Goal: Task Accomplishment & Management: Manage account settings

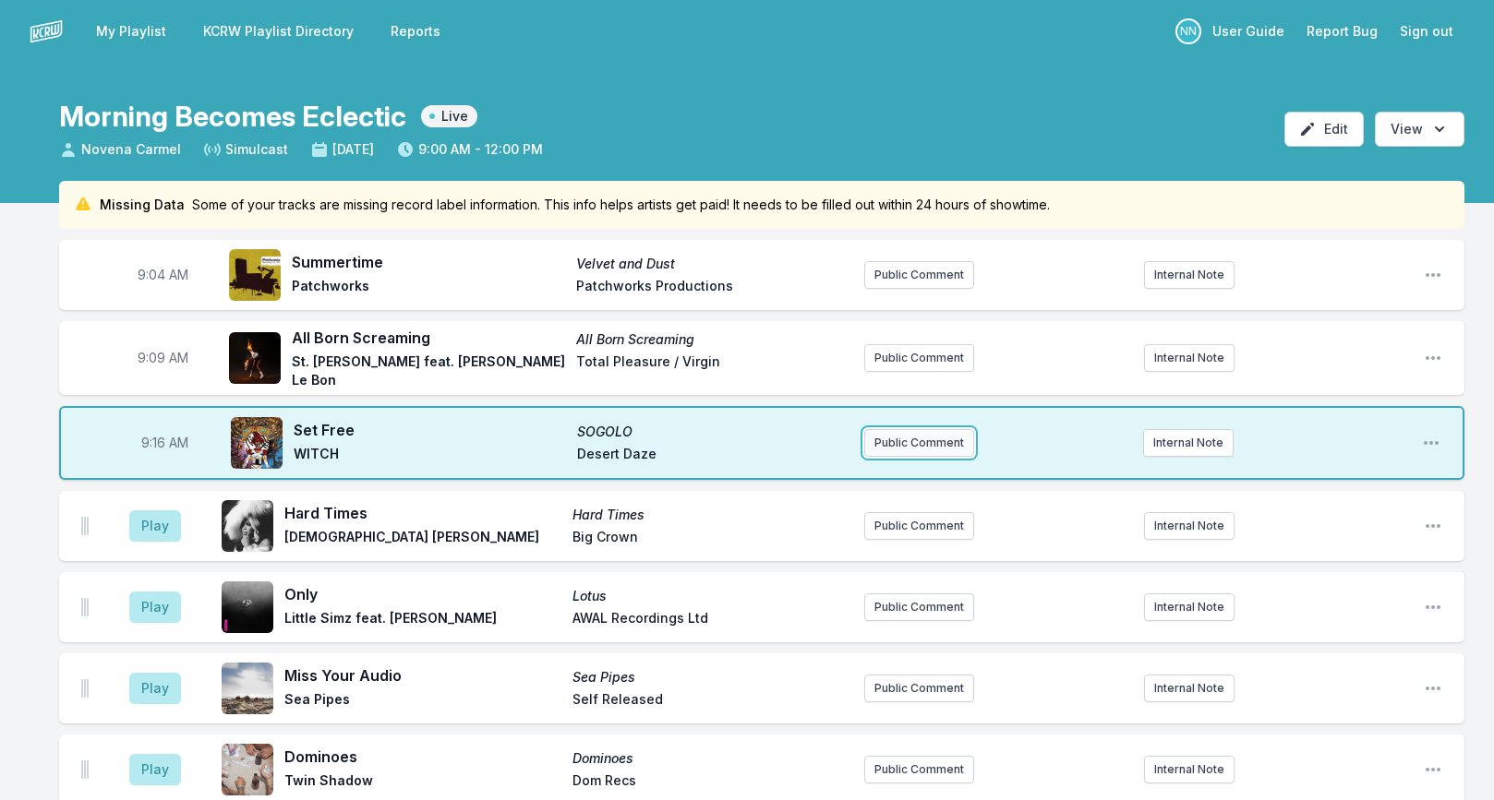
click at [901, 435] on button "Public Comment" at bounding box center [919, 443] width 110 height 28
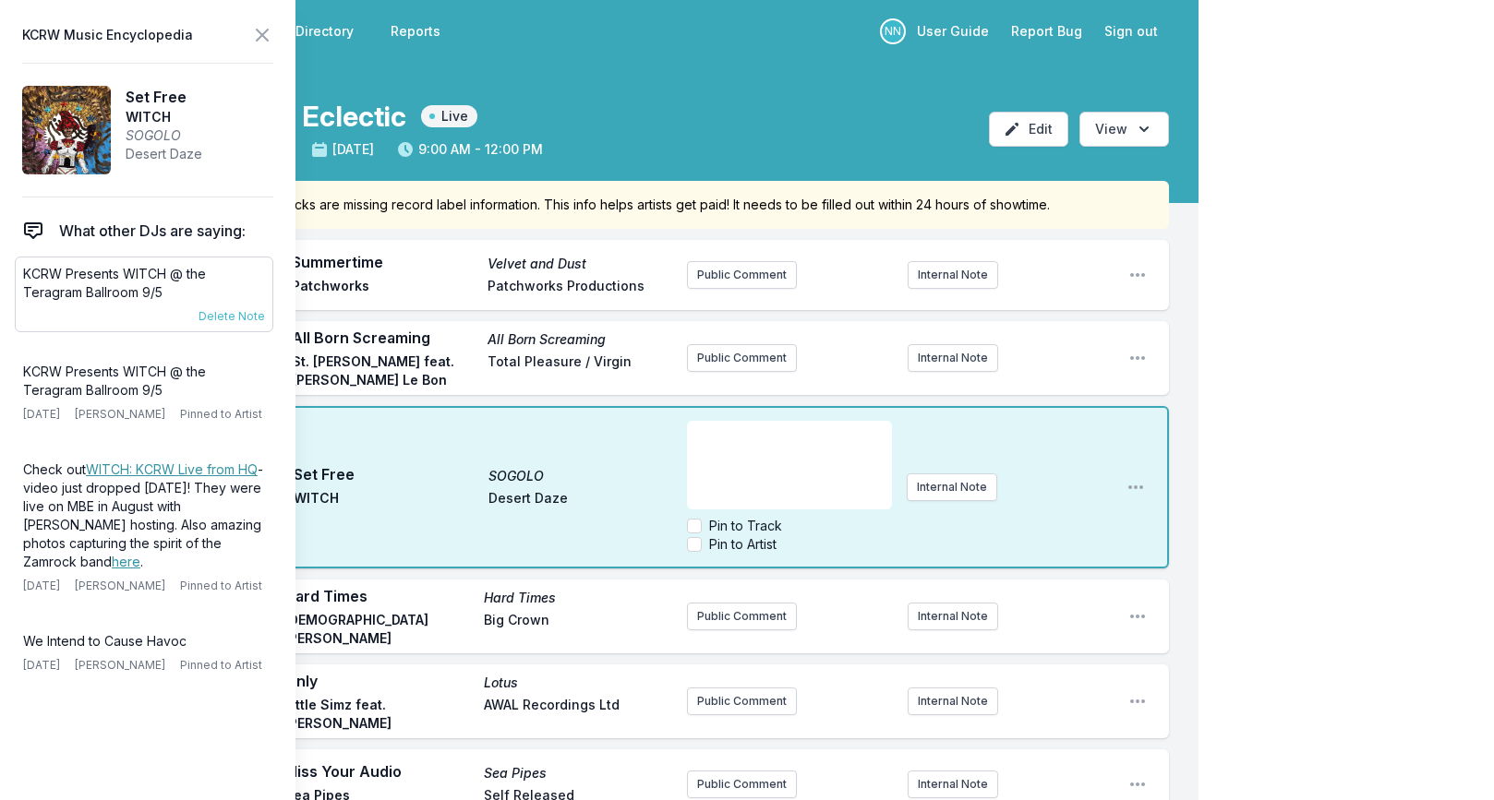
click at [107, 288] on p "KCRW Presents WITCH @ the Teragram Ballroom 9/5" at bounding box center [144, 283] width 242 height 37
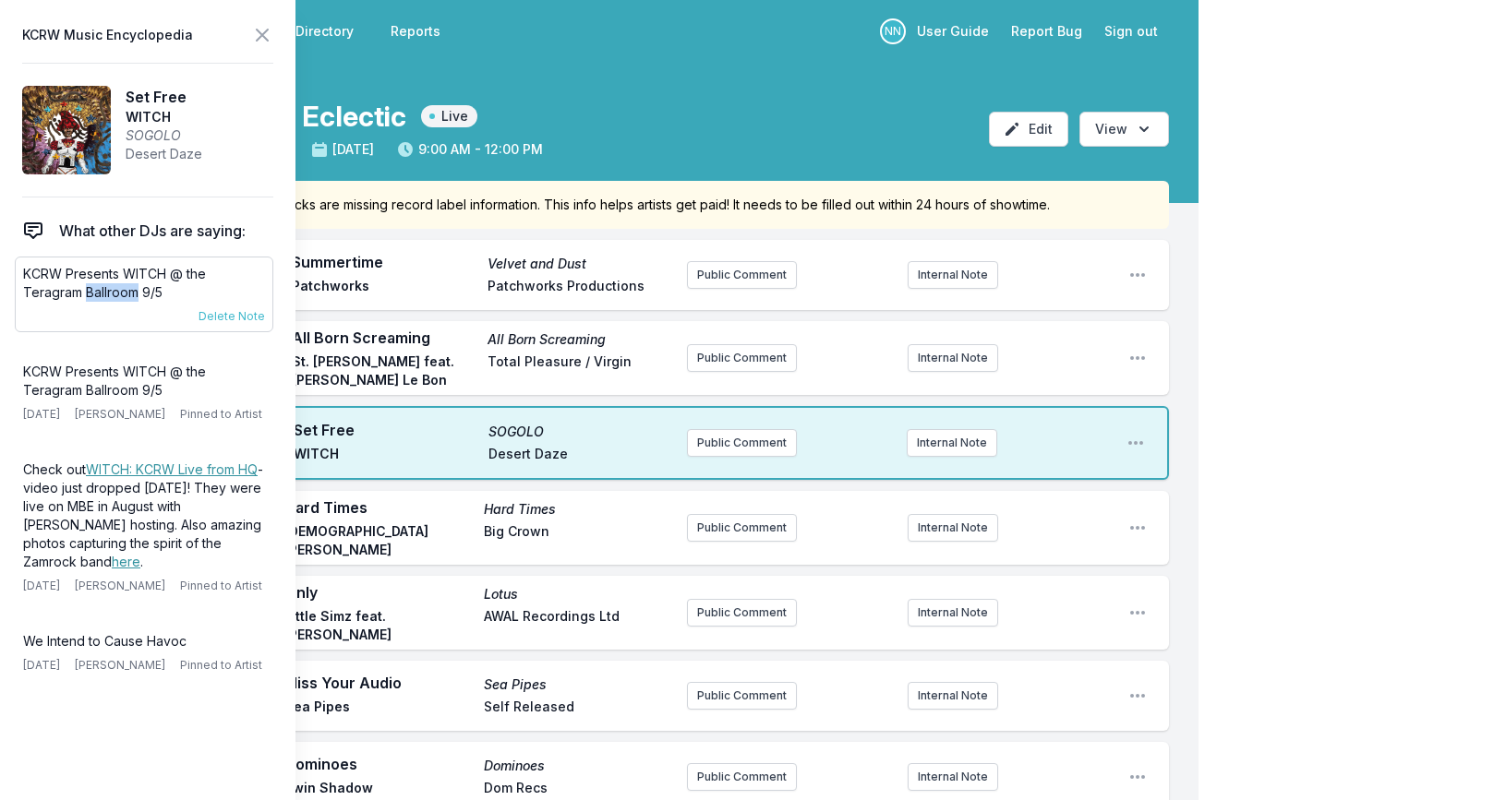
click at [107, 288] on p "KCRW Presents WITCH @ the Teragram Ballroom 9/5" at bounding box center [144, 283] width 242 height 37
copy div "KCRW Presents WITCH @ the Teragram Ballroom 9/5 [DATE] [PERSON_NAME] Pinned to …"
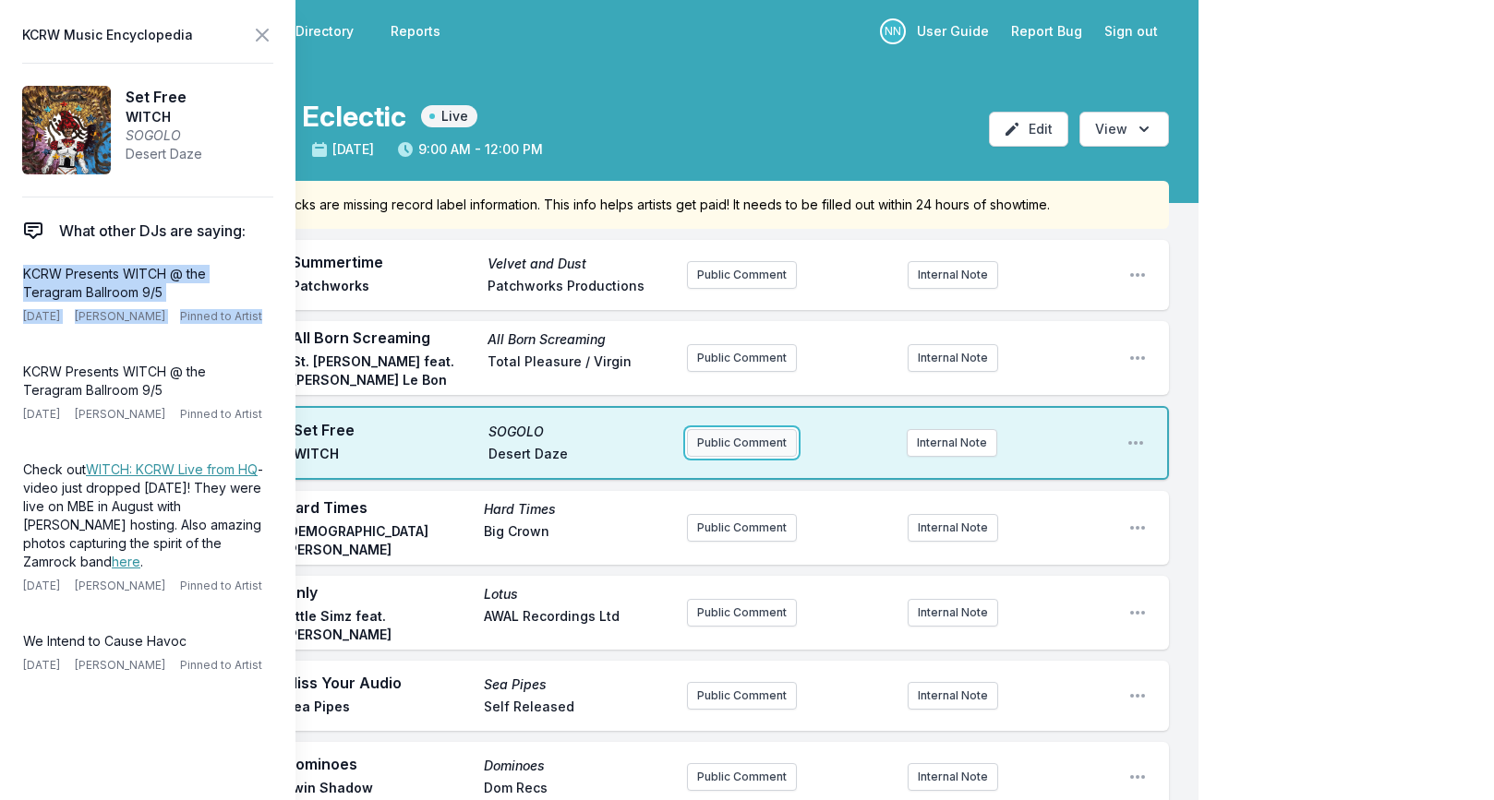
click at [722, 438] on button "Public Comment" at bounding box center [742, 443] width 110 height 28
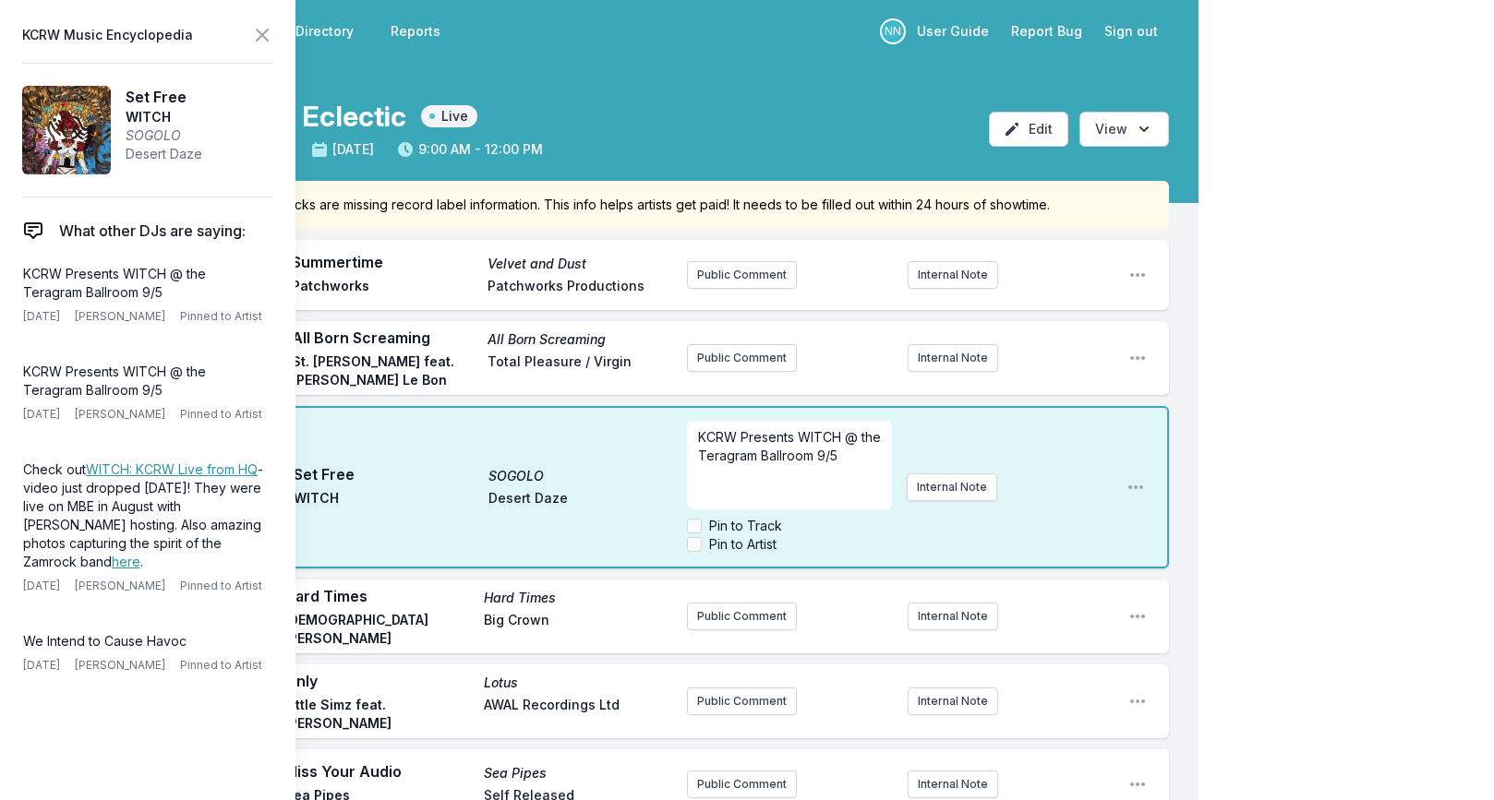
scroll to position [1, 0]
drag, startPoint x: 817, startPoint y: 450, endPoint x: 881, endPoint y: 456, distance: 63.9
click at [874, 458] on p "KCRW Presents WITCH @ the Teragram Ballroom 9/5" at bounding box center [789, 445] width 183 height 37
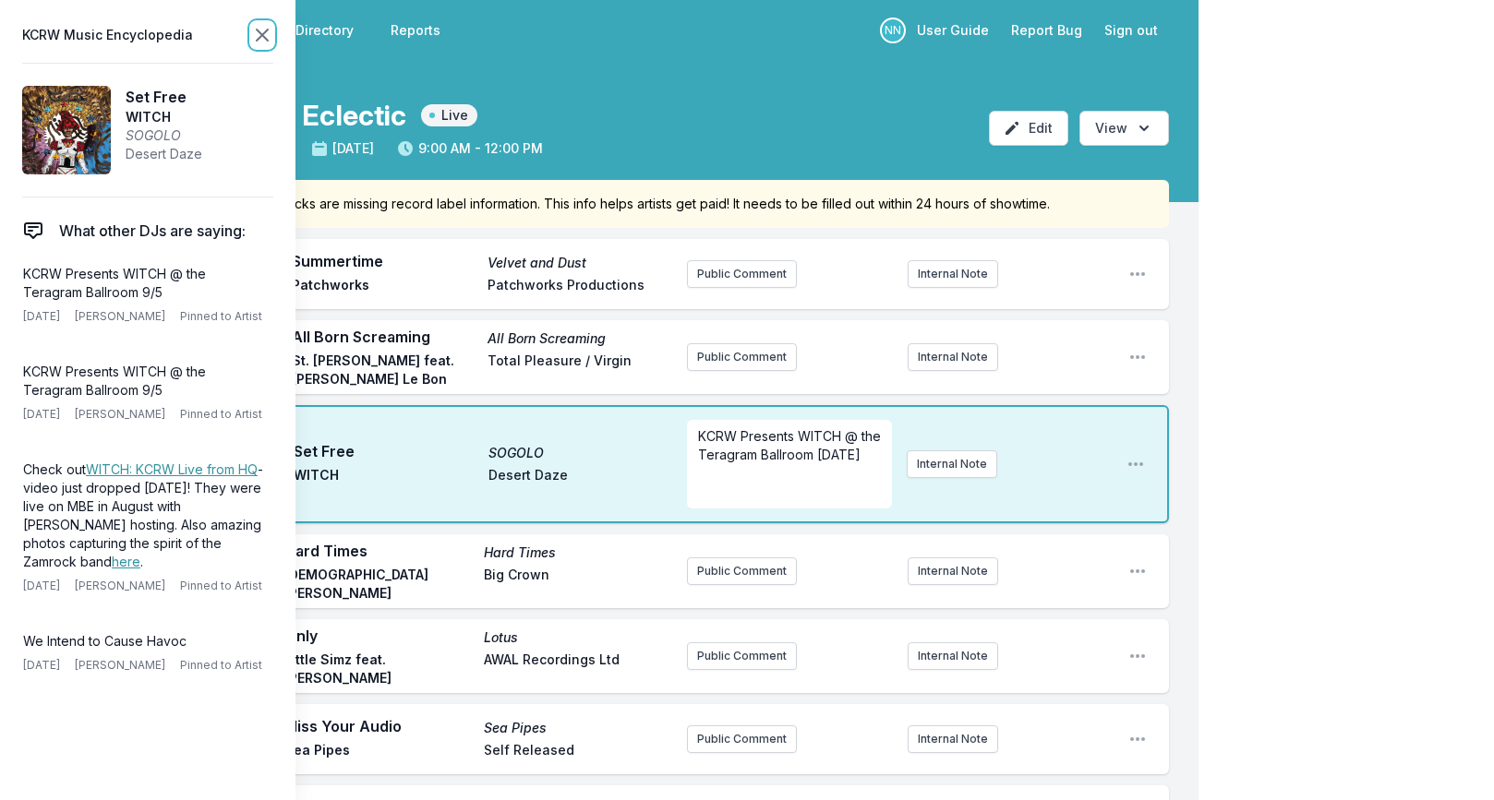
click at [258, 37] on icon at bounding box center [262, 35] width 11 height 11
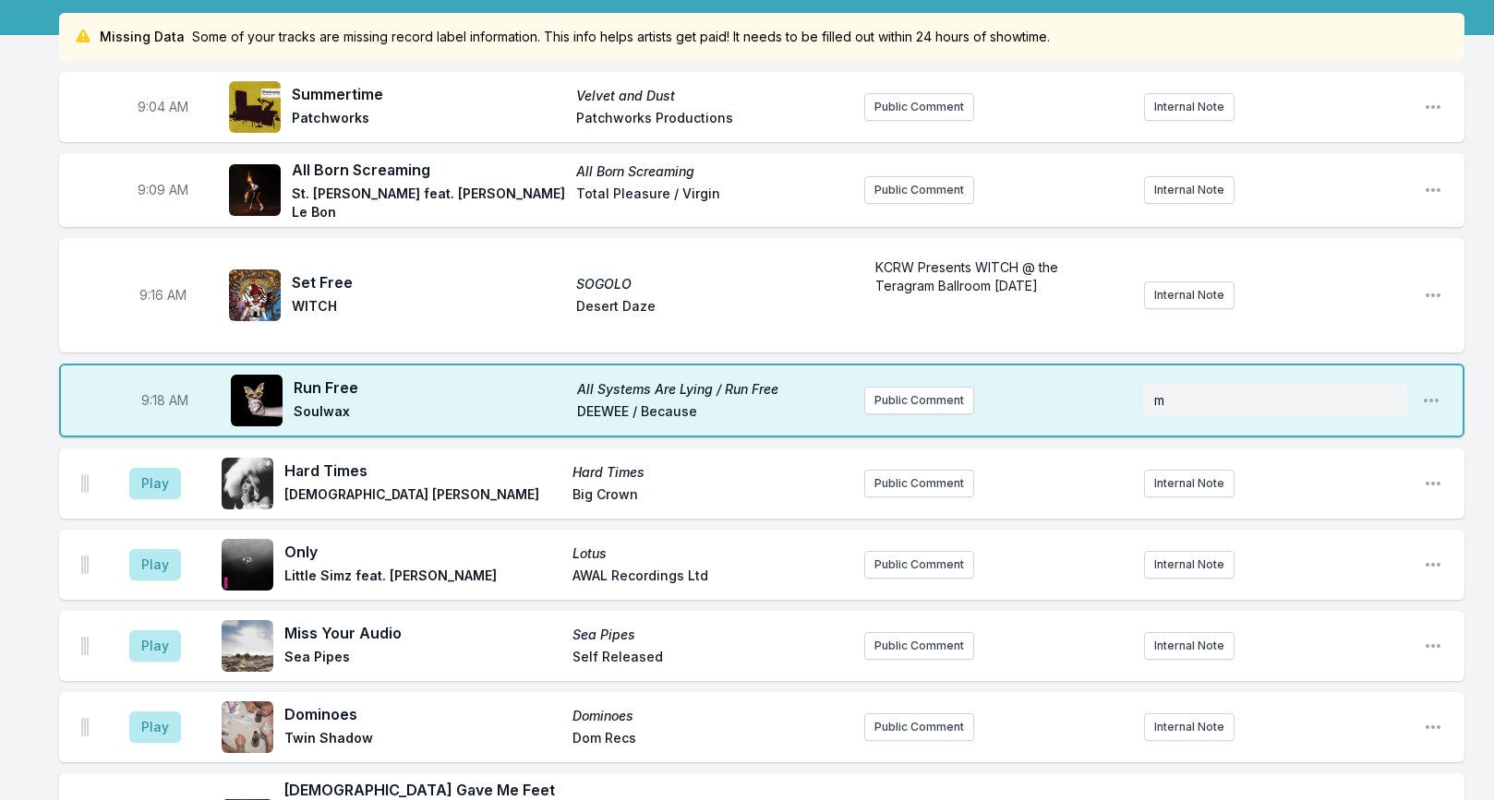
scroll to position [173, 0]
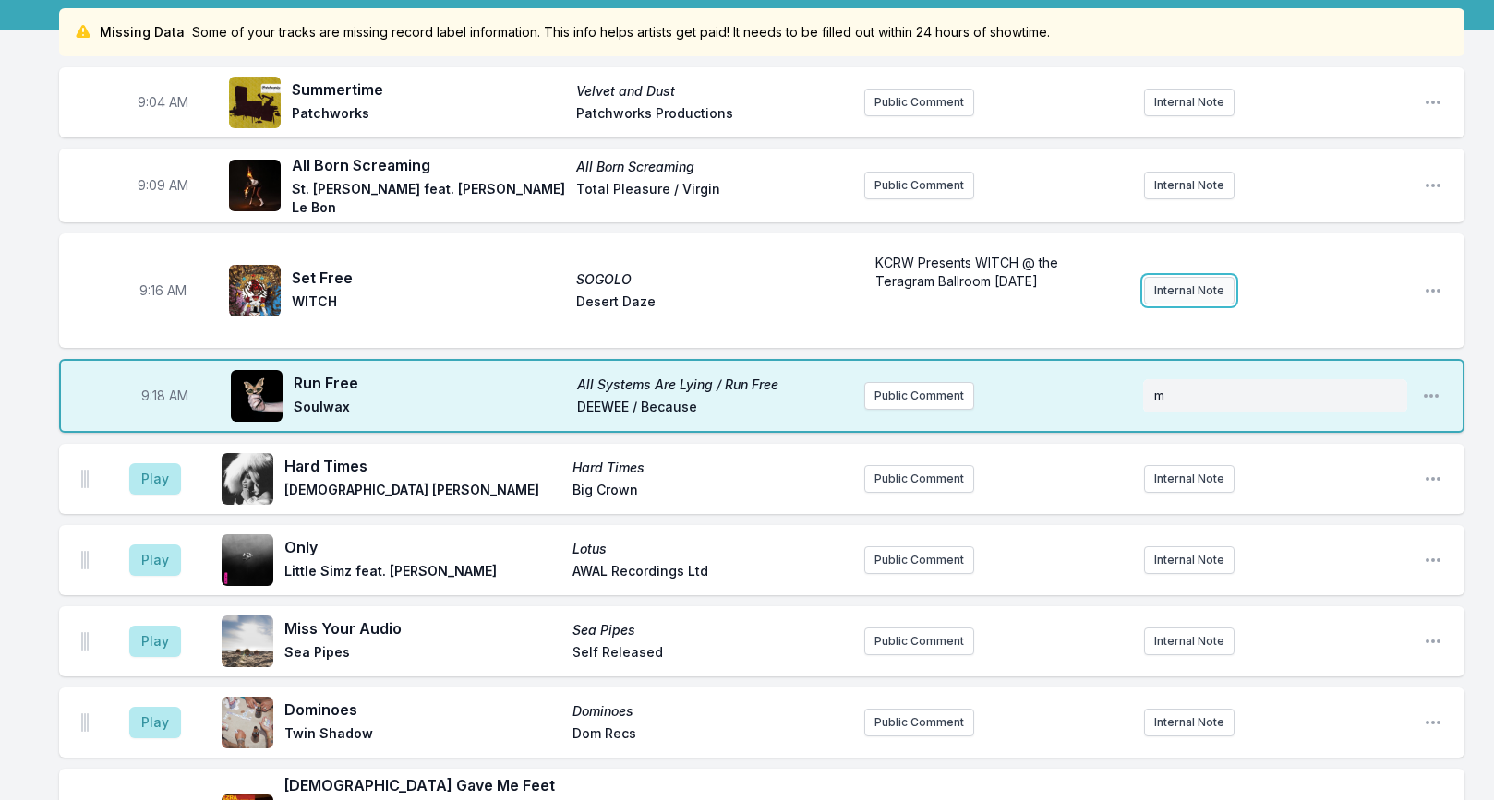
click at [1184, 285] on button "Internal Note" at bounding box center [1189, 291] width 90 height 28
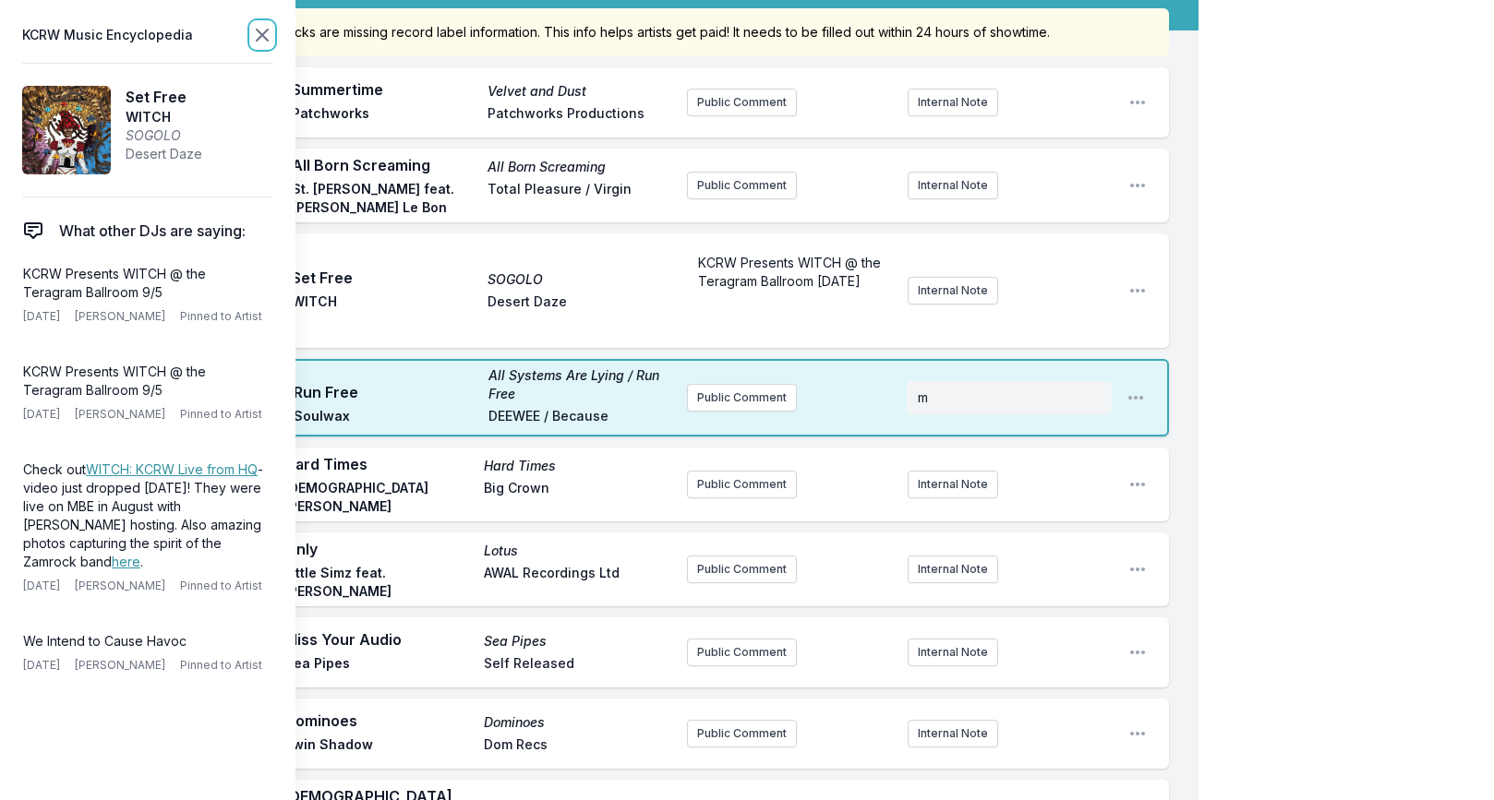
click at [255, 38] on icon at bounding box center [262, 35] width 22 height 22
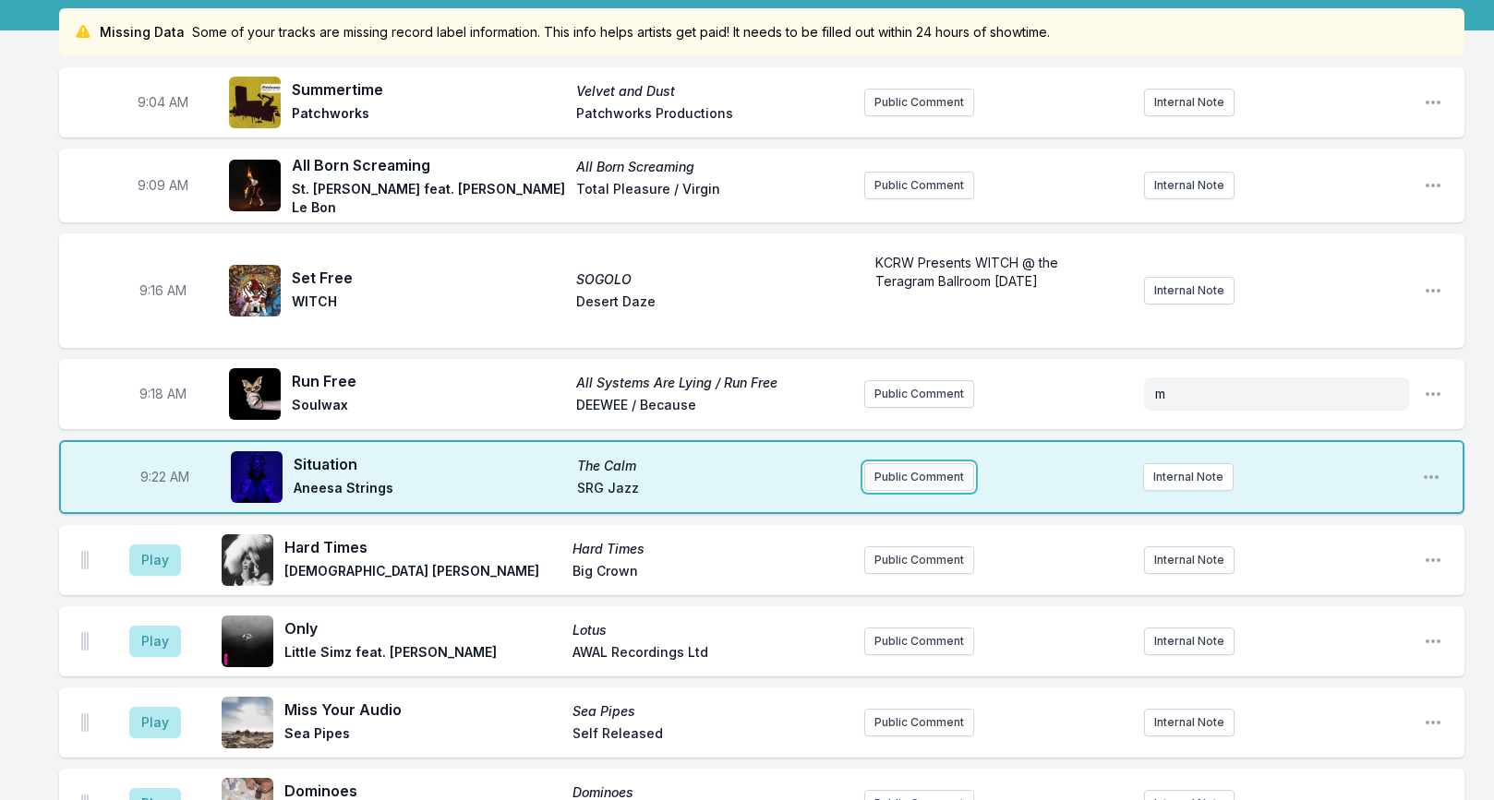
click at [916, 479] on button "Public Comment" at bounding box center [919, 477] width 110 height 28
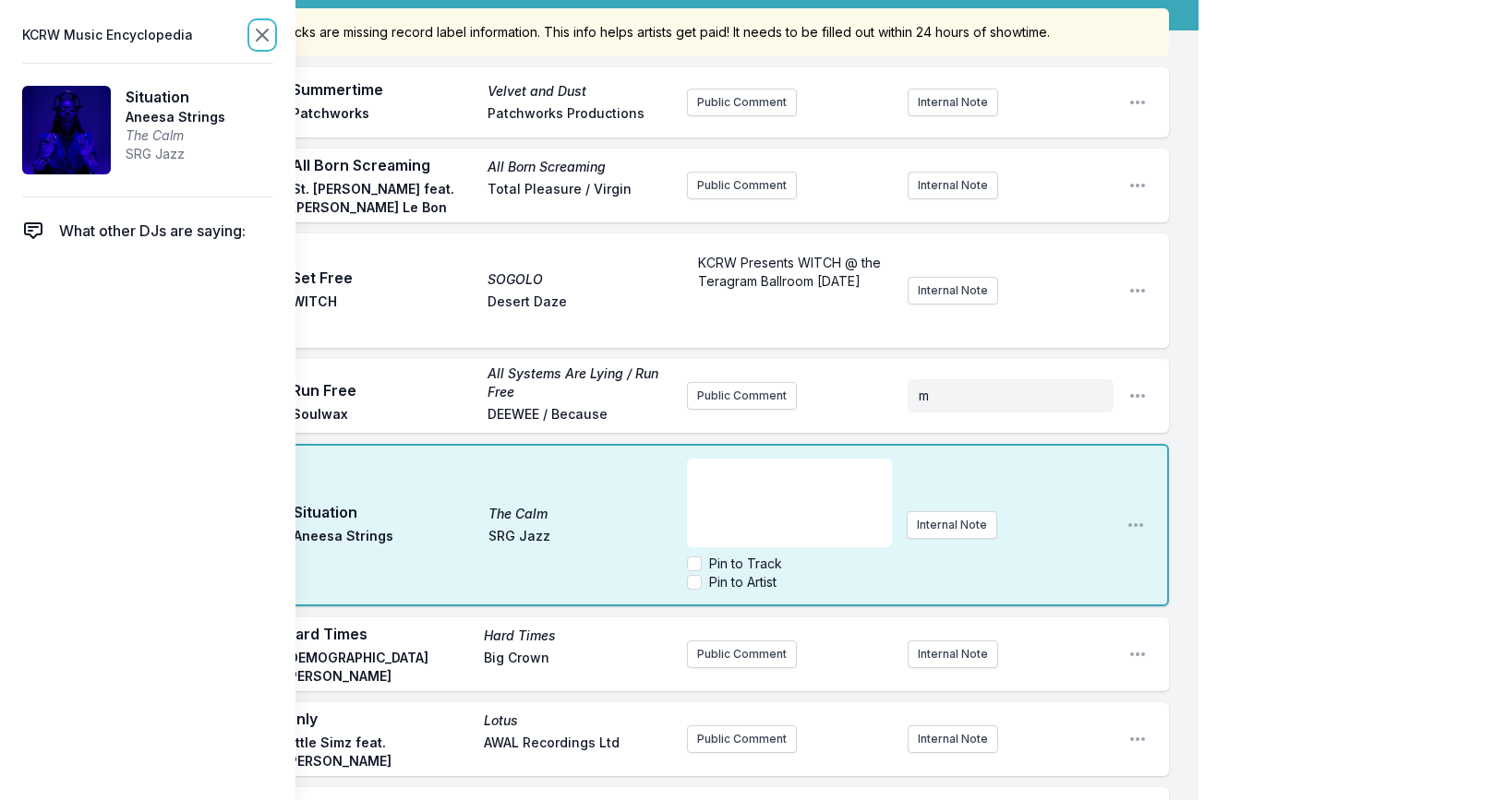
click at [267, 37] on icon at bounding box center [262, 35] width 22 height 22
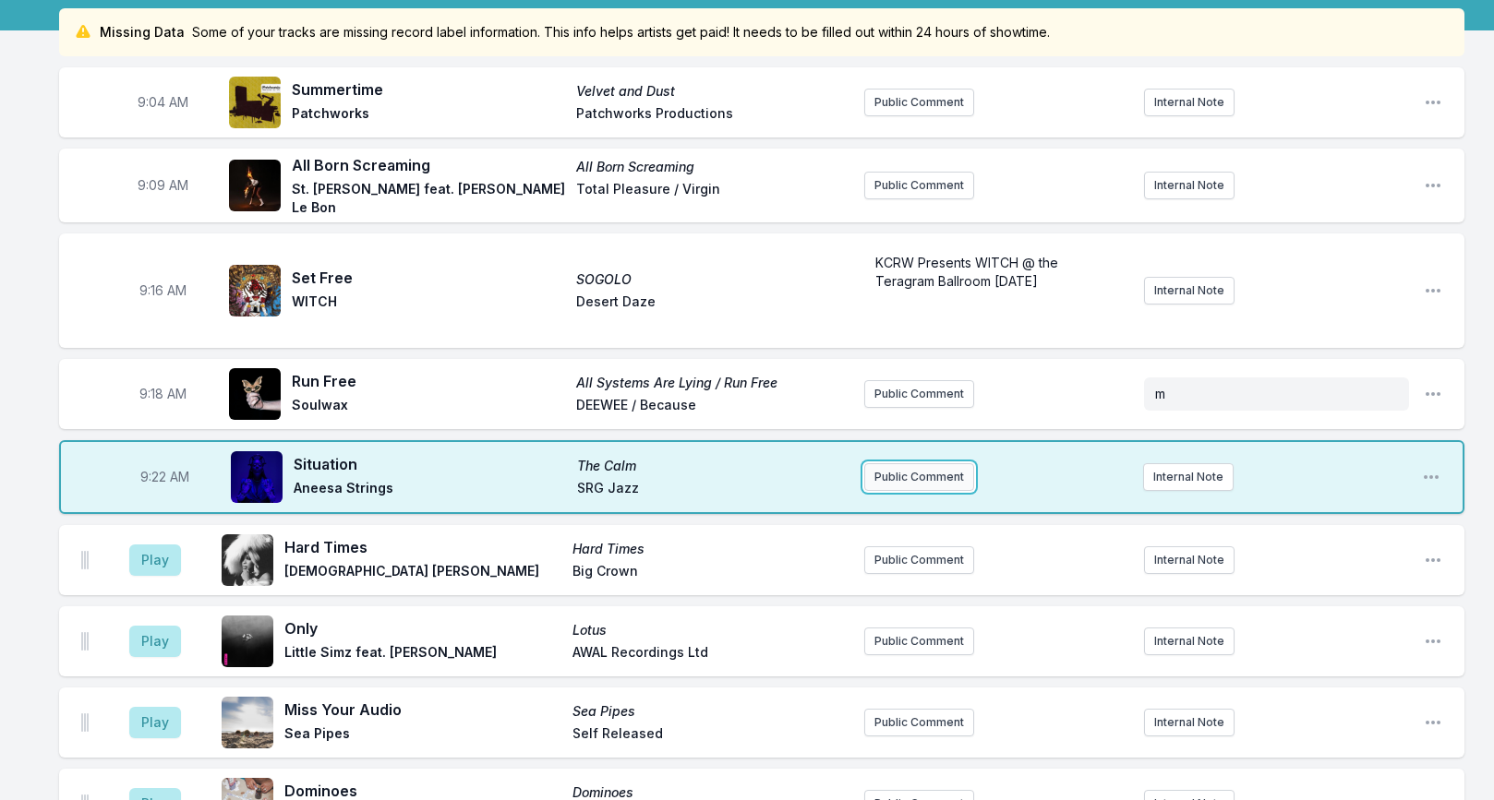
click at [951, 475] on button "Public Comment" at bounding box center [919, 477] width 110 height 28
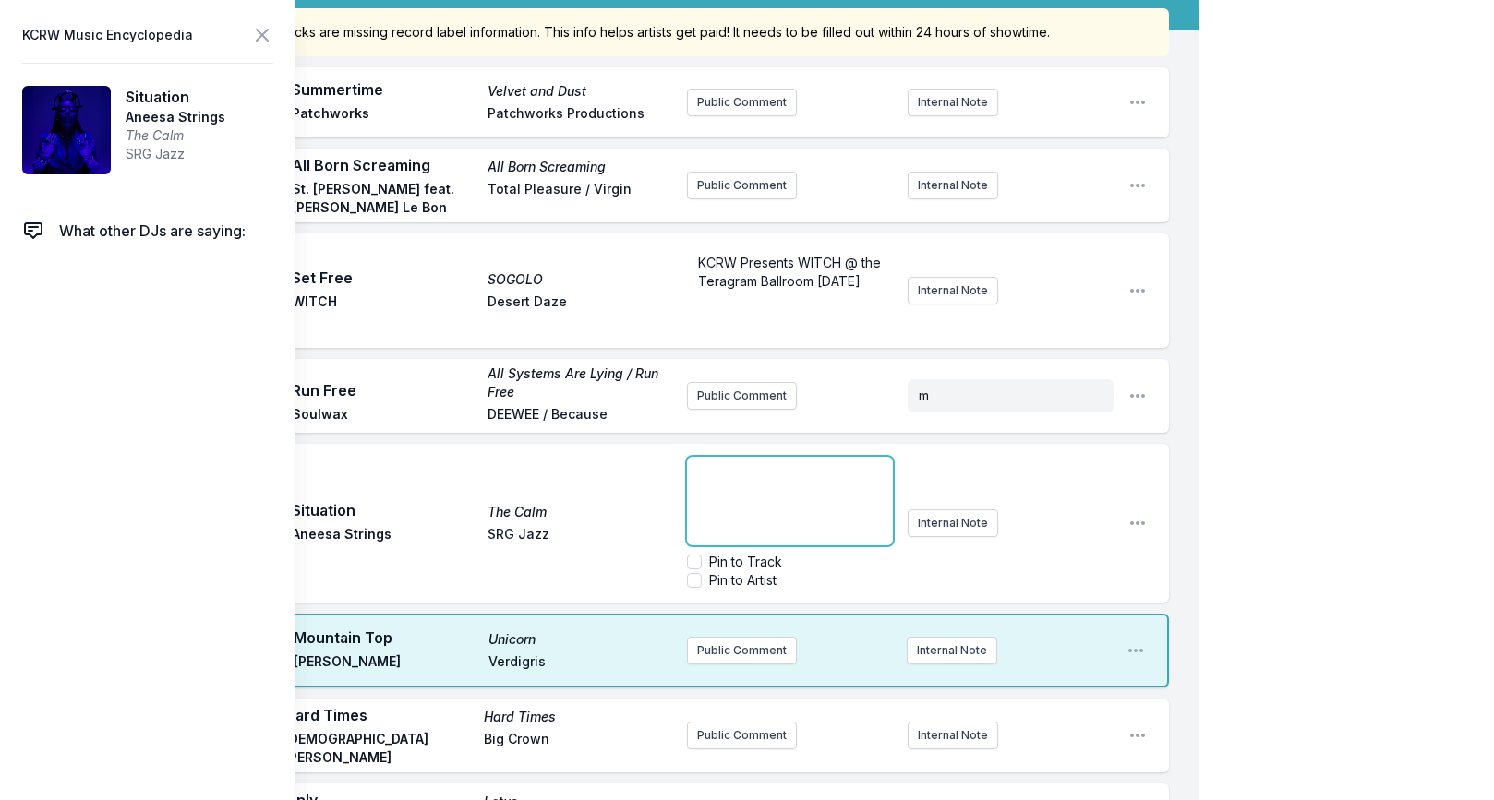
scroll to position [171, 0]
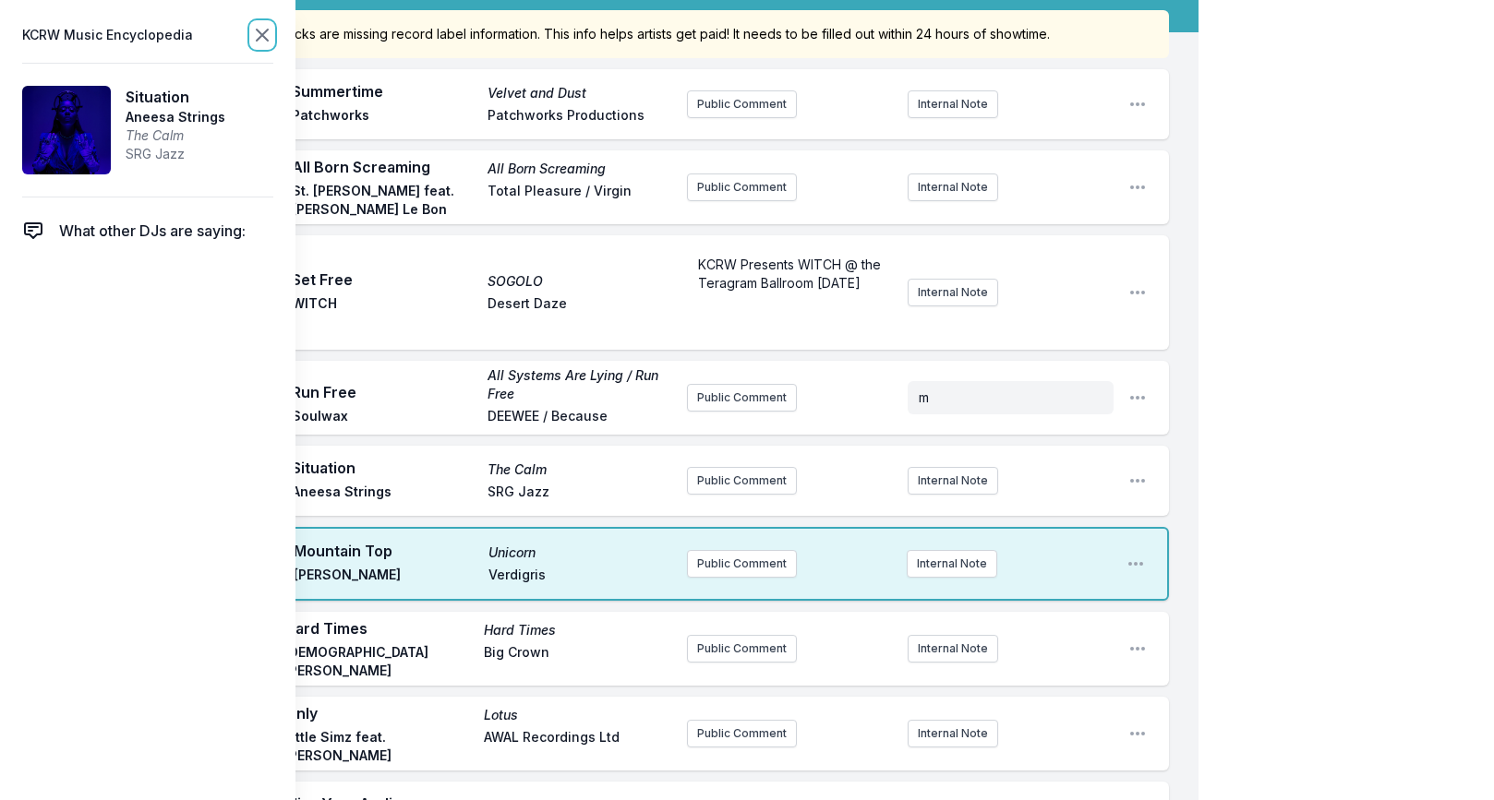
click at [264, 36] on icon at bounding box center [262, 35] width 22 height 22
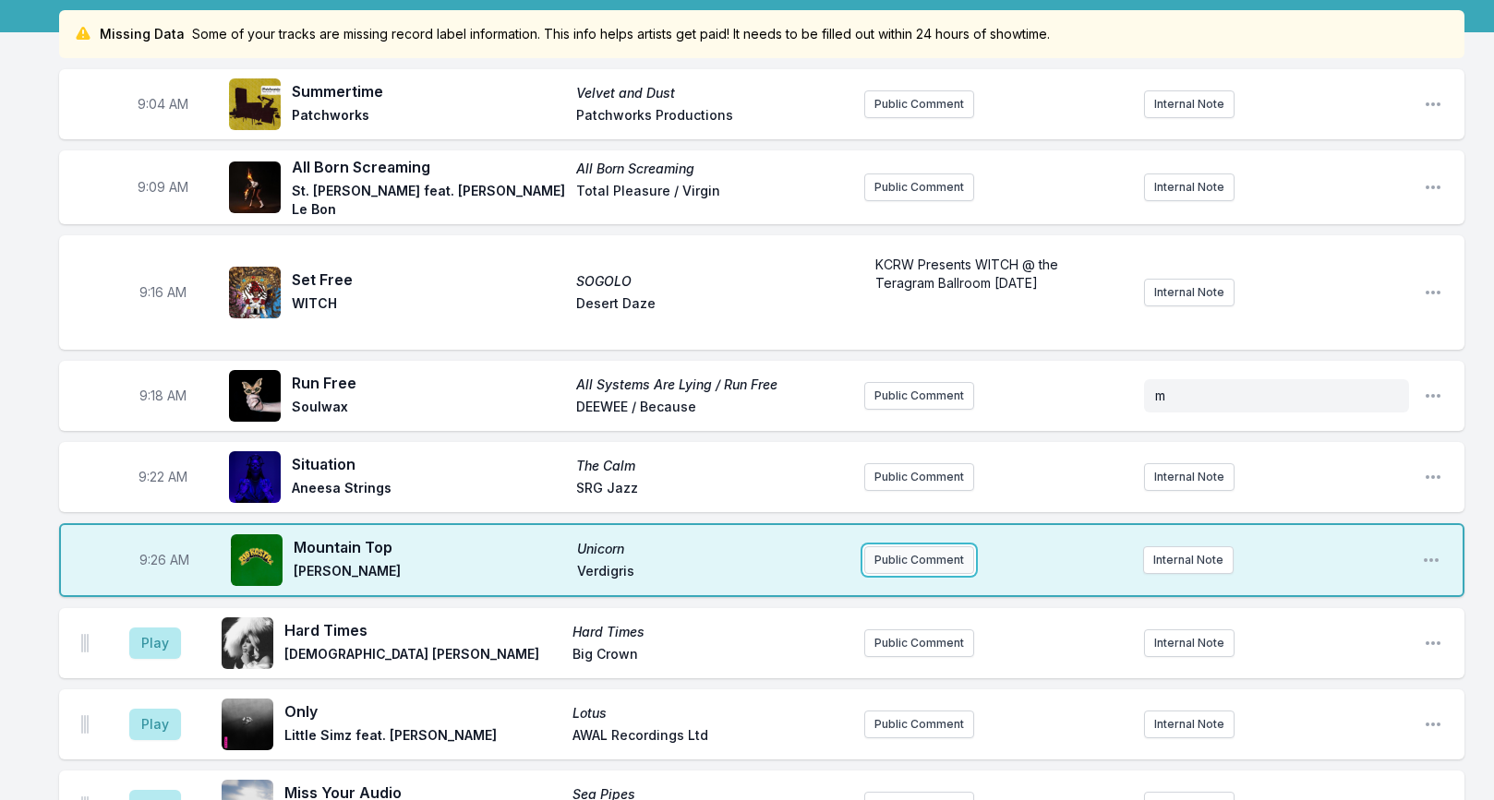
click at [949, 548] on button "Public Comment" at bounding box center [919, 560] width 110 height 28
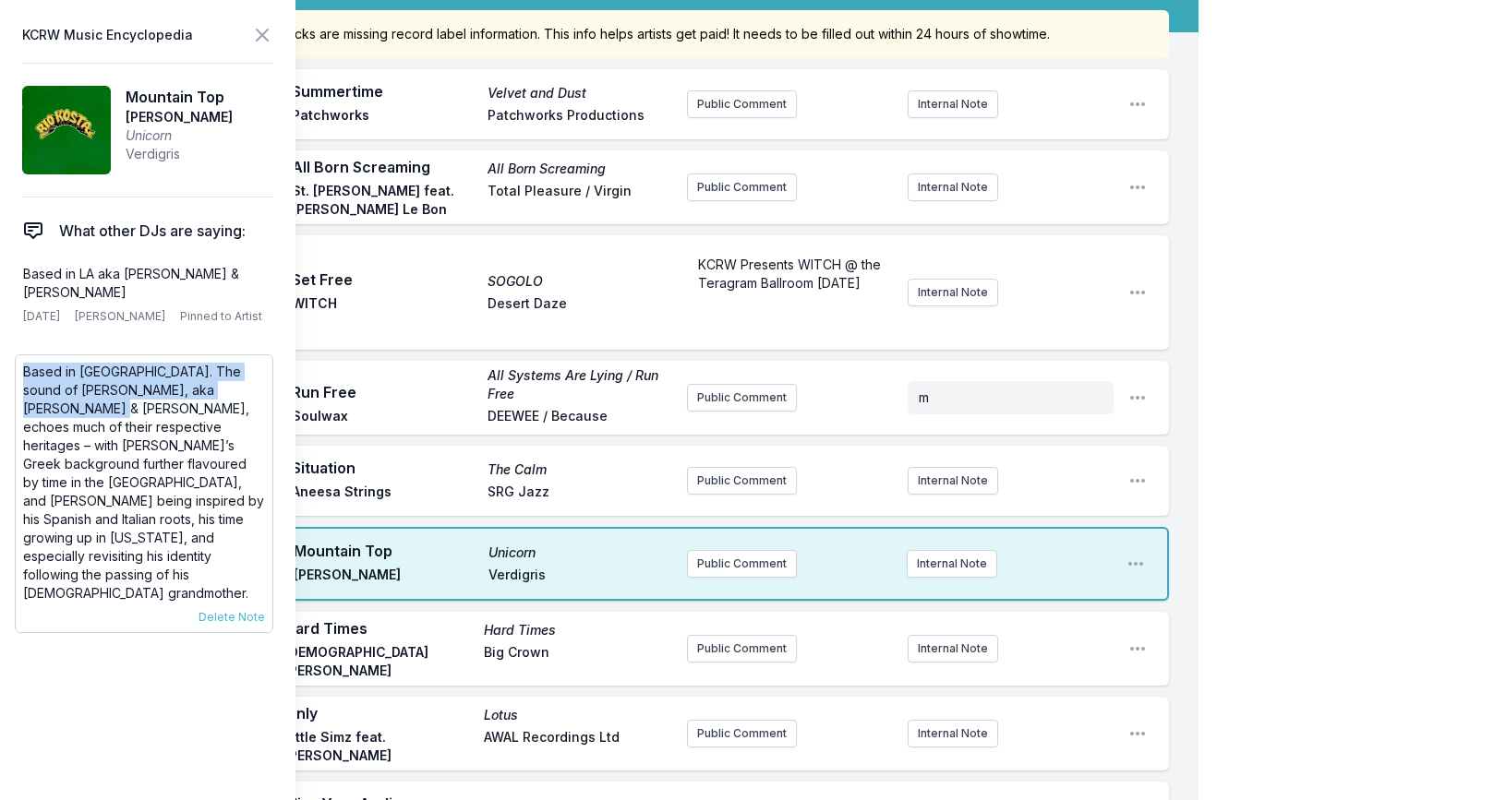
drag, startPoint x: 26, startPoint y: 377, endPoint x: 260, endPoint y: 392, distance: 235.0
click at [260, 392] on p "Based in [GEOGRAPHIC_DATA]. The sound of [PERSON_NAME], aka [PERSON_NAME] & [PE…" at bounding box center [144, 483] width 242 height 240
copy p "Based in [GEOGRAPHIC_DATA]. The sound of [PERSON_NAME], aka [PERSON_NAME] & [PE…"
click at [763, 570] on button "Public Comment" at bounding box center [742, 564] width 110 height 28
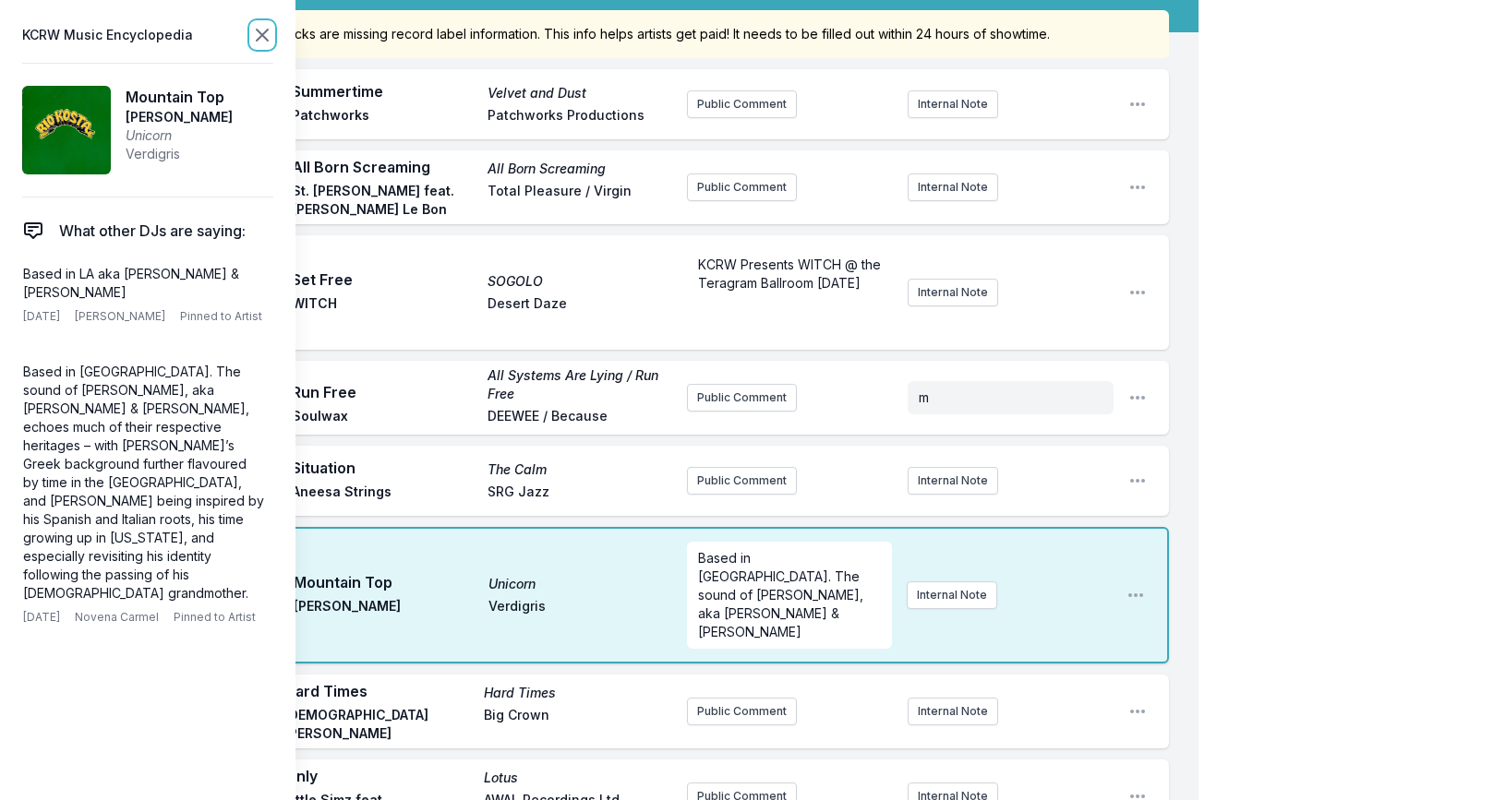
click at [264, 29] on icon at bounding box center [262, 35] width 22 height 22
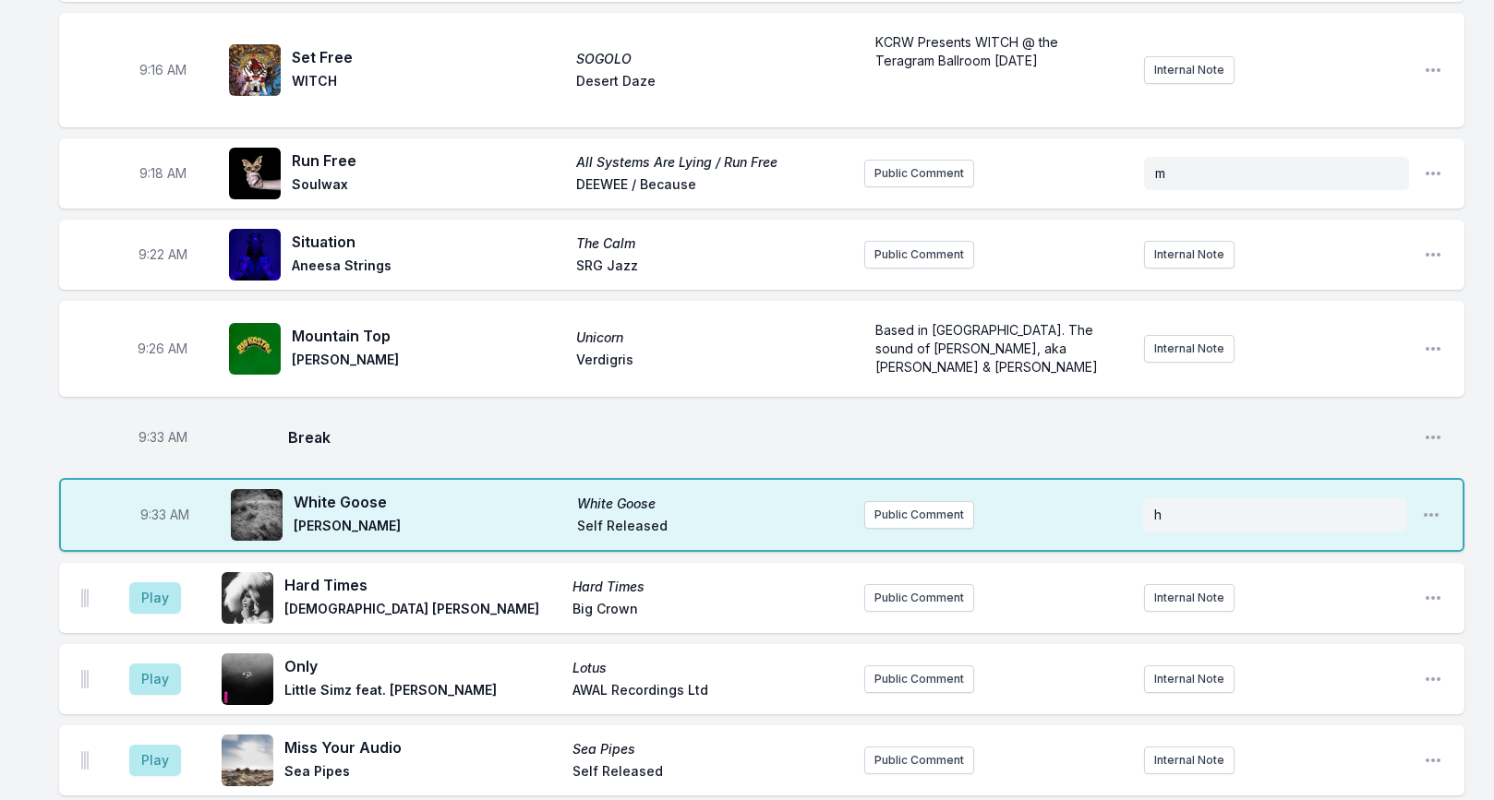
scroll to position [390, 0]
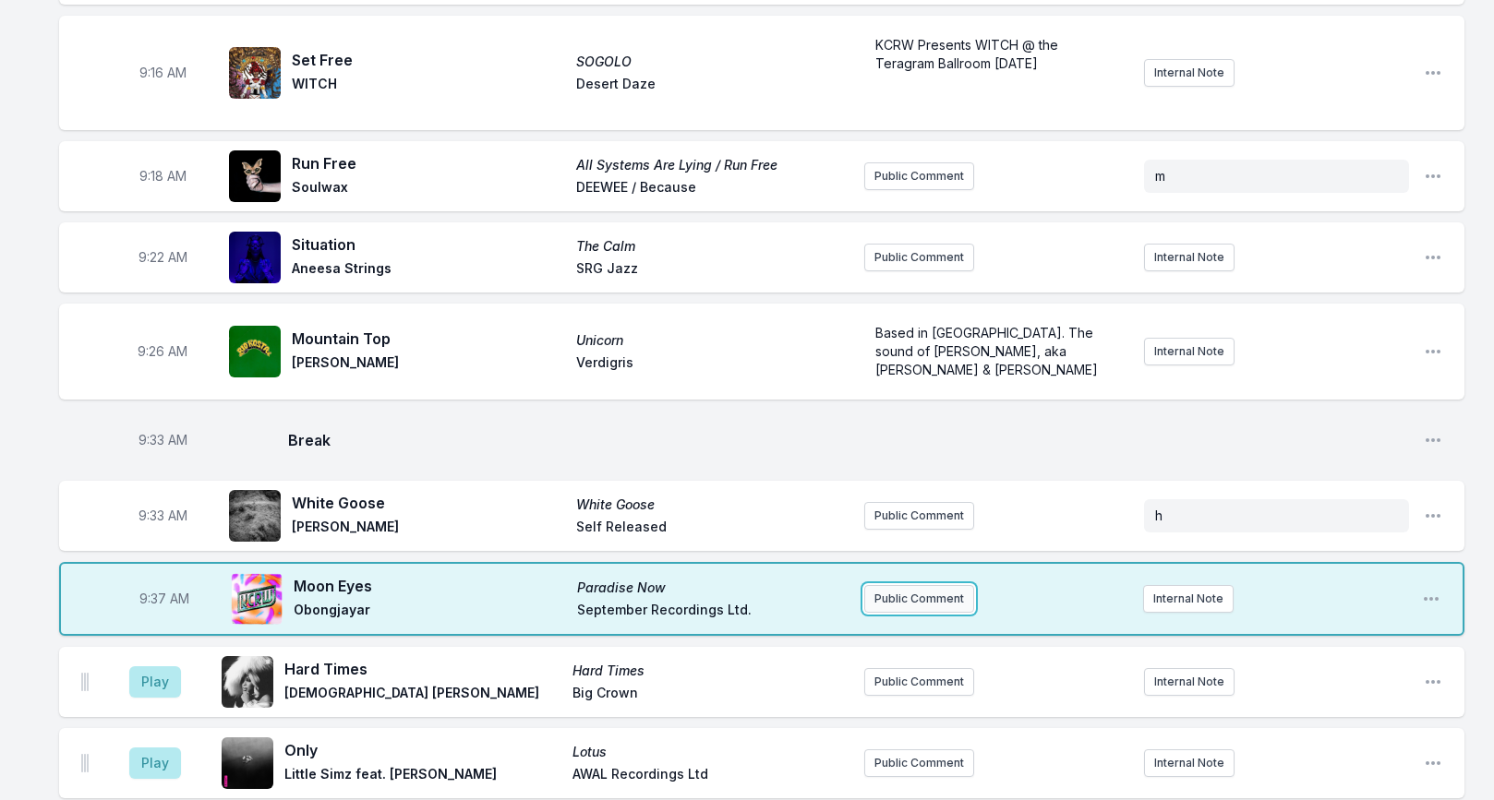
click at [891, 585] on button "Public Comment" at bounding box center [919, 599] width 110 height 28
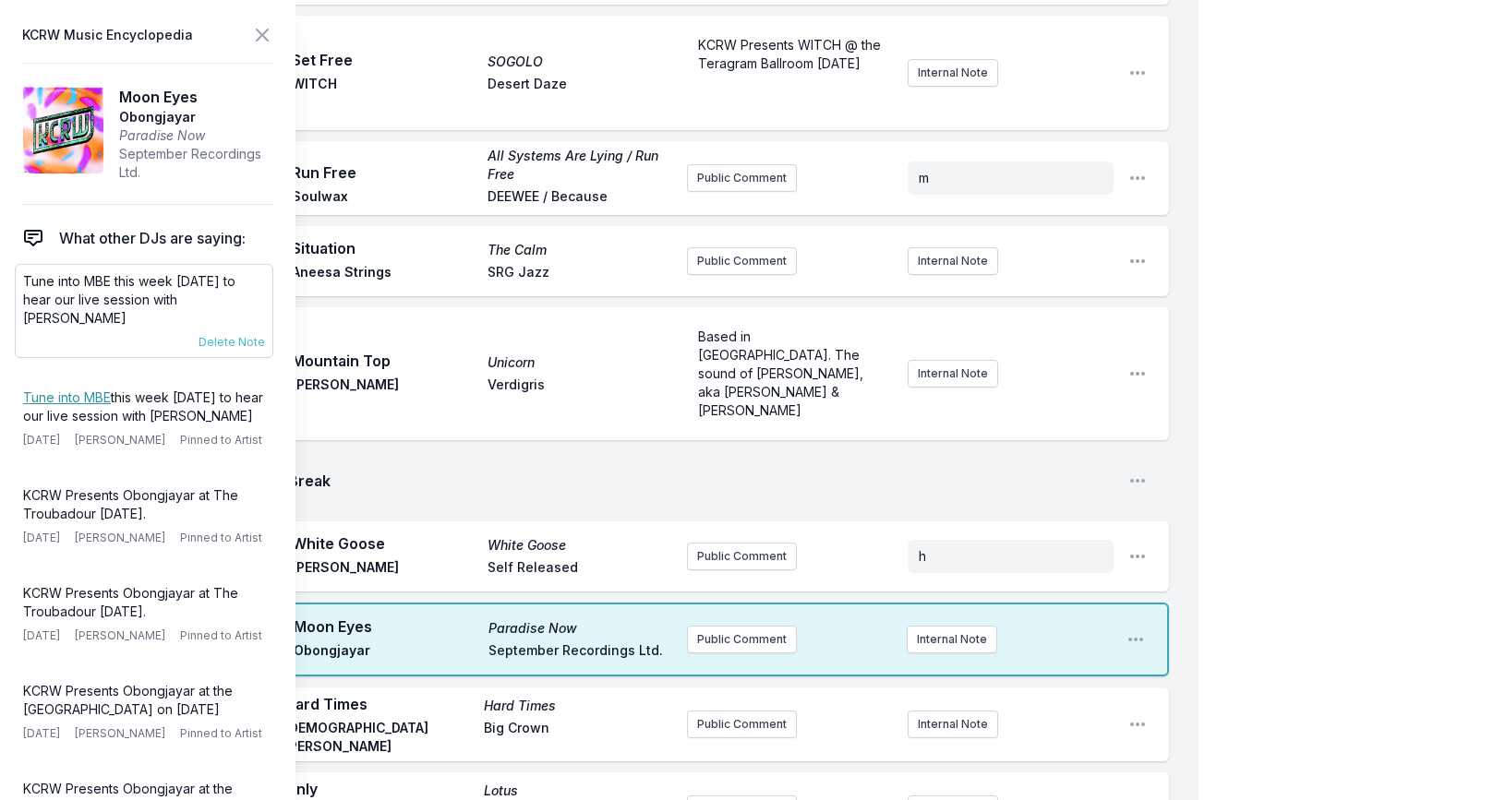
click at [113, 289] on p "Tune into MBE this week [DATE] to hear our live session with [PERSON_NAME]" at bounding box center [144, 299] width 242 height 55
copy div "Tune into MBE this week [DATE] to hear our live session with [PERSON_NAME] [DAT…"
click at [128, 275] on p "Tune into MBE this week [DATE] to hear our live session with [PERSON_NAME]" at bounding box center [144, 299] width 242 height 55
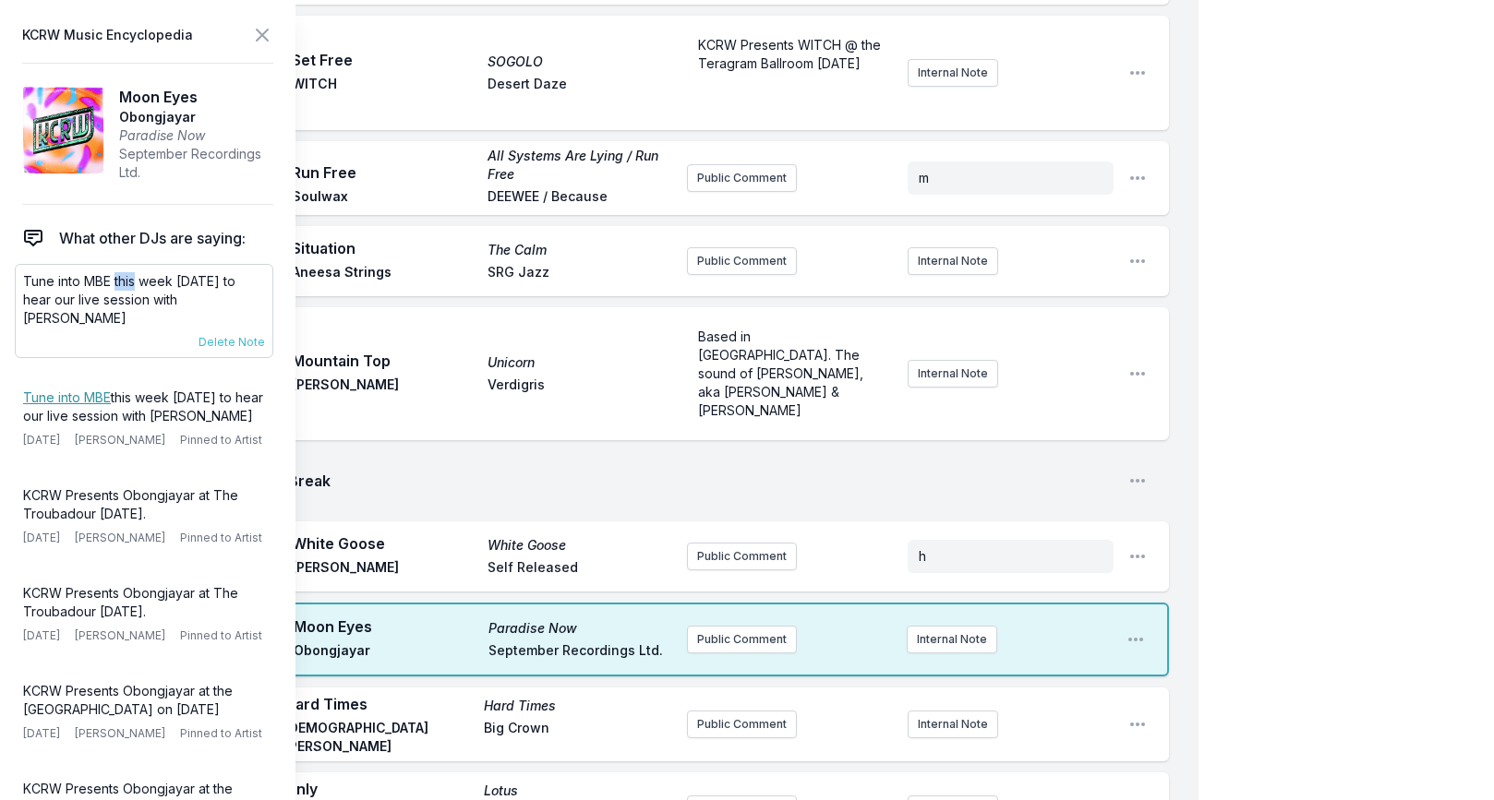
click at [128, 275] on p "Tune into MBE this week [DATE] to hear our live session with [PERSON_NAME]" at bounding box center [144, 299] width 242 height 55
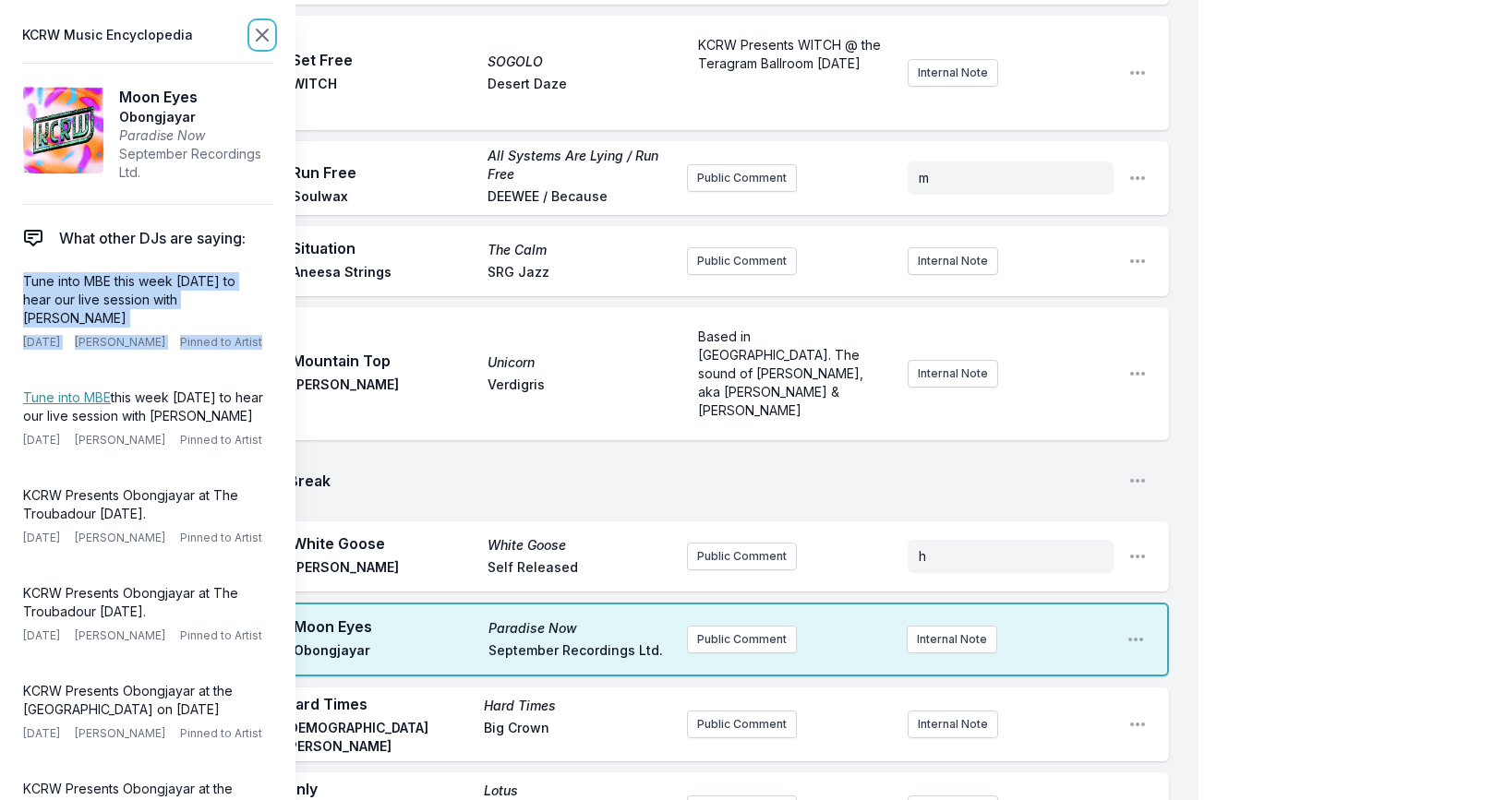
click at [259, 37] on icon at bounding box center [262, 35] width 11 height 11
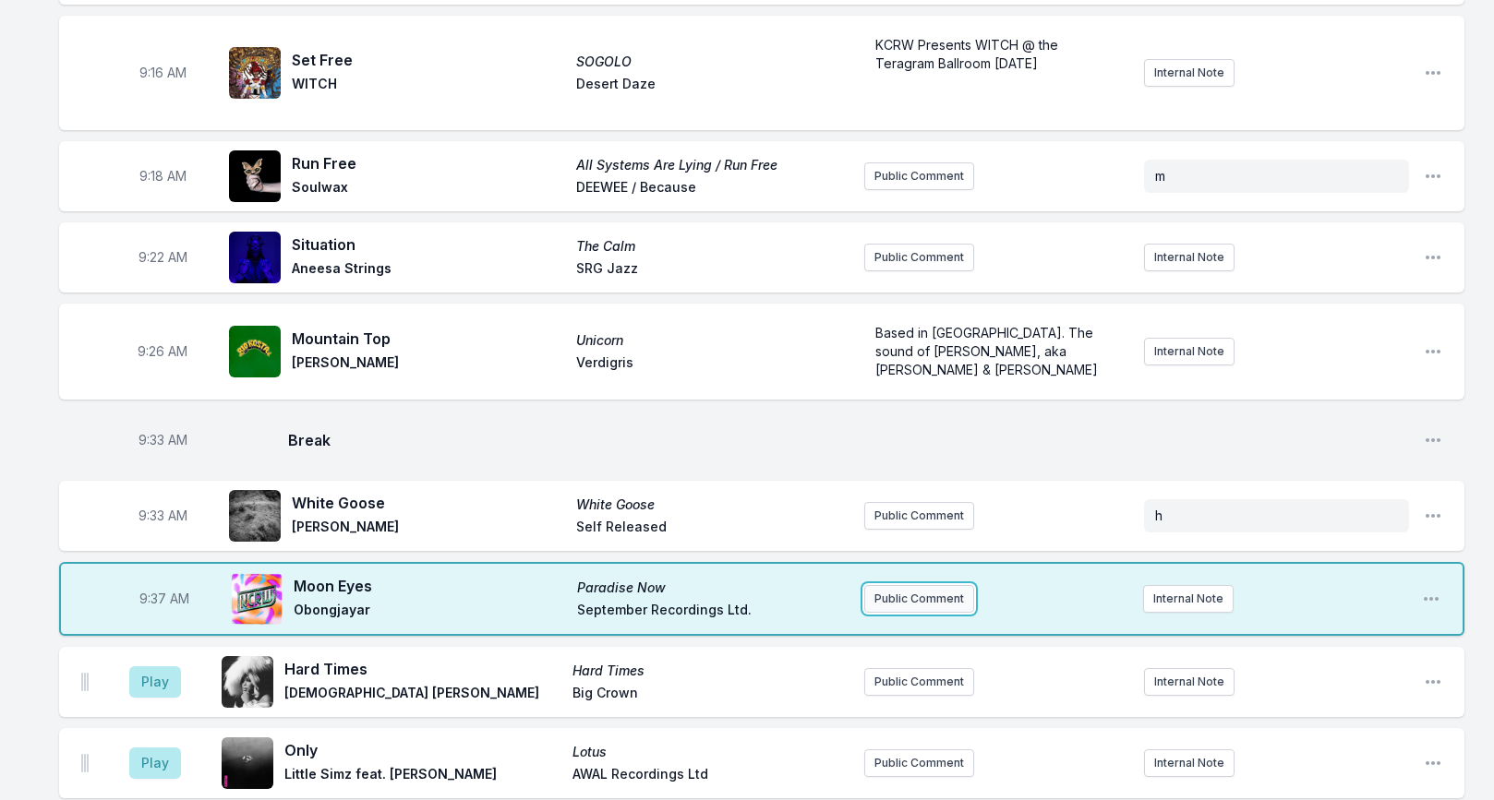
click at [885, 585] on button "Public Comment" at bounding box center [919, 599] width 110 height 28
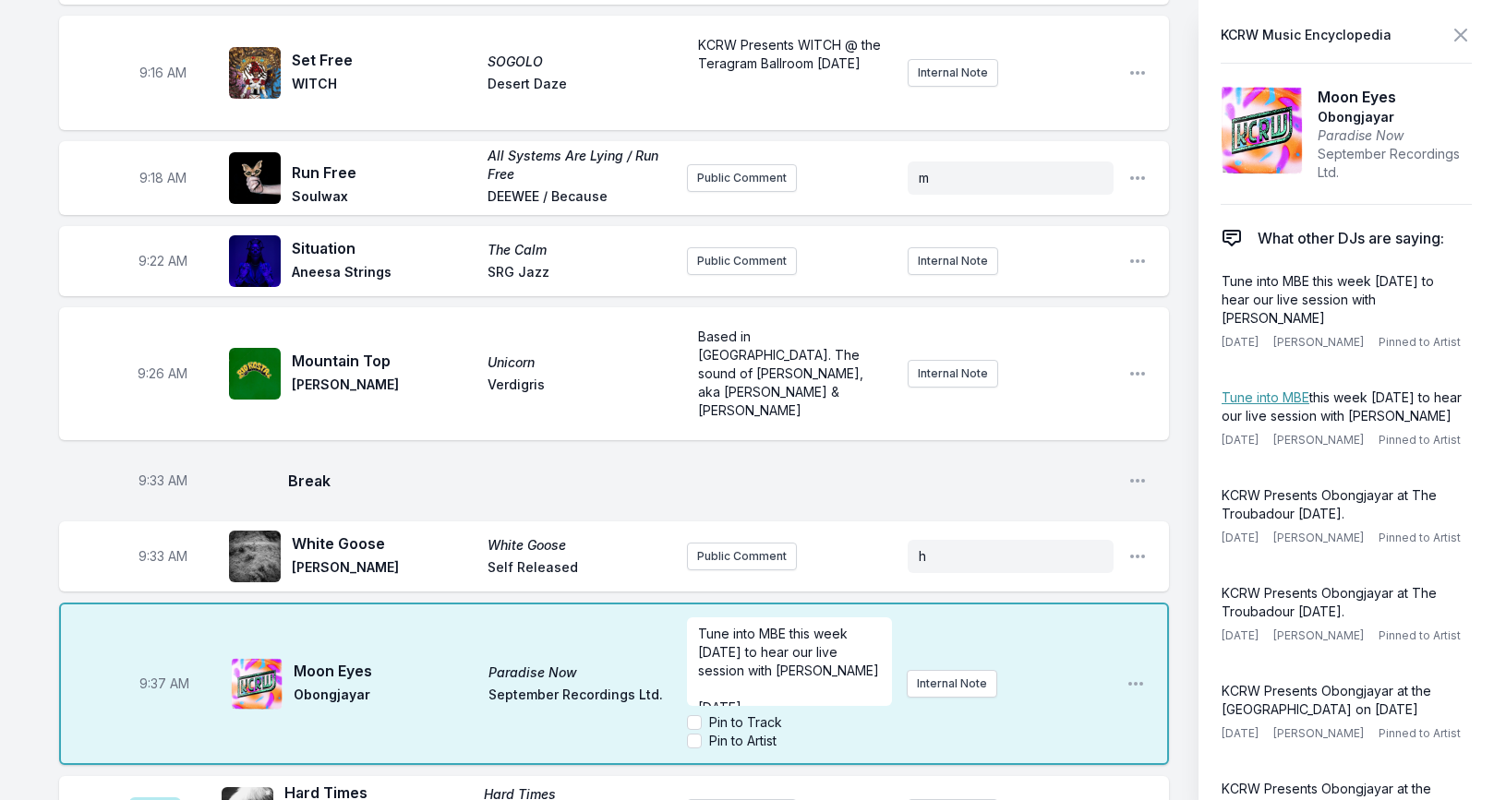
scroll to position [74, 0]
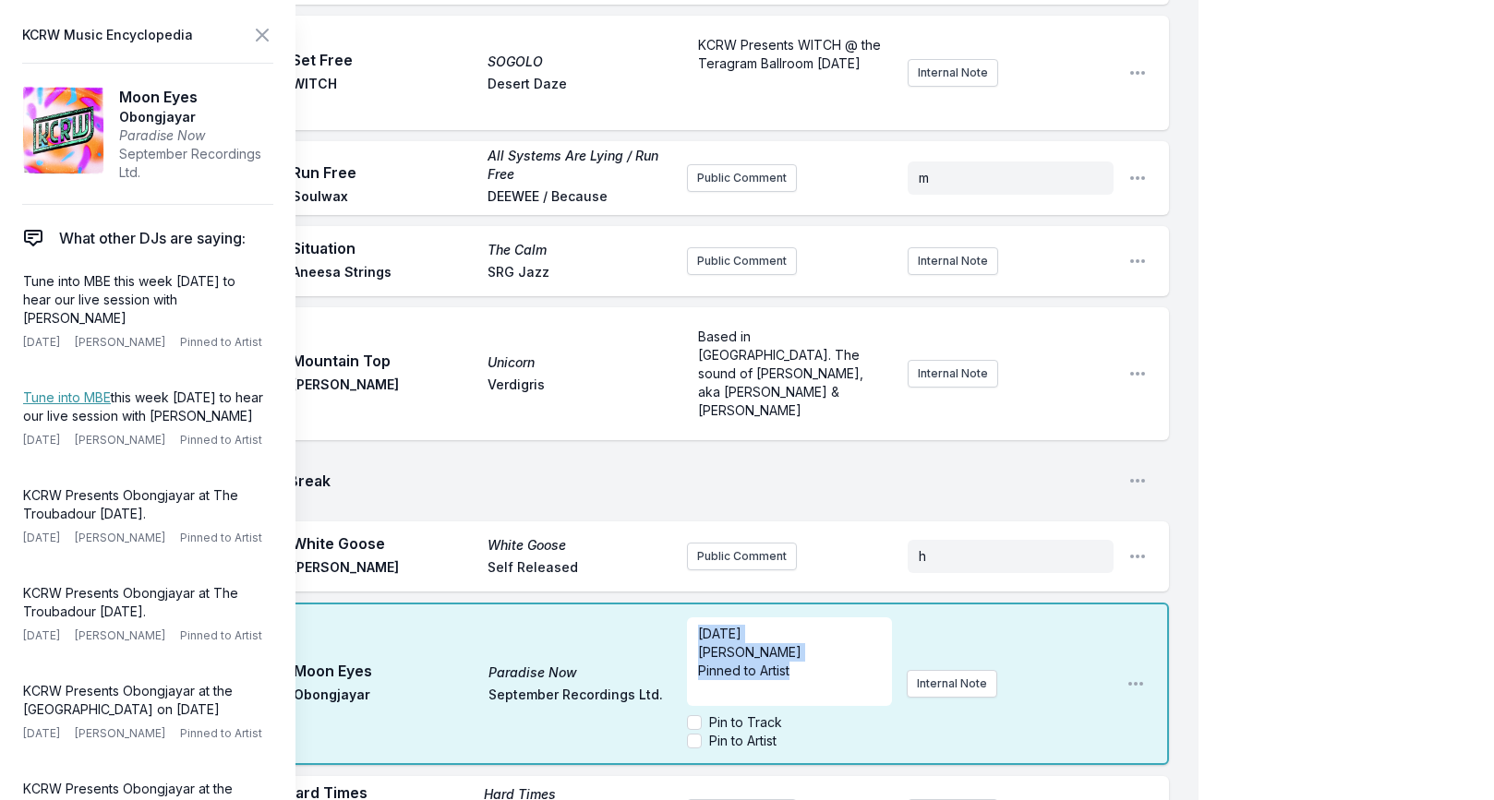
drag, startPoint x: 817, startPoint y: 642, endPoint x: 698, endPoint y: 611, distance: 122.9
click at [698, 618] on div "Tune into MBE this week [DATE] to hear our live session with [PERSON_NAME] ﻿ [D…" at bounding box center [789, 662] width 205 height 89
click at [693, 734] on input "Pin to Artist" at bounding box center [694, 741] width 15 height 15
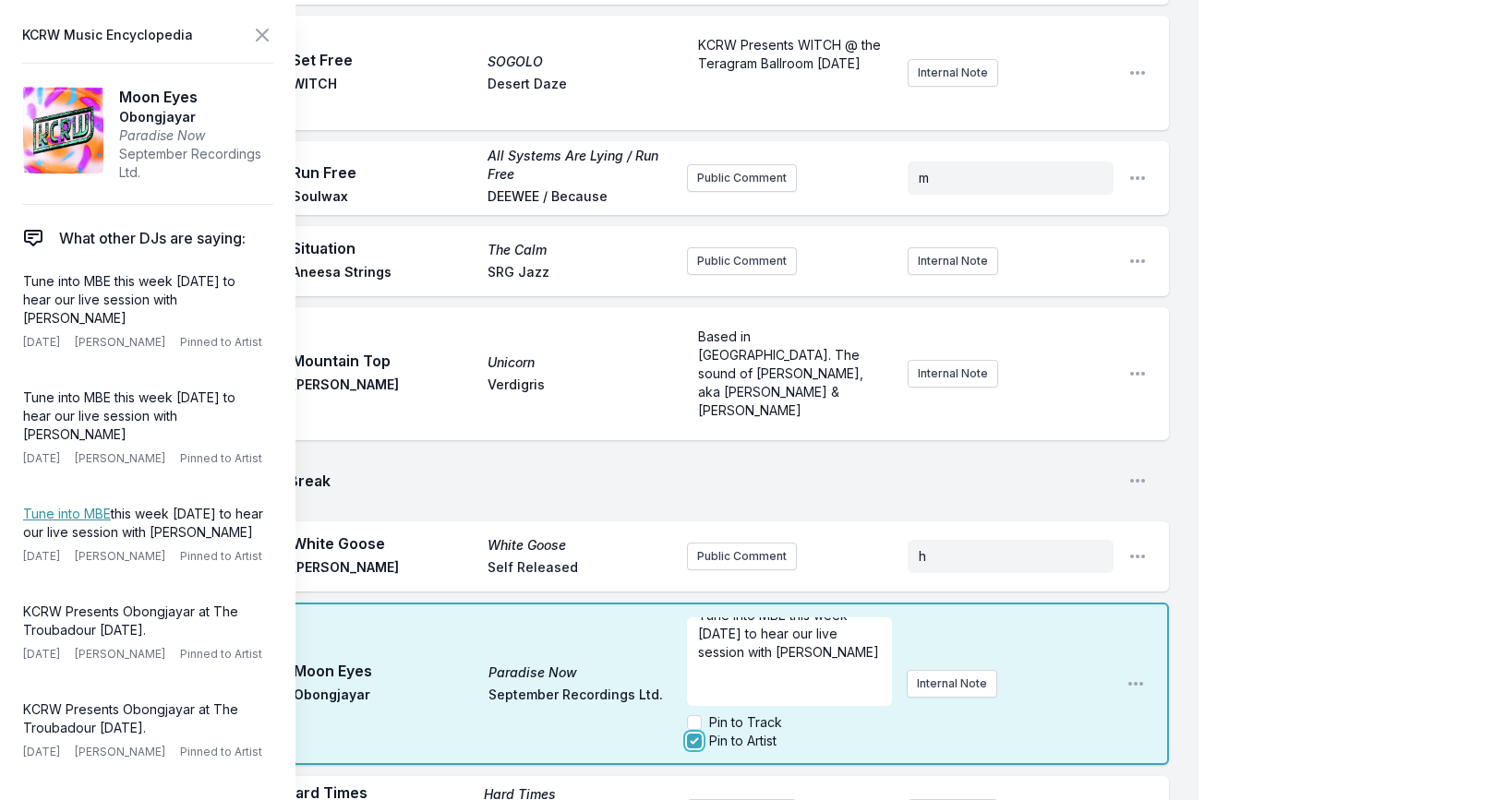
click at [696, 734] on input "Pin to Artist" at bounding box center [694, 741] width 15 height 15
checkbox input "false"
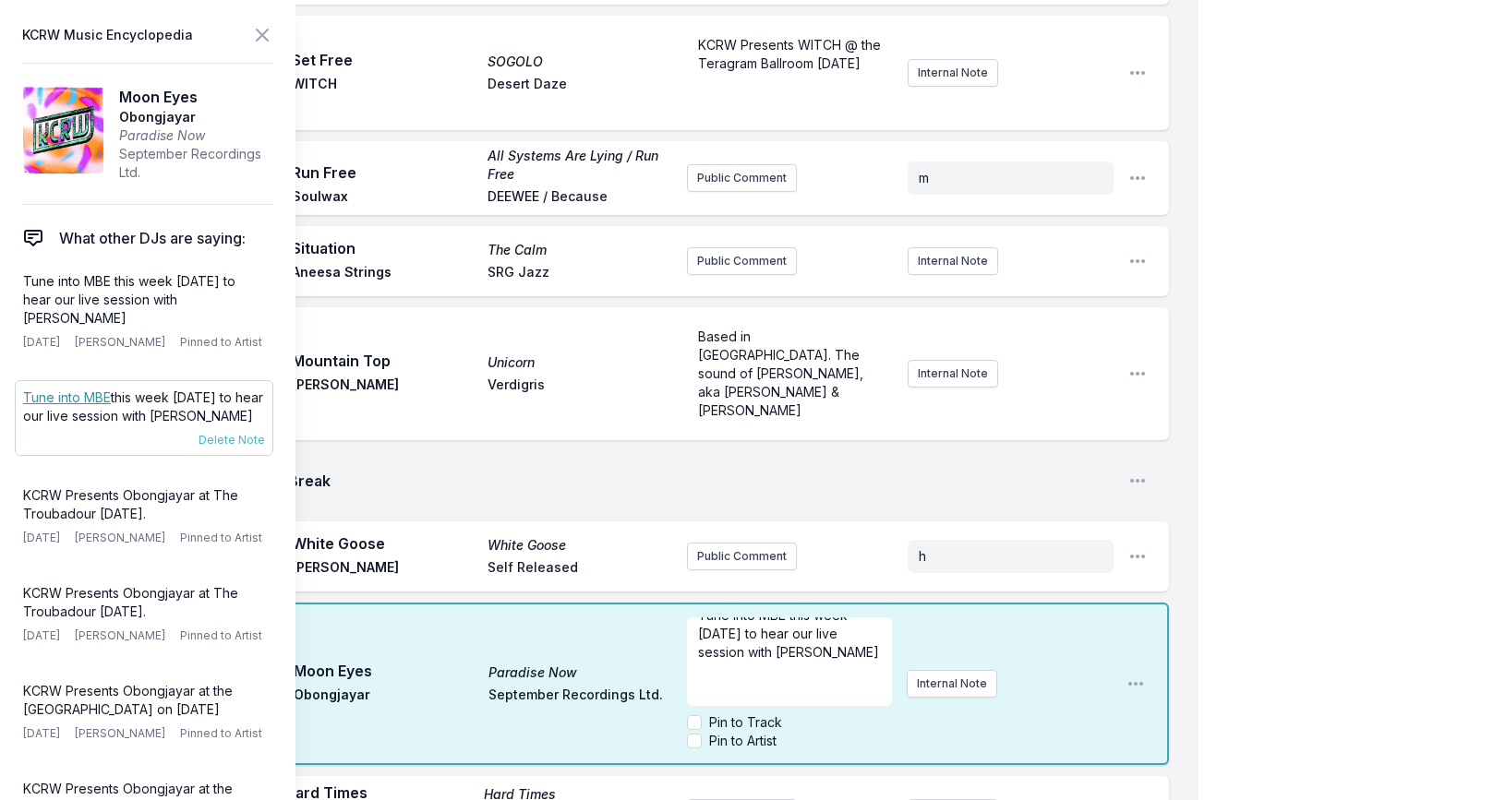
click at [83, 401] on link "Tune into MBE" at bounding box center [67, 398] width 88 height 16
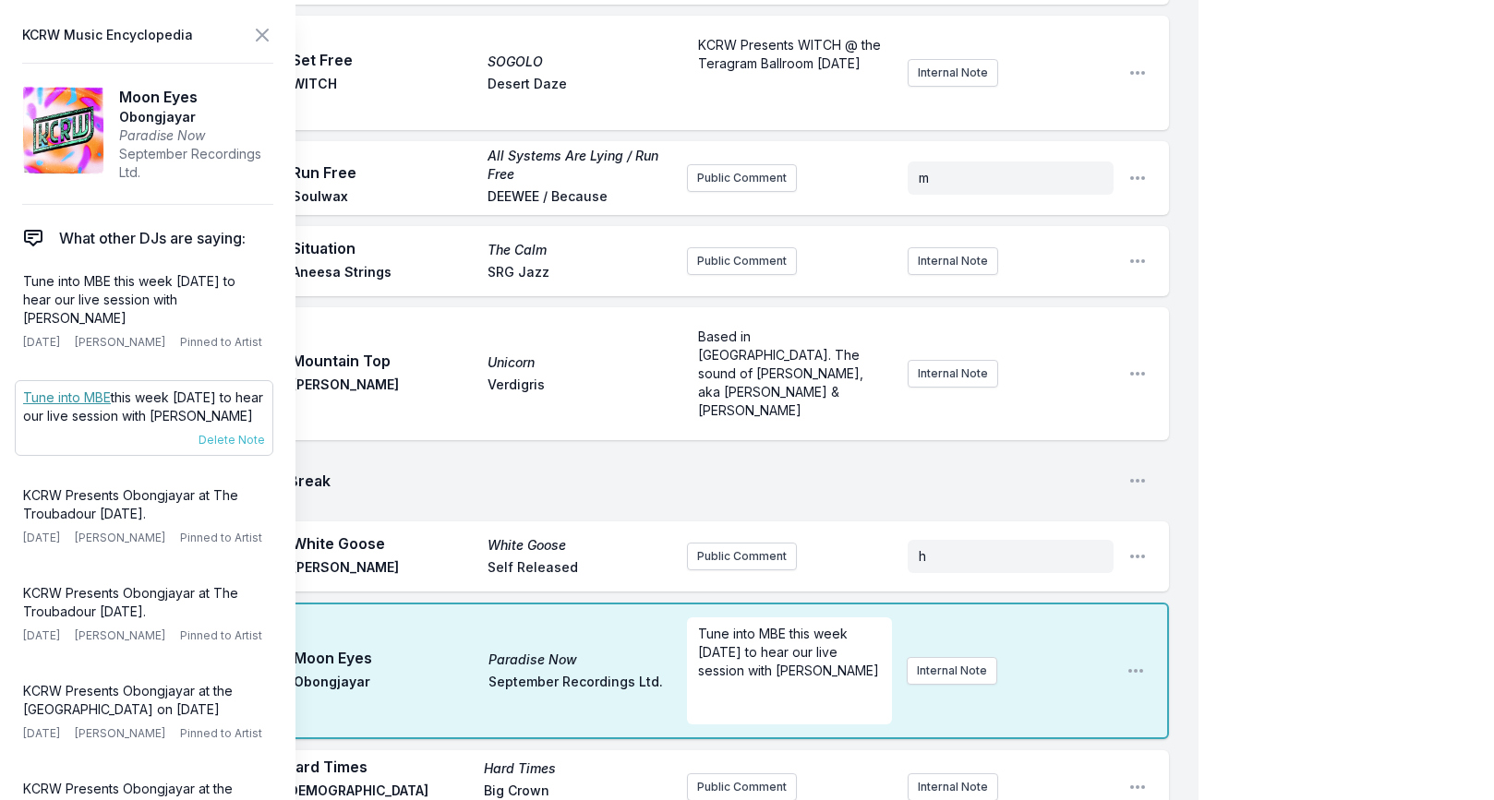
scroll to position [0, 0]
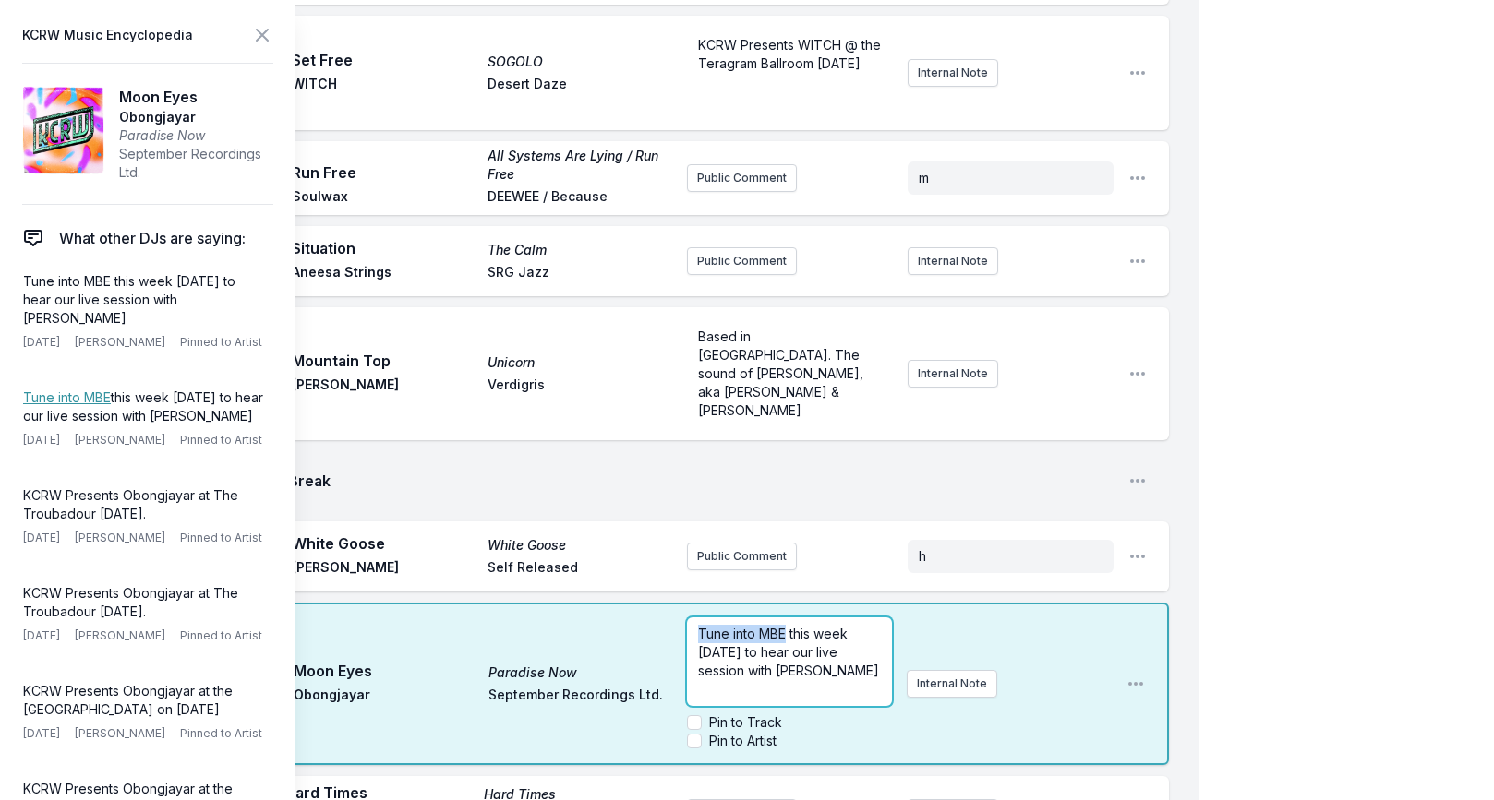
drag, startPoint x: 784, startPoint y: 610, endPoint x: 688, endPoint y: 609, distance: 96.0
click at [688, 618] on div "Tune into MBE this week [DATE] to hear our live session with [PERSON_NAME] ﻿ ﻿" at bounding box center [789, 662] width 205 height 89
click at [260, 36] on icon at bounding box center [262, 35] width 11 height 11
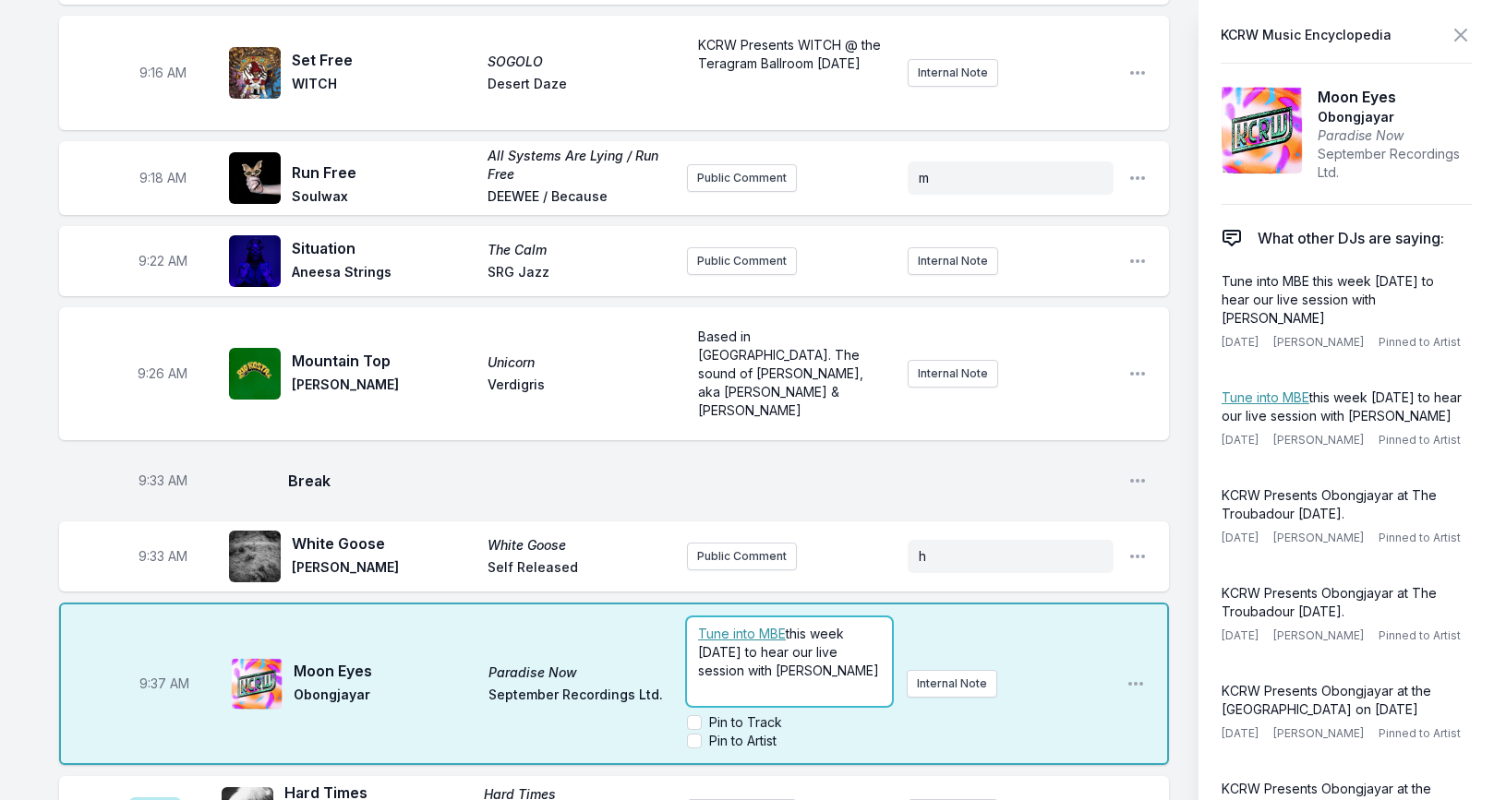
click at [879, 626] on span "this week [DATE] to hear our live session with [PERSON_NAME]" at bounding box center [788, 652] width 181 height 53
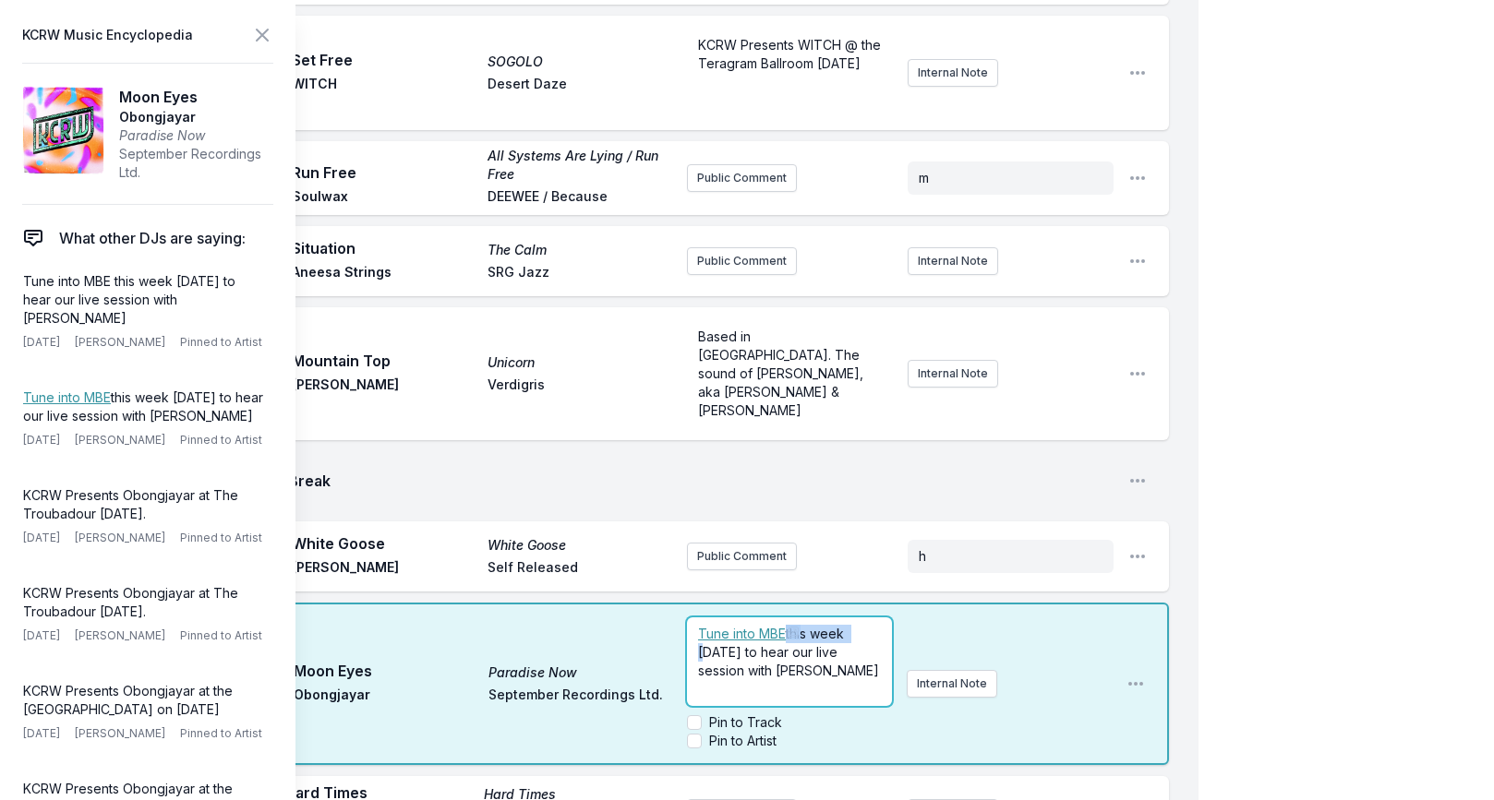
drag, startPoint x: 816, startPoint y: 613, endPoint x: 793, endPoint y: 612, distance: 23.1
click at [793, 625] on p "﻿ Tune into MBE this week [DATE] to hear our live session with [PERSON_NAME]" at bounding box center [789, 652] width 183 height 55
click at [794, 648] on p "﻿ Tune into MBE [DATE] to hear our live session with [PERSON_NAME]" at bounding box center [789, 652] width 183 height 55
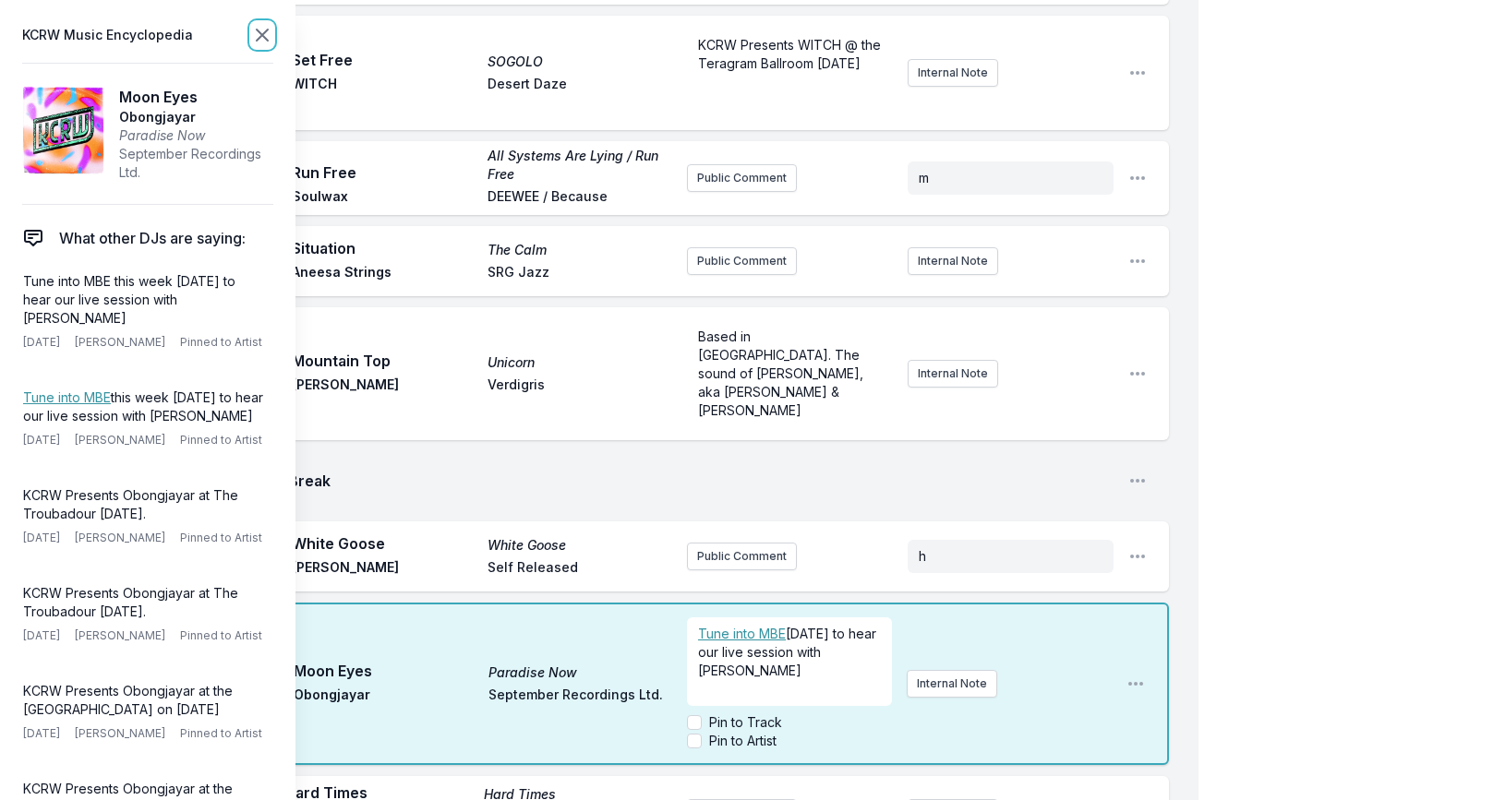
click at [258, 32] on icon at bounding box center [262, 35] width 11 height 11
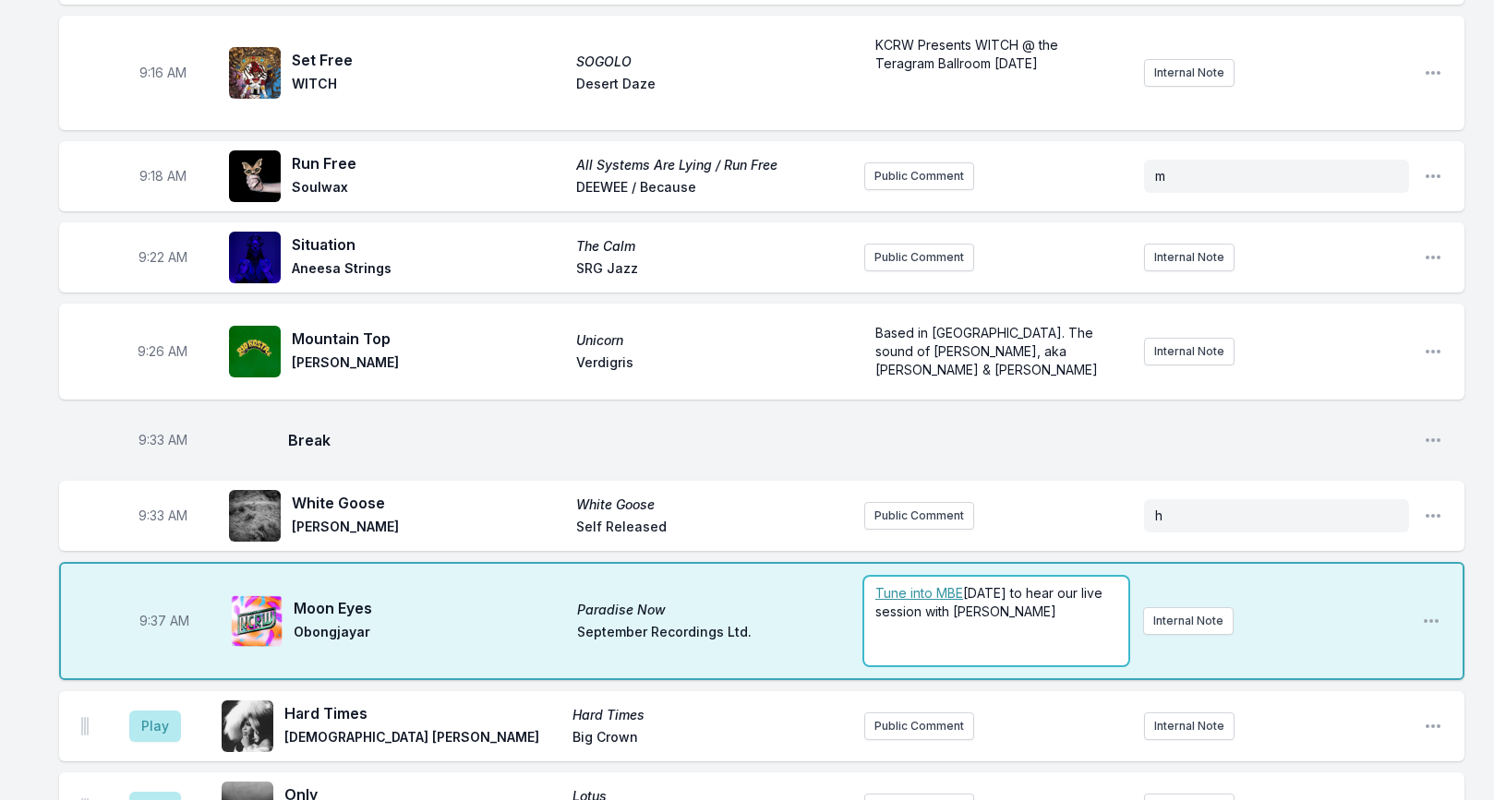
click at [984, 590] on span "[DATE] to hear our live session with [PERSON_NAME]" at bounding box center [990, 602] width 231 height 34
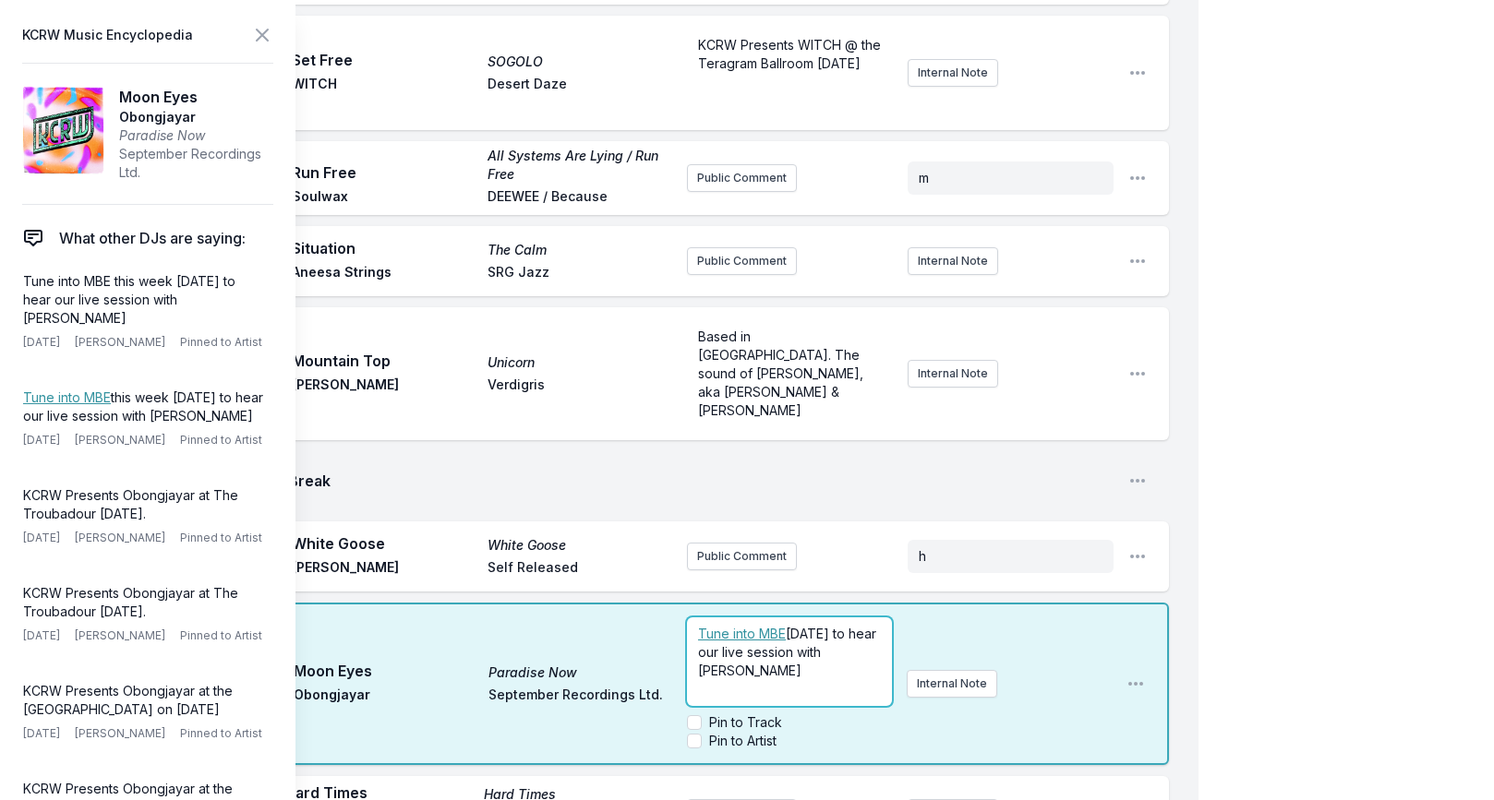
click at [869, 638] on span "[DATE] to hear our live session with [PERSON_NAME]" at bounding box center [789, 652] width 182 height 53
click at [262, 39] on icon at bounding box center [262, 35] width 22 height 22
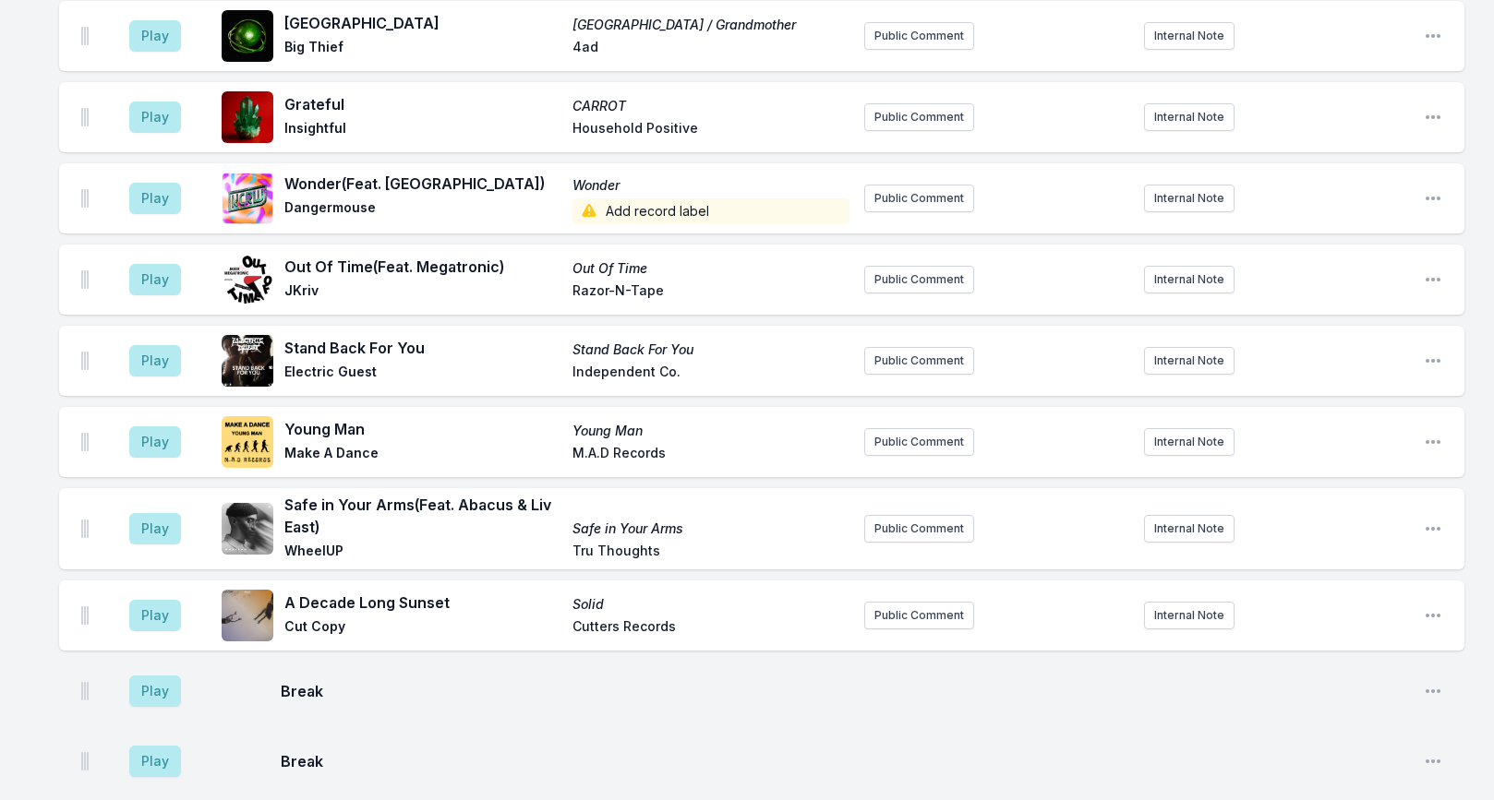
scroll to position [4759, 0]
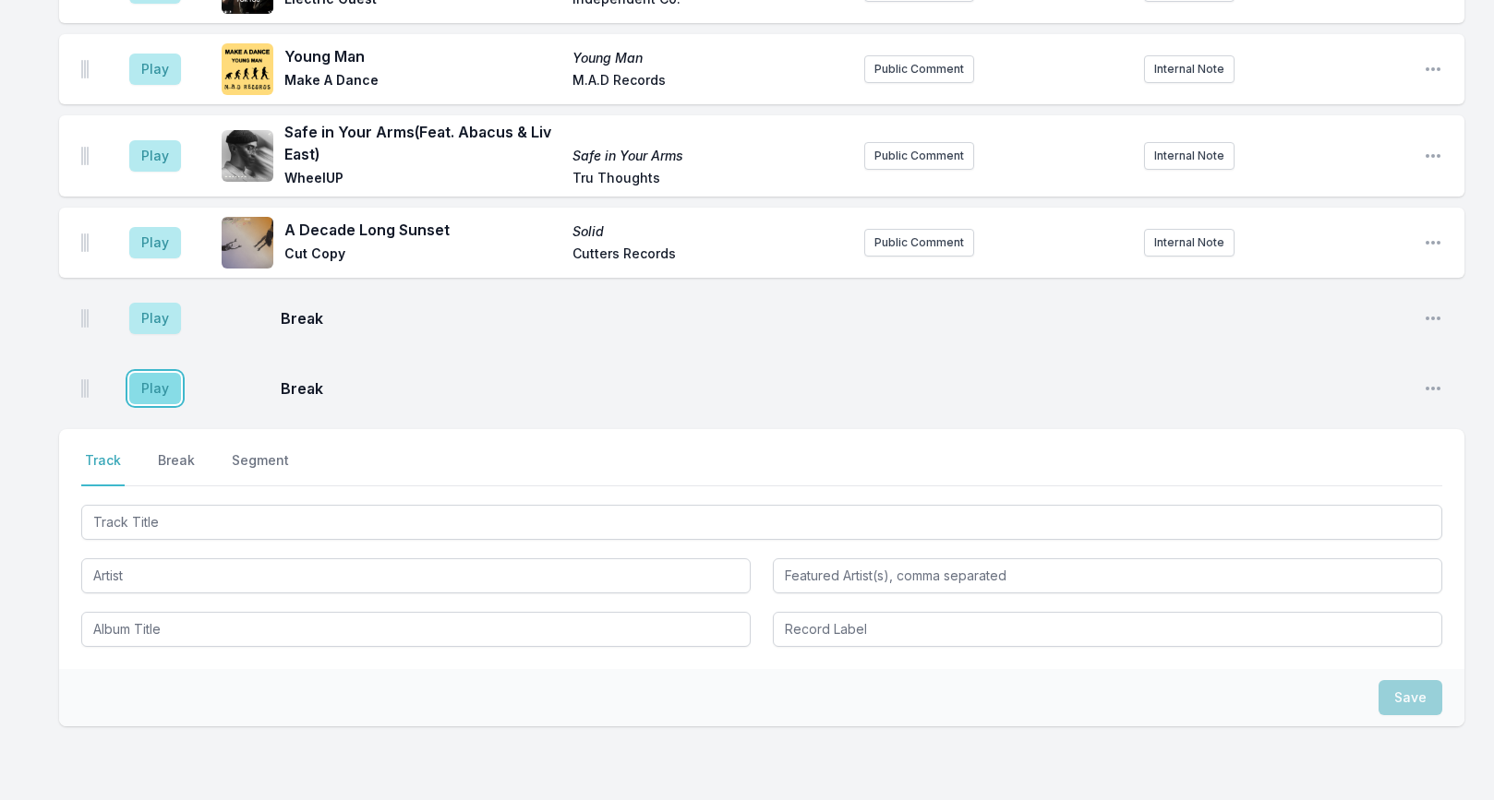
click at [160, 373] on button "Play" at bounding box center [155, 388] width 52 height 31
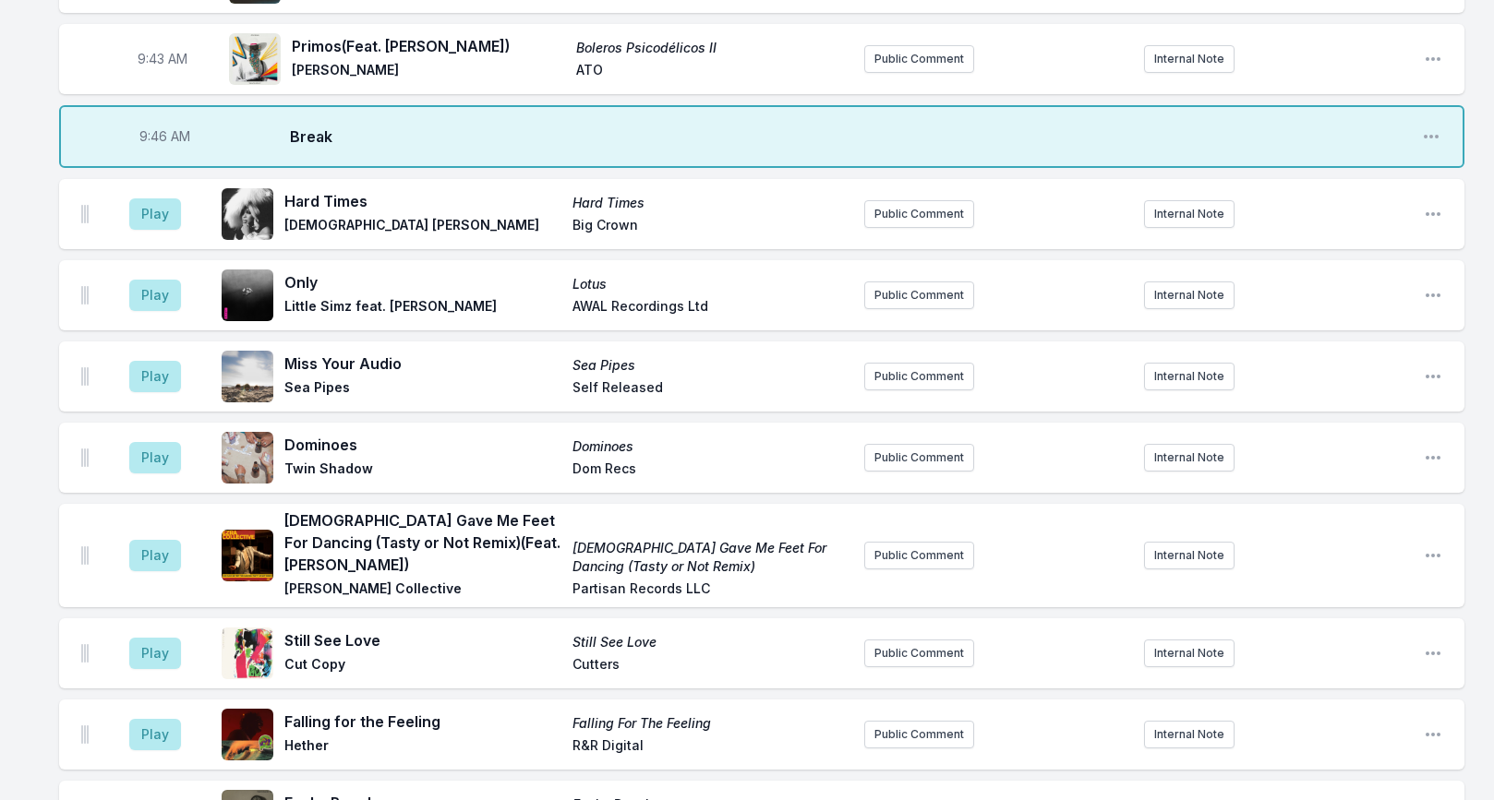
scroll to position [1136, 0]
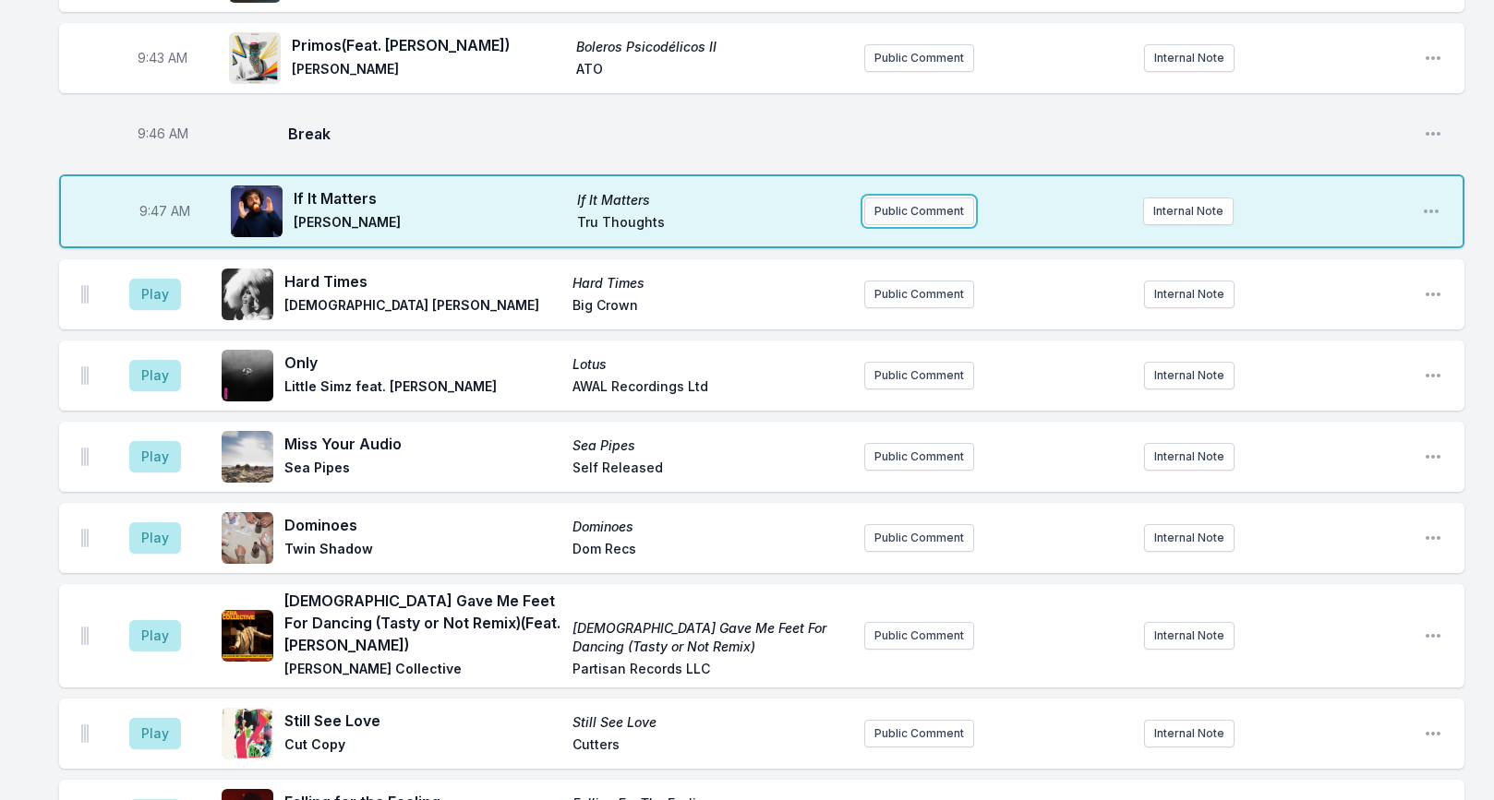
click at [908, 198] on button "Public Comment" at bounding box center [919, 212] width 110 height 28
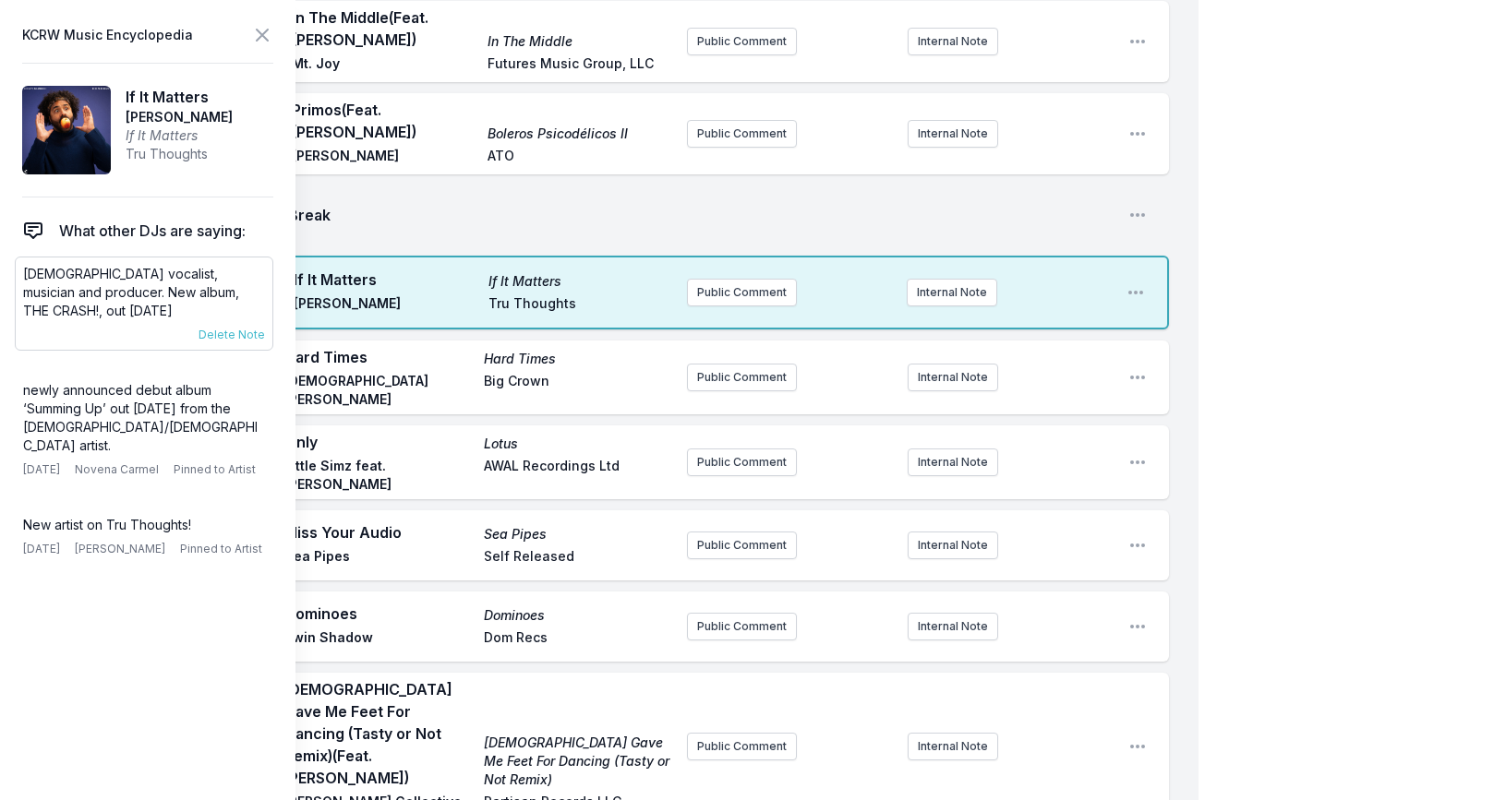
click at [90, 283] on p "[DEMOGRAPHIC_DATA] vocalist, musician and producer. New album, THE CRASH!, out …" at bounding box center [144, 292] width 242 height 55
copy div "[DEMOGRAPHIC_DATA] vocalist, musician and producer. New album, THE CRASH!, out …"
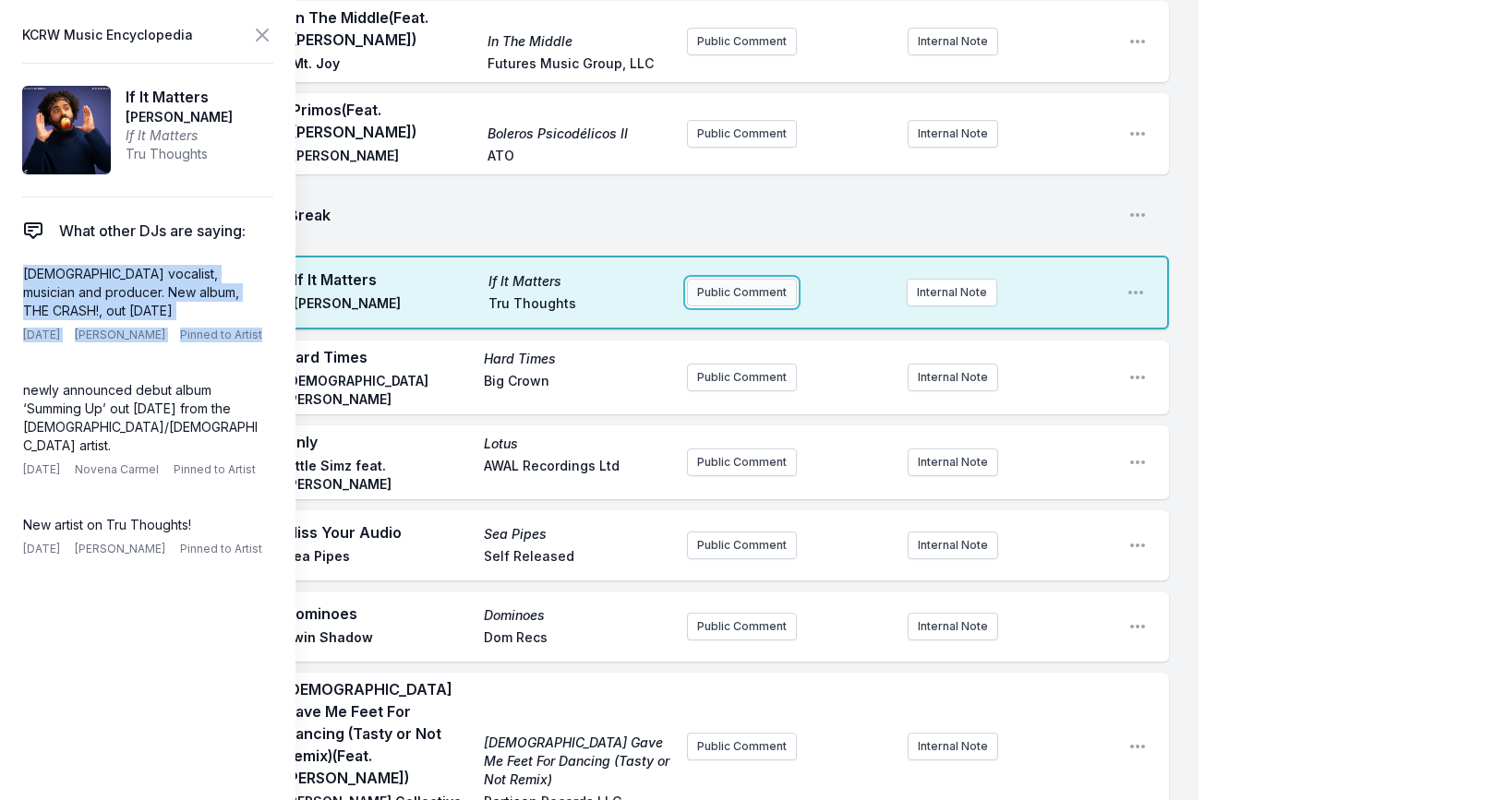
click at [737, 279] on button "Public Comment" at bounding box center [742, 293] width 110 height 28
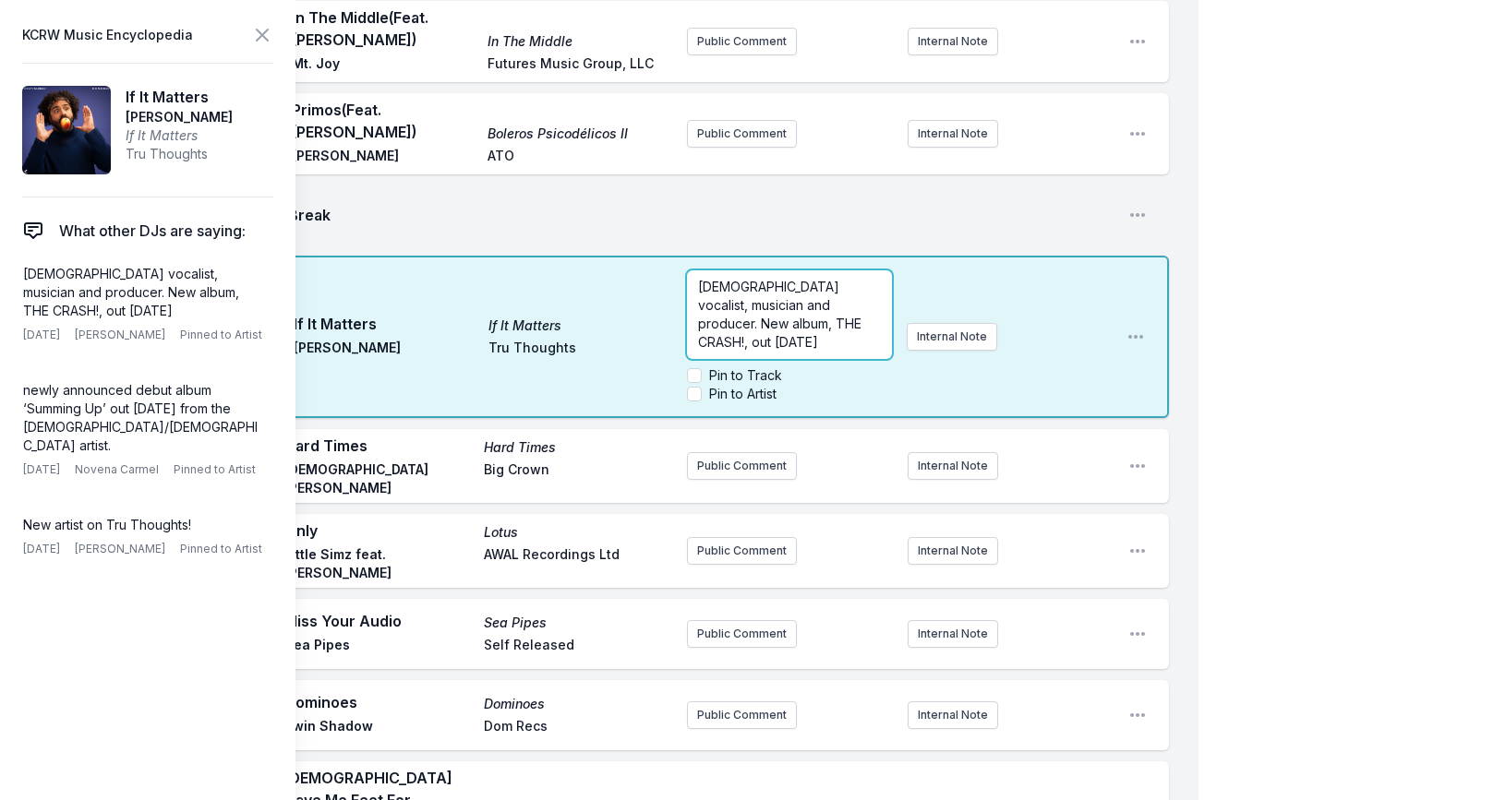
scroll to position [1135, 0]
drag, startPoint x: 761, startPoint y: 305, endPoint x: 755, endPoint y: 318, distance: 14.9
click at [755, 318] on span "New album from [GEOGRAPHIC_DATA]-based vocalist, musician and producer. New alb…" at bounding box center [787, 326] width 178 height 90
click at [764, 281] on span "New album from [GEOGRAPHIC_DATA]-based vocalist, musician and producer. New alb…" at bounding box center [787, 326] width 178 height 90
drag, startPoint x: 849, startPoint y: 268, endPoint x: 835, endPoint y: 305, distance: 39.4
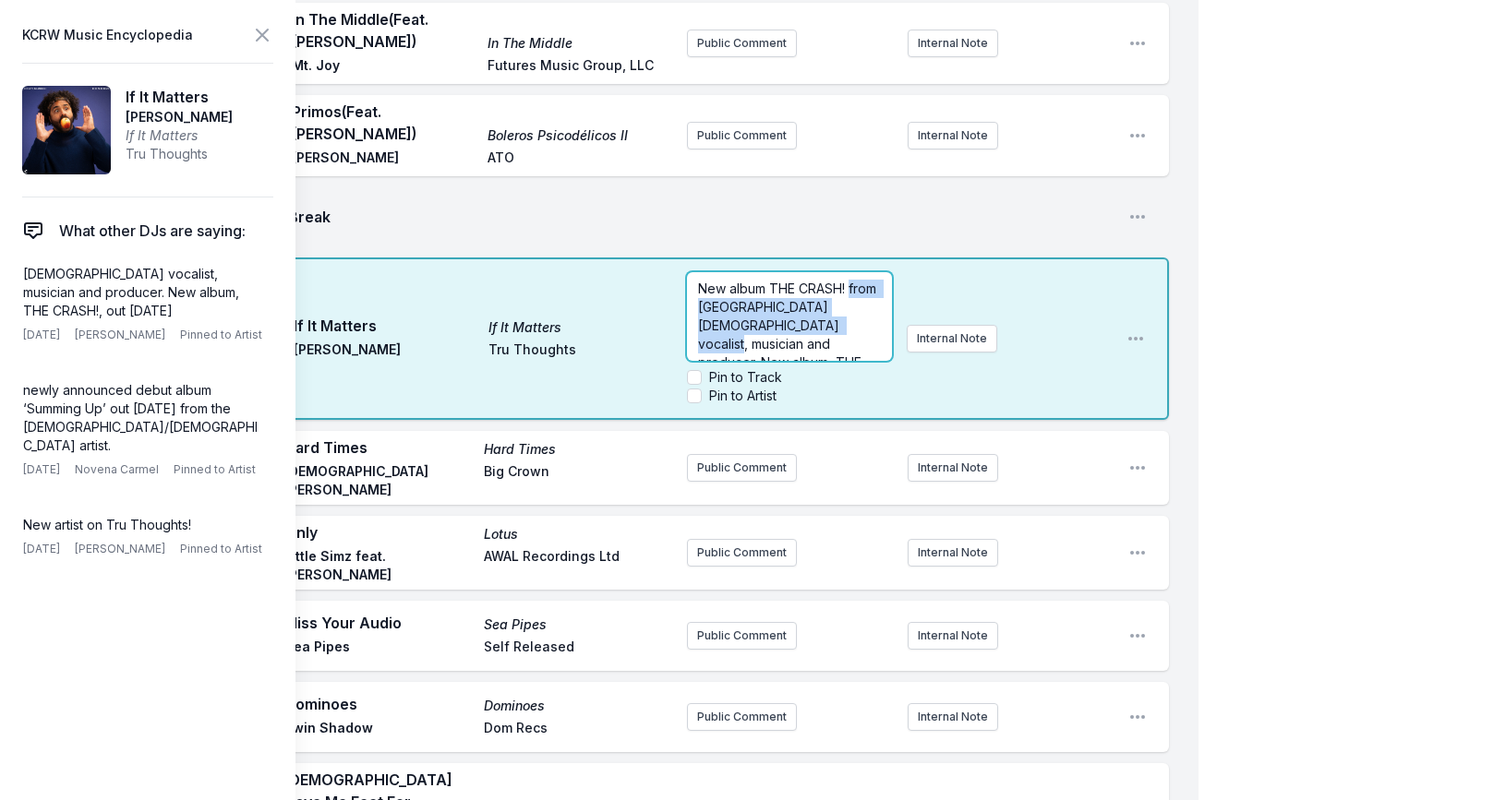
click at [835, 305] on span "New album THE CRASH! from [GEOGRAPHIC_DATA][DEMOGRAPHIC_DATA] vocalist, musicia…" at bounding box center [789, 335] width 182 height 108
drag, startPoint x: 844, startPoint y: 307, endPoint x: 821, endPoint y: 321, distance: 26.9
click at [821, 322] on span "New album THE CRASH! from [GEOGRAPHIC_DATA][DEMOGRAPHIC_DATA] vocalist, musicia…" at bounding box center [789, 335] width 182 height 108
click at [772, 281] on span "New album THE CRASH! from [GEOGRAPHIC_DATA][DEMOGRAPHIC_DATA] vocalist, musicia…" at bounding box center [789, 326] width 182 height 90
drag, startPoint x: 849, startPoint y: 267, endPoint x: 837, endPoint y: 296, distance: 31.9
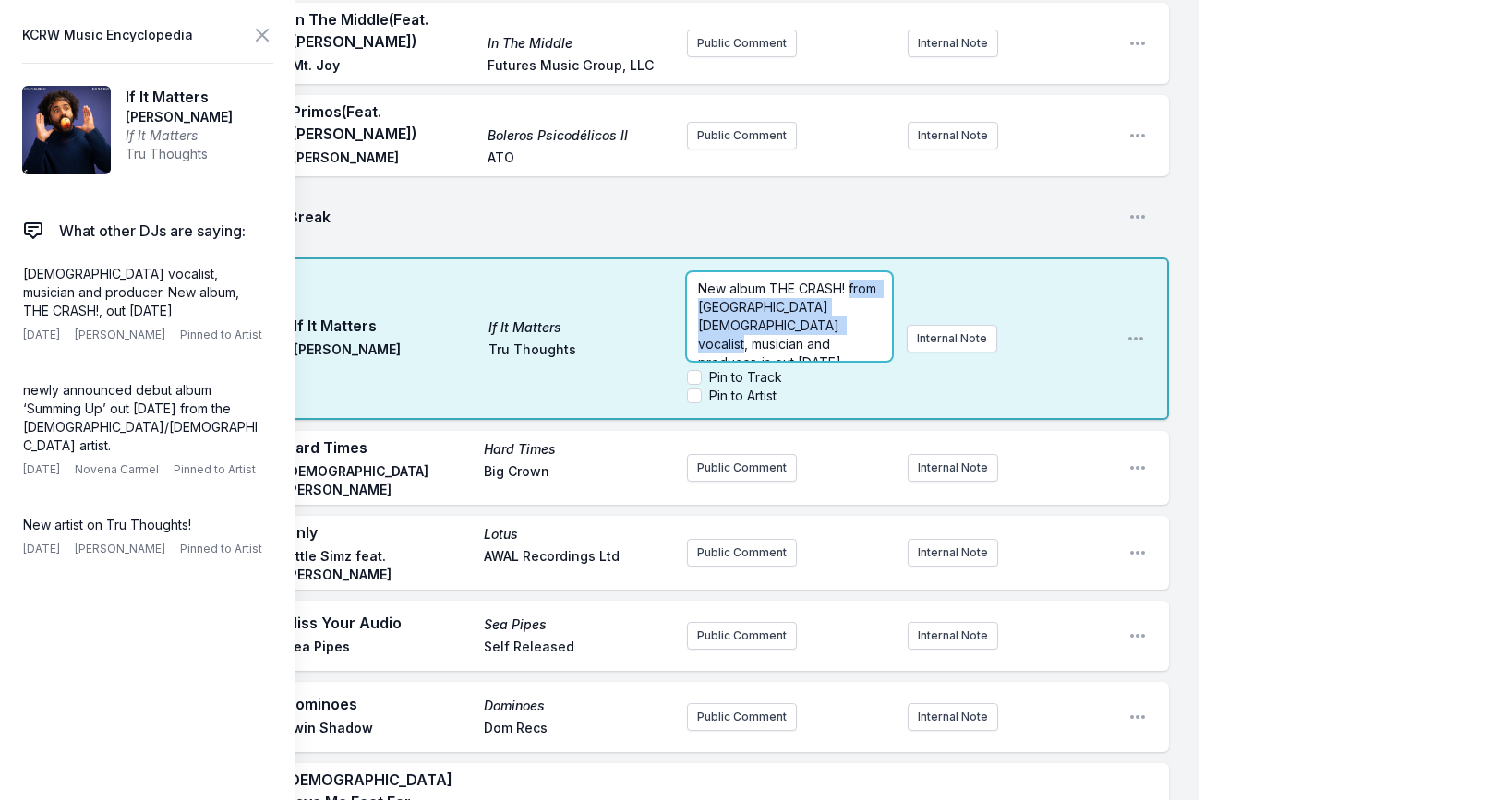
click at [837, 296] on span "New album THE CRASH! from [GEOGRAPHIC_DATA][DEMOGRAPHIC_DATA] vocalist, musicia…" at bounding box center [789, 326] width 182 height 90
copy span "from [GEOGRAPHIC_DATA][DEMOGRAPHIC_DATA] vocalist, musician and producer"
click at [700, 281] on span "New album THE CRASH!, is out [DATE]" at bounding box center [781, 298] width 167 height 34
drag, startPoint x: 702, startPoint y: 267, endPoint x: 732, endPoint y: 266, distance: 29.6
click at [732, 281] on span "from [GEOGRAPHIC_DATA][DEMOGRAPHIC_DATA] vocalist, musician and producerNew alb…" at bounding box center [779, 326] width 162 height 90
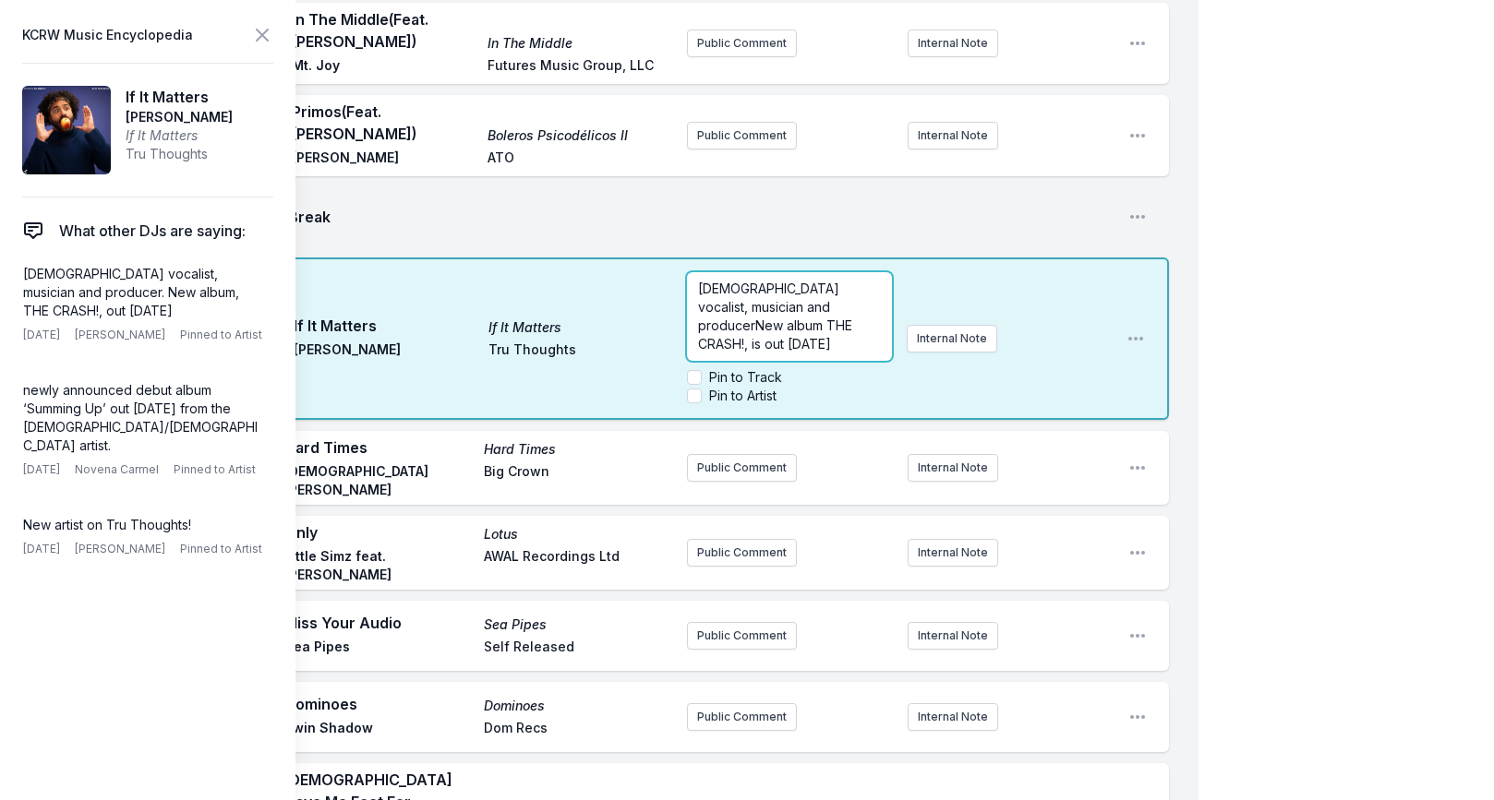
click at [837, 287] on span "[DEMOGRAPHIC_DATA] vocalist, musician and producerNew album THE CRASH!, is out …" at bounding box center [777, 316] width 158 height 71
click at [762, 326] on span "[DEMOGRAPHIC_DATA] vocalist, musician and producer has a new album called THE C…" at bounding box center [781, 326] width 166 height 90
click at [753, 326] on span "[DEMOGRAPHIC_DATA] vocalist, musician and producer has a new album called THE C…" at bounding box center [781, 326] width 166 height 90
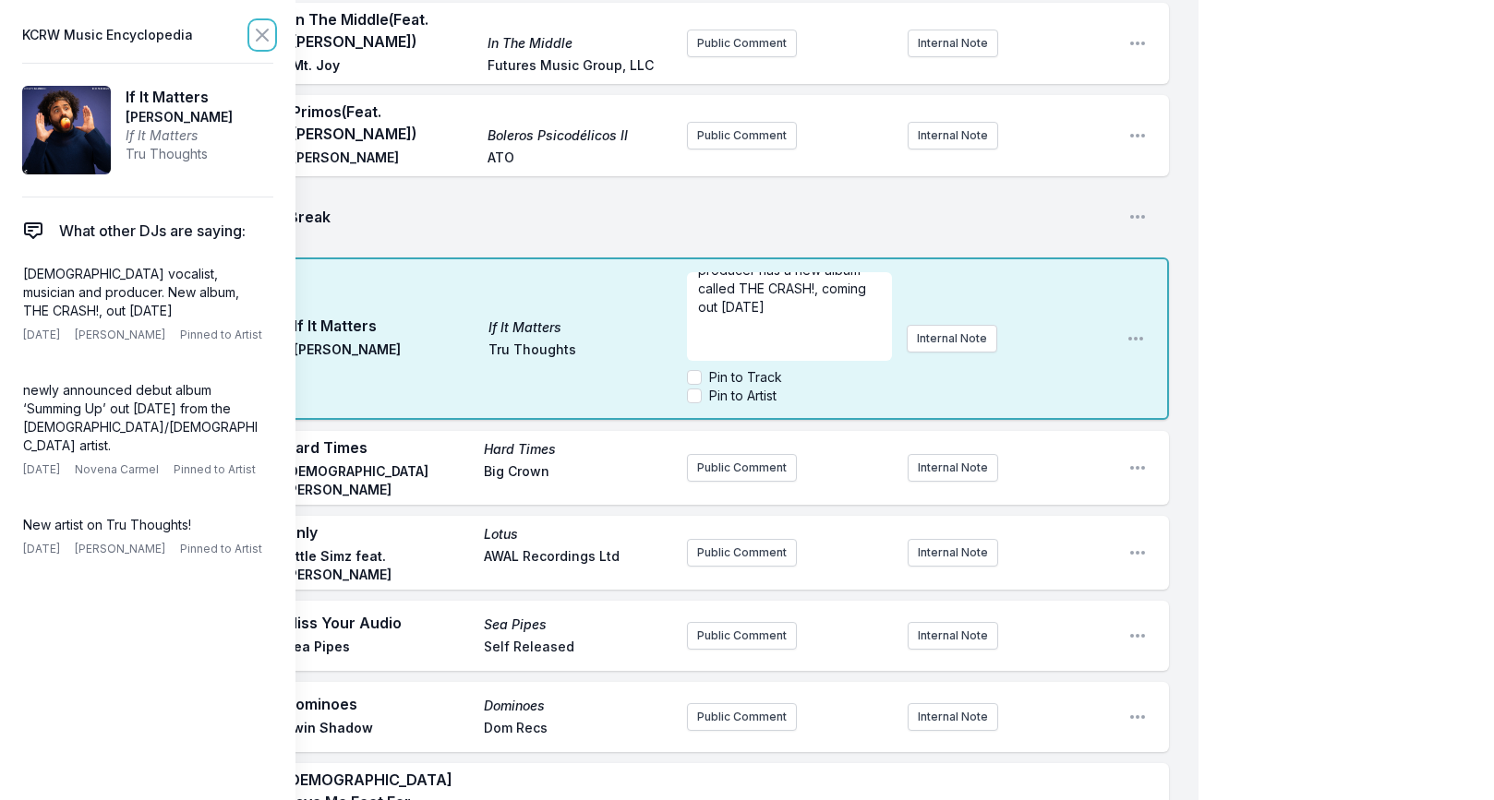
click at [266, 38] on icon at bounding box center [262, 35] width 11 height 11
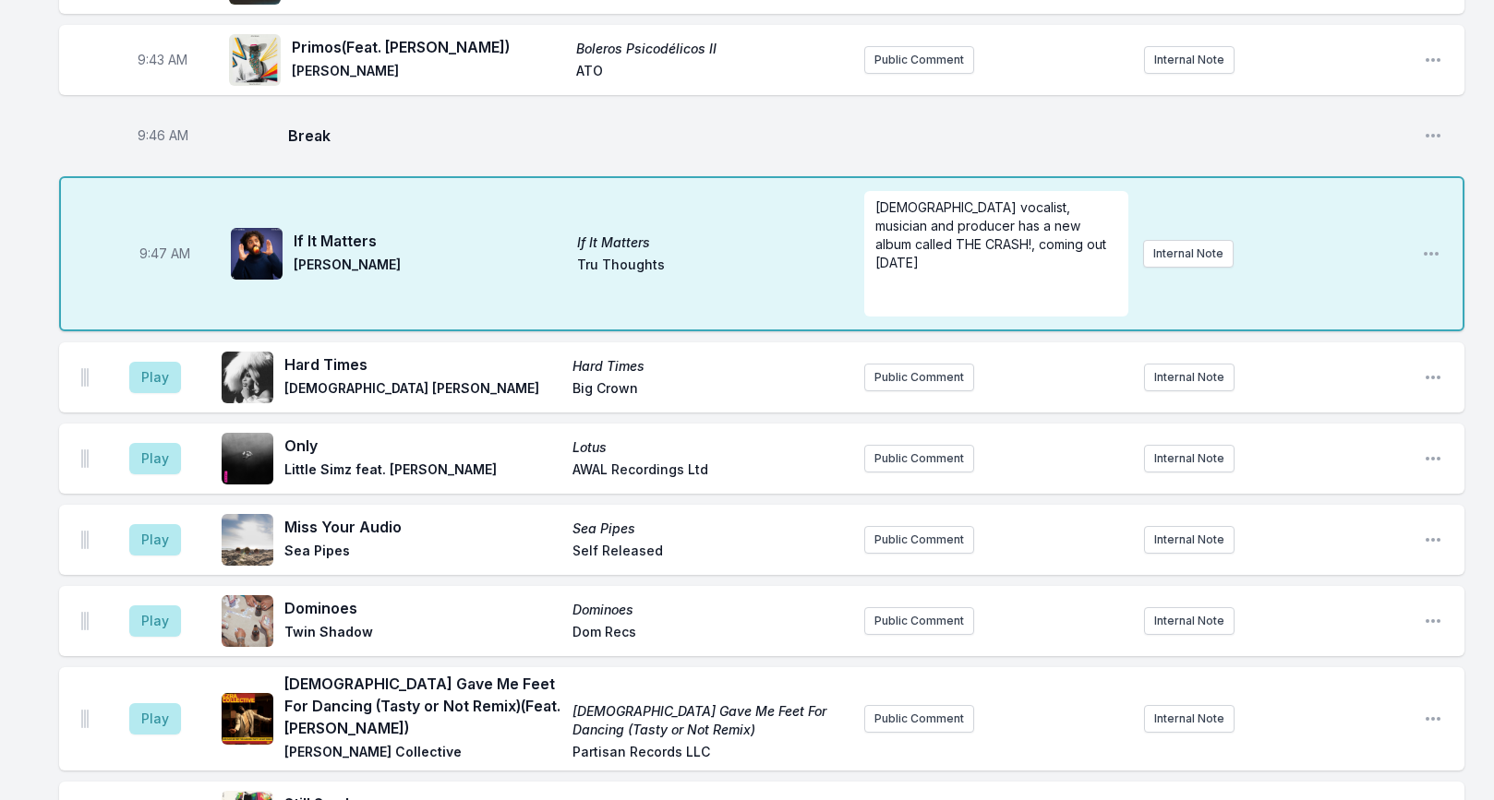
scroll to position [0, 0]
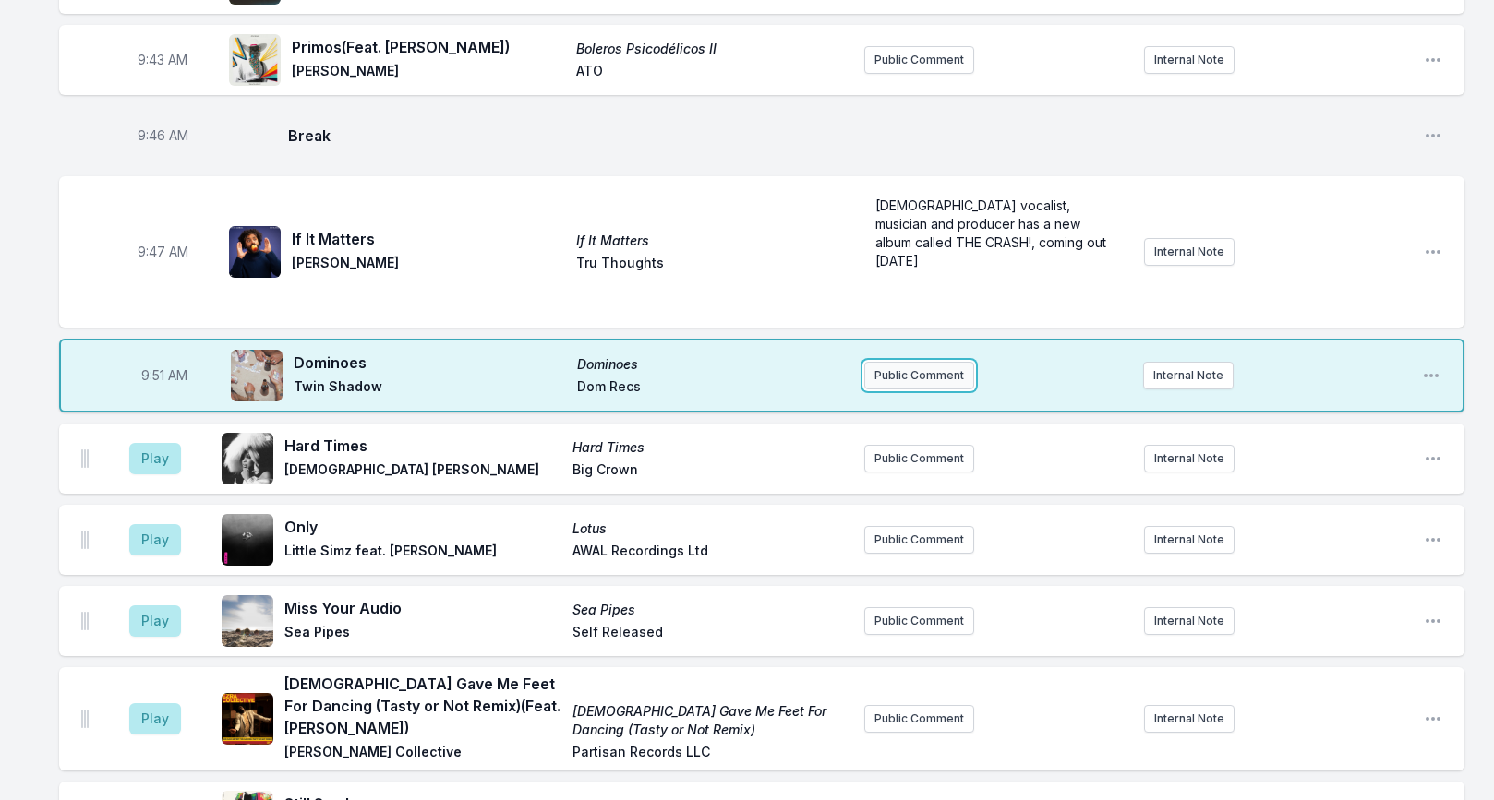
click at [918, 362] on button "Public Comment" at bounding box center [919, 376] width 110 height 28
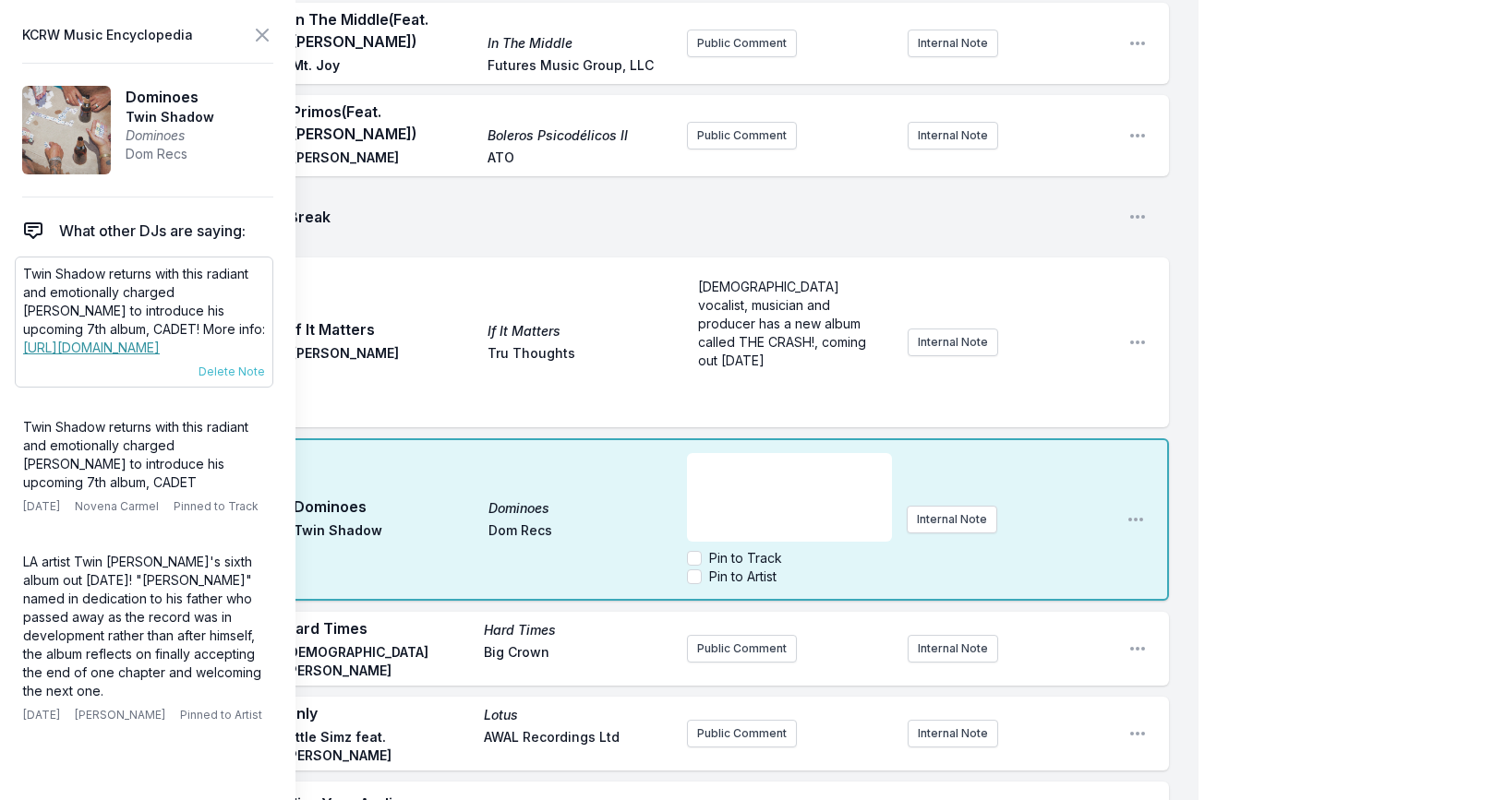
click at [54, 282] on p "Twin Shadow returns with this radiant and emotionally charged [PERSON_NAME] to …" at bounding box center [144, 311] width 242 height 92
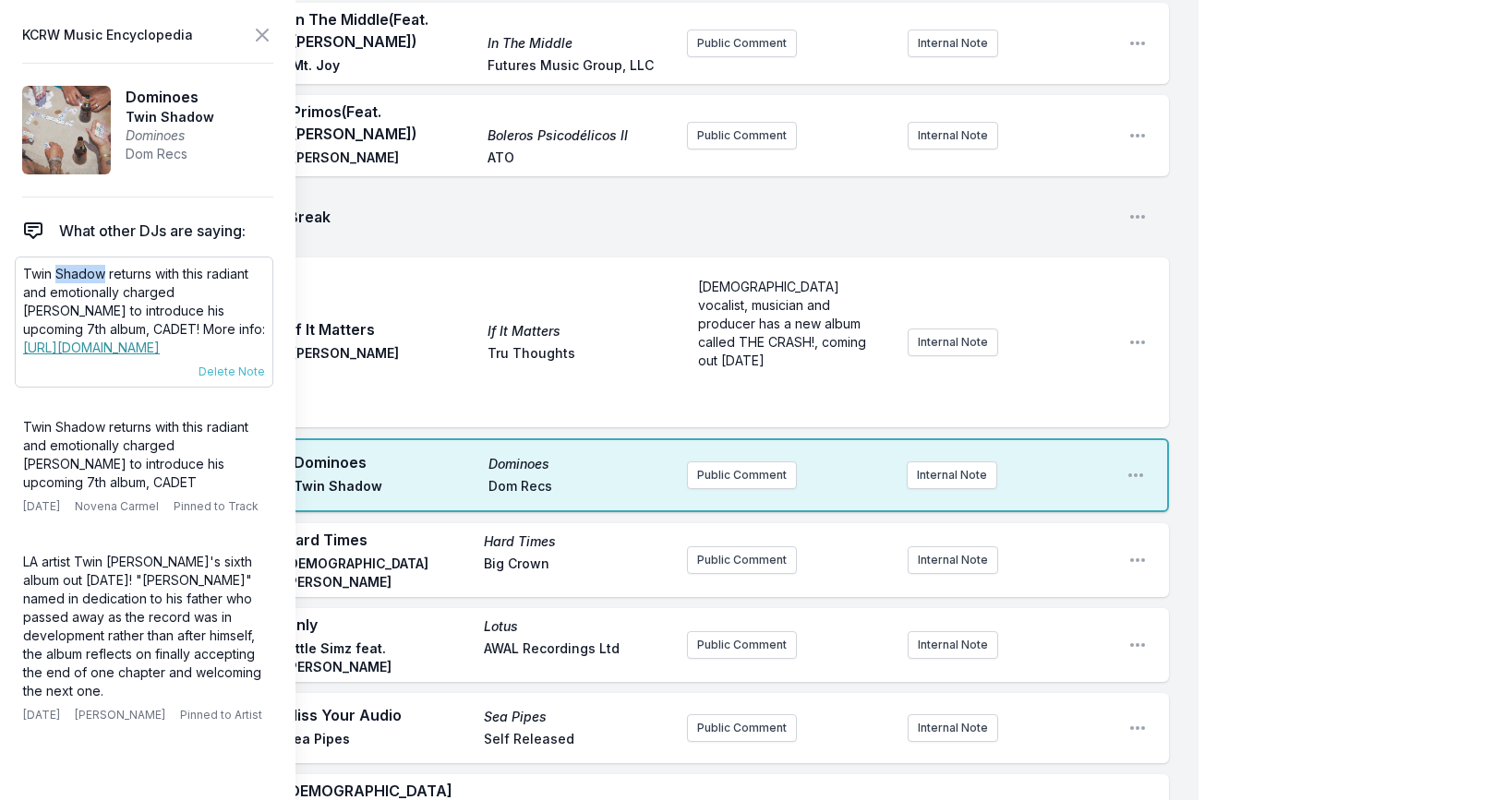
click at [54, 282] on p "Twin Shadow returns with this radiant and emotionally charged [PERSON_NAME] to …" at bounding box center [144, 311] width 242 height 92
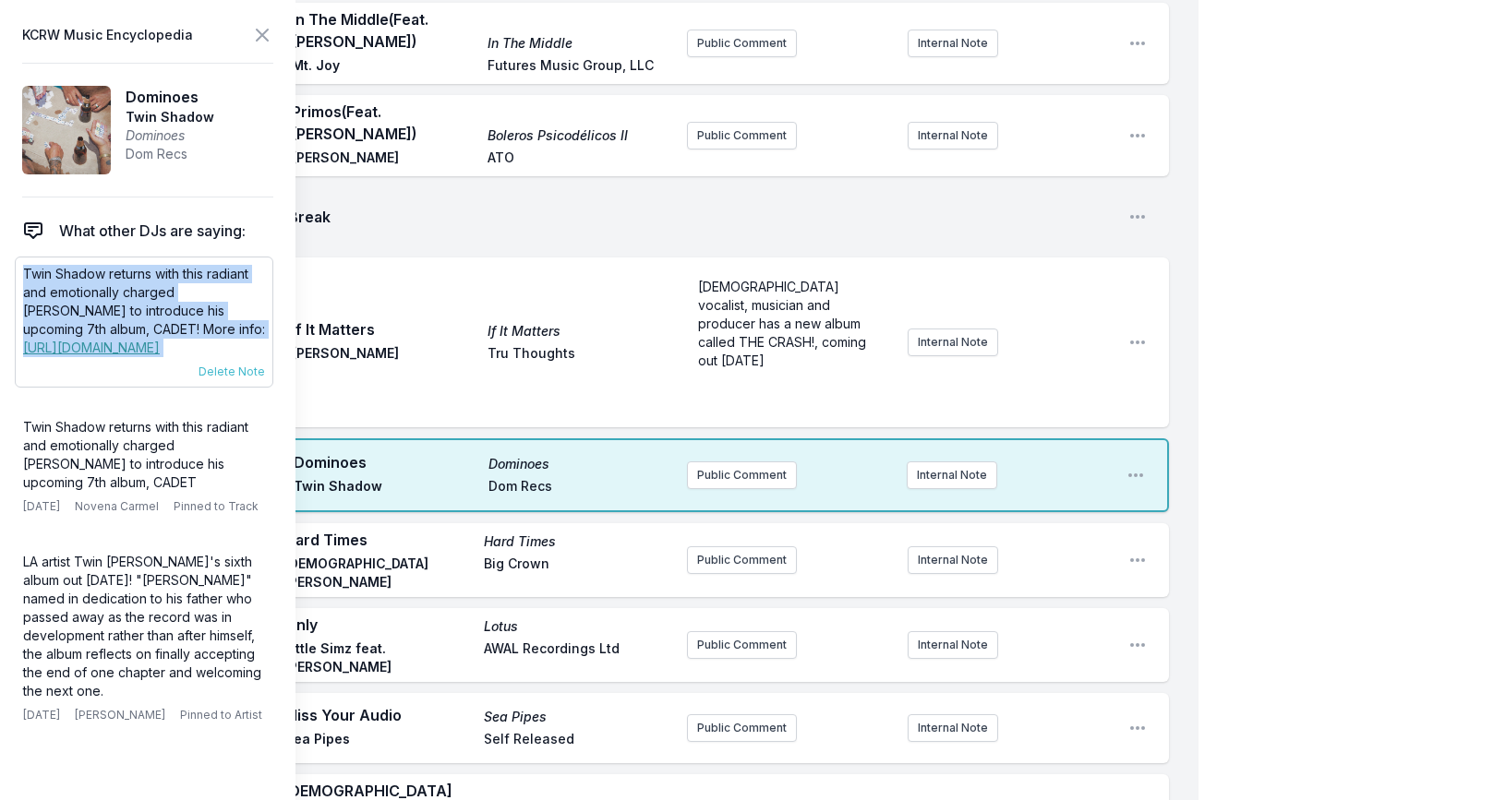
click at [54, 282] on p "Twin Shadow returns with this radiant and emotionally charged [PERSON_NAME] to …" at bounding box center [144, 311] width 242 height 92
copy div "Twin Shadow returns with this radiant and emotionally charged [PERSON_NAME] to …"
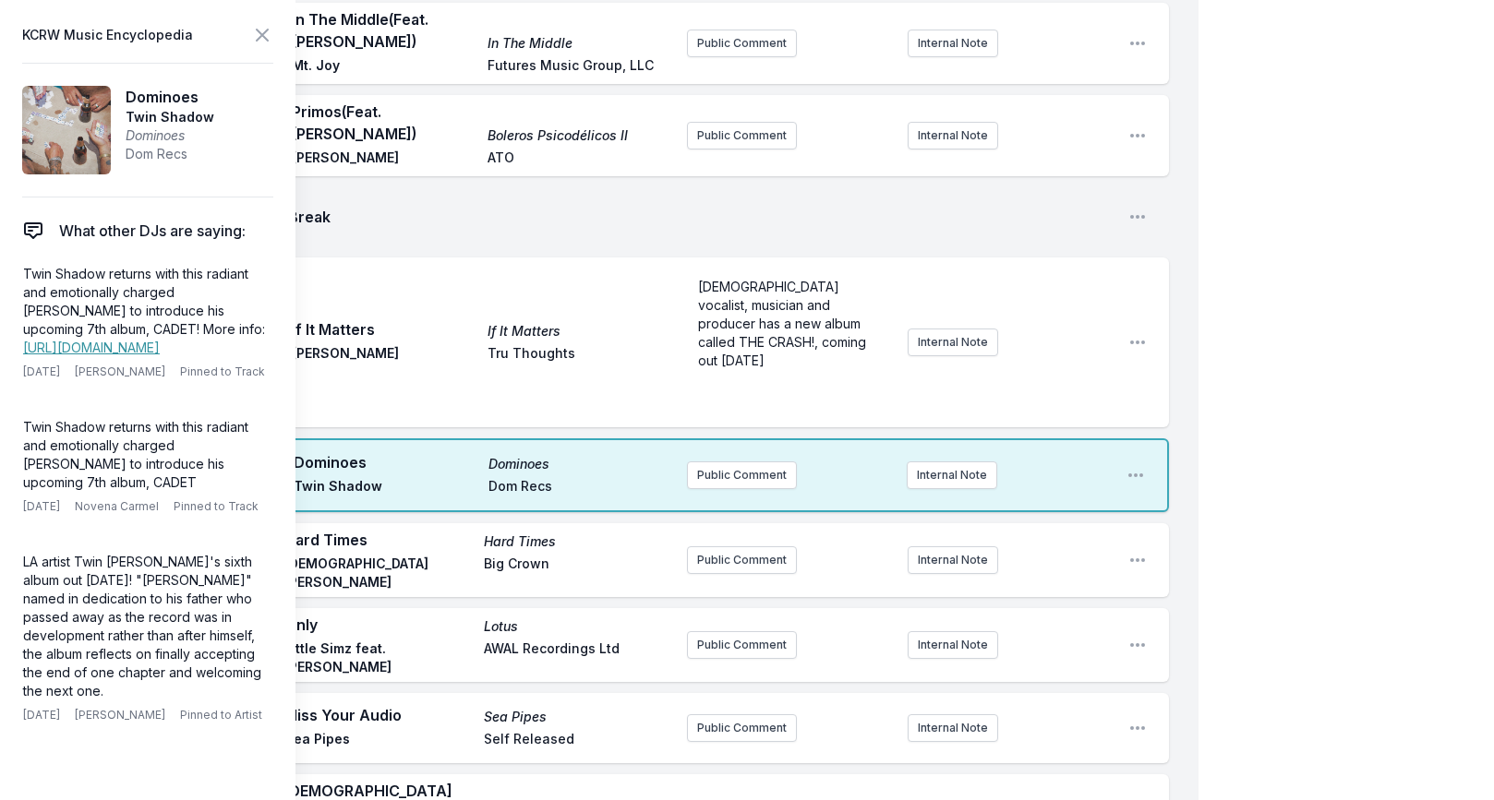
click at [755, 462] on button "Public Comment" at bounding box center [742, 476] width 110 height 28
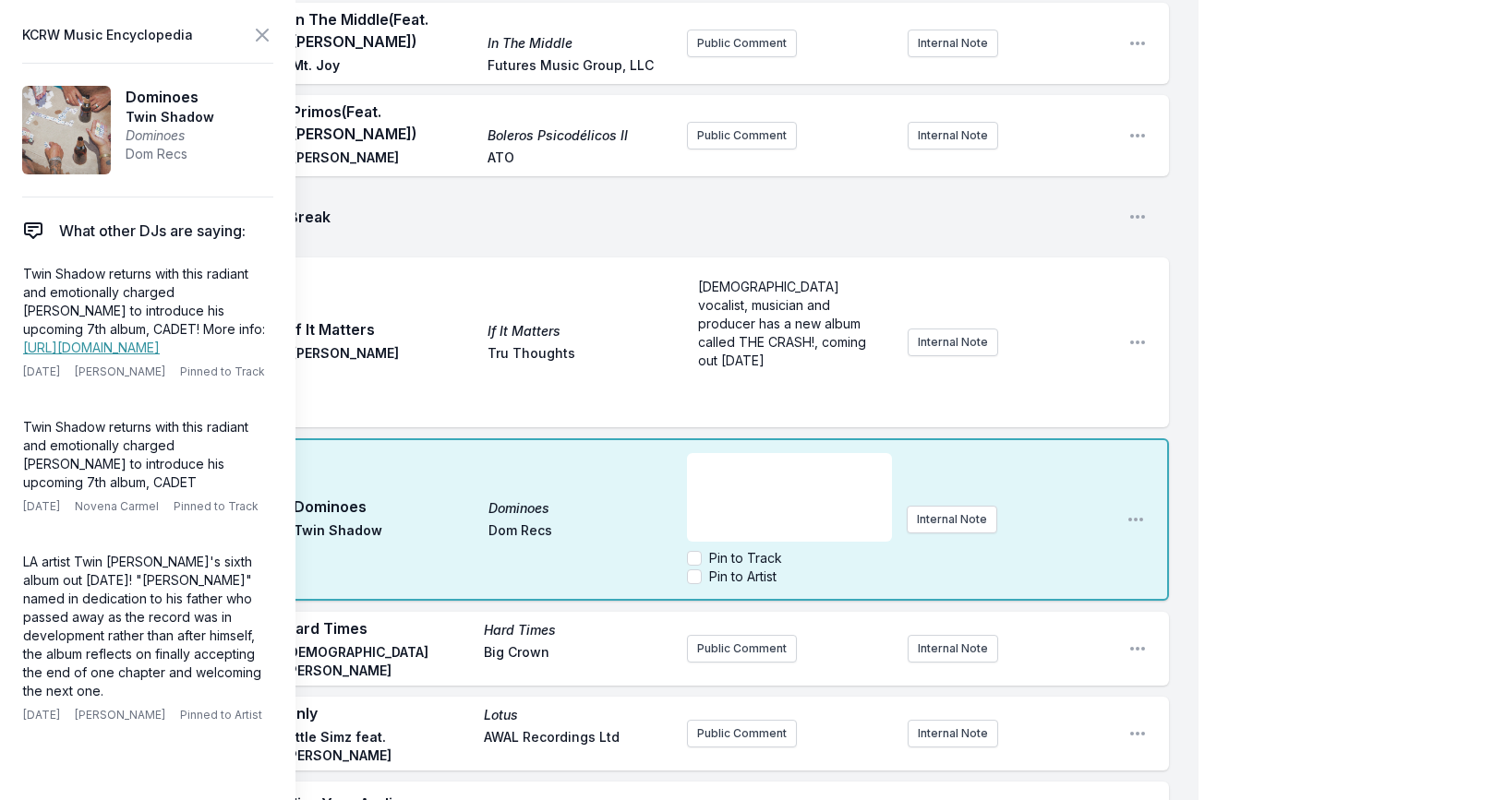
scroll to position [74, 0]
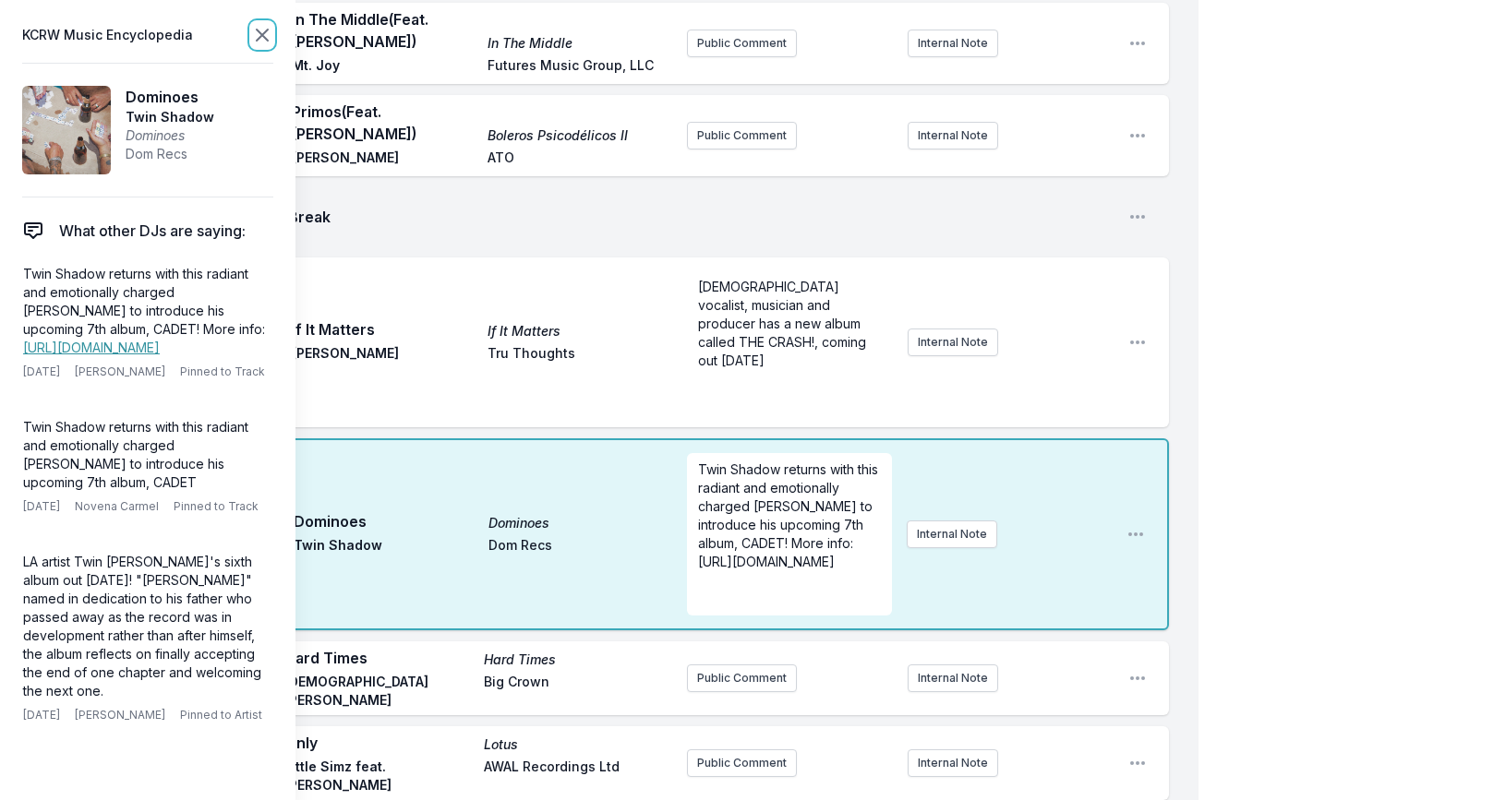
click at [263, 30] on icon at bounding box center [262, 35] width 22 height 22
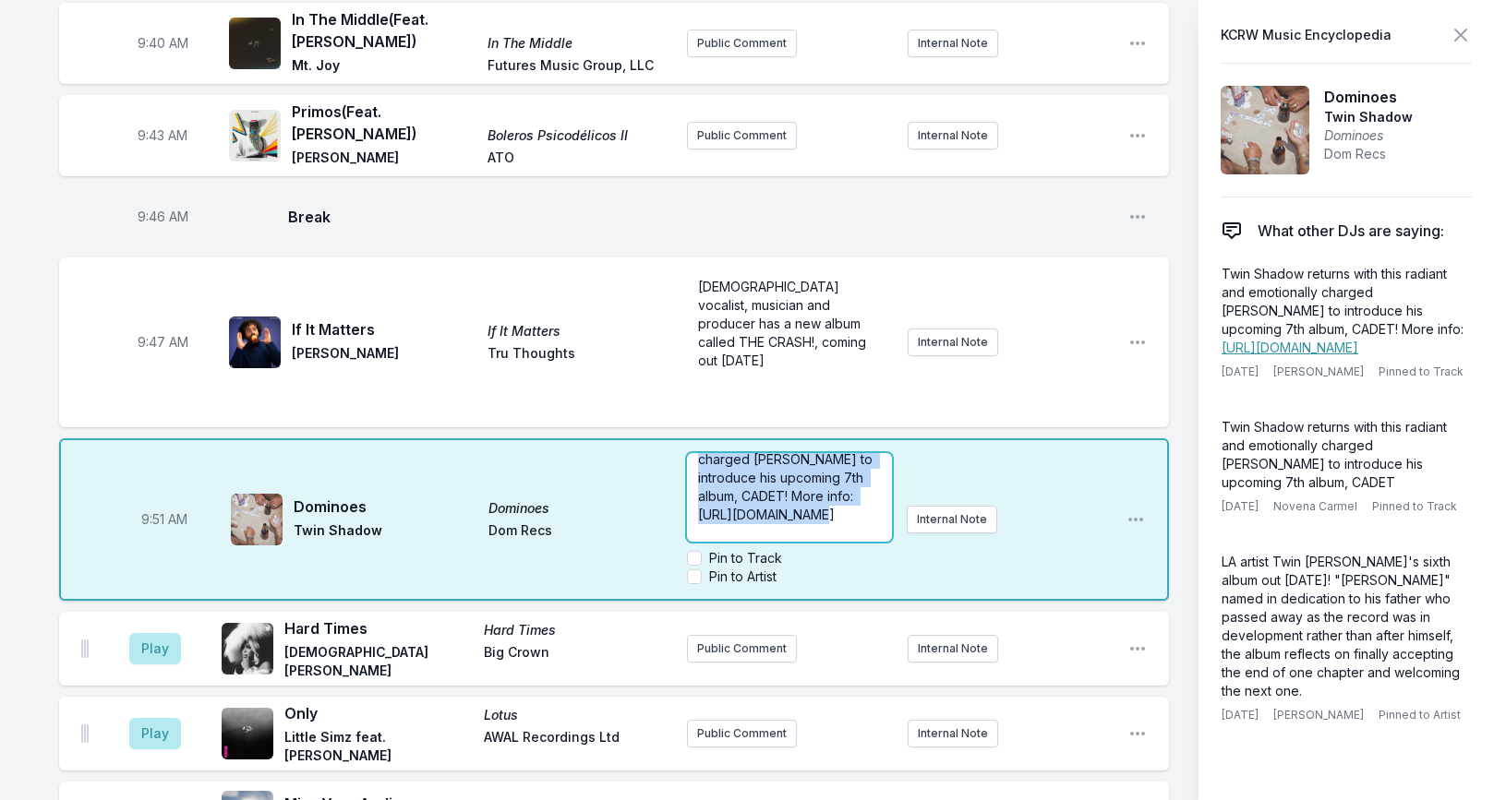
scroll to position [0, 0]
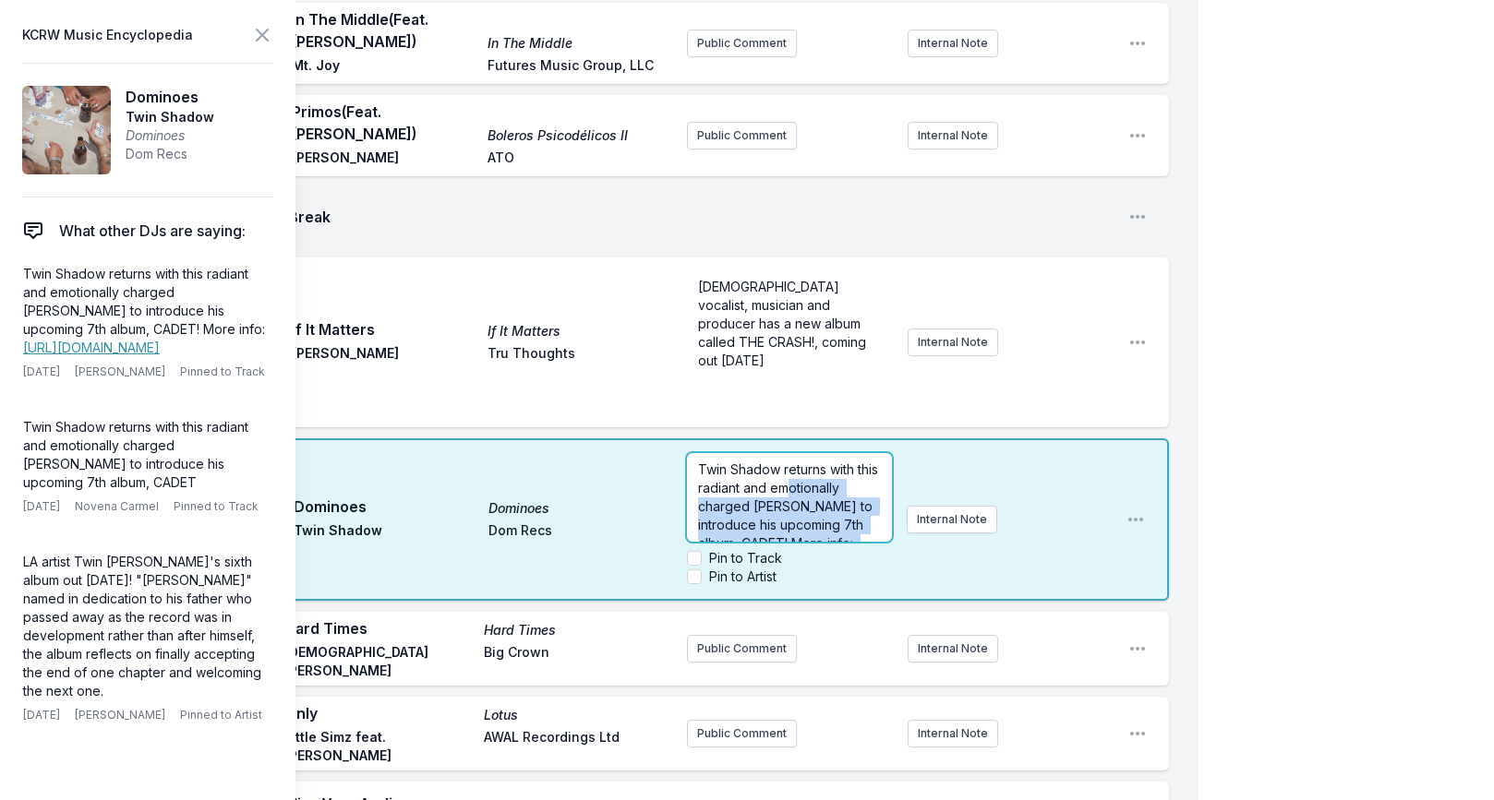
drag, startPoint x: 1001, startPoint y: 401, endPoint x: 813, endPoint y: 468, distance: 199.1
click at [813, 468] on p "Twin Shadow returns with this radiant and emotionally charged [PERSON_NAME] to …" at bounding box center [789, 516] width 183 height 111
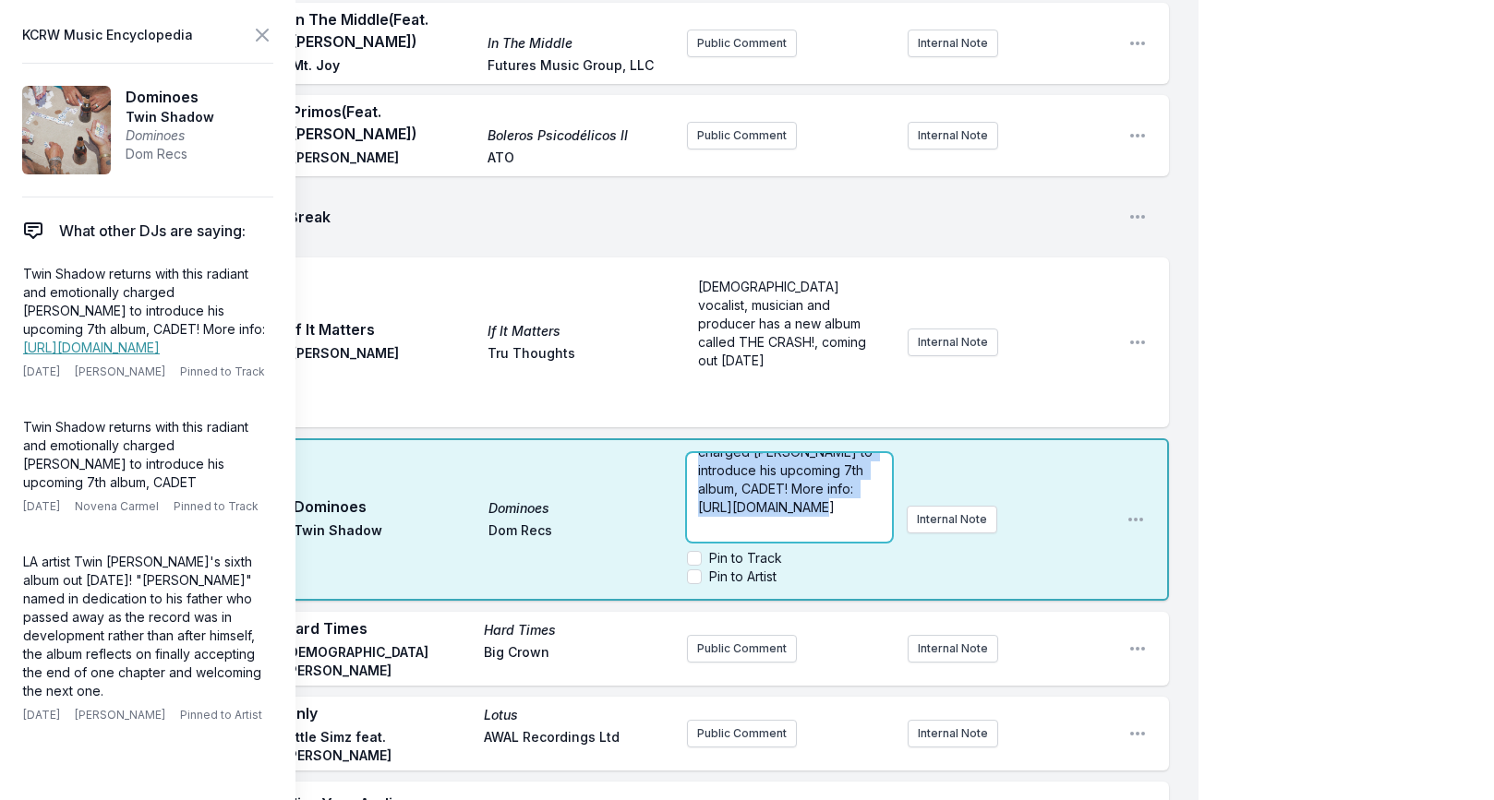
scroll to position [74, 0]
click at [814, 462] on span "Twin Shadow returns with this radiant and emotionally charged [PERSON_NAME] to …" at bounding box center [790, 442] width 184 height 108
click at [801, 466] on span "Twin Shadow returns with this radiant and emotionally charged [PERSON_NAME] to …" at bounding box center [790, 442] width 184 height 108
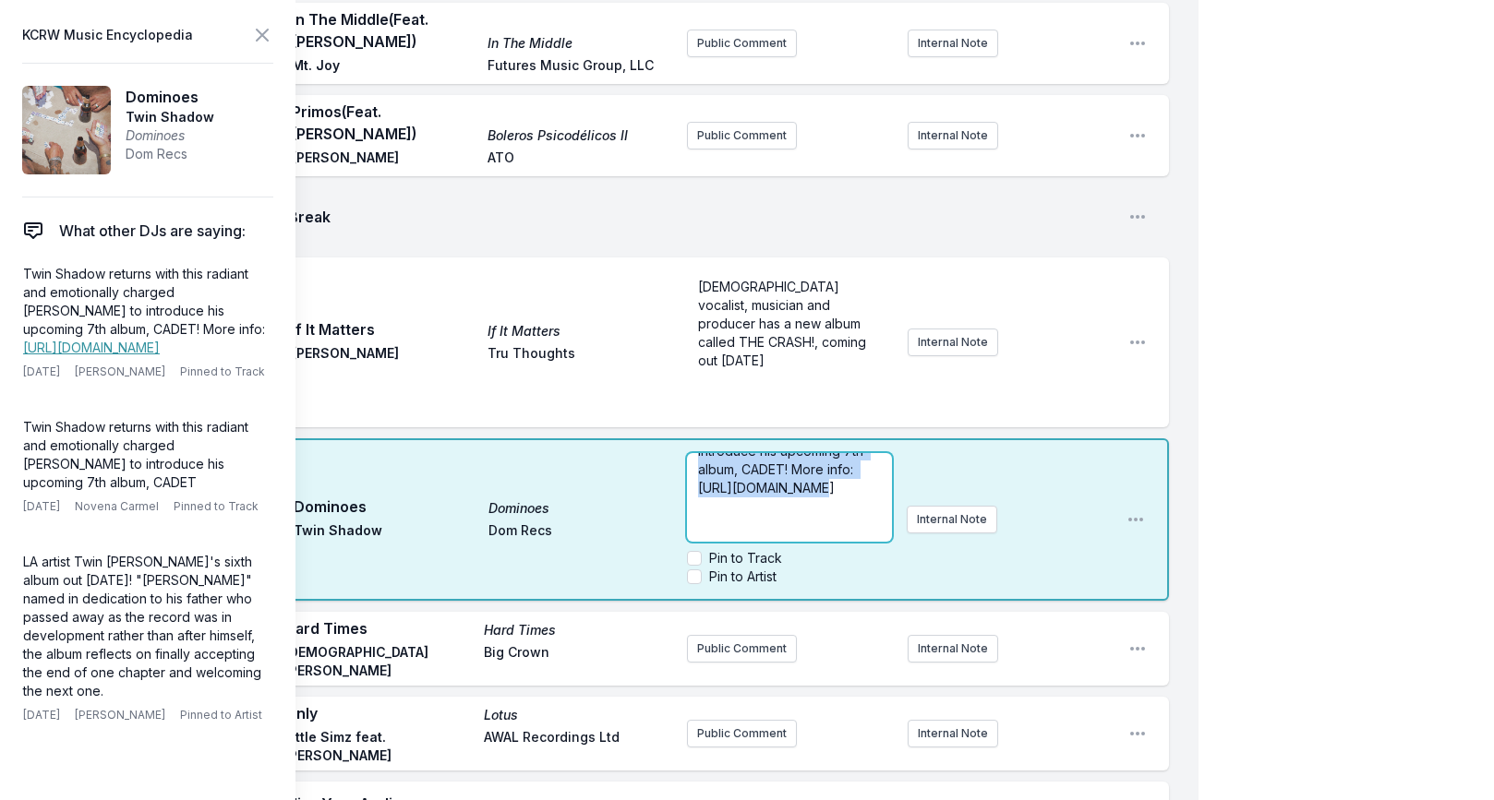
copy span "Twin Shadow returns with this radiant and emotionally charged [PERSON_NAME] to …"
click at [801, 466] on span "Twin Shadow returns with this radiant and emotionally charged [PERSON_NAME] to …" at bounding box center [790, 442] width 184 height 108
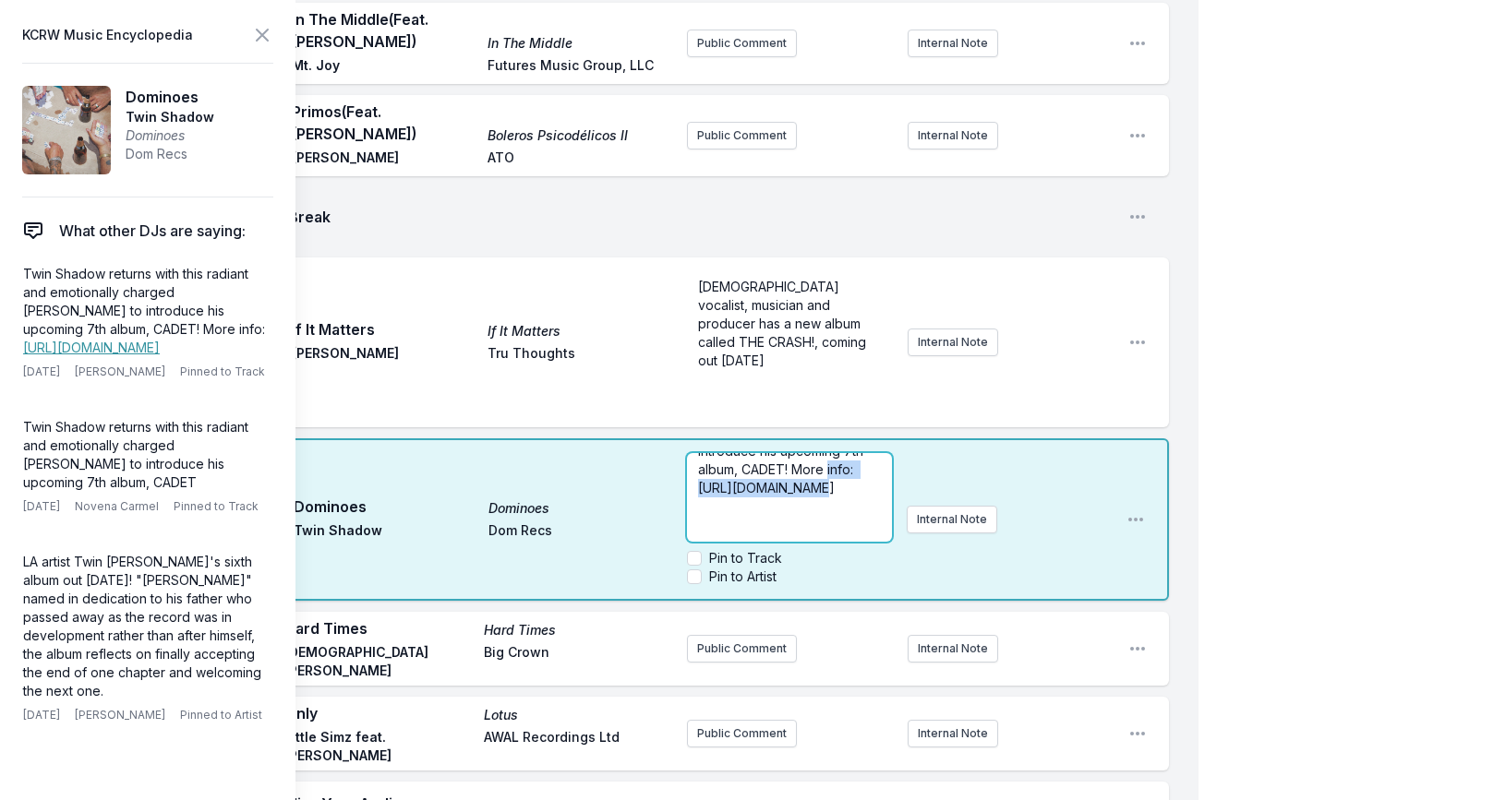
drag, startPoint x: 841, startPoint y: 467, endPoint x: 697, endPoint y: 465, distance: 144.0
click at [694, 465] on div "Twin Shadow returns with this radiant and emotionally charged [PERSON_NAME] to …" at bounding box center [789, 497] width 205 height 89
copy span "[URL][DOMAIN_NAME]"
drag, startPoint x: 722, startPoint y: 476, endPoint x: 739, endPoint y: 493, distance: 24.2
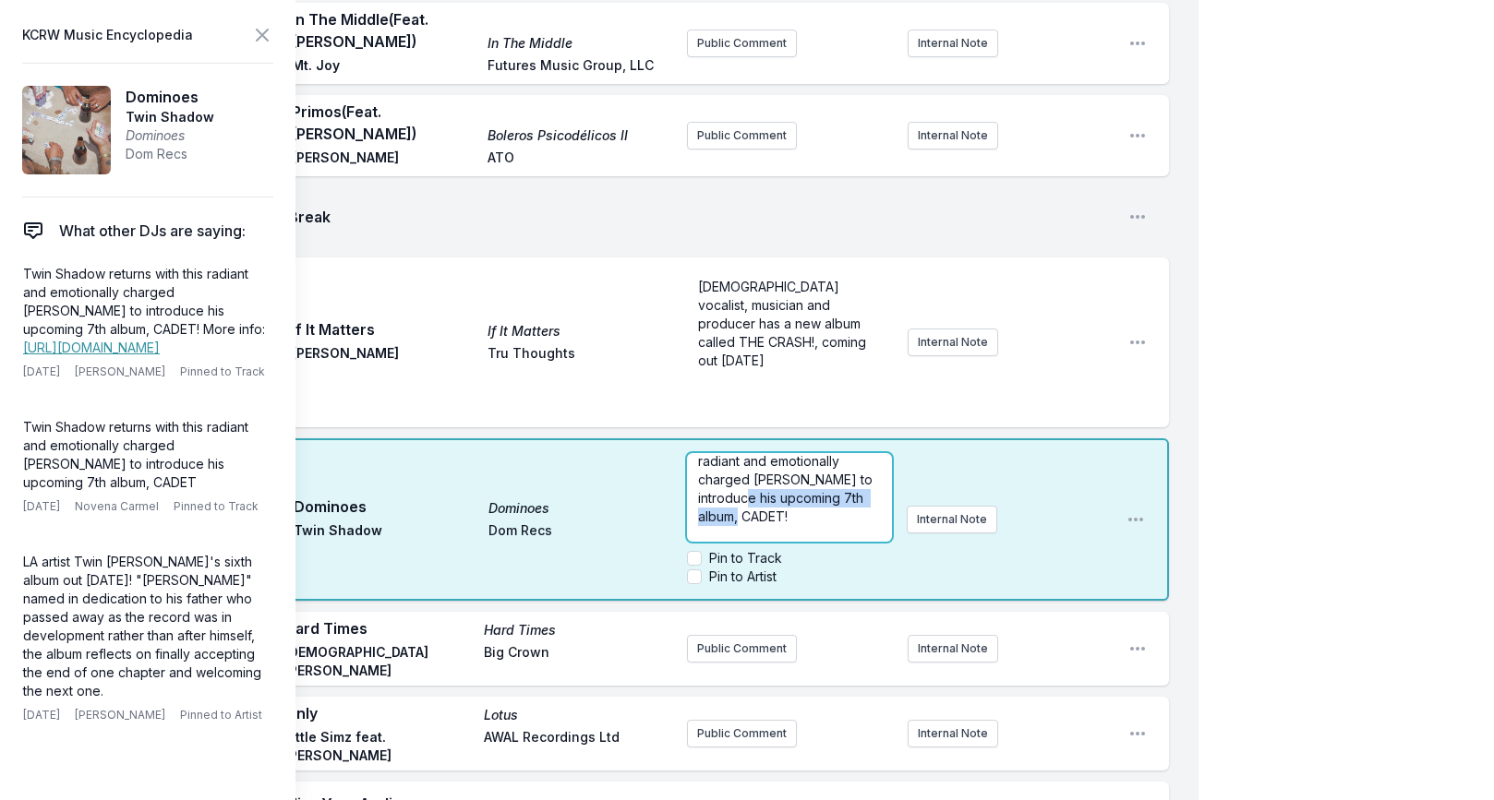
click at [739, 493] on span "Twin Shadow returns with this radiant and emotionally charged [PERSON_NAME] to …" at bounding box center [790, 480] width 184 height 90
drag, startPoint x: 761, startPoint y: 484, endPoint x: 672, endPoint y: 479, distance: 88.7
click at [672, 479] on div "9:51 AM Dominoes Dominoes Twin Shadow Dom Recs Twin Shadow returns with this ra…" at bounding box center [614, 519] width 1110 height 162
click at [785, 491] on span "Twin Shadow returns with this radiant and emotionally charged [PERSON_NAME] to …" at bounding box center [790, 480] width 184 height 108
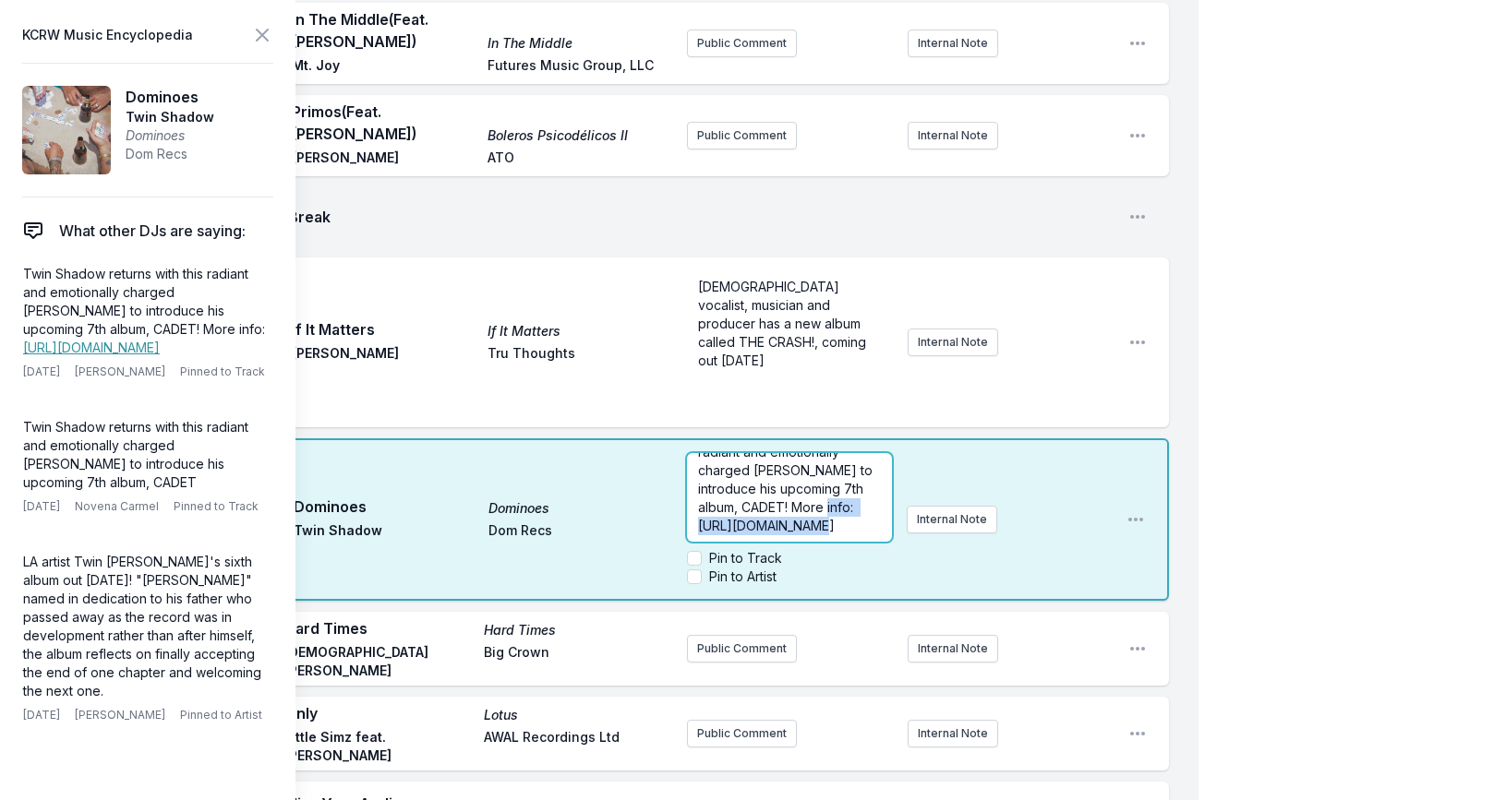
drag, startPoint x: 846, startPoint y: 510, endPoint x: 684, endPoint y: 502, distance: 162.6
click at [684, 502] on div "9:51 AM Dominoes Dominoes Twin Shadow Dom Recs Twin Shadow returns with this ra…" at bounding box center [614, 519] width 1110 height 162
copy span "[URL][DOMAIN_NAME]"
drag, startPoint x: 739, startPoint y: 486, endPoint x: 680, endPoint y: 486, distance: 59.1
click at [680, 486] on div "9:51 AM Dominoes Dominoes Twin Shadow Dom Recs Twin Shadow returns with this ra…" at bounding box center [614, 519] width 1110 height 162
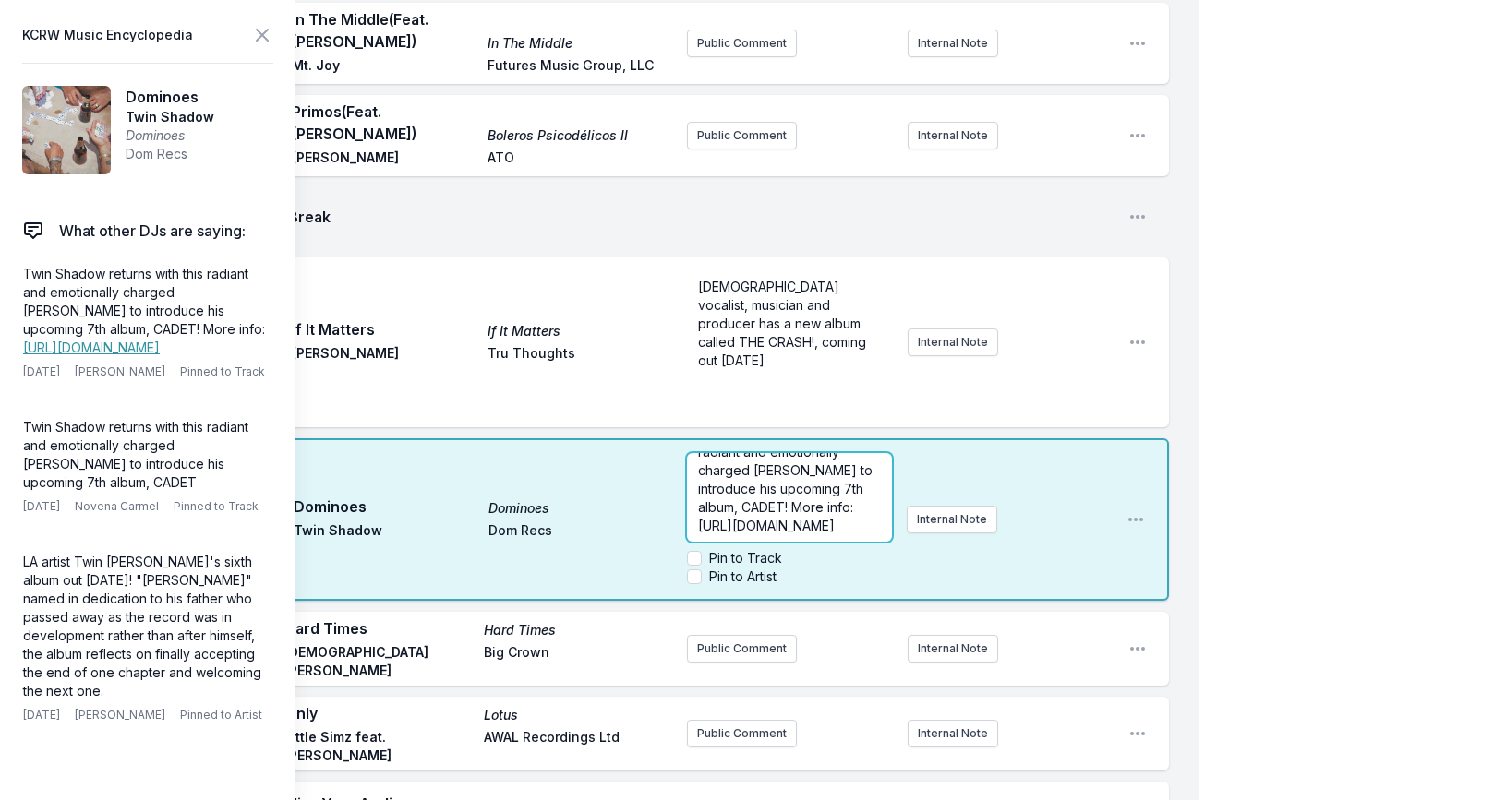
click at [755, 503] on span "Twin Shadow returns with this radiant and emotionally charged [PERSON_NAME] to …" at bounding box center [790, 480] width 184 height 108
click at [758, 504] on span "Twin Shadow returns with this radiant and emotionally charged [PERSON_NAME] to …" at bounding box center [790, 480] width 184 height 108
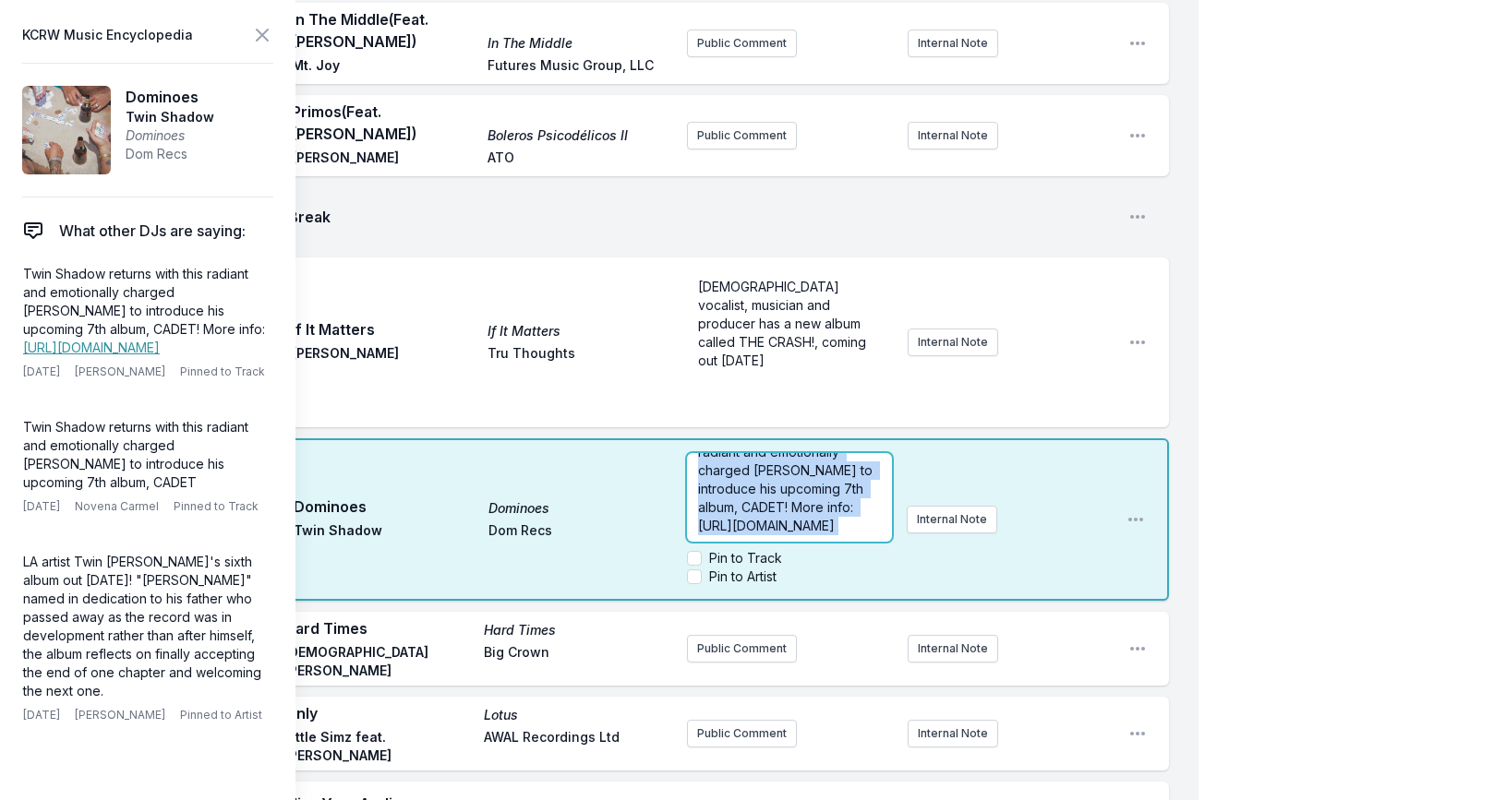
click at [758, 504] on span "Twin Shadow returns with this radiant and emotionally charged [PERSON_NAME] to …" at bounding box center [790, 480] width 184 height 108
click at [759, 505] on span "Twin Shadow returns with this radiant and emotionally charged [PERSON_NAME] to …" at bounding box center [790, 480] width 184 height 108
drag, startPoint x: 845, startPoint y: 506, endPoint x: 685, endPoint y: 502, distance: 159.7
click at [684, 503] on div "9:51 AM Dominoes Dominoes Twin Shadow Dom Recs Twin Shadow returns with this ra…" at bounding box center [614, 519] width 1110 height 162
copy span "[URL][DOMAIN_NAME]"
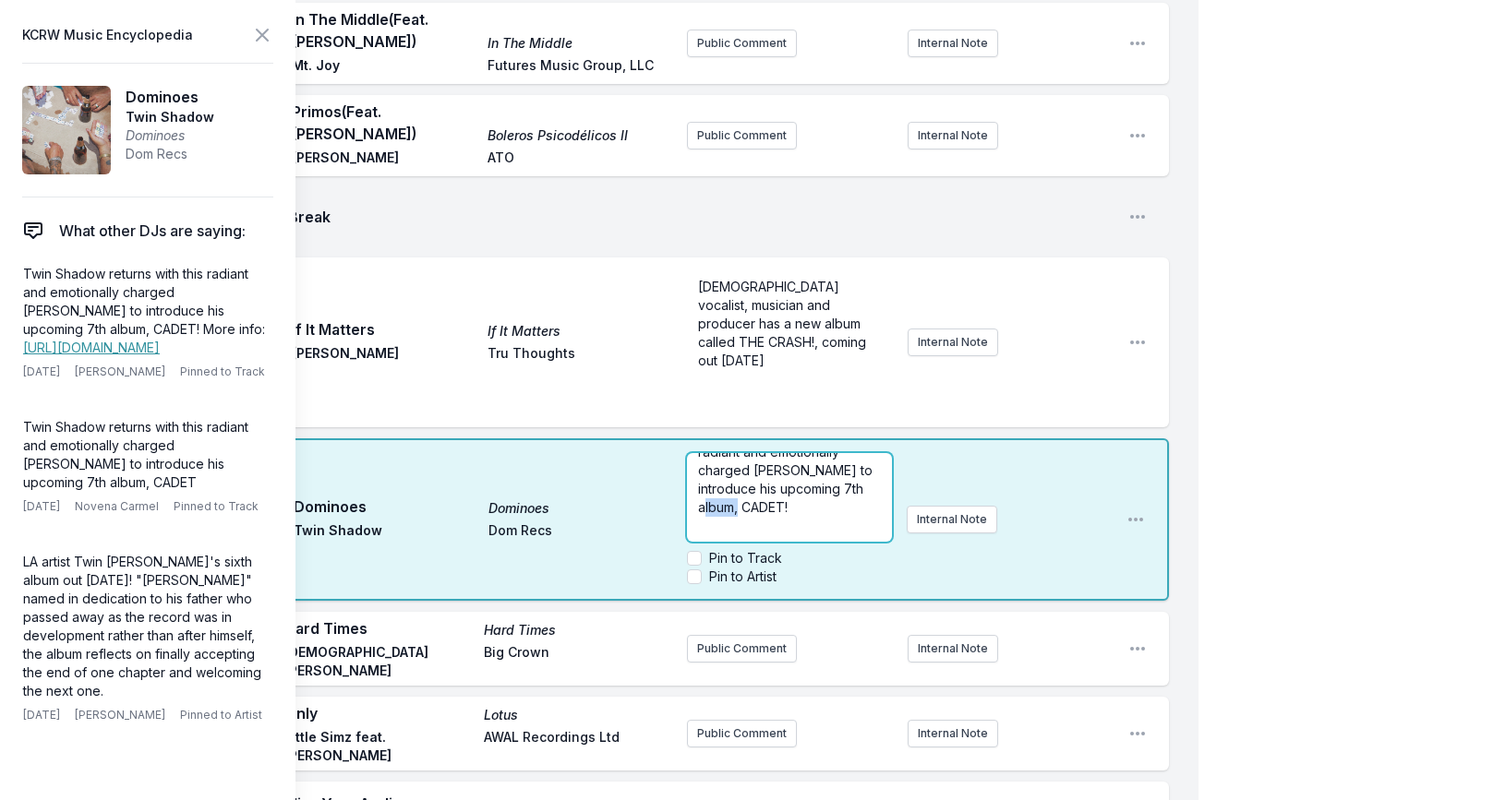
drag, startPoint x: 698, startPoint y: 490, endPoint x: 741, endPoint y: 490, distance: 43.4
click at [742, 490] on span "Twin Shadow returns with this radiant and emotionally charged [PERSON_NAME] to …" at bounding box center [790, 471] width 184 height 90
click at [265, 38] on icon at bounding box center [262, 35] width 11 height 11
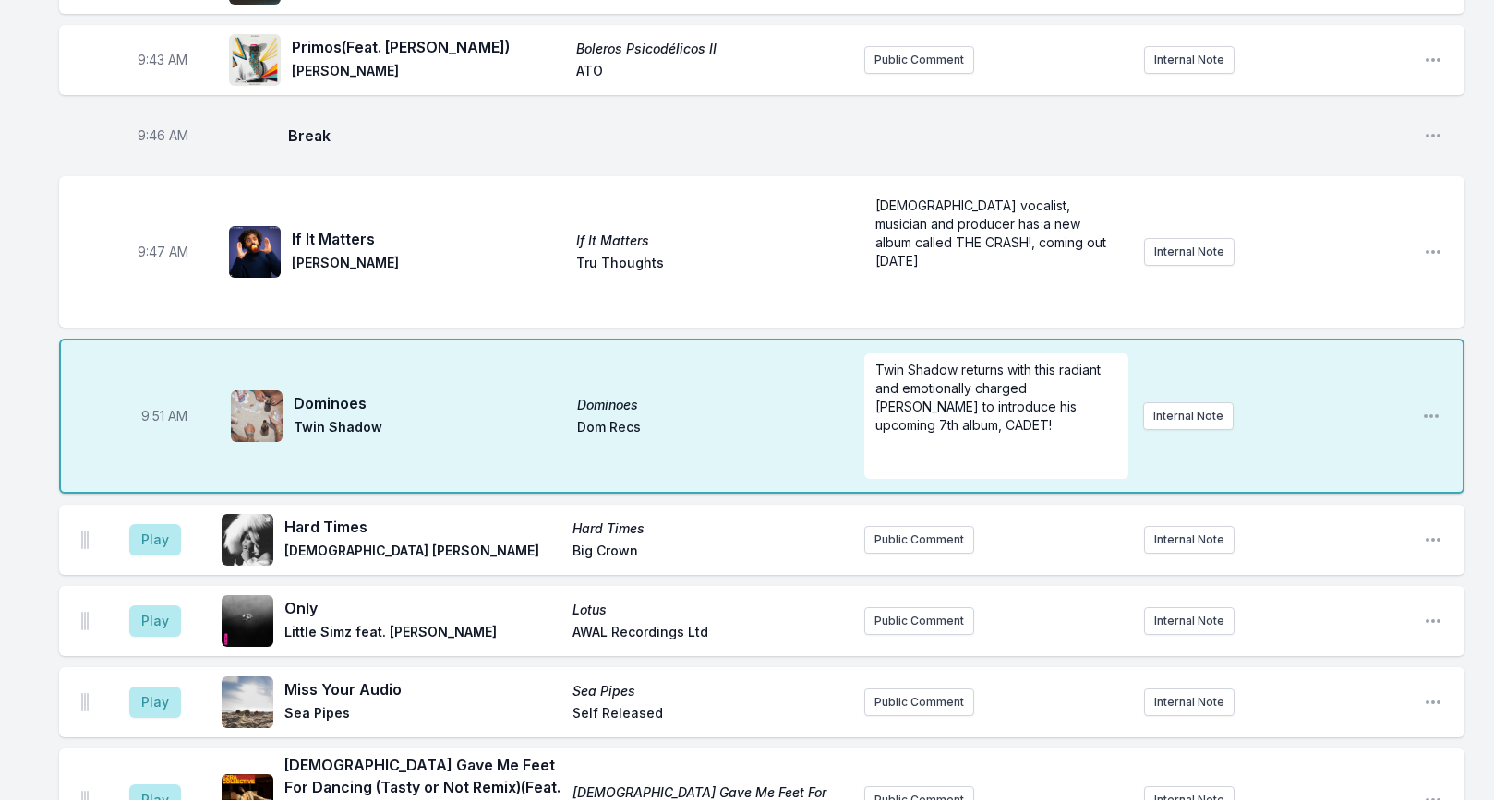
scroll to position [1135, 0]
click at [991, 383] on p "Twin Shadow returns with this radiant and emotionally charged [PERSON_NAME] to …" at bounding box center [996, 397] width 242 height 74
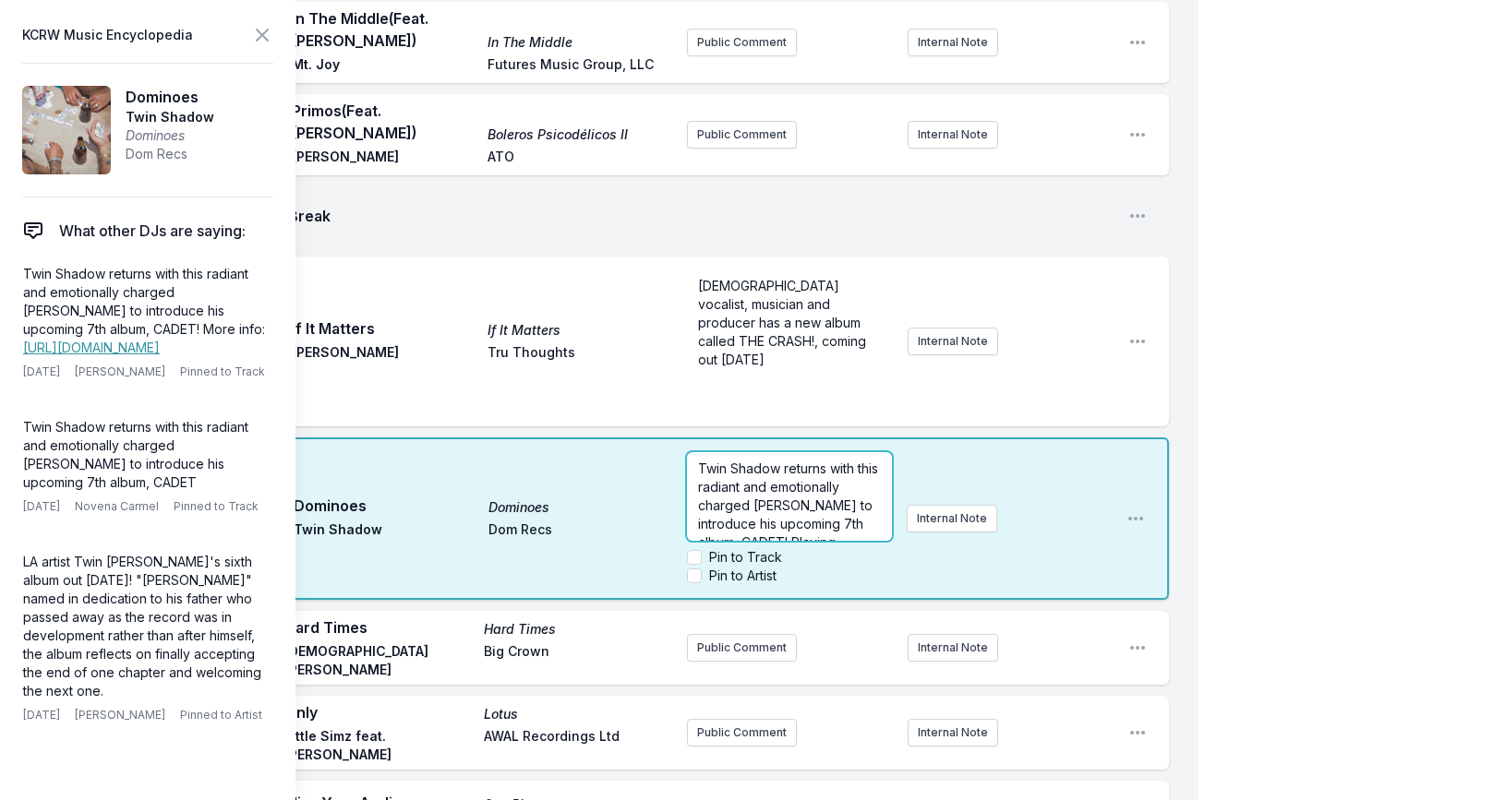
scroll to position [55, 0]
click at [809, 464] on p "Twin Shadow returns with this radiant and emotionally charged [PERSON_NAME] to …" at bounding box center [789, 450] width 183 height 92
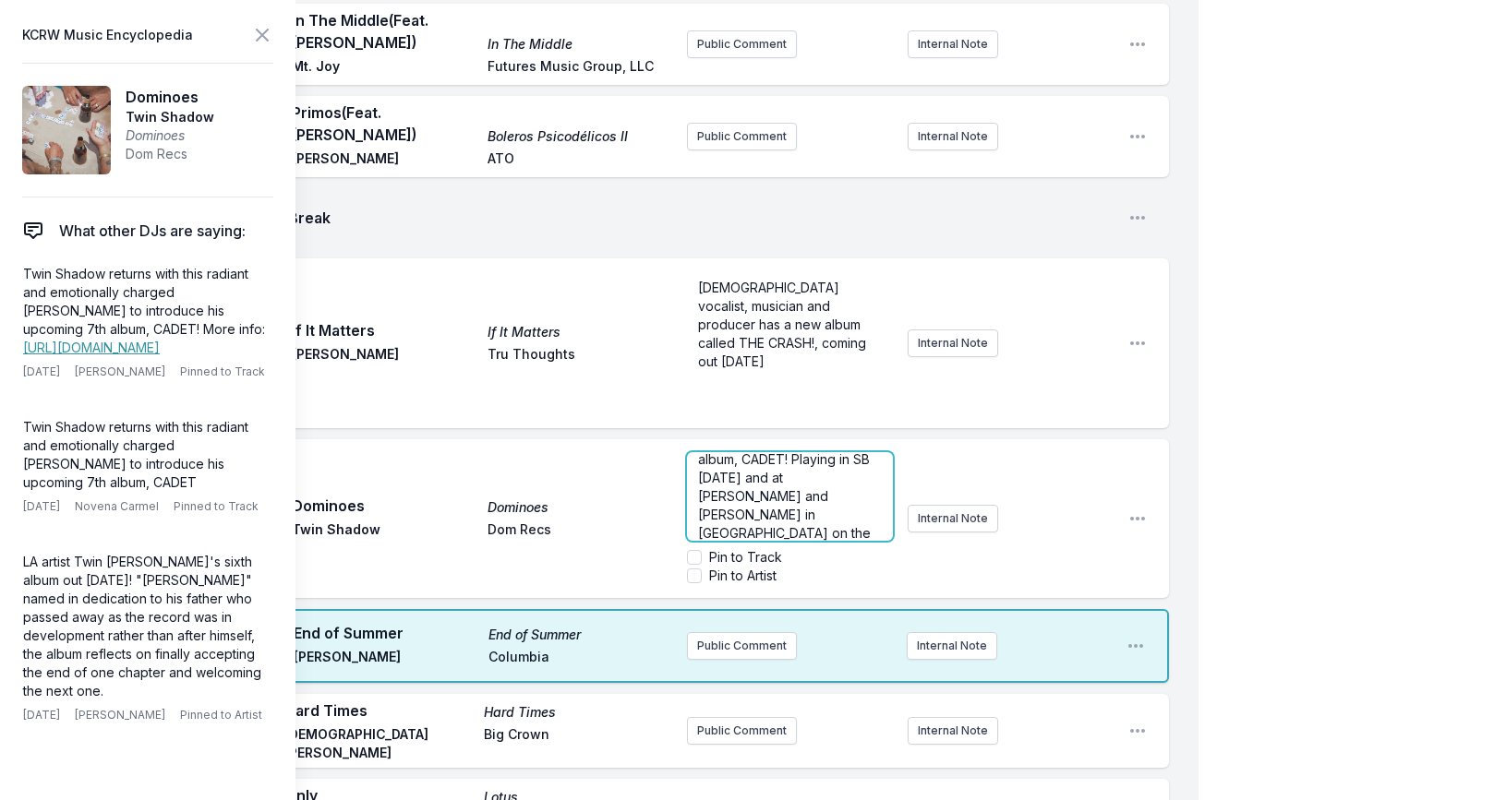
scroll to position [129, 0]
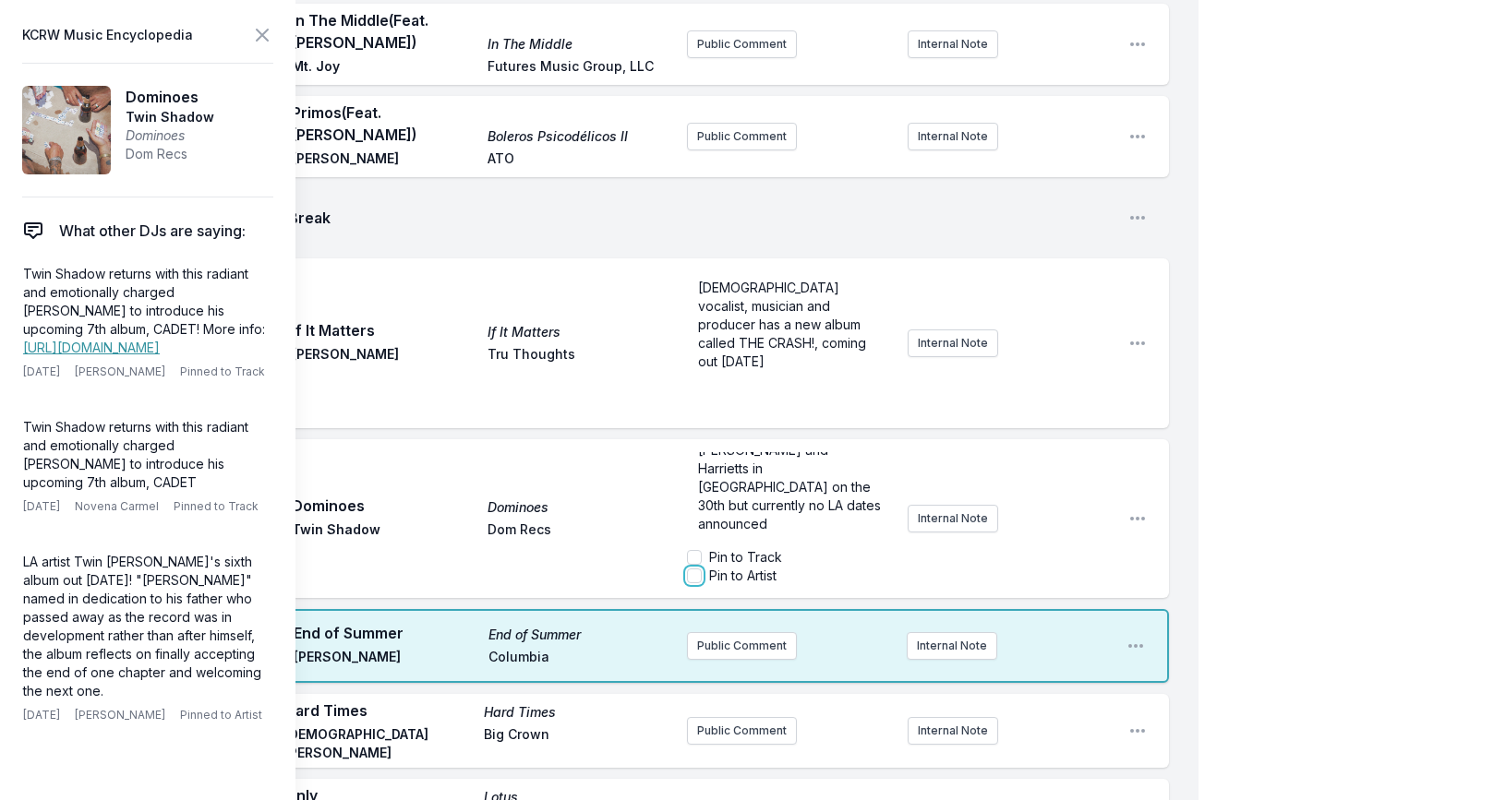
click at [697, 569] on input "Pin to Artist" at bounding box center [694, 576] width 15 height 15
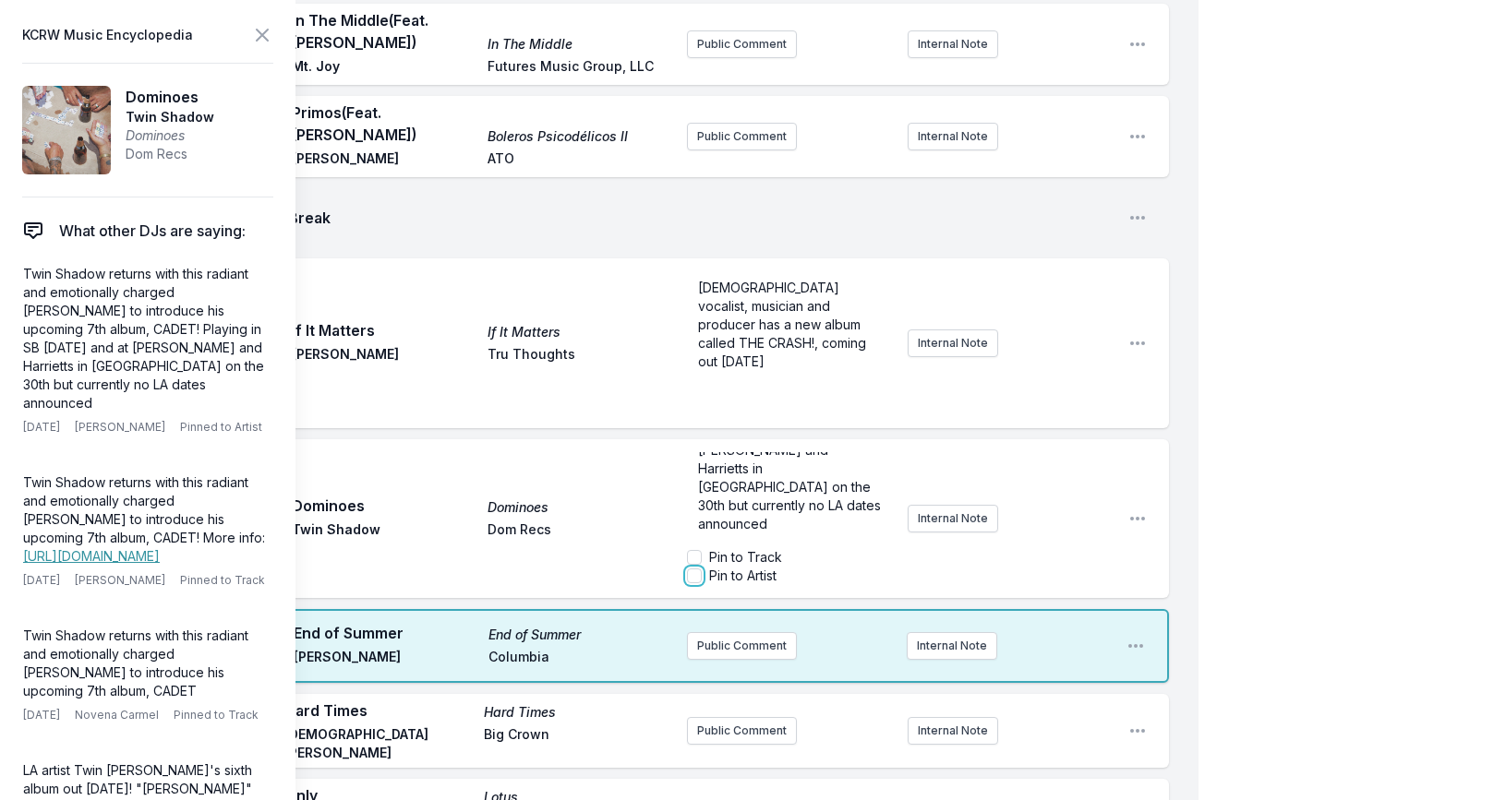
checkbox input "true"
click at [267, 31] on icon at bounding box center [262, 35] width 22 height 22
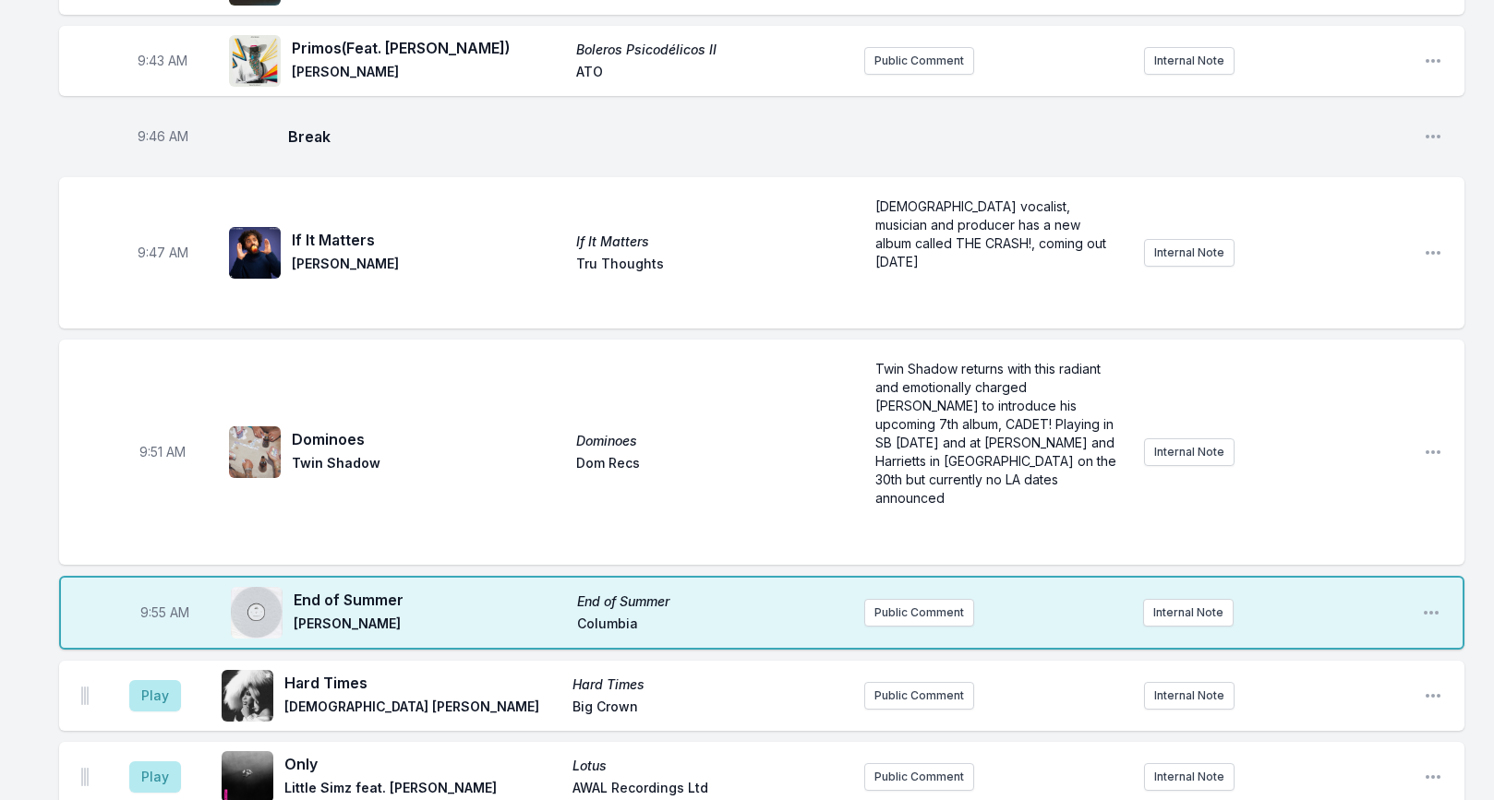
scroll to position [1133, 0]
click at [914, 600] on button "Public Comment" at bounding box center [919, 614] width 110 height 28
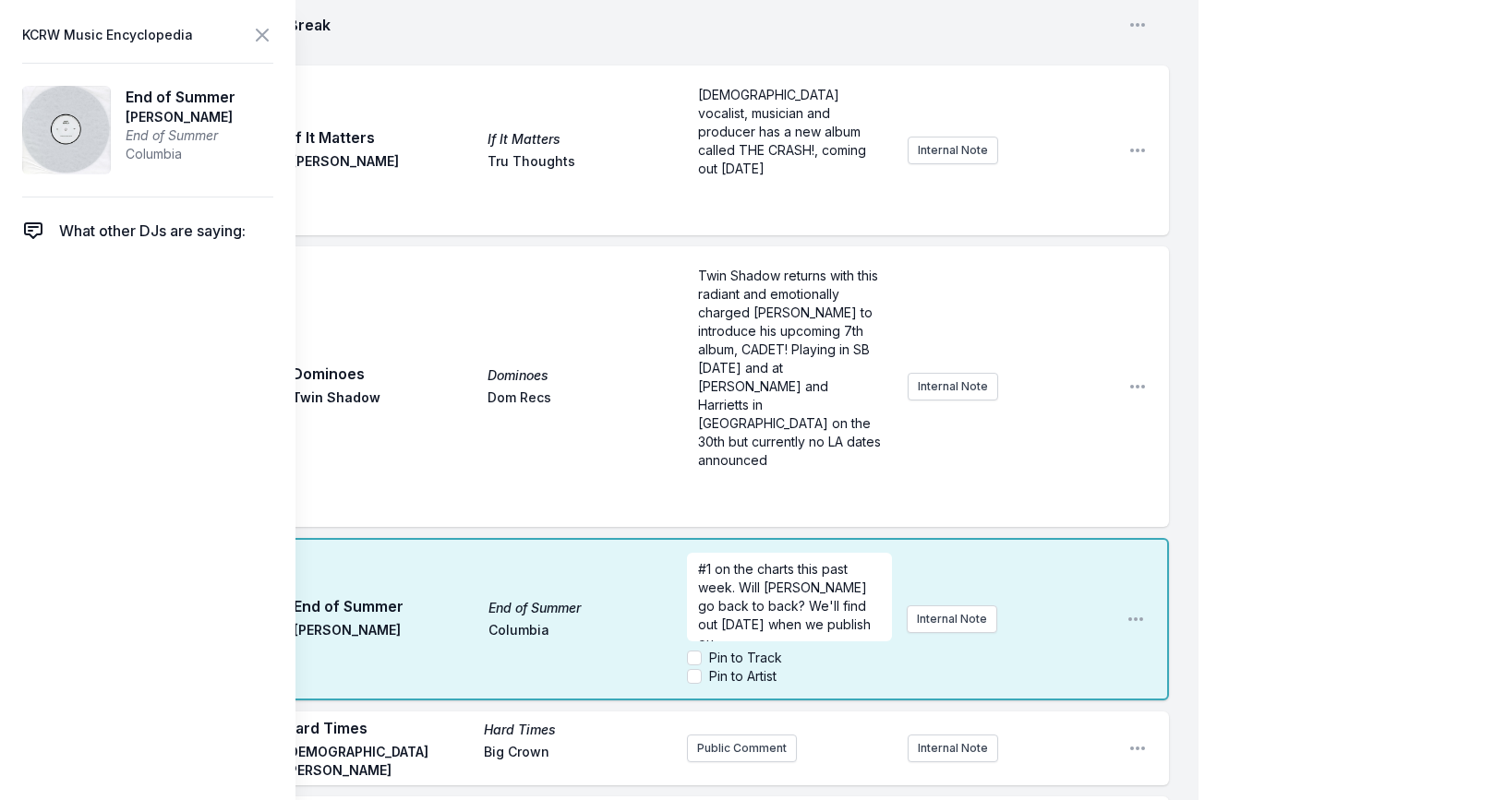
scroll to position [9, 0]
drag, startPoint x: 765, startPoint y: 557, endPoint x: 779, endPoint y: 584, distance: 31.0
click at [779, 584] on form "#1 on the charts this past week. Will [PERSON_NAME] go back to back? We'll find…" at bounding box center [789, 619] width 205 height 133
drag, startPoint x: 762, startPoint y: 559, endPoint x: 778, endPoint y: 582, distance: 27.9
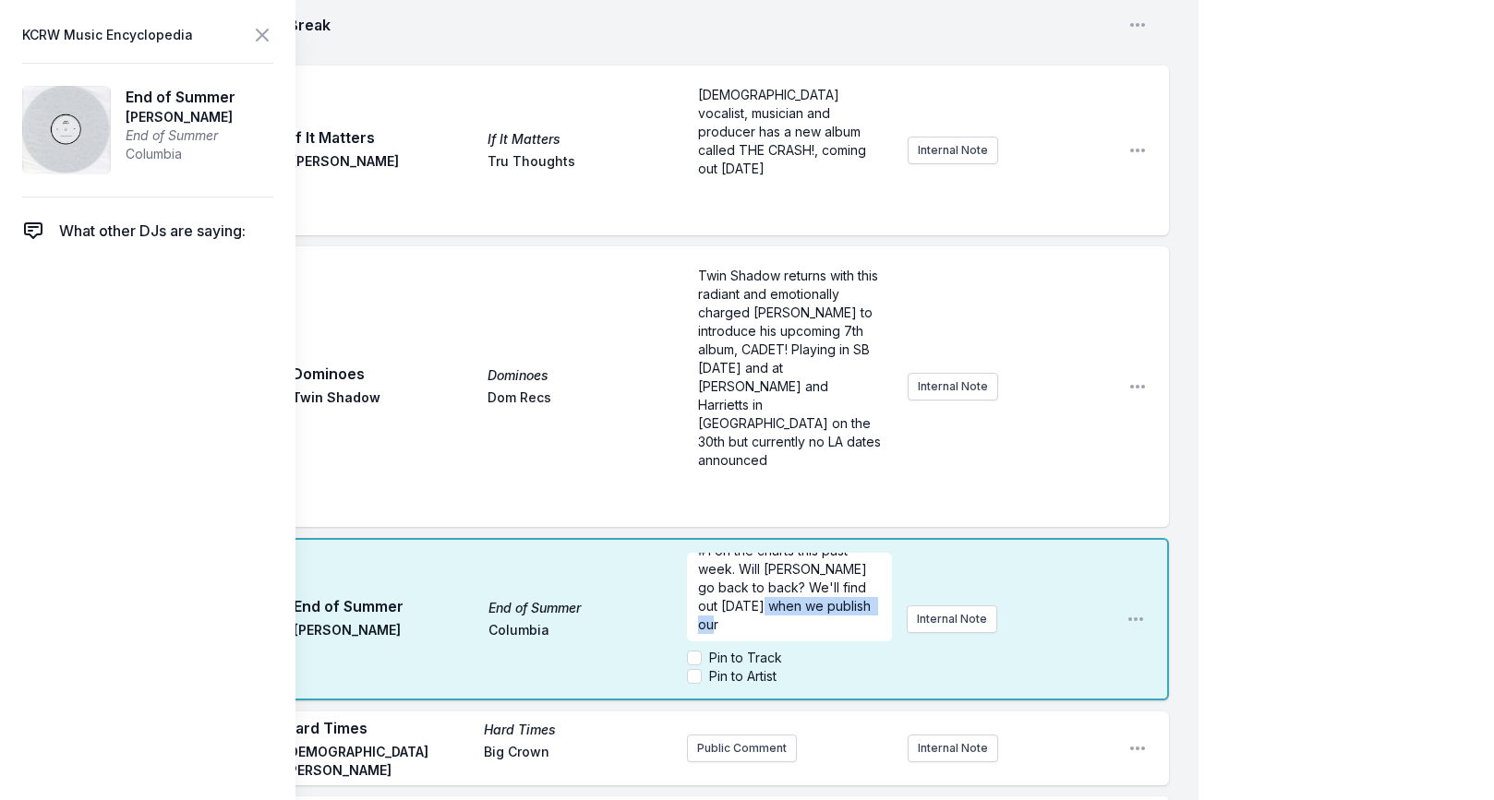
click at [775, 583] on form "#1 on the charts this past week. Will [PERSON_NAME] go back to back? We'll find…" at bounding box center [789, 619] width 205 height 133
click at [259, 37] on icon at bounding box center [262, 35] width 11 height 11
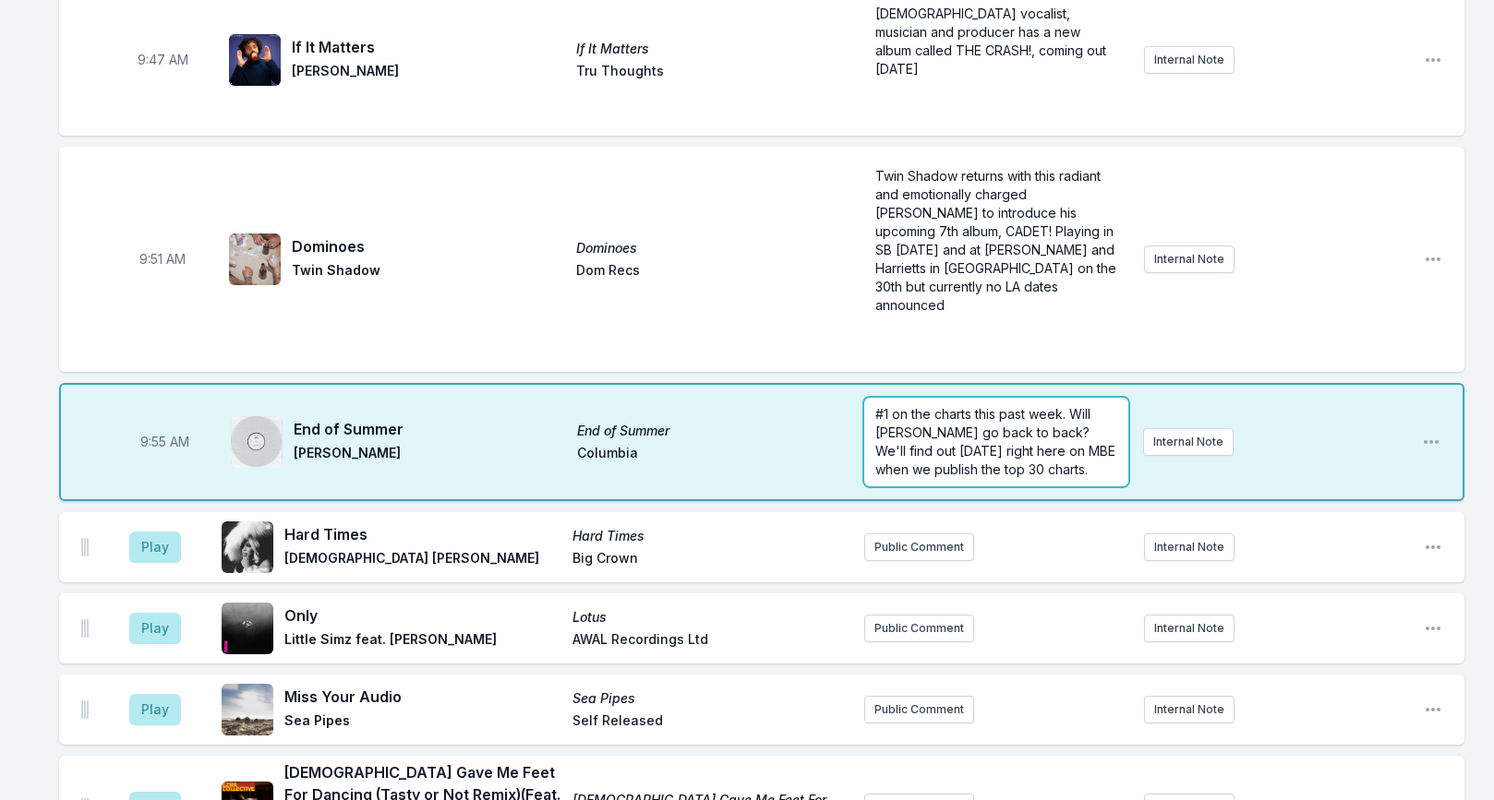
click at [960, 406] on span "#1 on the charts this past week. Will [PERSON_NAME] go back to back? We'll find…" at bounding box center [997, 441] width 244 height 71
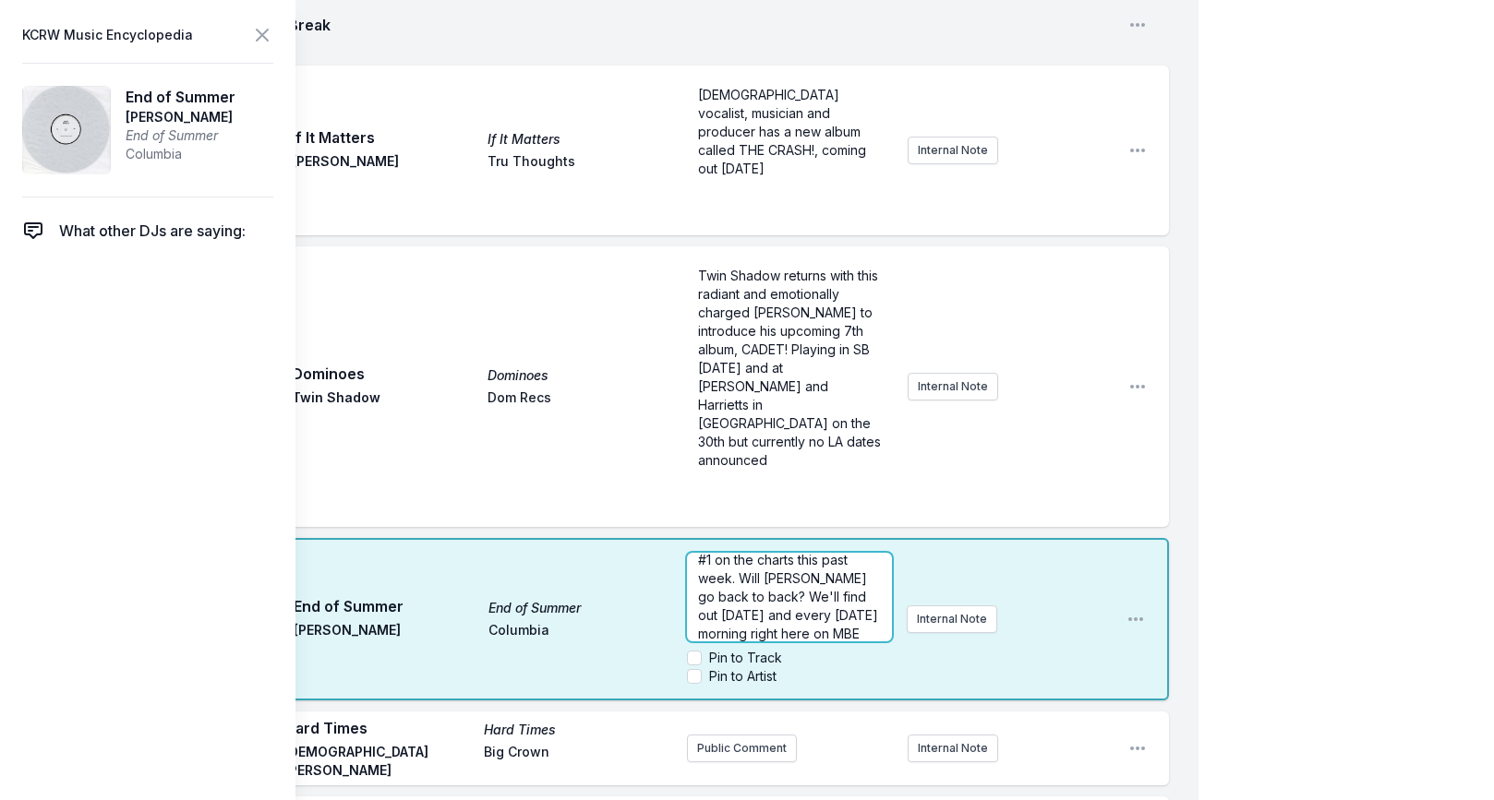
scroll to position [55, 0]
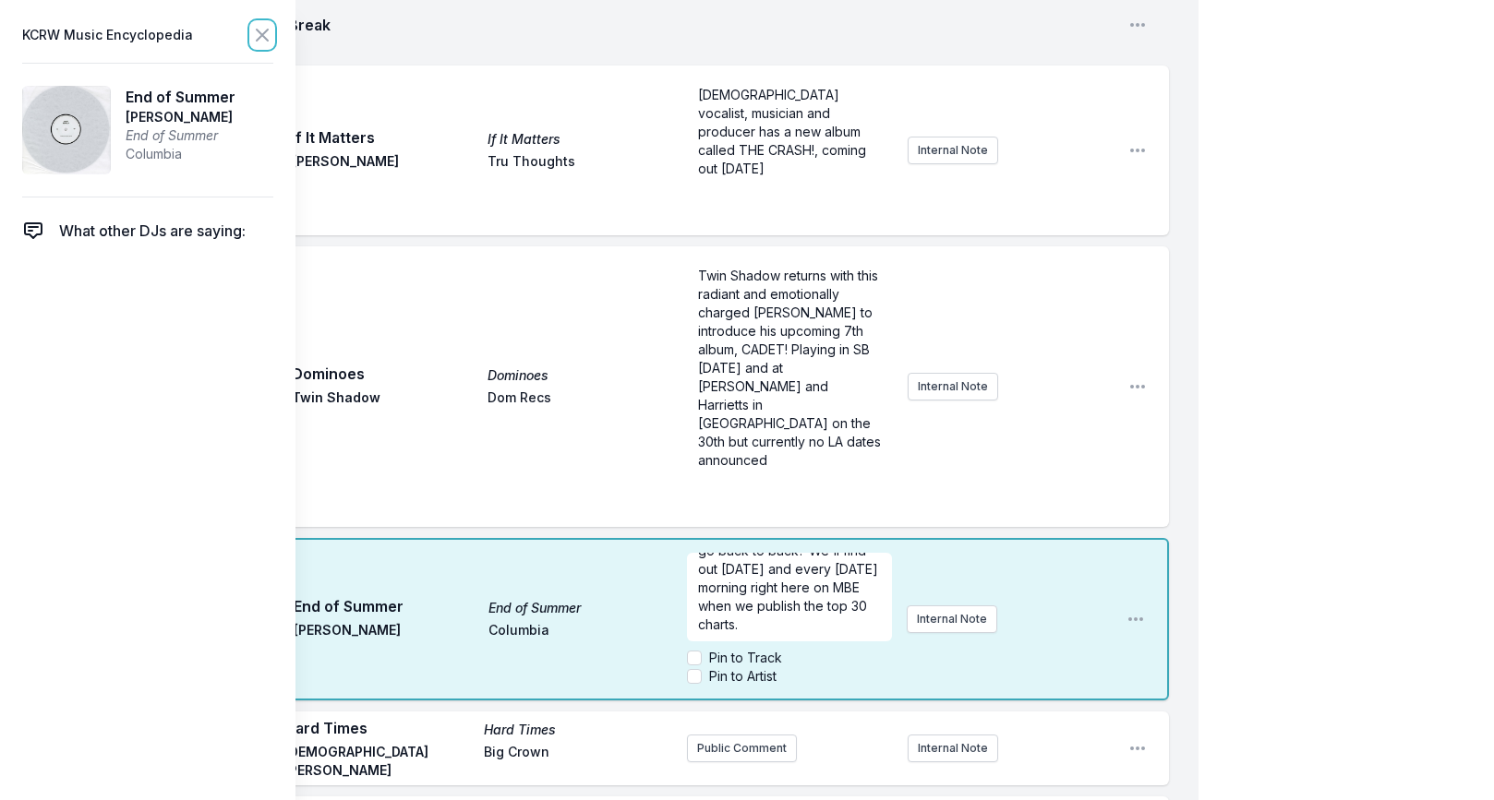
click at [261, 36] on icon at bounding box center [262, 35] width 11 height 11
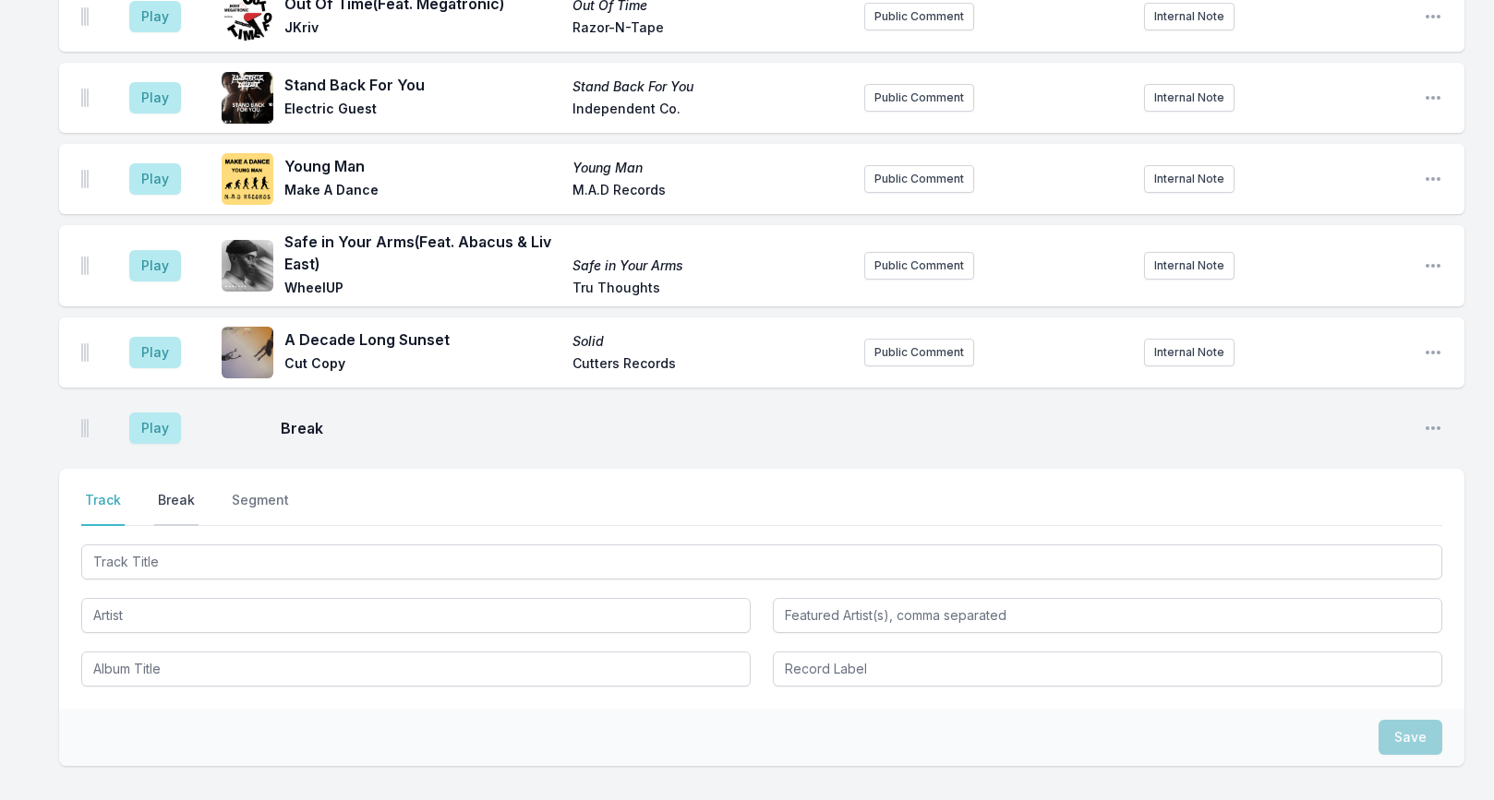
scroll to position [5102, 0]
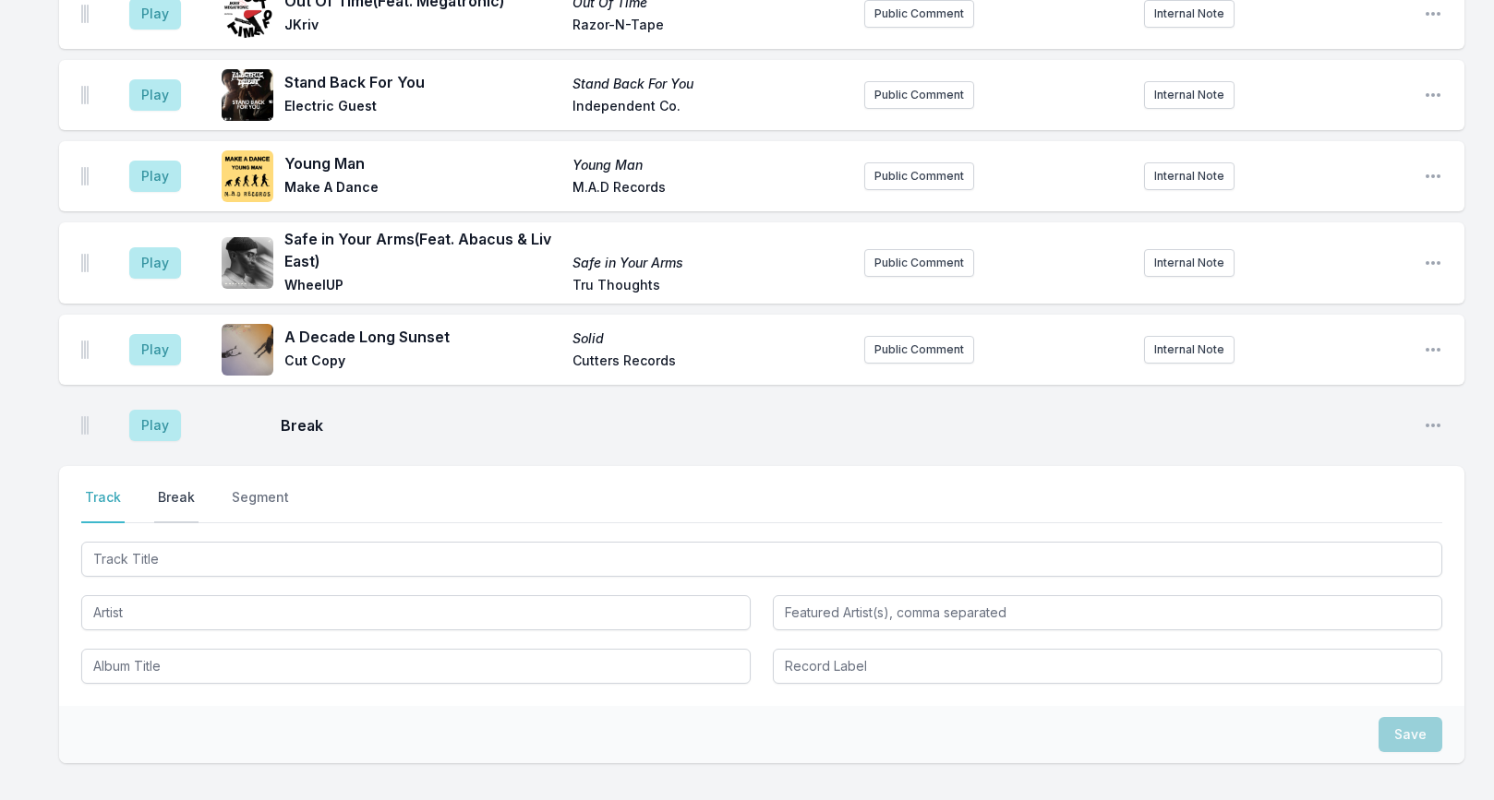
click at [162, 488] on button "Break" at bounding box center [176, 505] width 44 height 35
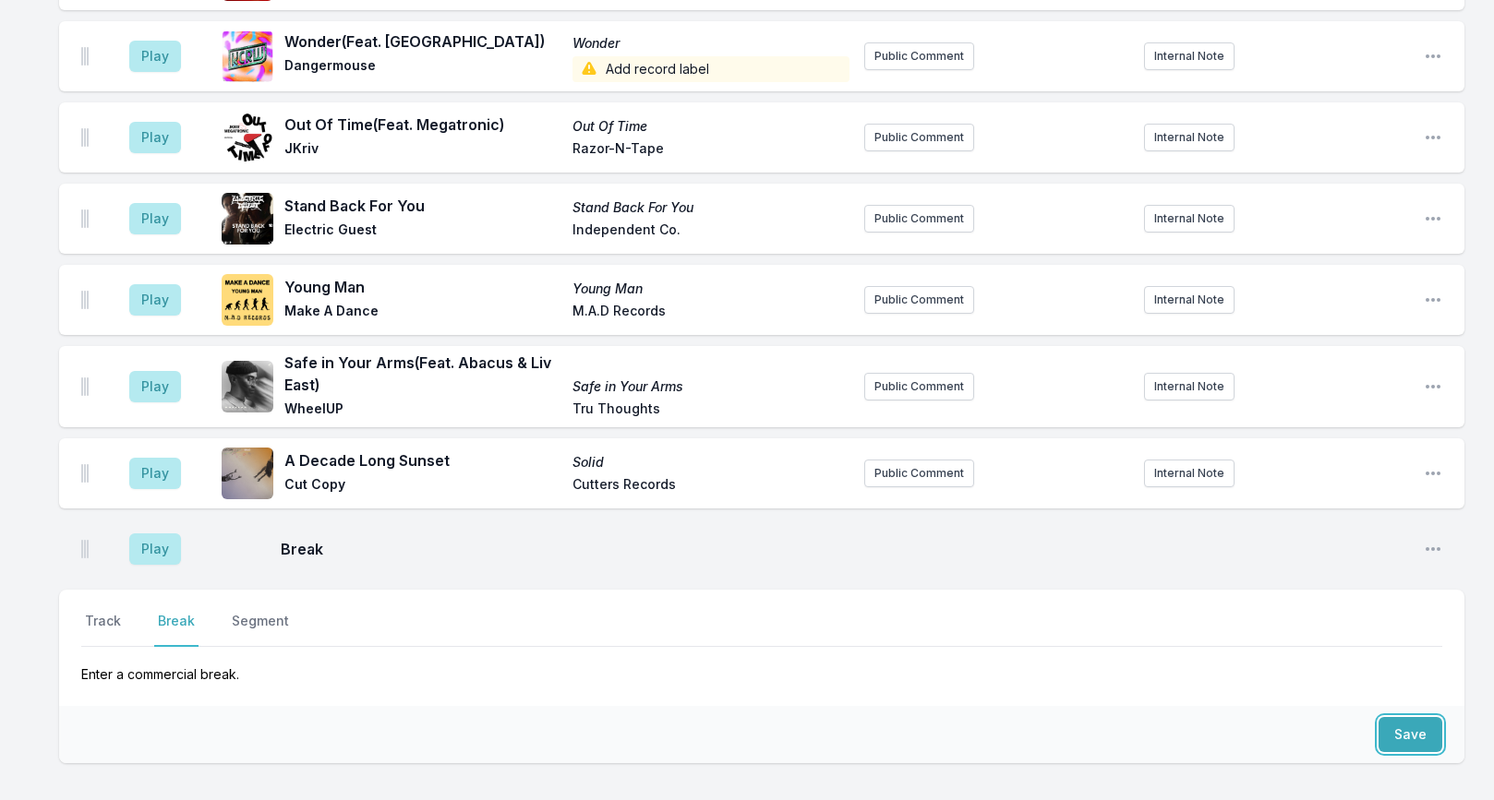
drag, startPoint x: 1392, startPoint y: 596, endPoint x: 1346, endPoint y: 593, distance: 46.3
click at [1392, 717] on button "Save" at bounding box center [1410, 734] width 64 height 35
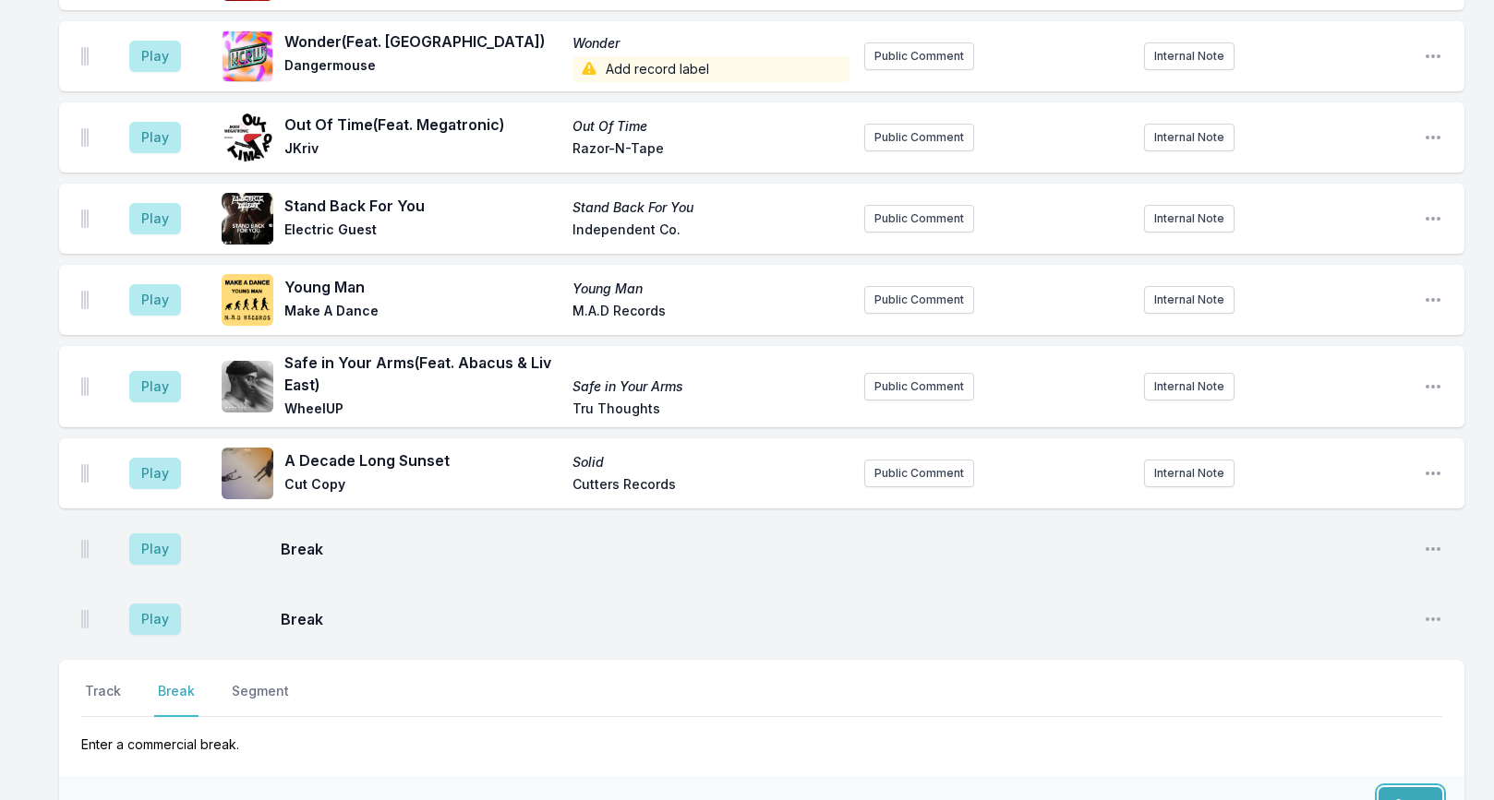
scroll to position [5048, 0]
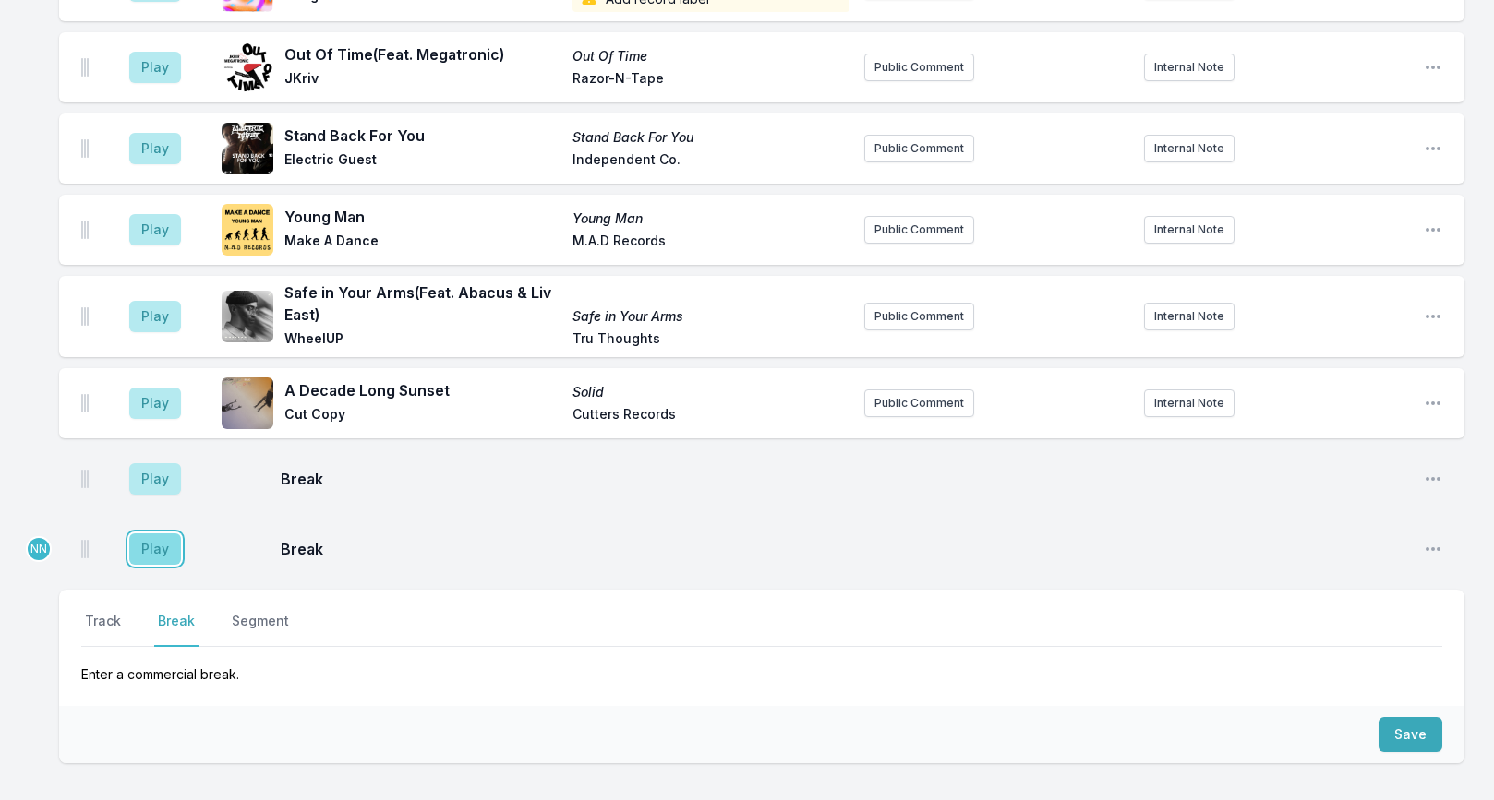
click at [151, 534] on button "Play" at bounding box center [155, 549] width 52 height 31
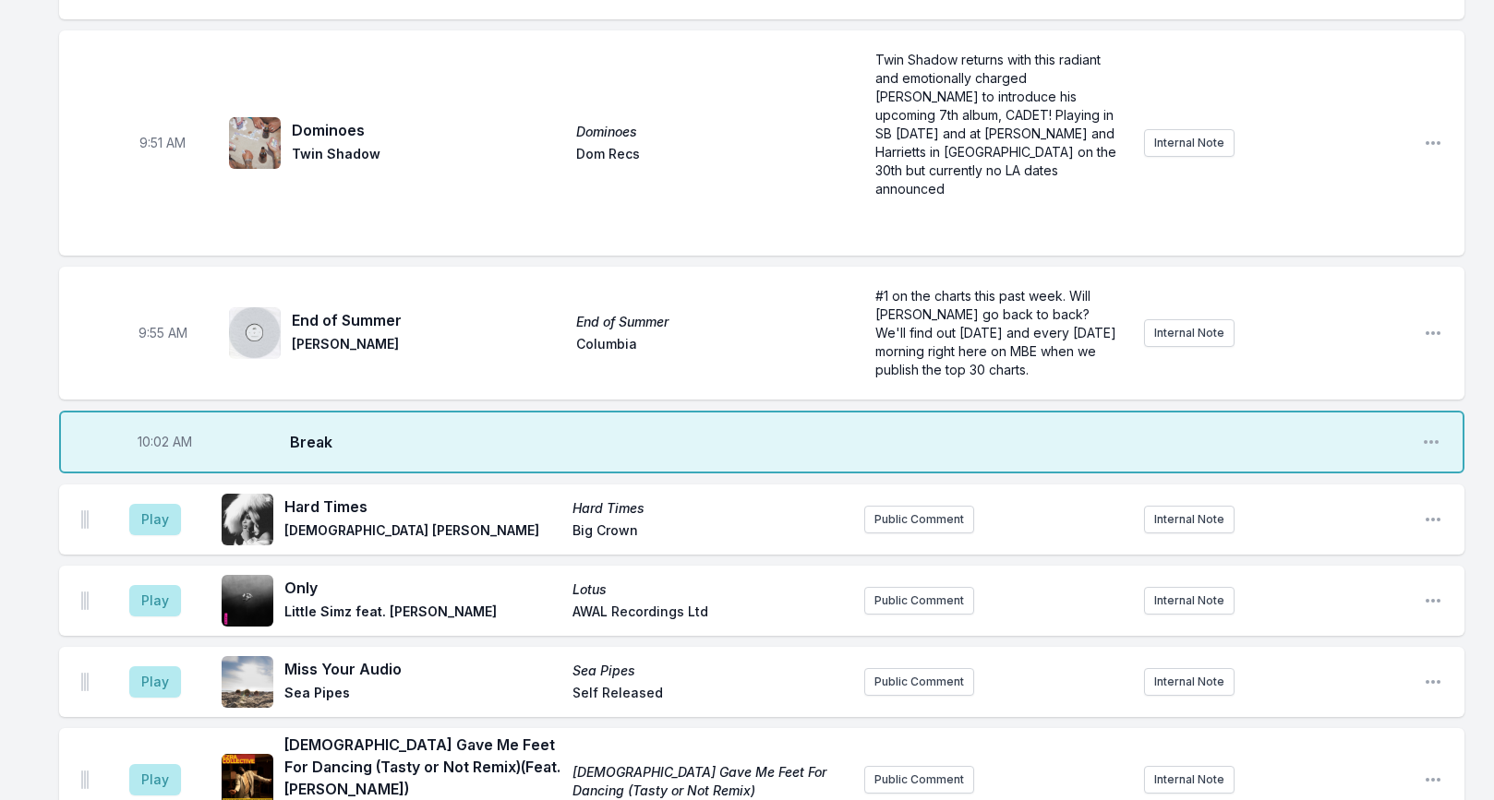
scroll to position [1453, 0]
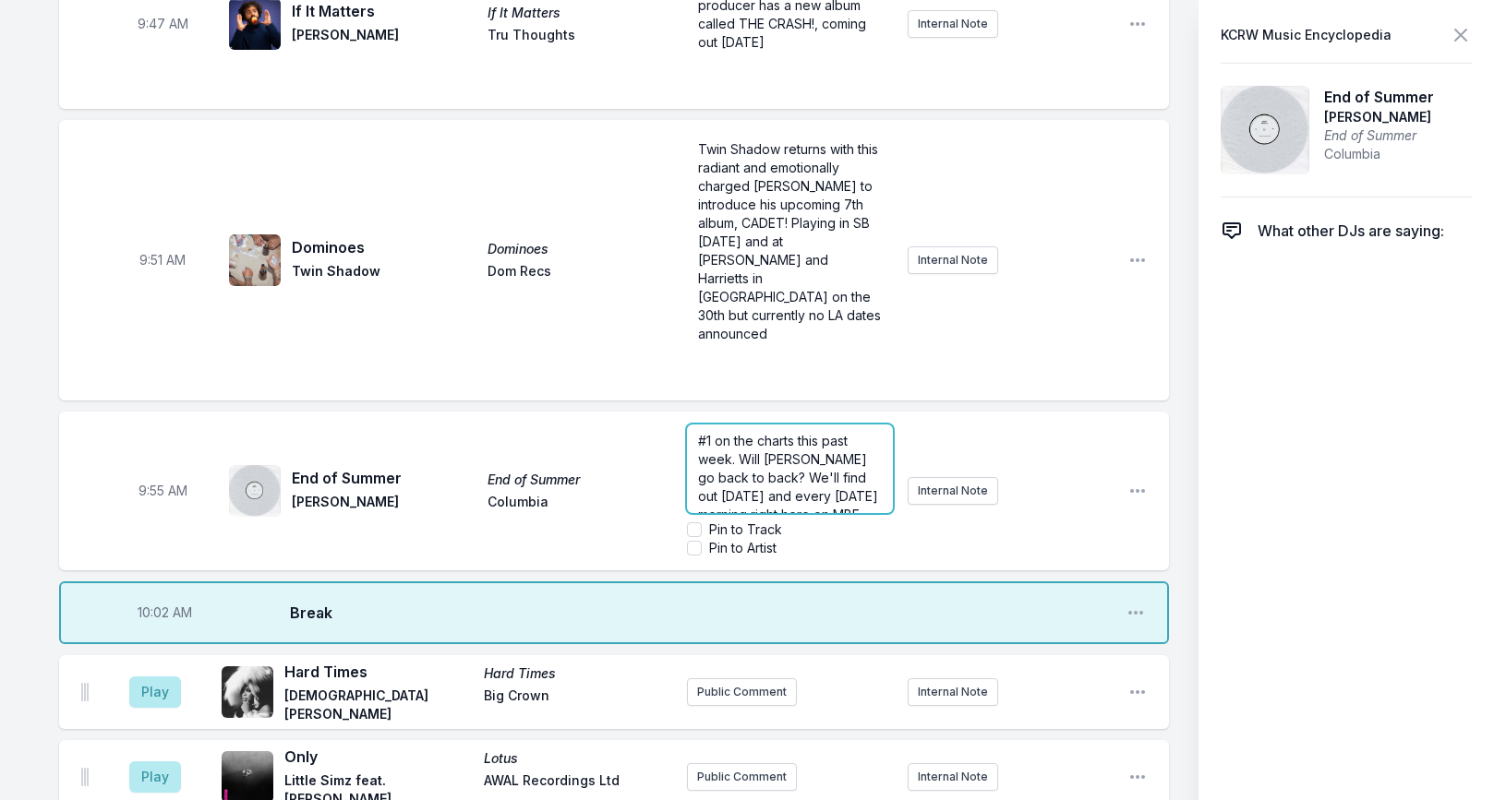
drag, startPoint x: 919, startPoint y: 252, endPoint x: 930, endPoint y: 251, distance: 10.2
click at [882, 433] on span "#1 on the charts this past week. Will [PERSON_NAME] go back to back? We'll find…" at bounding box center [790, 496] width 184 height 126
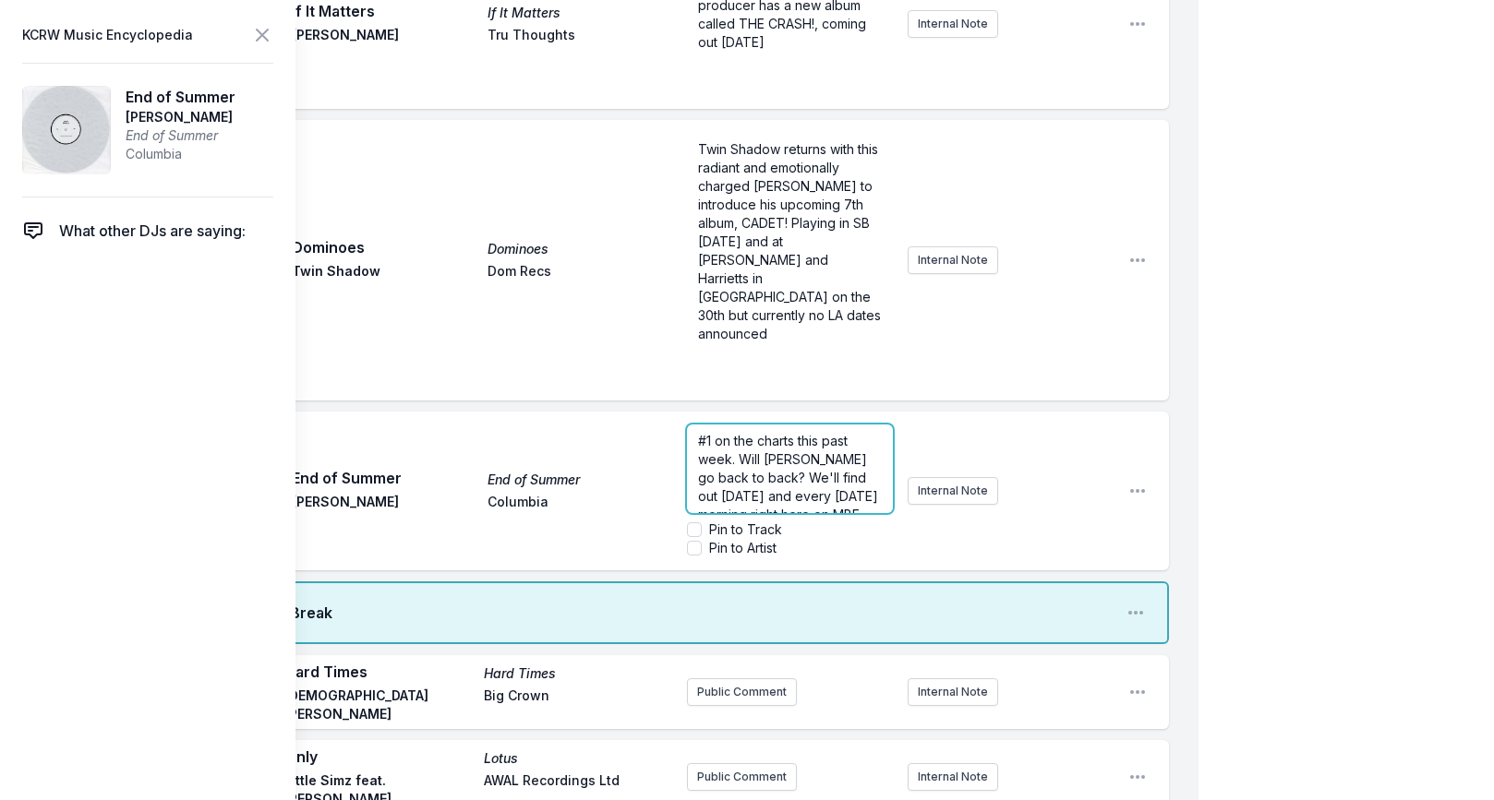
click at [827, 433] on span "#1 on the charts this past week. Will [PERSON_NAME] go back to back? We'll find…" at bounding box center [790, 496] width 184 height 126
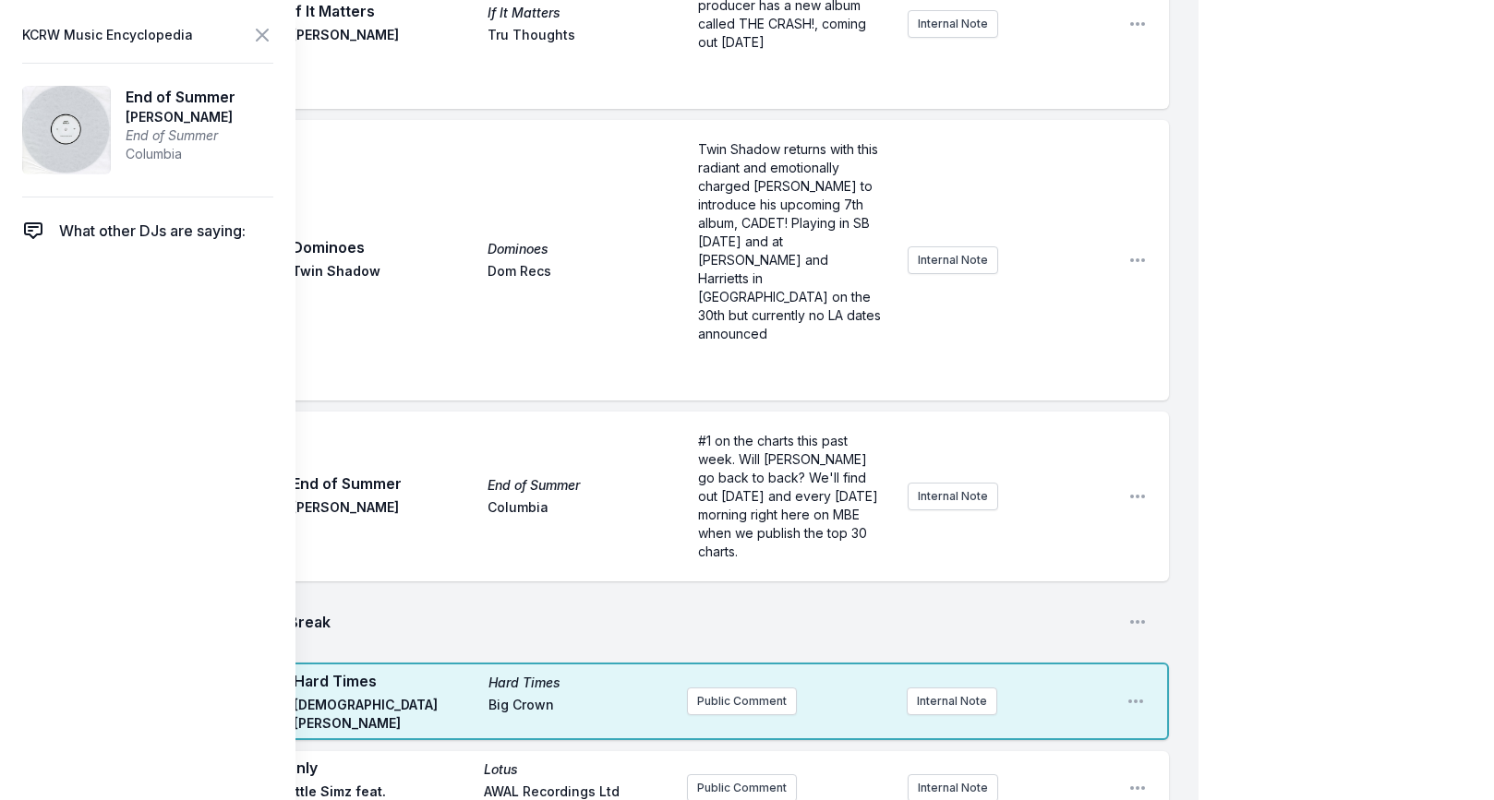
click at [260, 43] on icon at bounding box center [262, 35] width 22 height 22
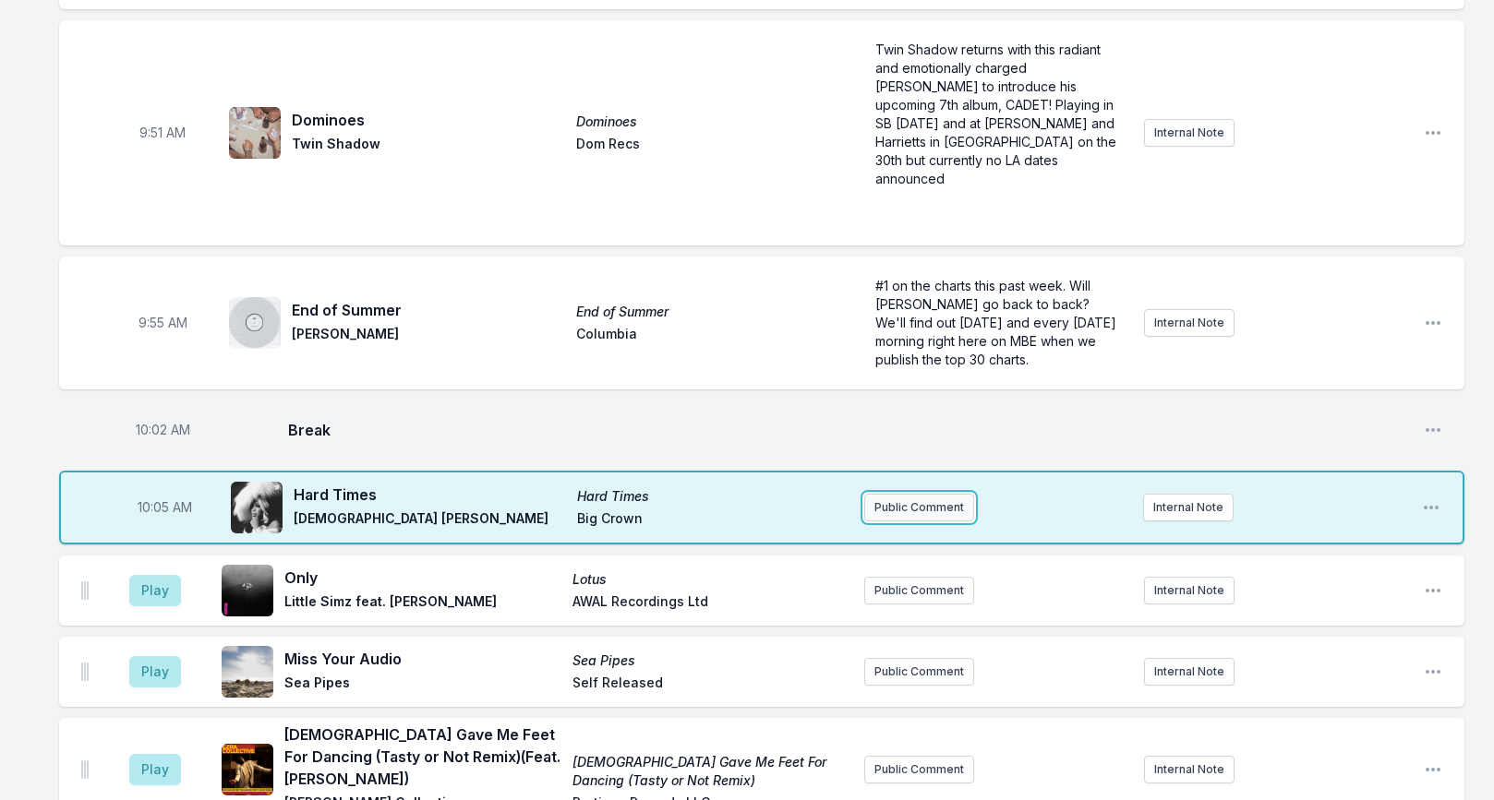
click at [905, 494] on button "Public Comment" at bounding box center [919, 508] width 110 height 28
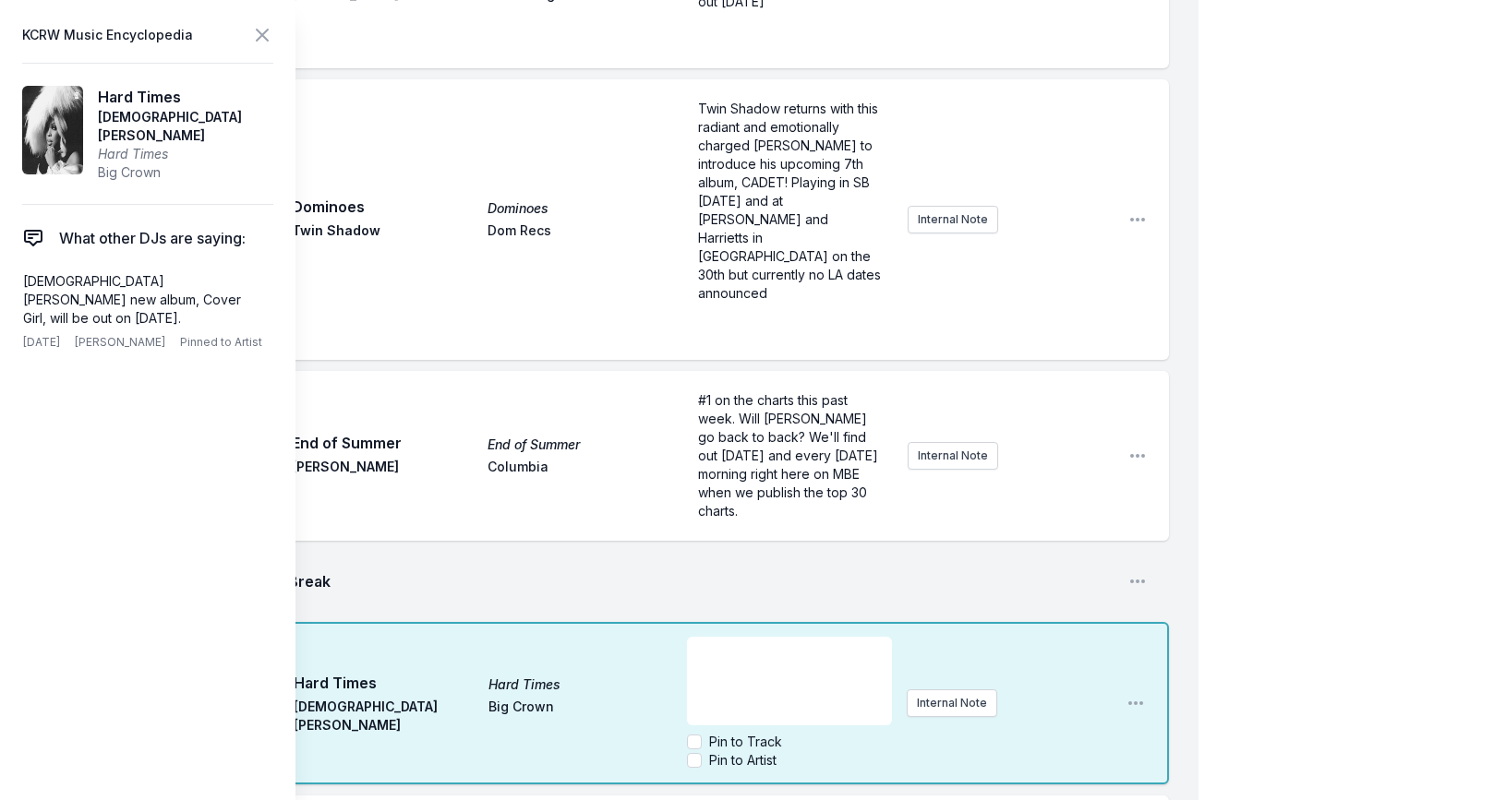
scroll to position [1500, 0]
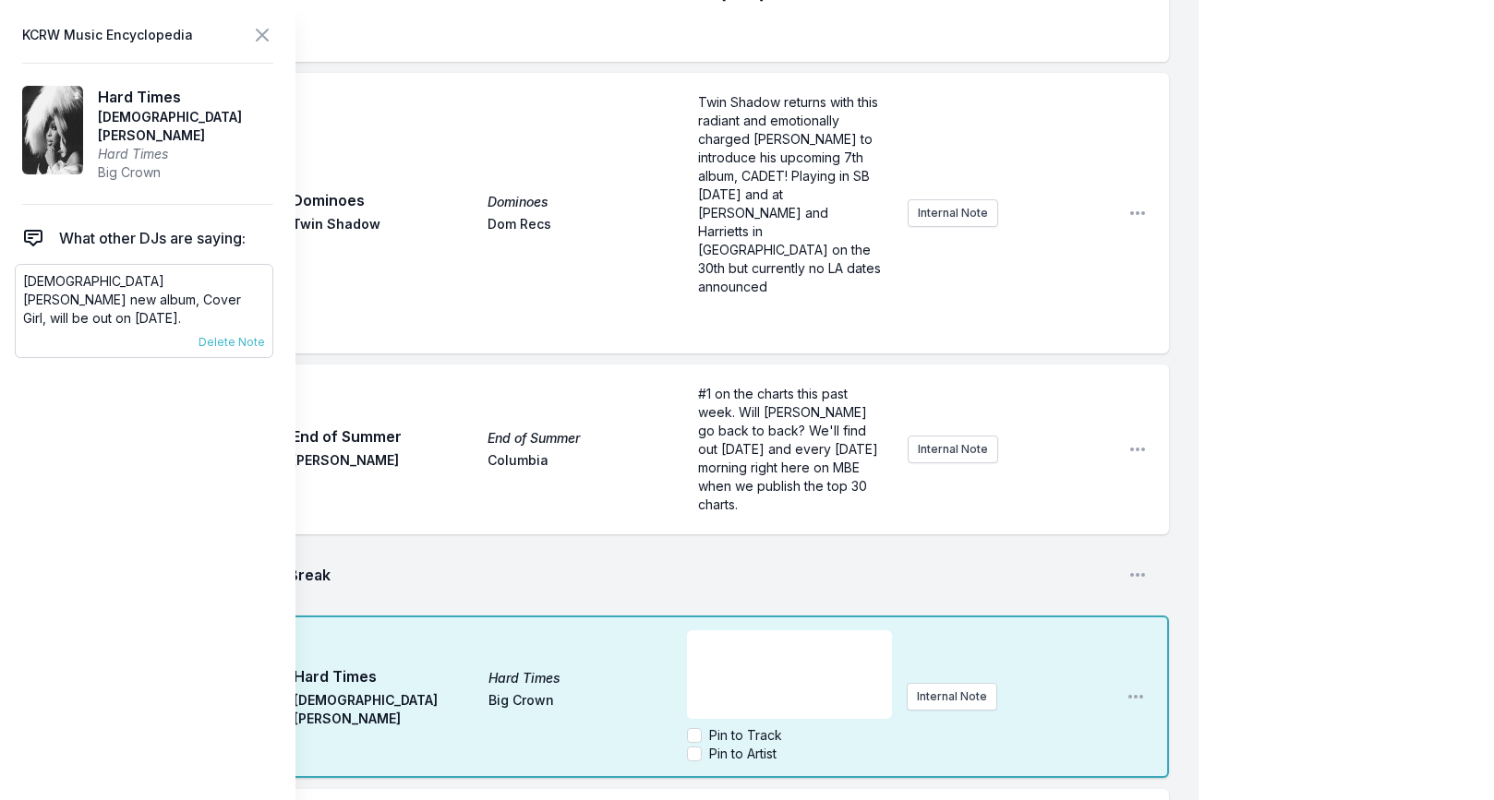
click at [149, 277] on p "[DEMOGRAPHIC_DATA] [PERSON_NAME] new album, Cover Girl, will be out on [DATE]." at bounding box center [144, 299] width 242 height 55
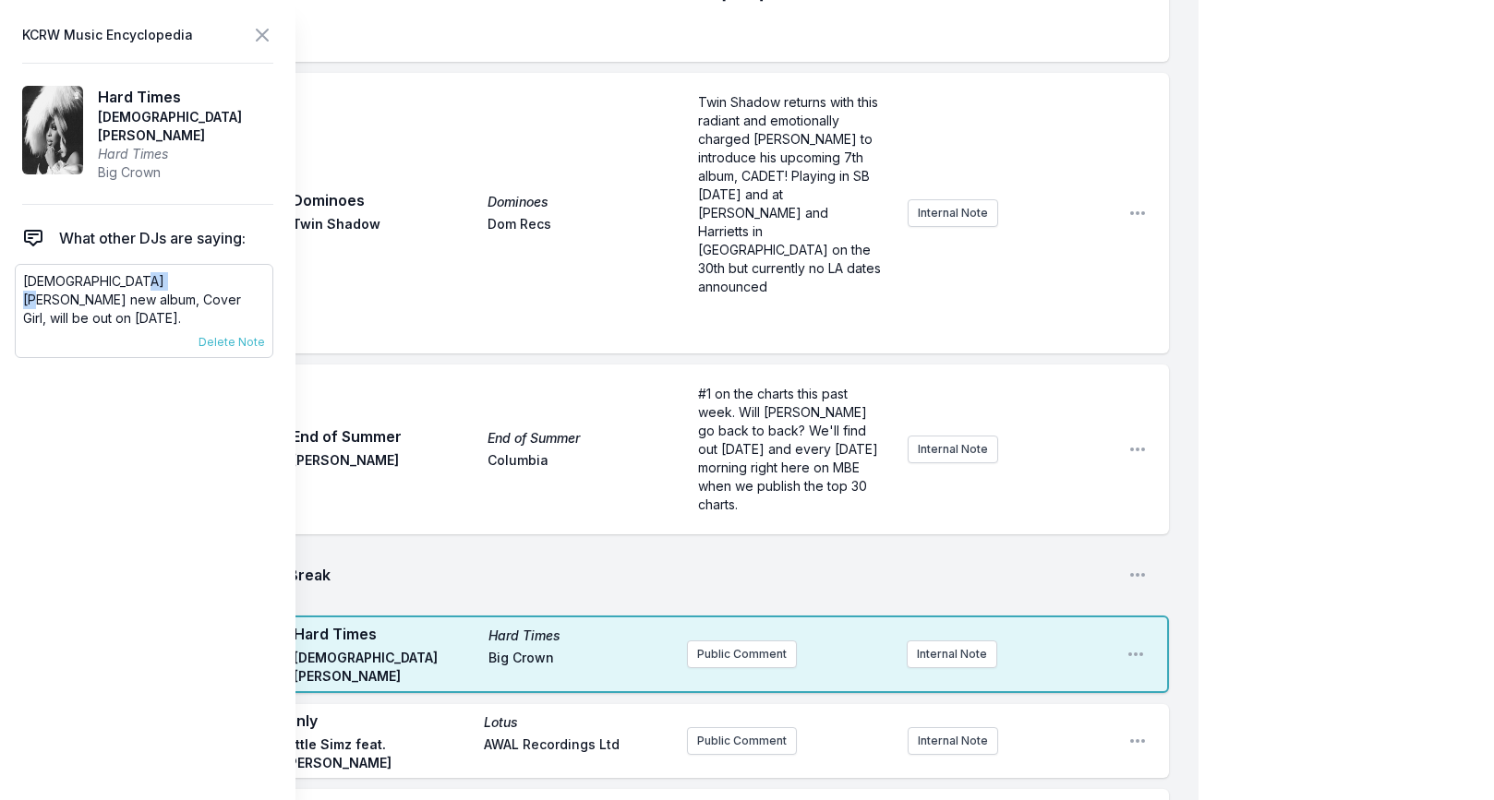
click at [149, 277] on p "[DEMOGRAPHIC_DATA] [PERSON_NAME] new album, Cover Girl, will be out on [DATE]." at bounding box center [144, 299] width 242 height 55
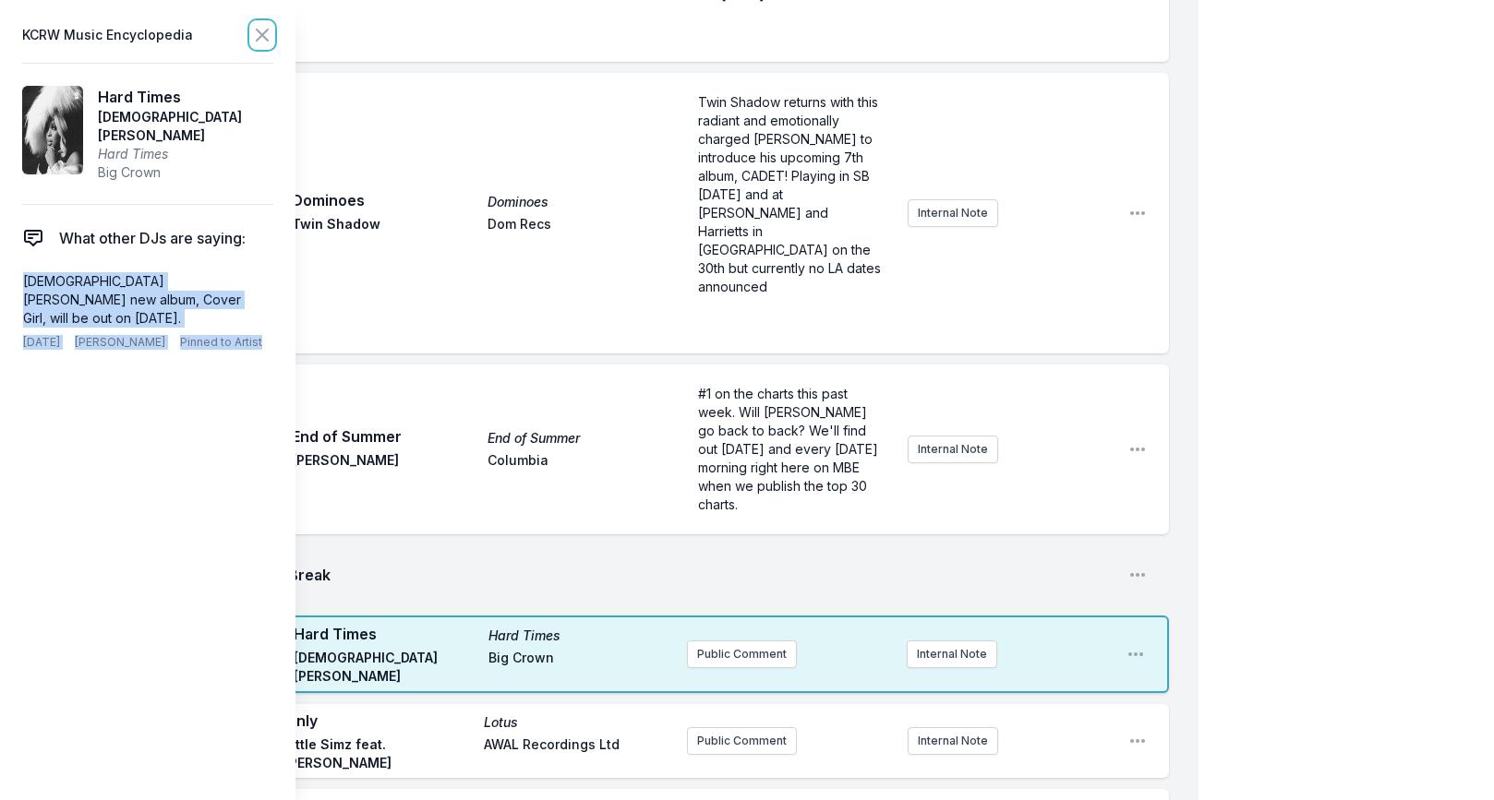
click at [253, 42] on icon at bounding box center [262, 35] width 22 height 22
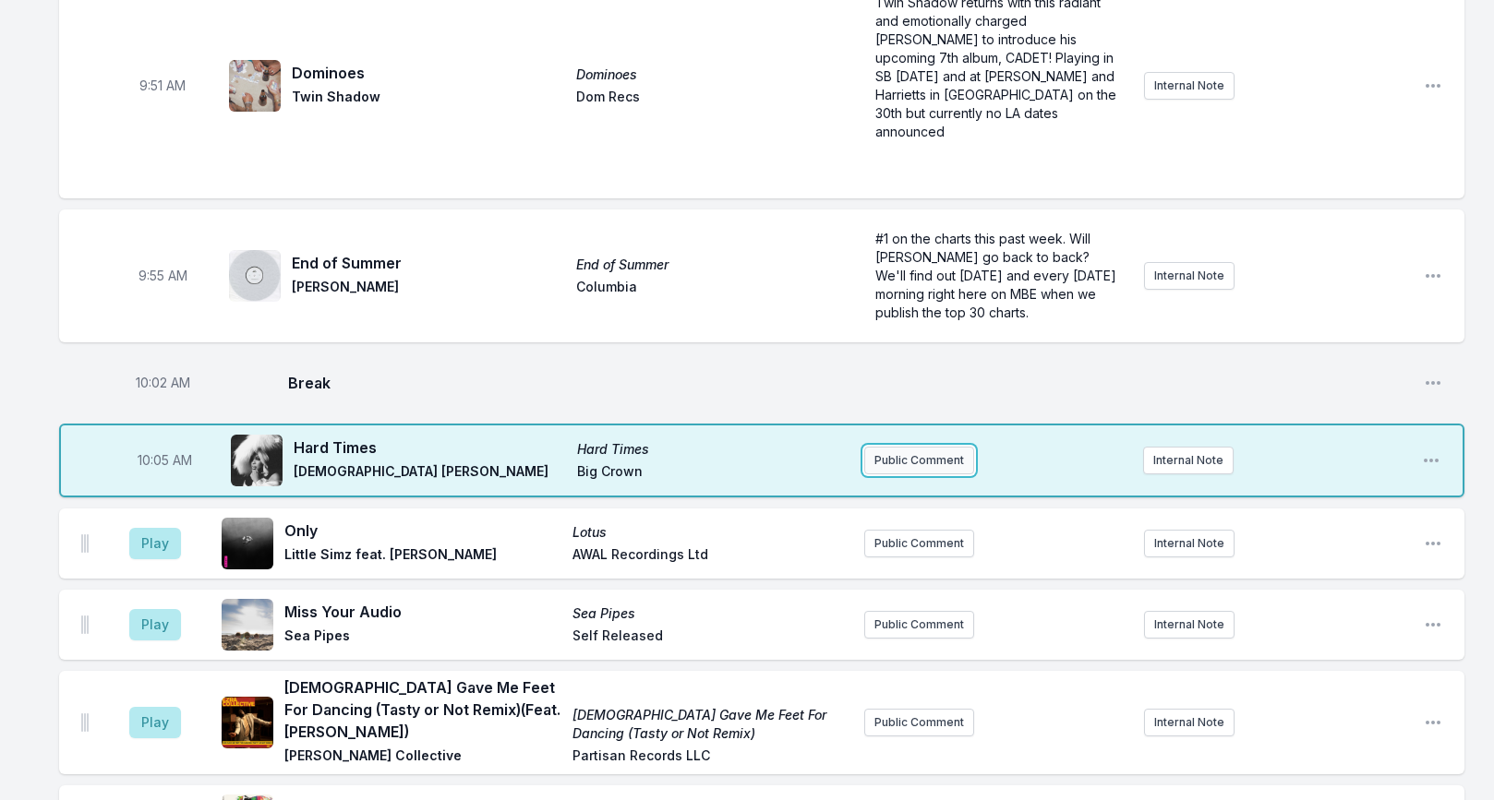
click at [901, 447] on button "Public Comment" at bounding box center [919, 461] width 110 height 28
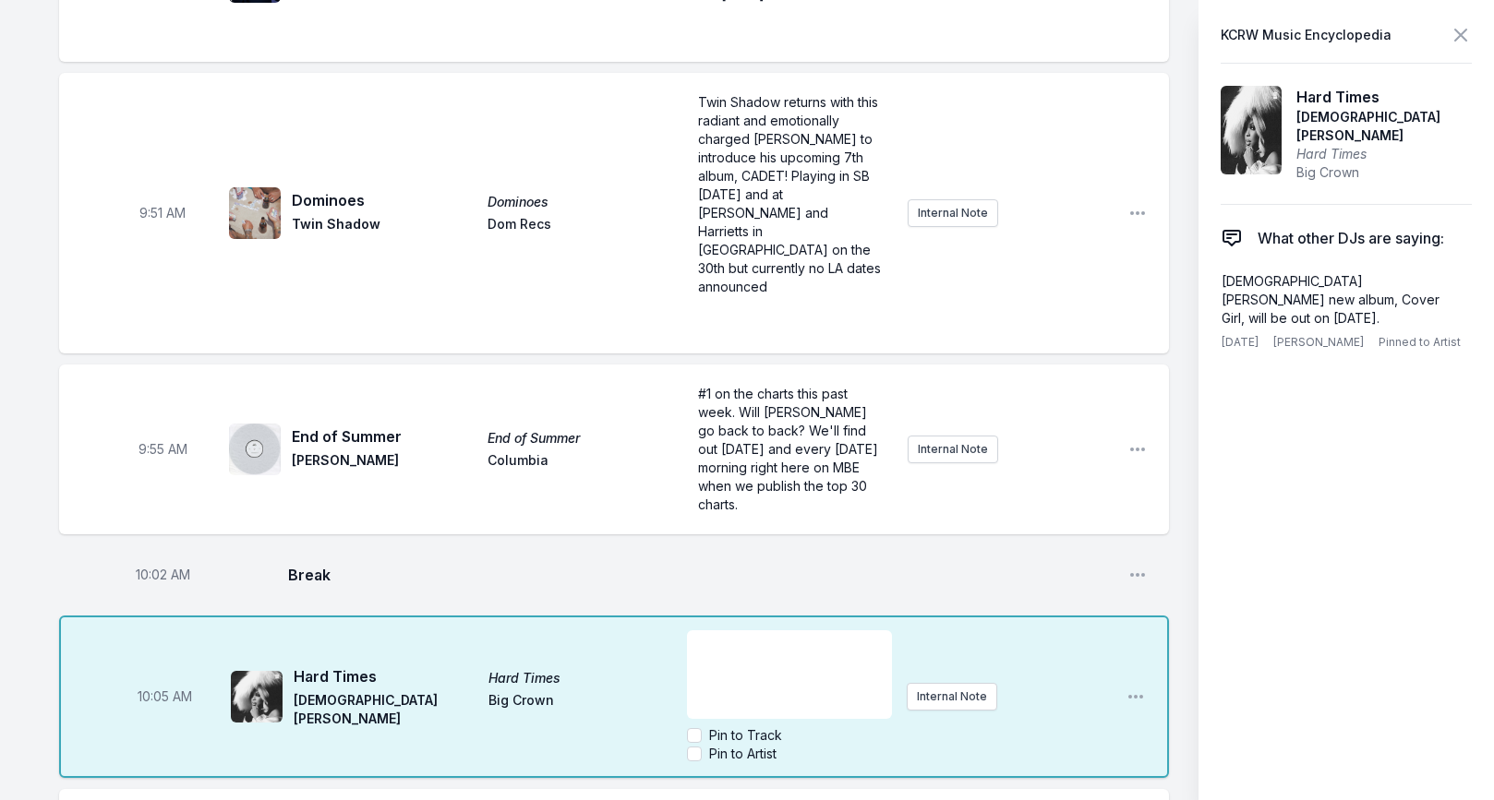
scroll to position [18, 0]
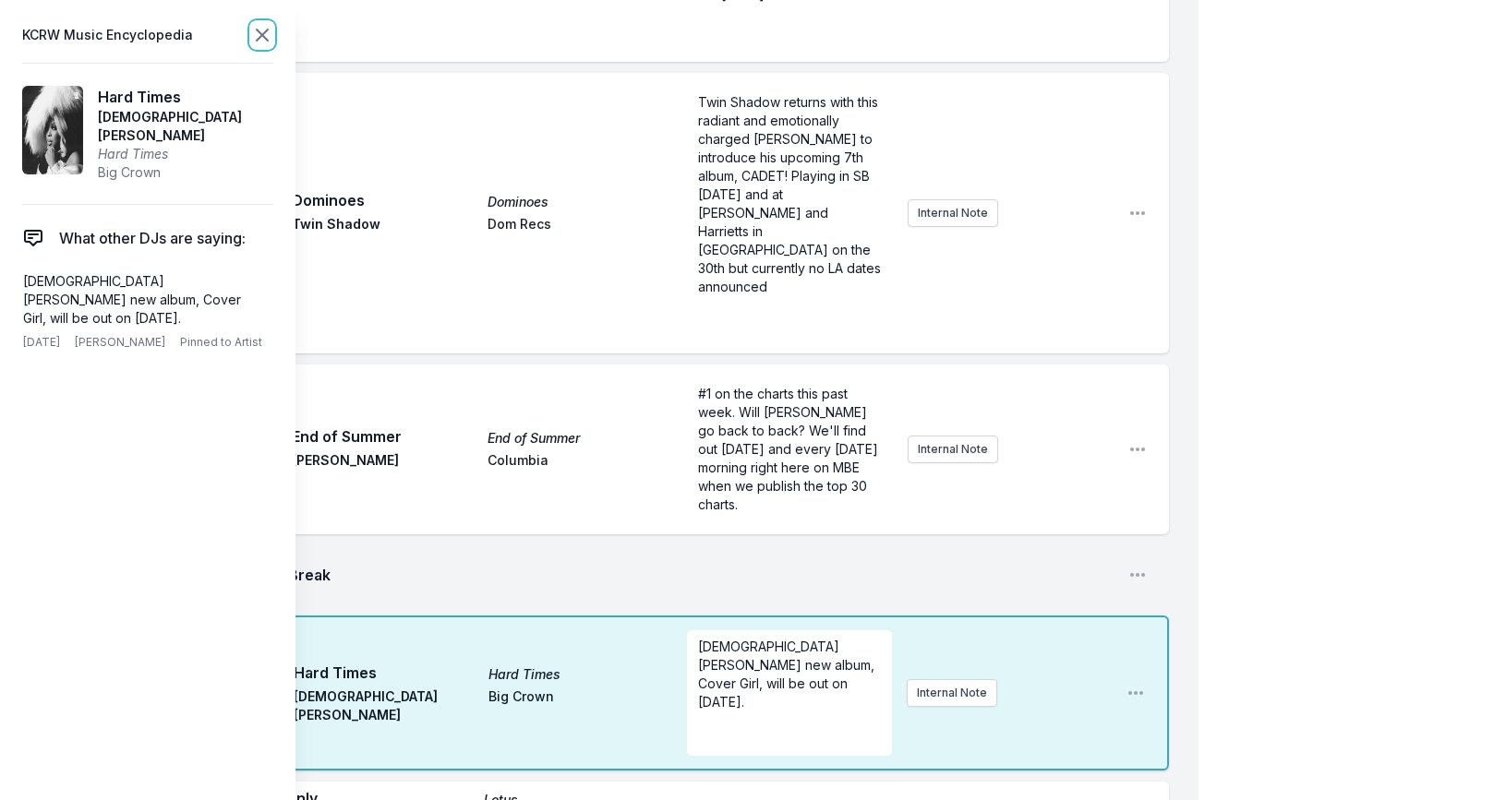
click at [259, 37] on icon at bounding box center [262, 35] width 11 height 11
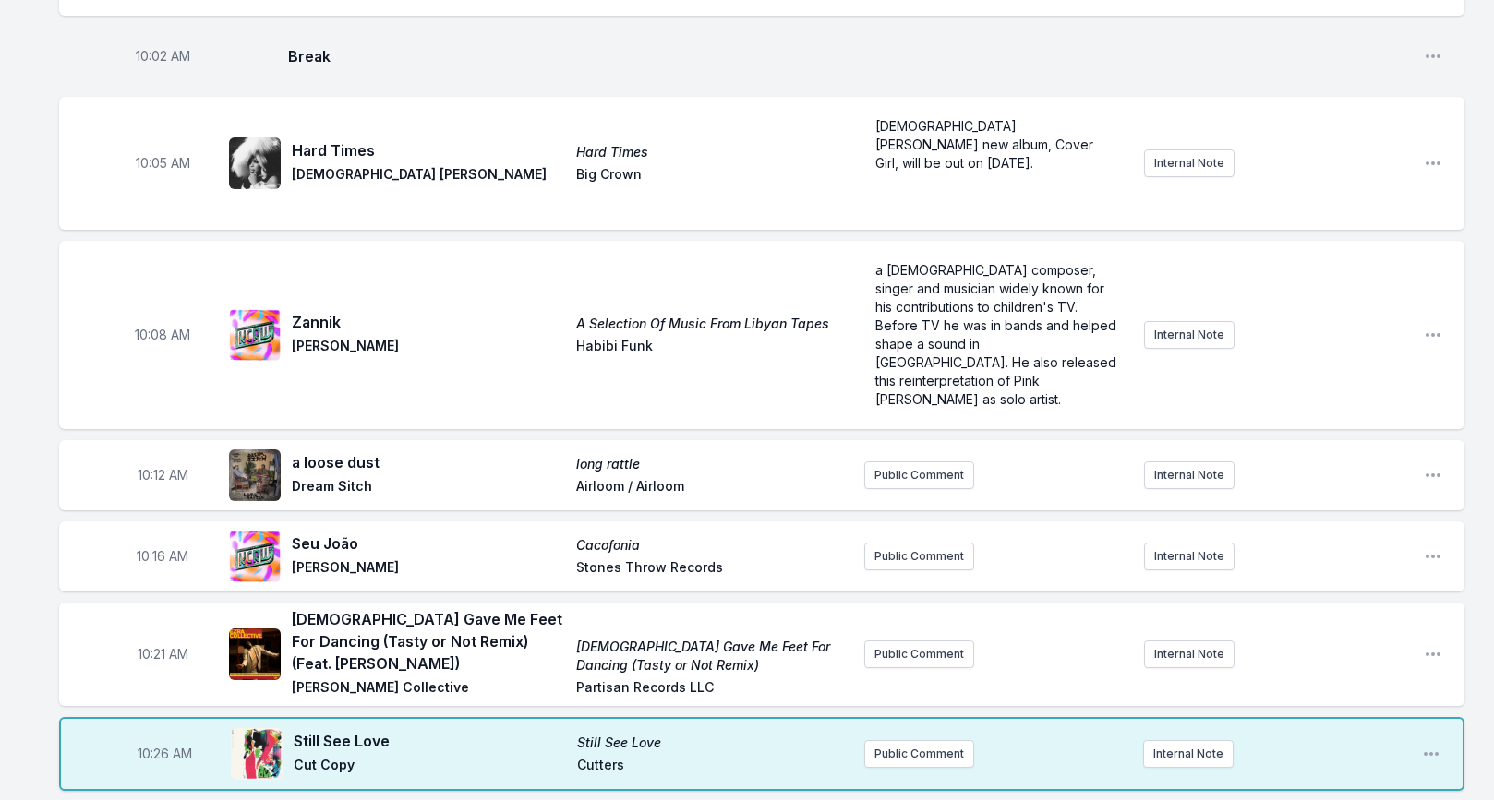
scroll to position [1861, 0]
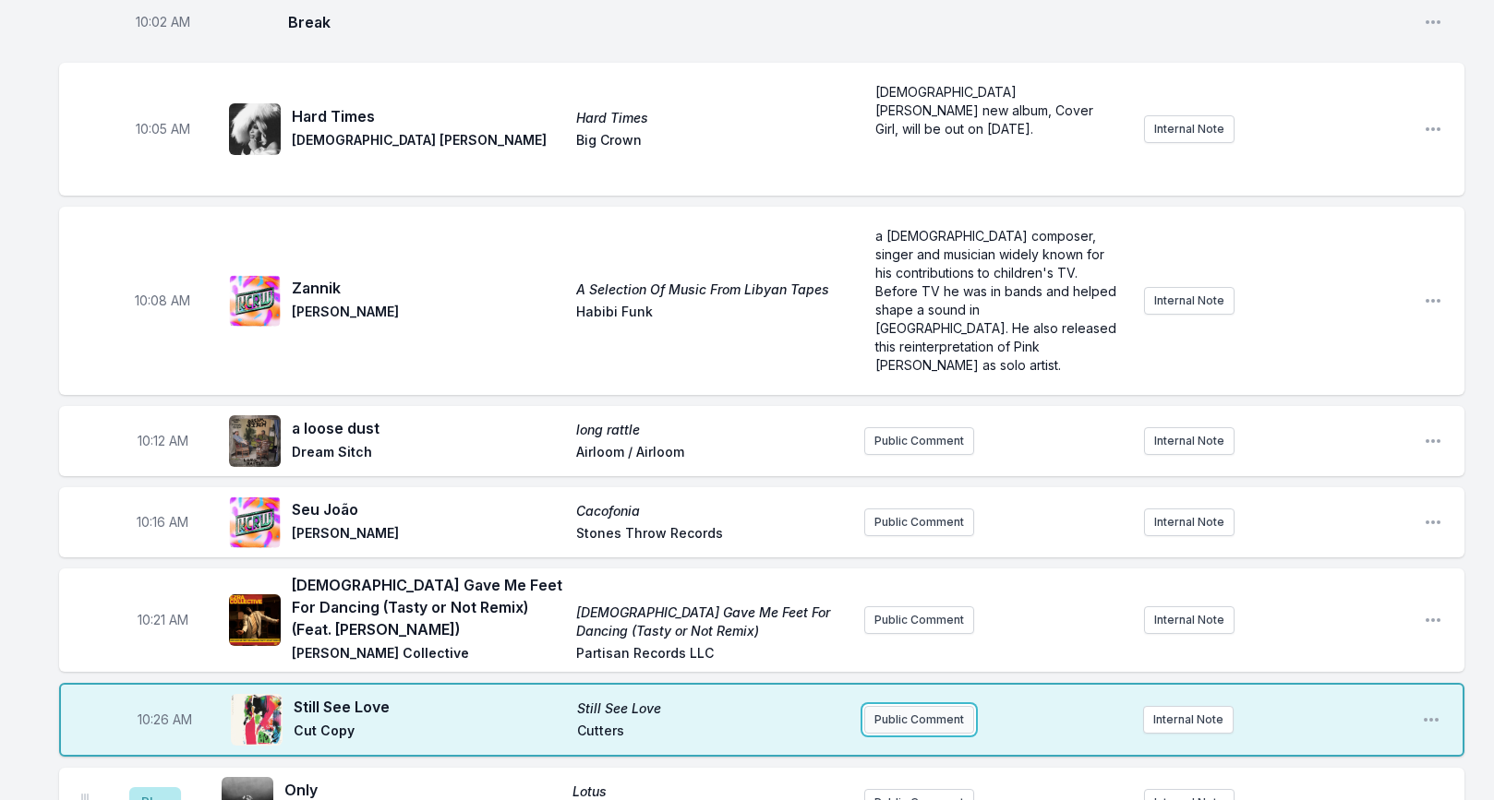
click at [883, 706] on button "Public Comment" at bounding box center [919, 720] width 110 height 28
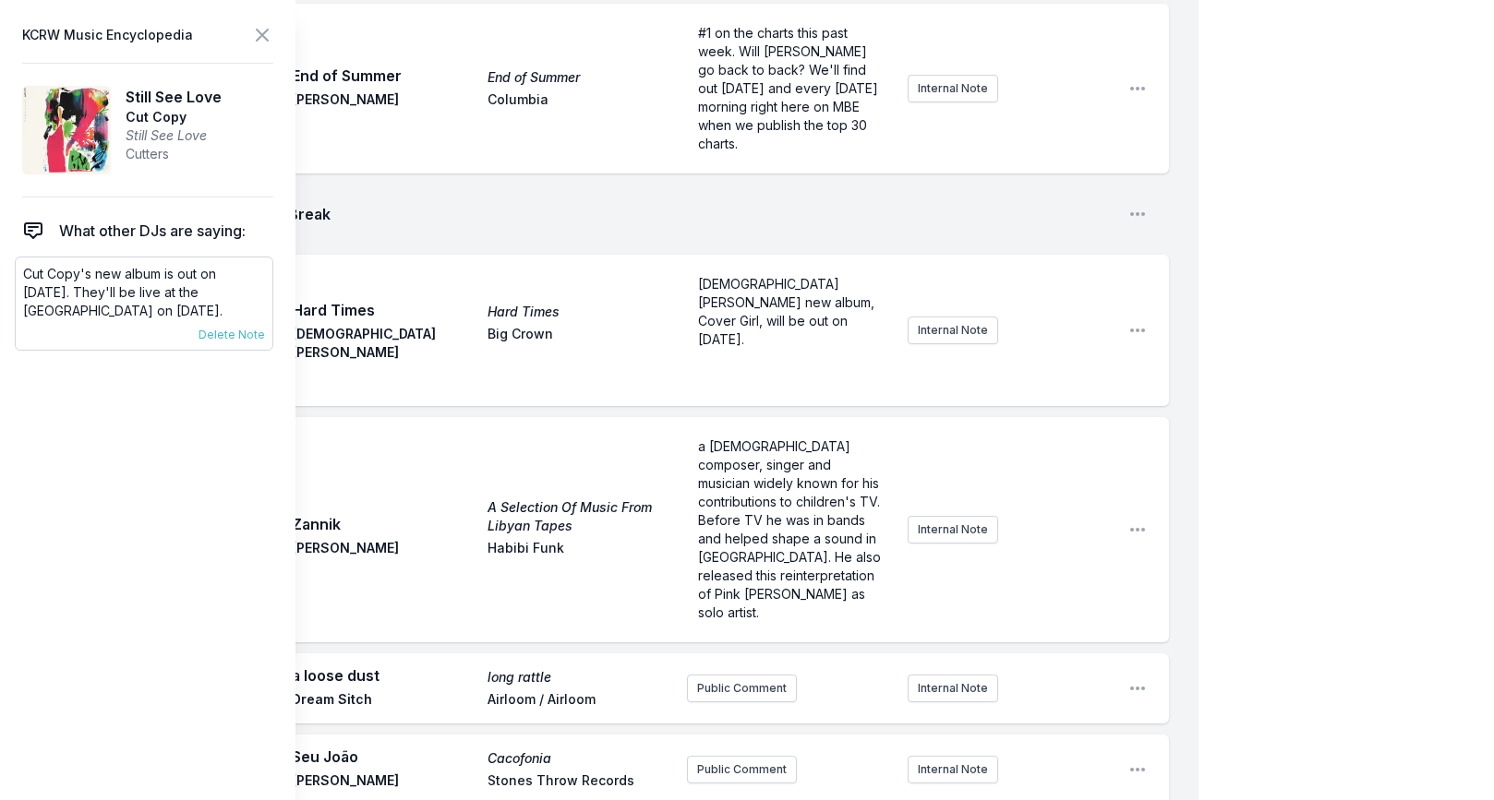
click at [126, 287] on p "Cut Copy's new album is out on [DATE]. They'll be live at the [GEOGRAPHIC_DATA]…" at bounding box center [144, 292] width 242 height 55
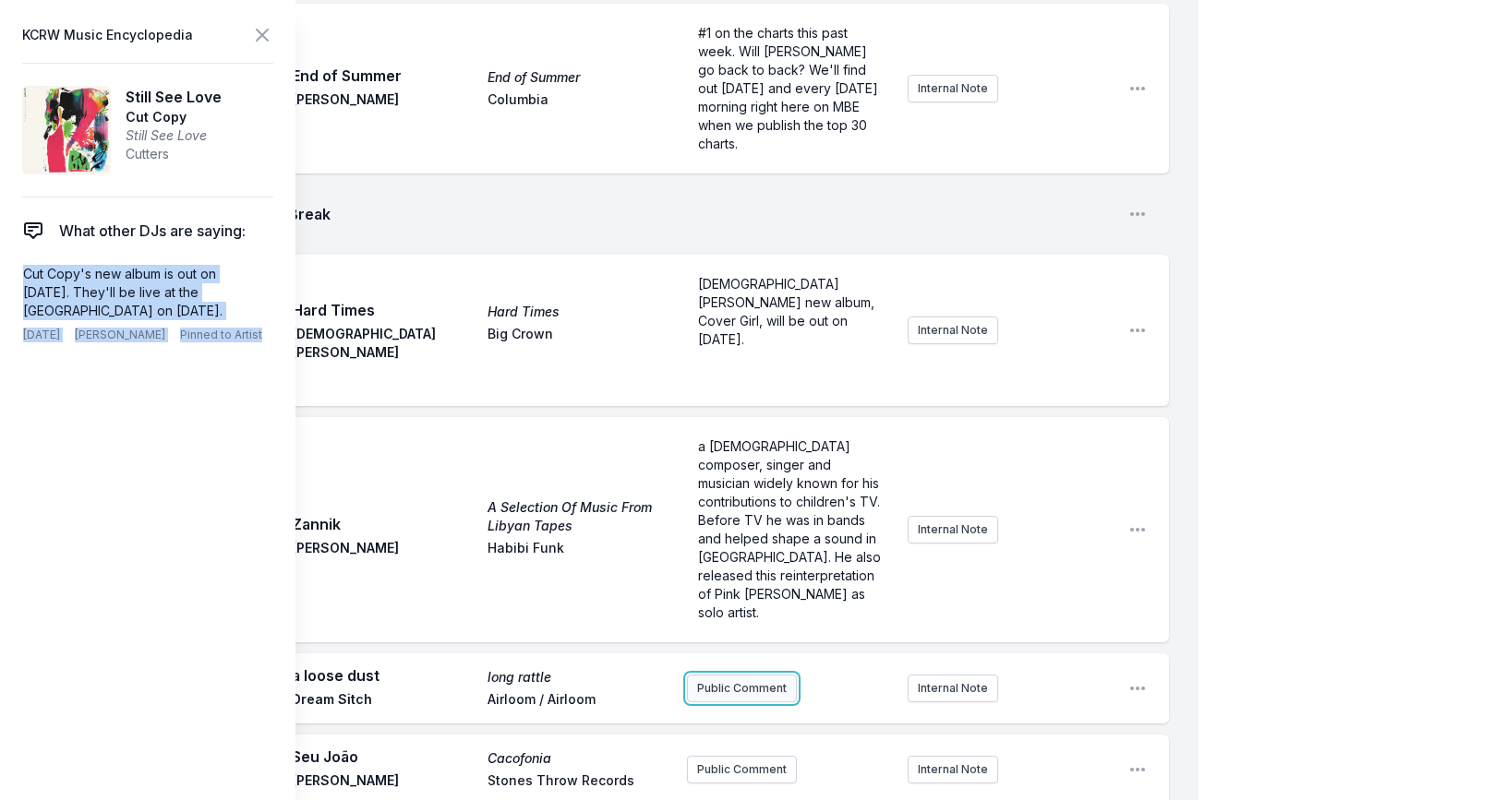
click at [745, 675] on button "Public Comment" at bounding box center [742, 689] width 110 height 28
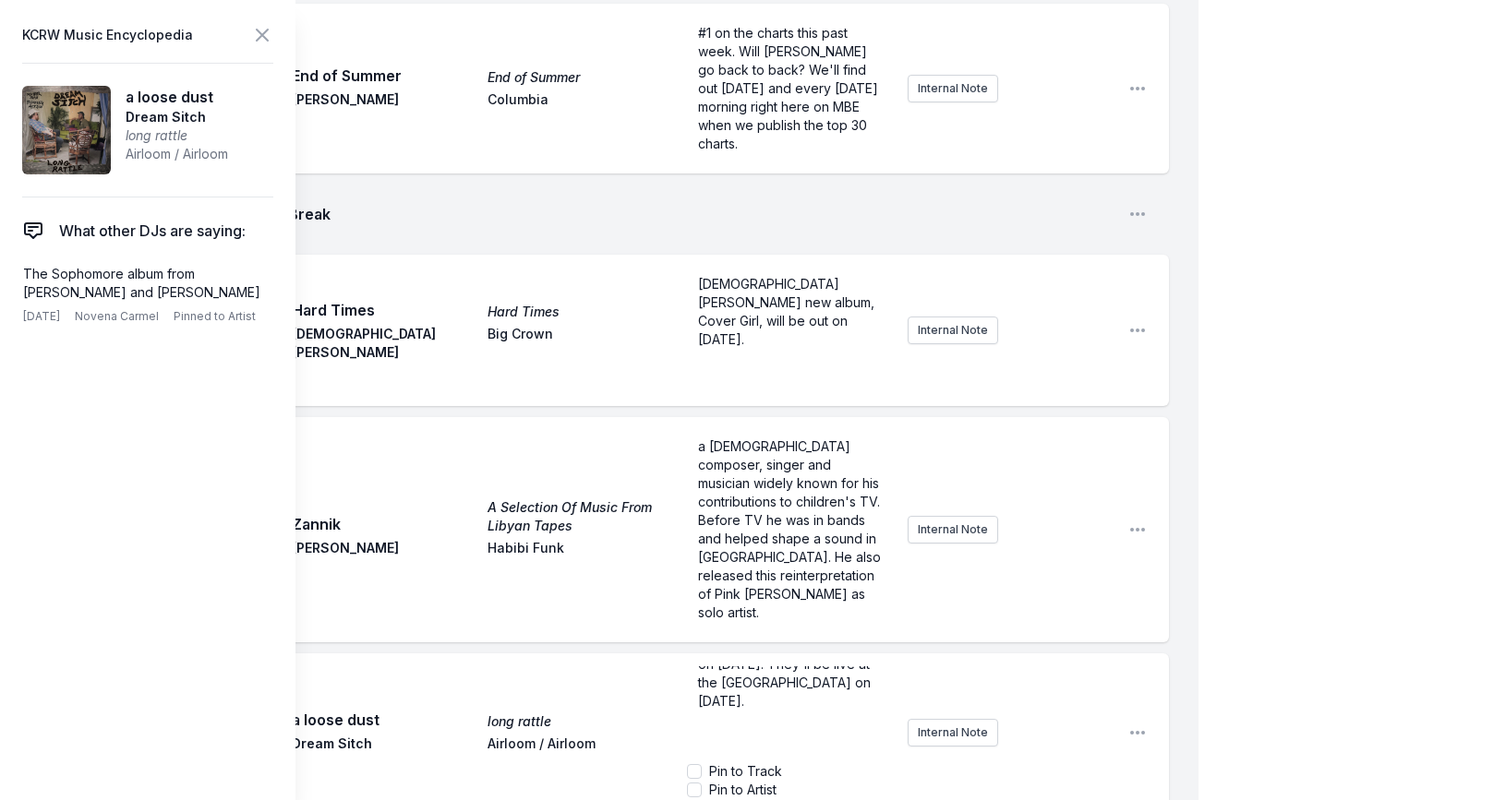
scroll to position [0, 0]
drag, startPoint x: 815, startPoint y: 606, endPoint x: 852, endPoint y: 606, distance: 36.9
click at [852, 675] on span "Cut Copy's new album is out on [DATE]. They'll be live at the [GEOGRAPHIC_DATA]…" at bounding box center [786, 710] width 177 height 71
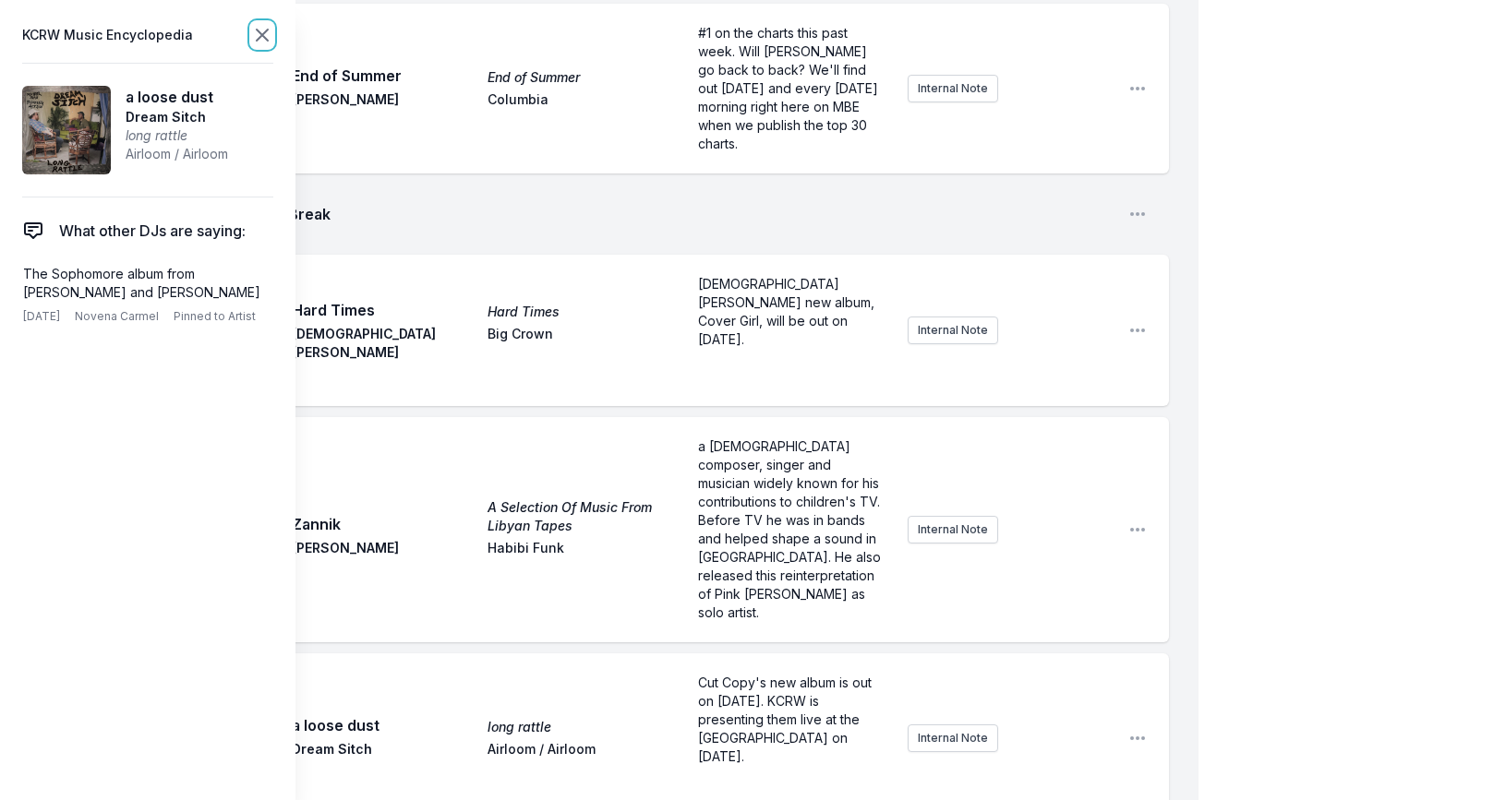
click at [257, 36] on icon at bounding box center [262, 35] width 22 height 22
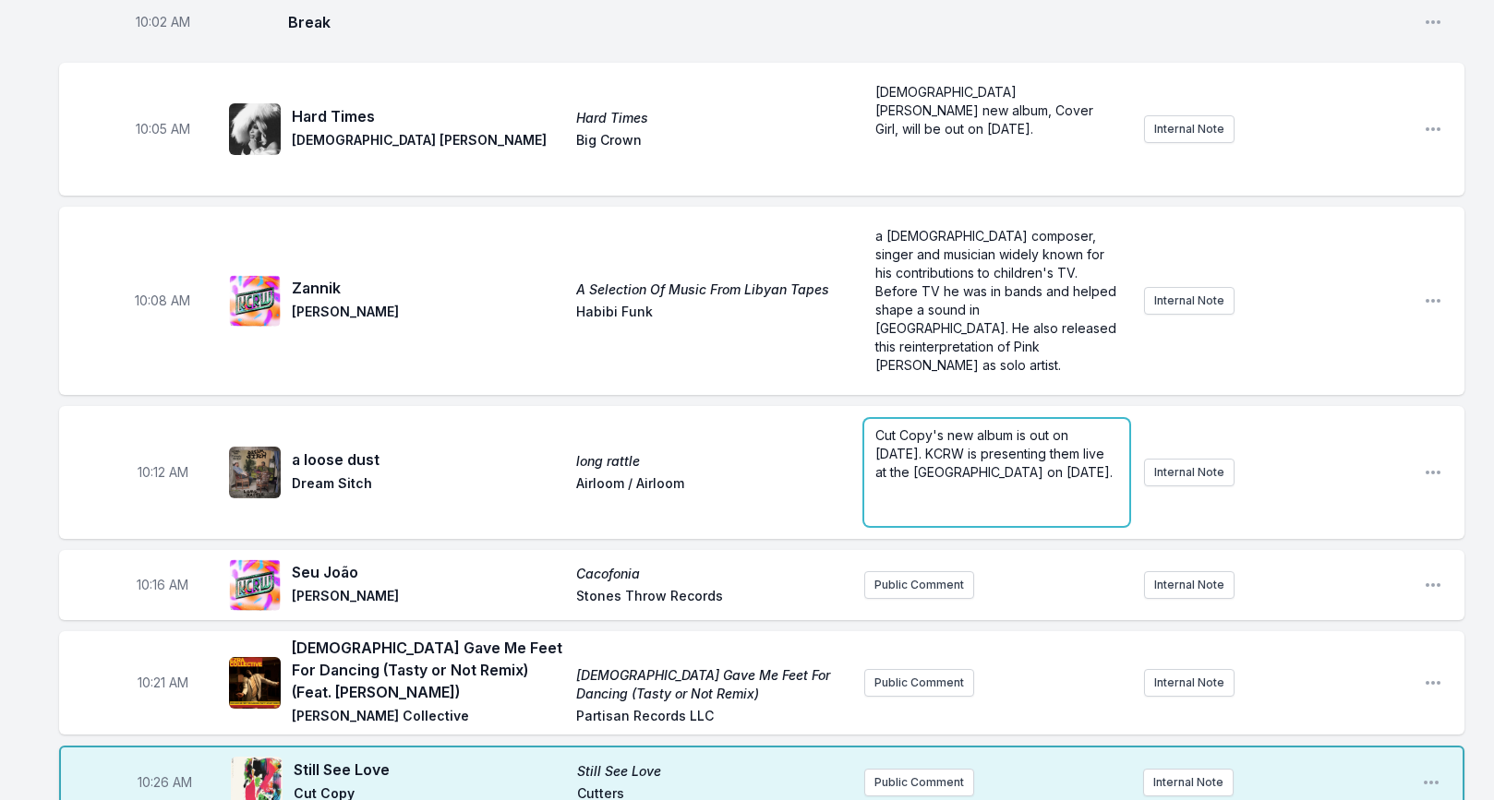
click at [930, 427] on span "Cut Copy's new album is out on [DATE]. KCRW is presenting them live at the [GEO…" at bounding box center [993, 453] width 237 height 53
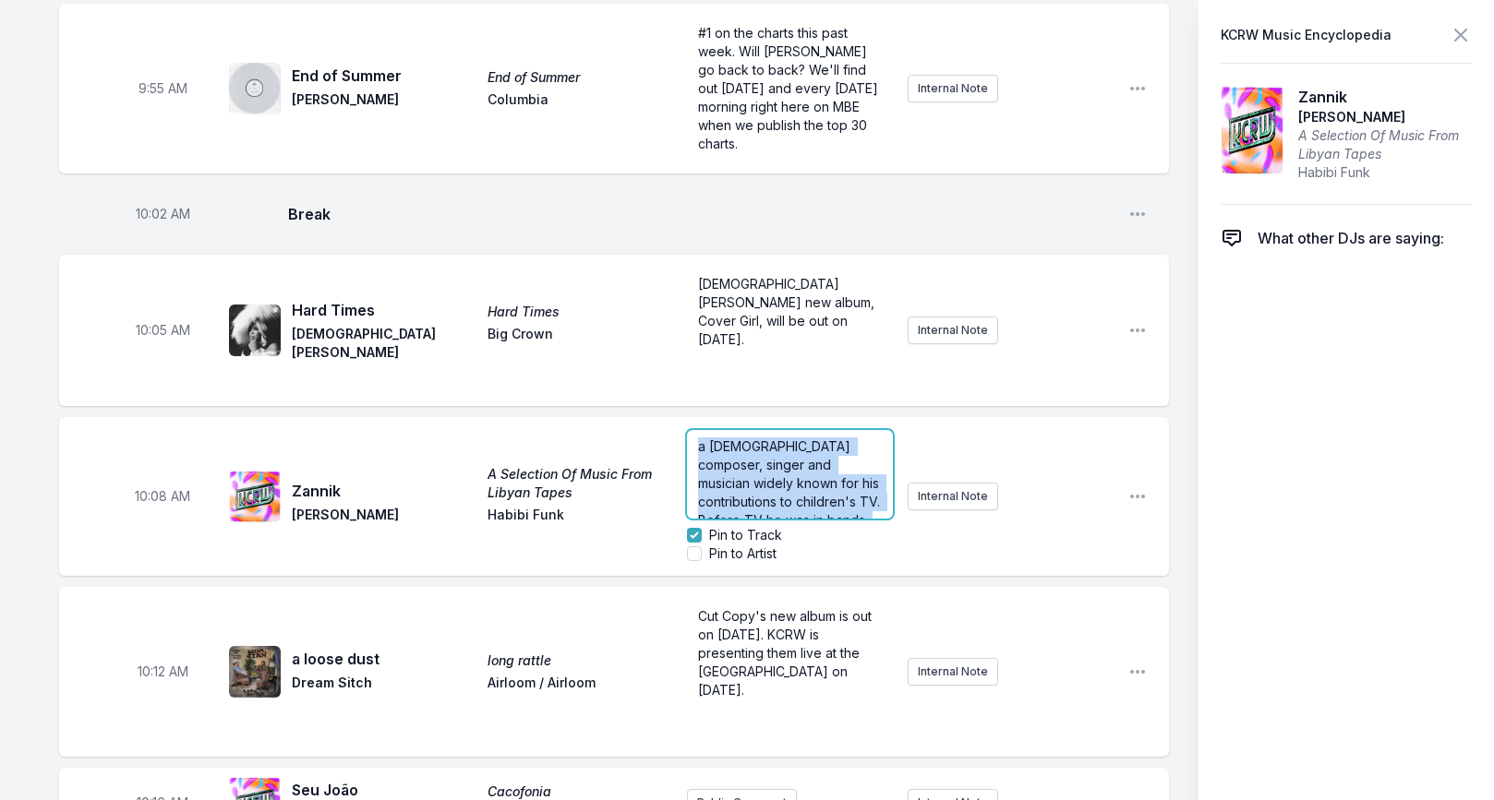
scroll to position [1813, 0]
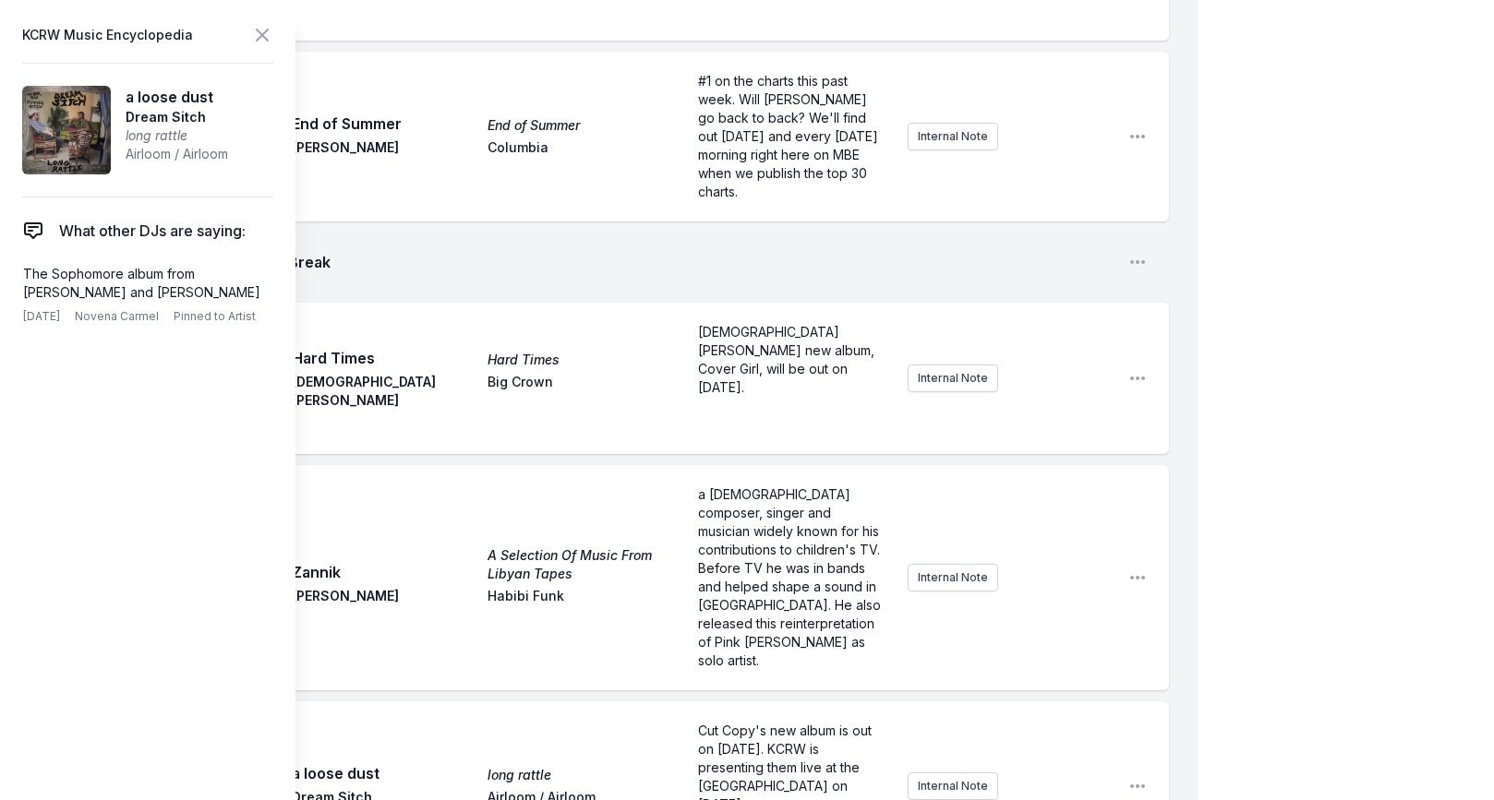
click at [747, 723] on span "Cut Copy's new album is out on [DATE]. KCRW is presenting them live at the [GEO…" at bounding box center [786, 768] width 177 height 90
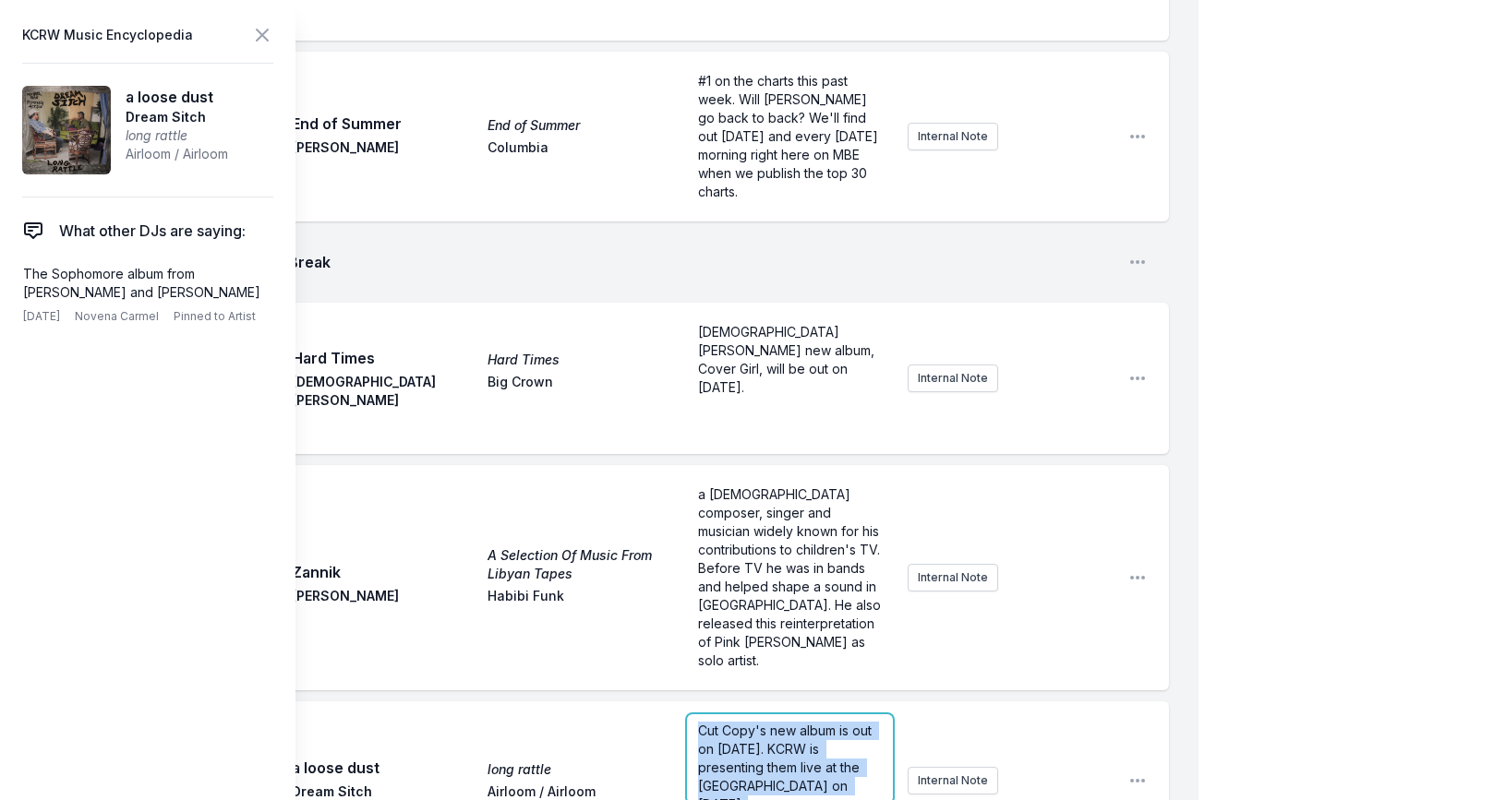
click at [747, 723] on span "Cut Copy's new album is out on [DATE]. KCRW is presenting them live at the [GEO…" at bounding box center [786, 768] width 177 height 90
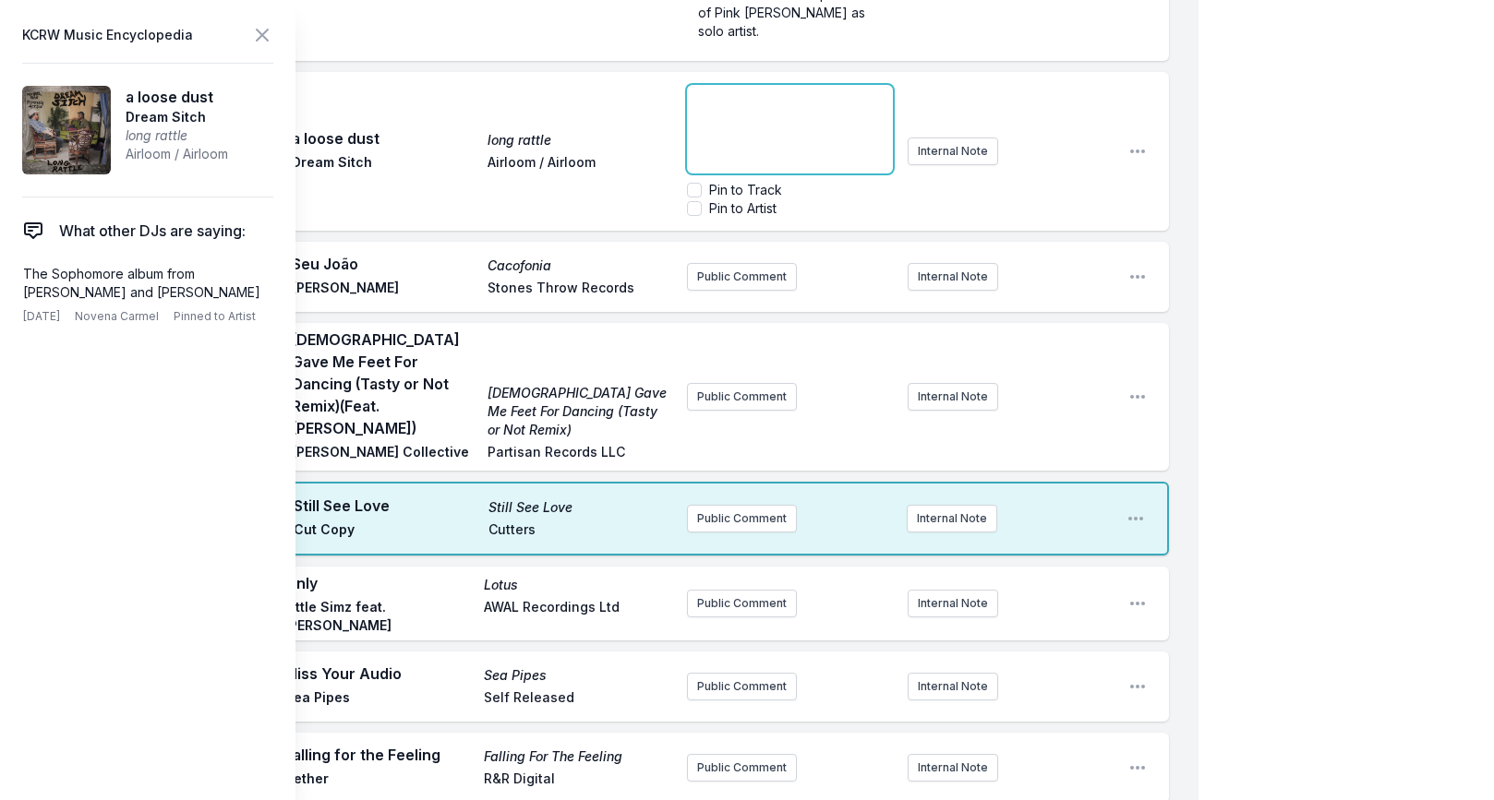
scroll to position [2454, 0]
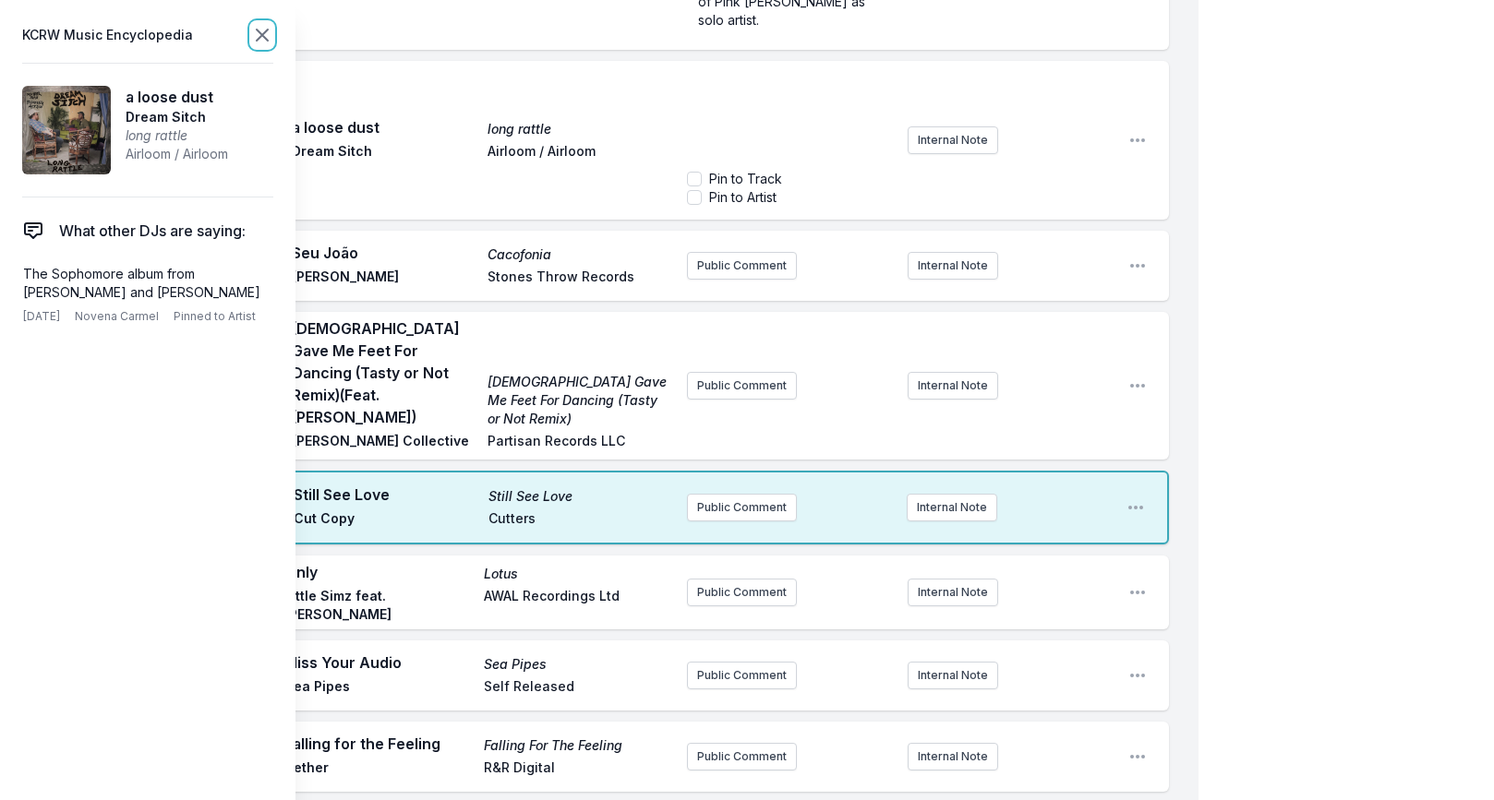
click at [262, 33] on icon at bounding box center [262, 35] width 11 height 11
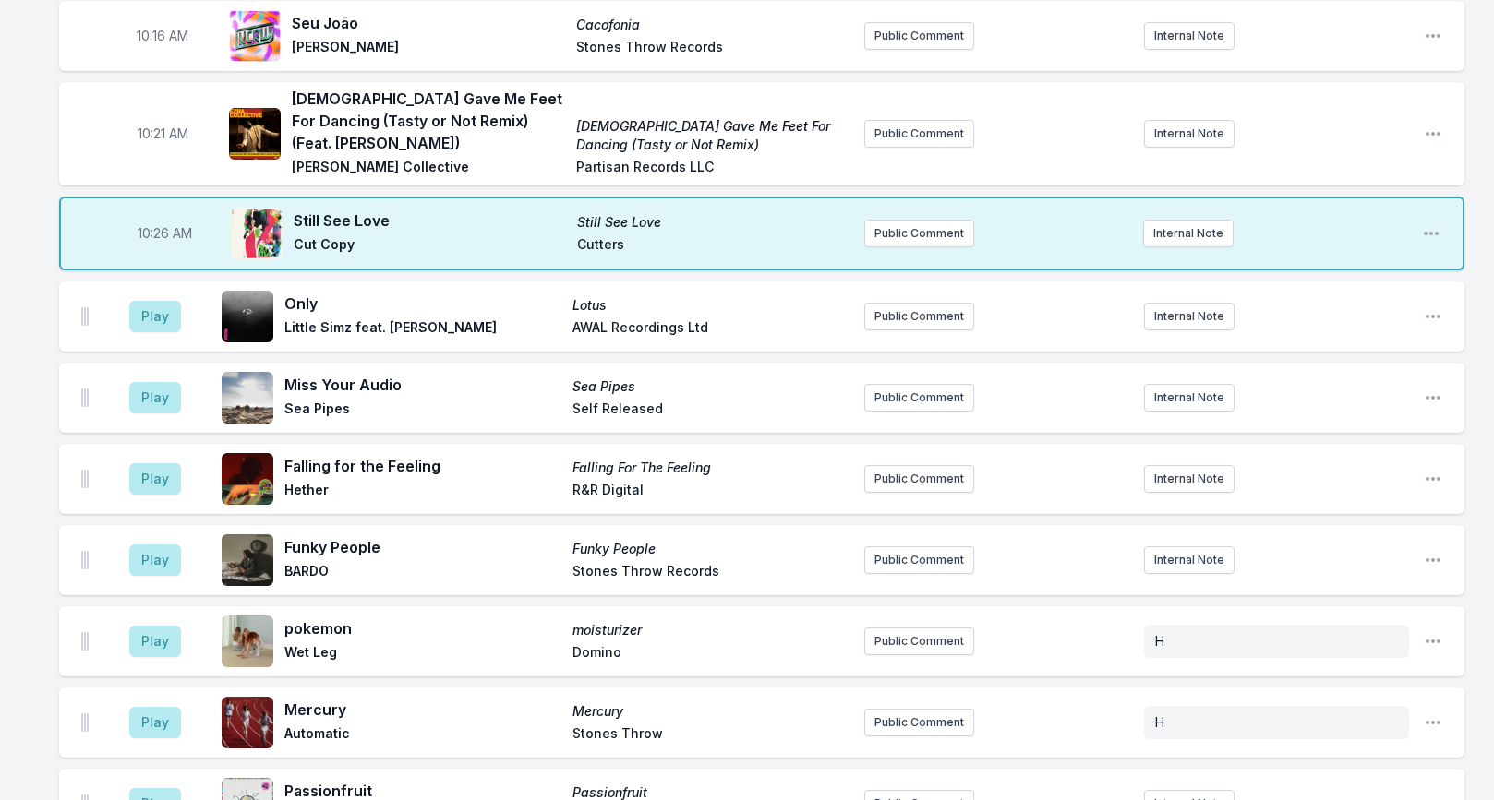
scroll to position [2355, 0]
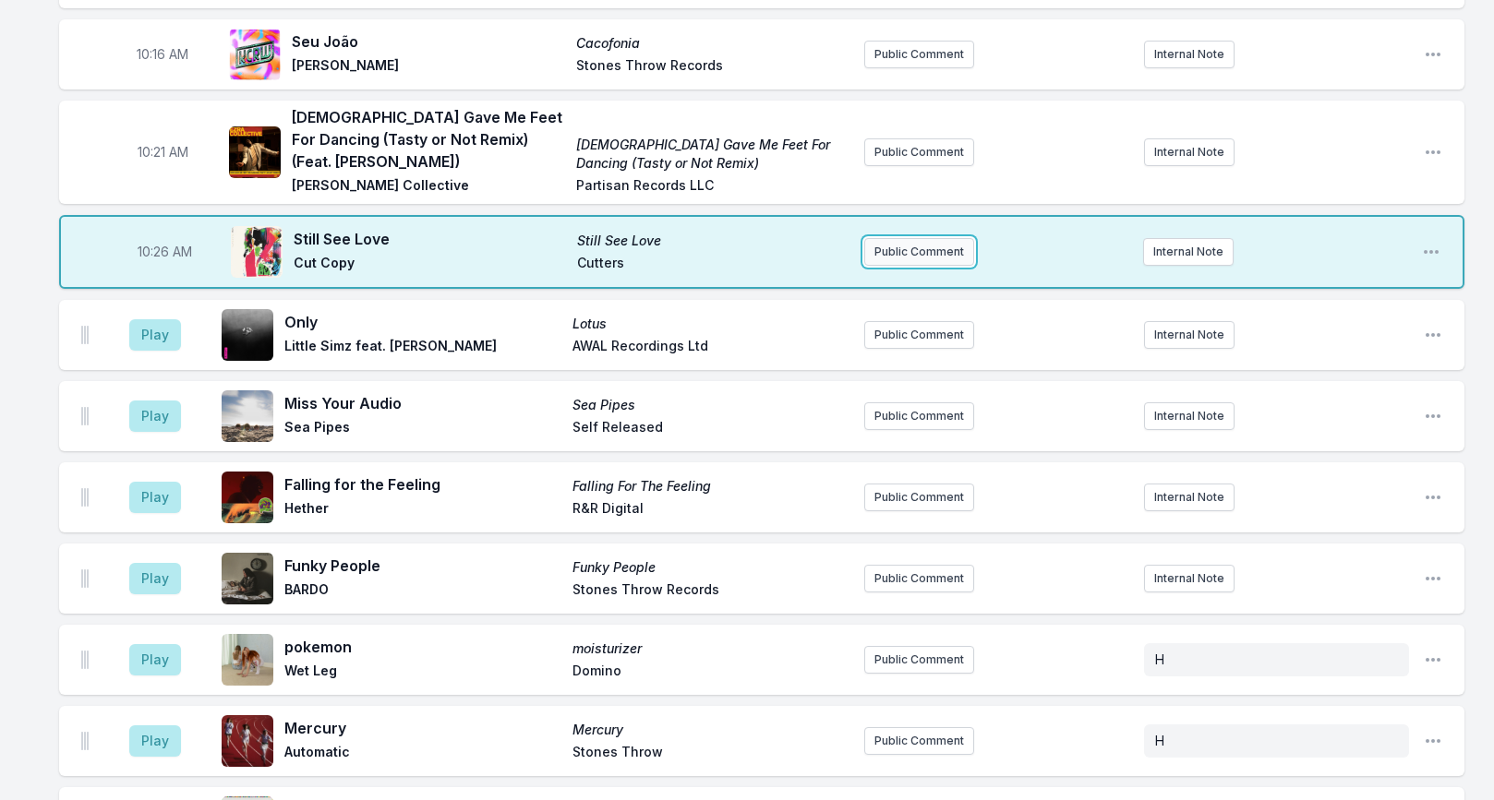
click at [929, 238] on button "Public Comment" at bounding box center [919, 252] width 110 height 28
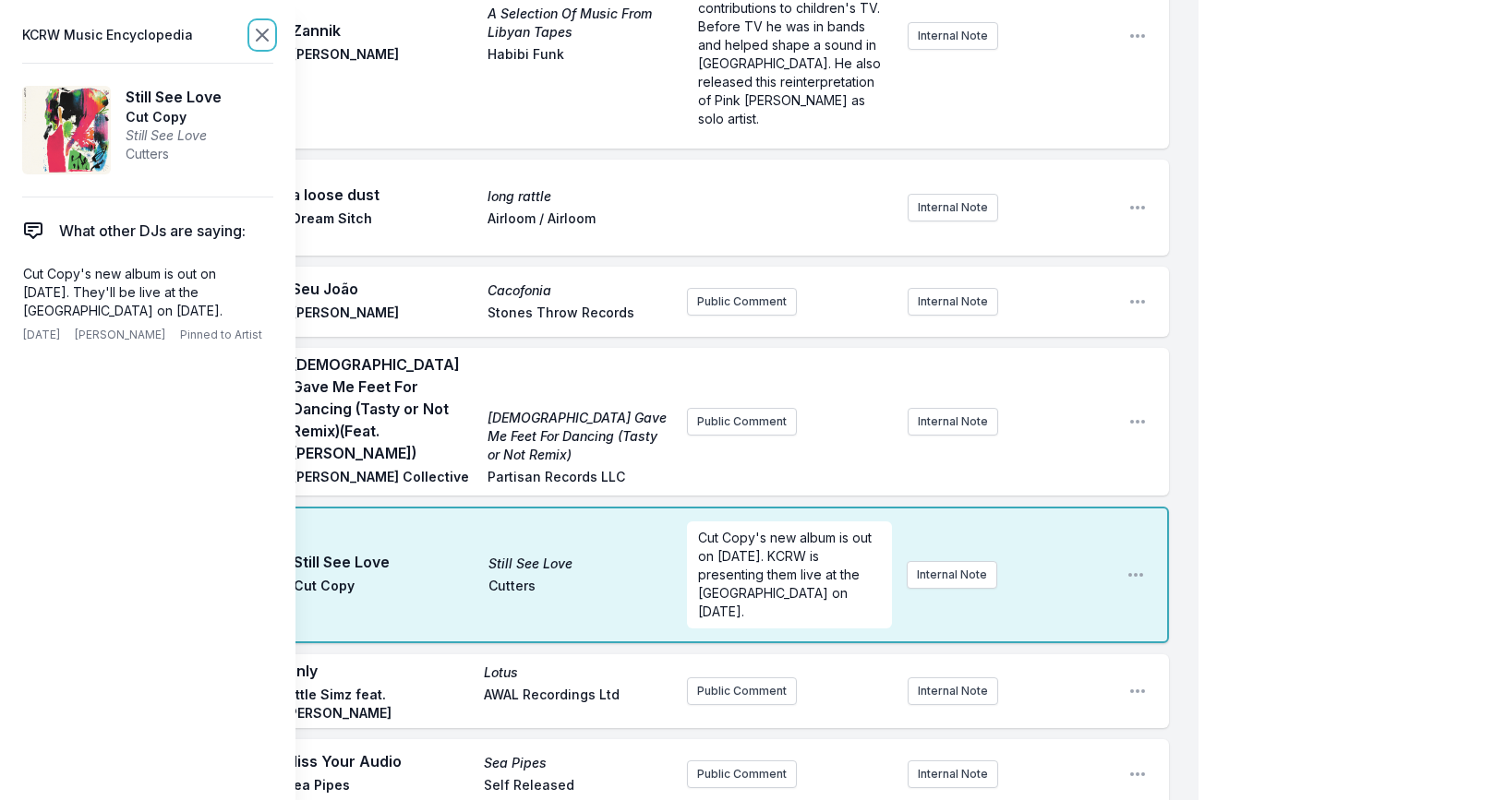
click at [263, 34] on icon at bounding box center [262, 35] width 22 height 22
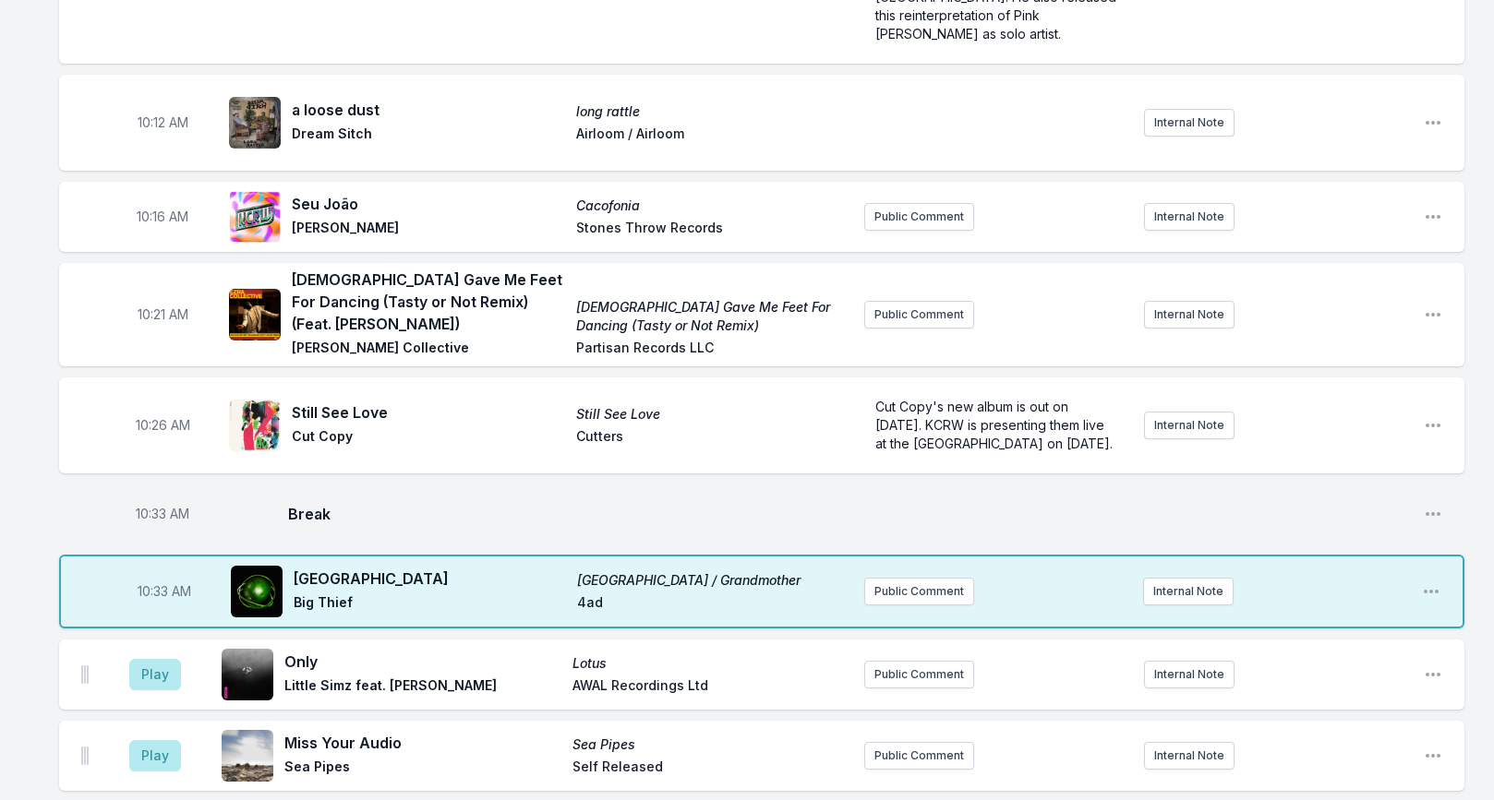
scroll to position [2193, 0]
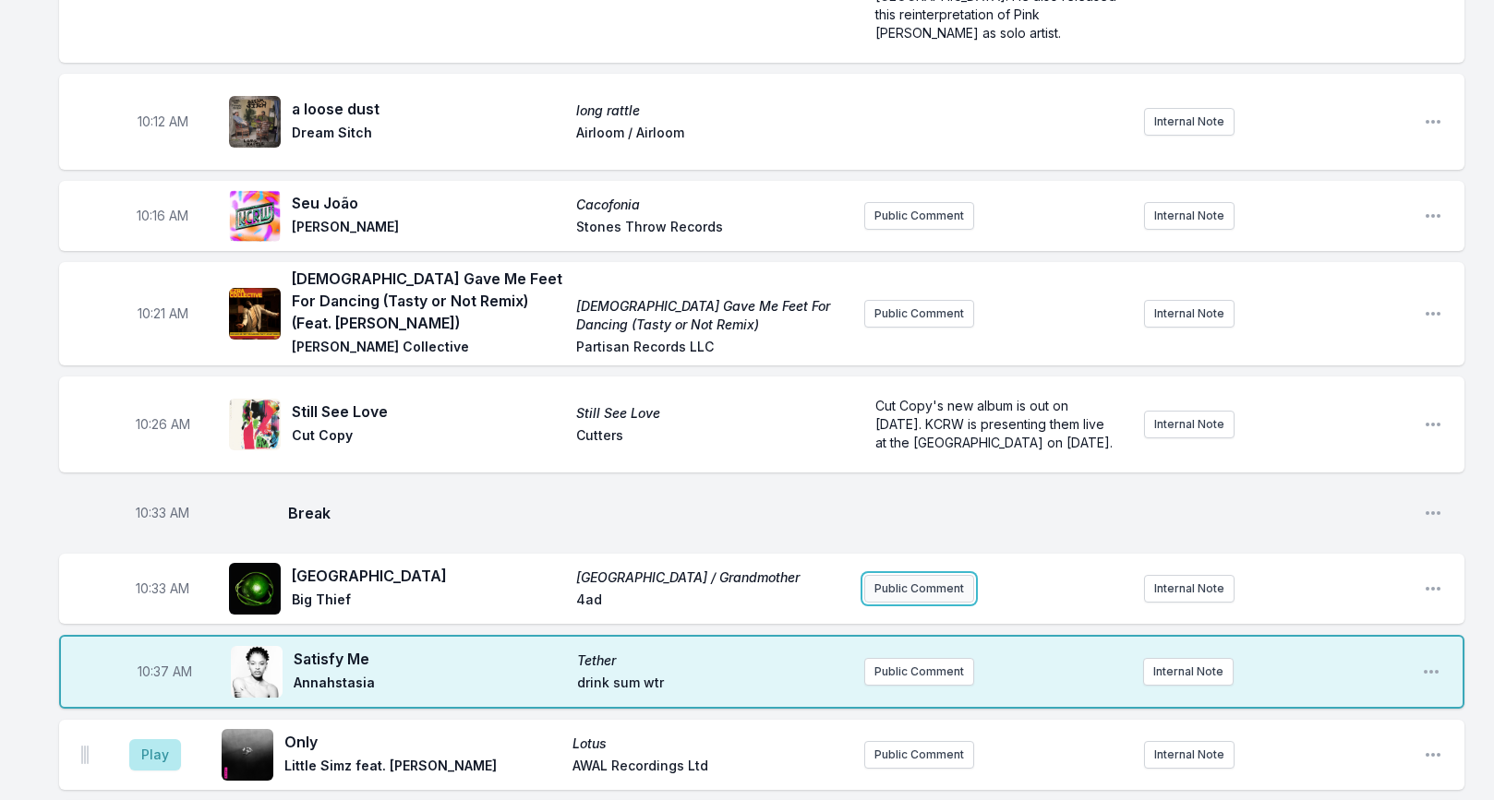
click at [884, 575] on button "Public Comment" at bounding box center [919, 589] width 110 height 28
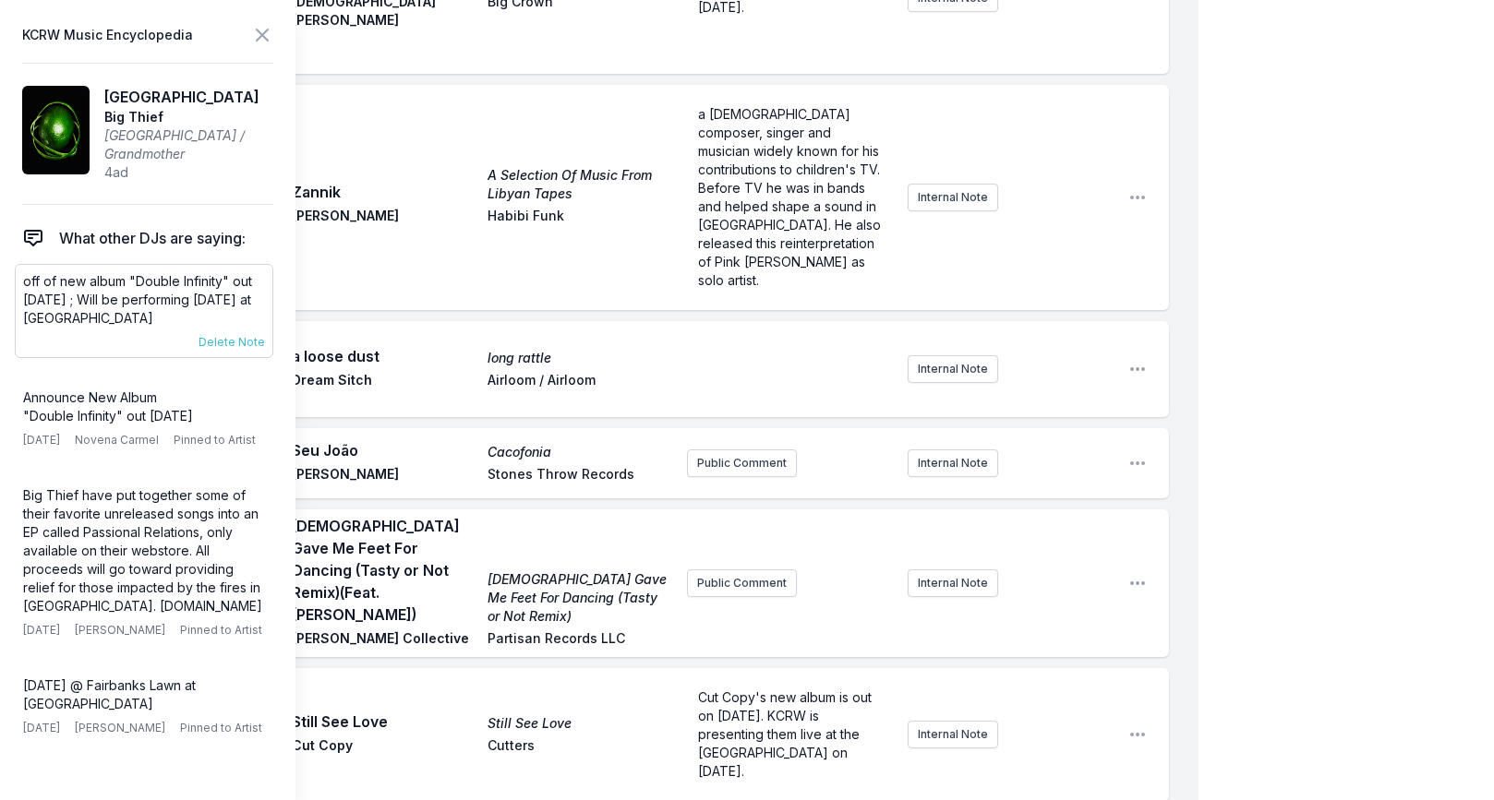
click at [90, 299] on p "off of new album "Double Infinity" out [DATE] ; Will be performing [DATE] at [G…" at bounding box center [144, 299] width 242 height 55
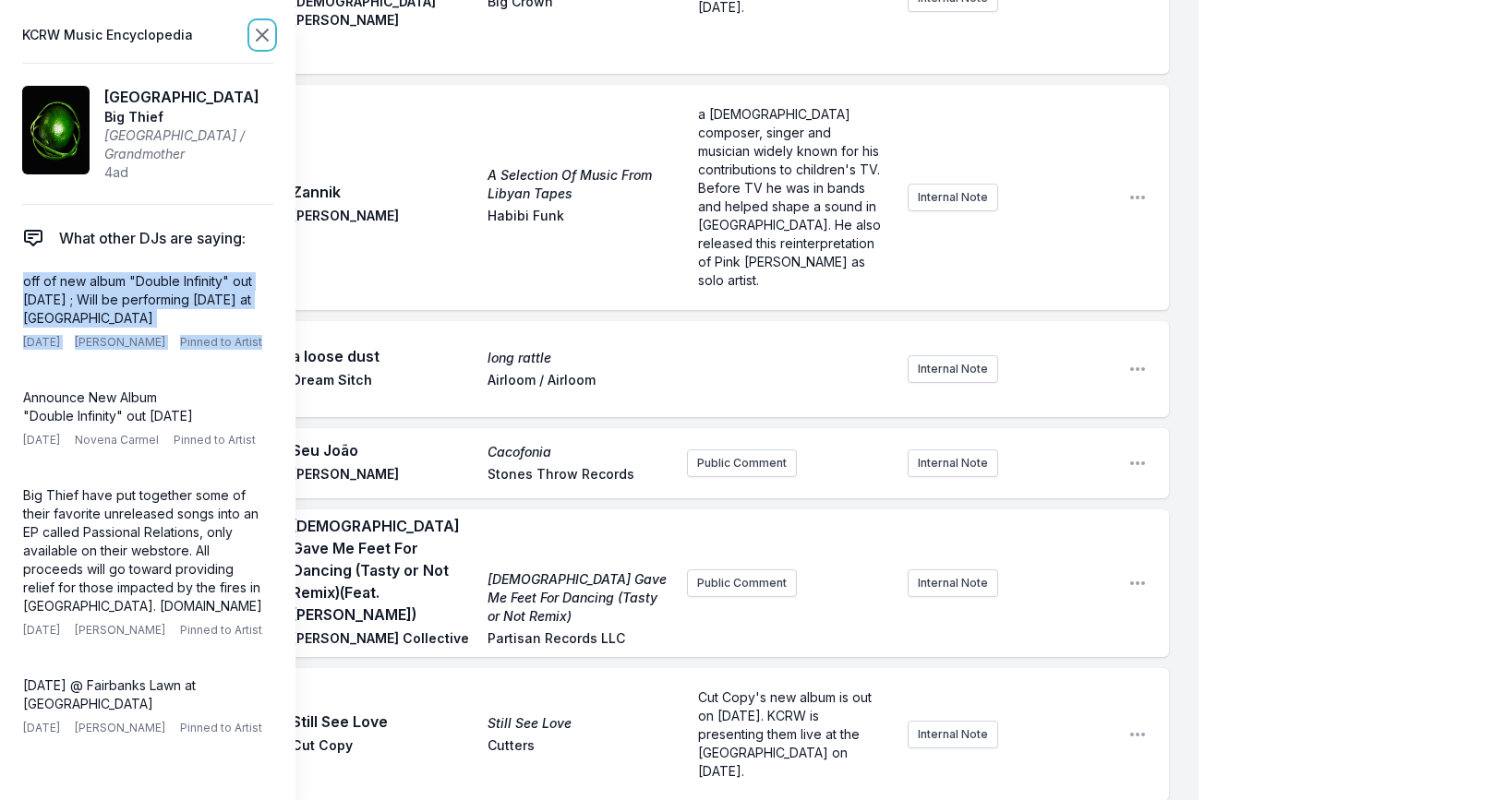
click at [260, 41] on icon at bounding box center [262, 35] width 22 height 22
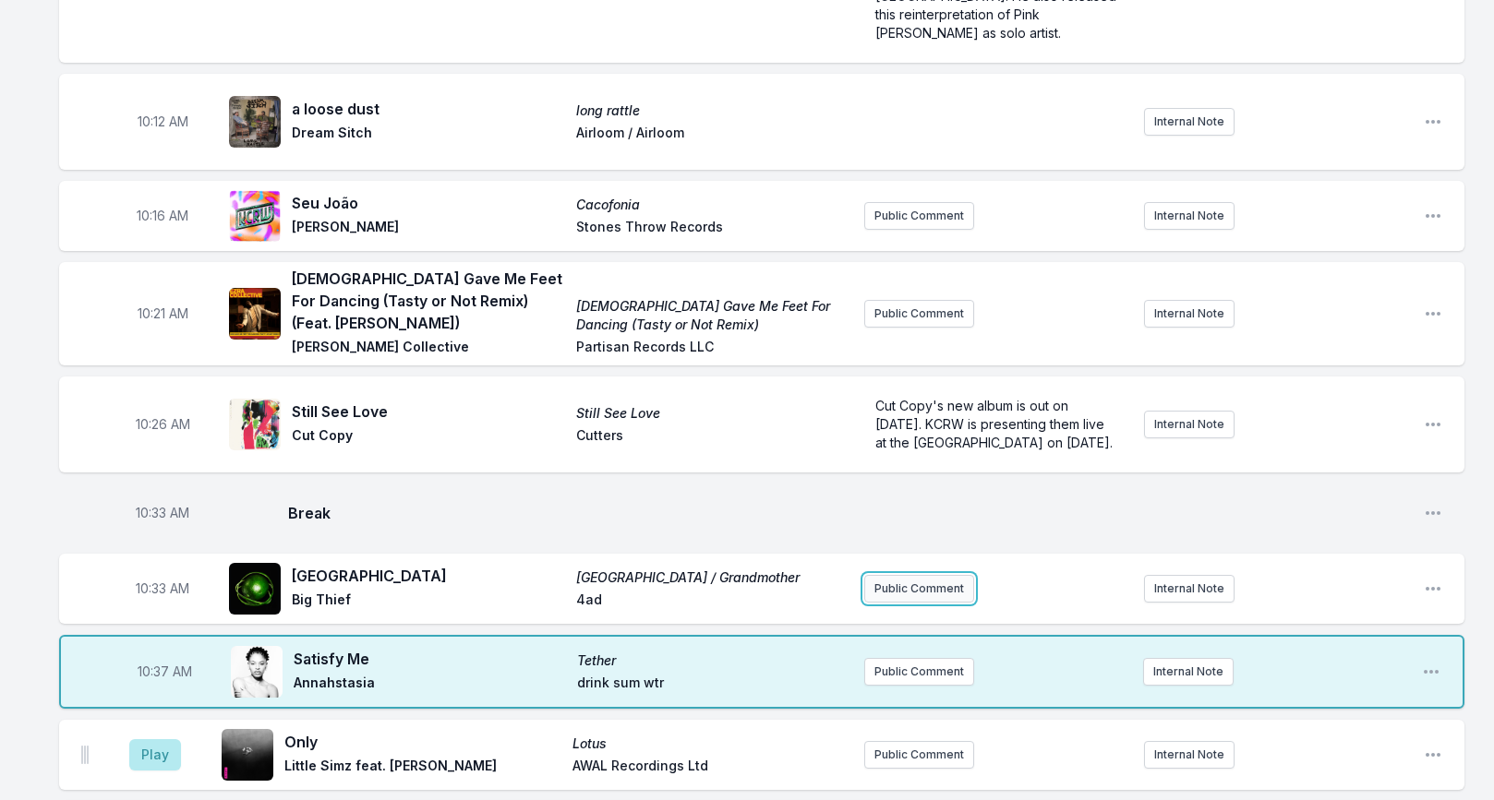
click at [909, 575] on button "Public Comment" at bounding box center [919, 589] width 110 height 28
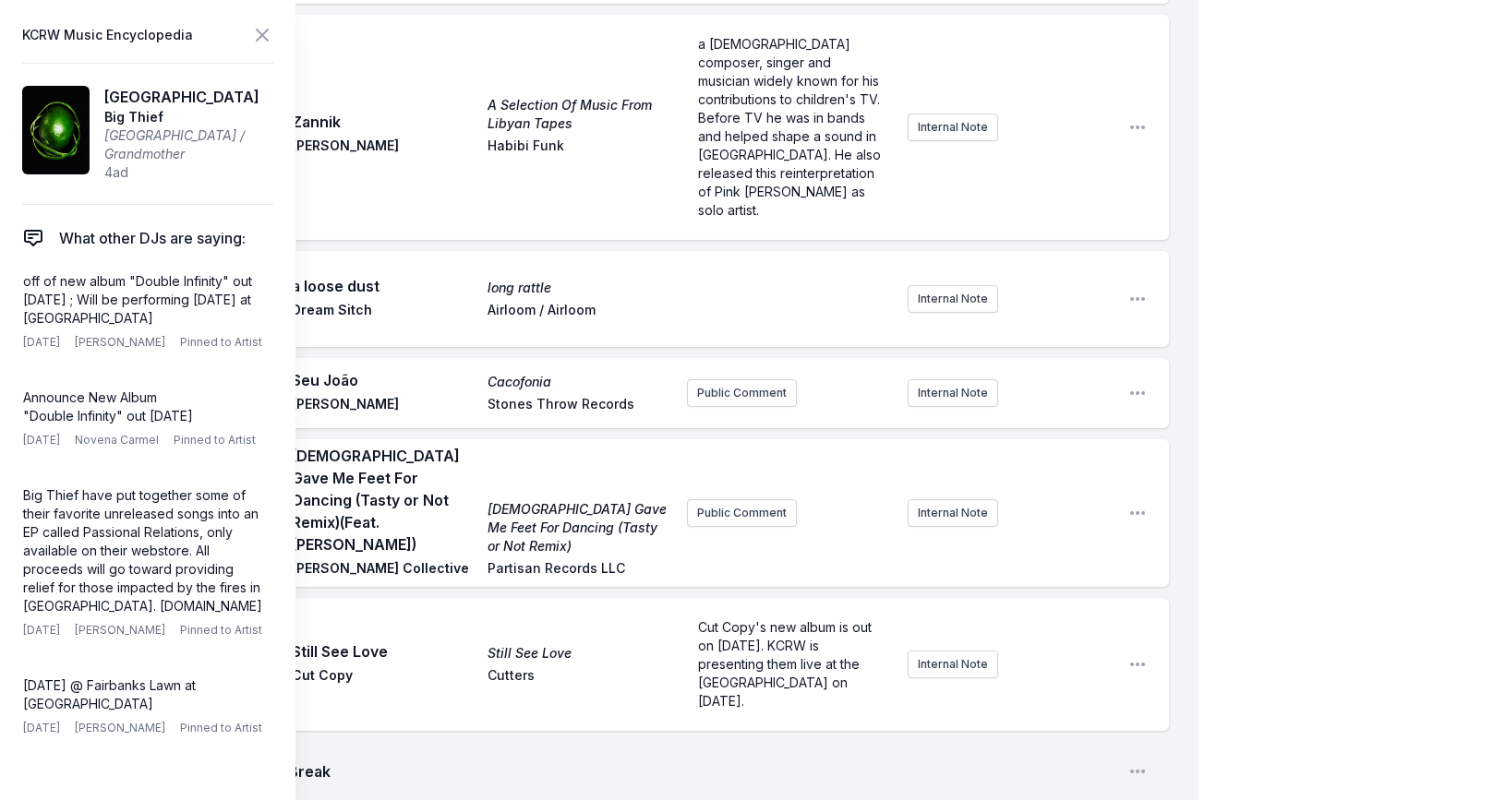
scroll to position [37, 0]
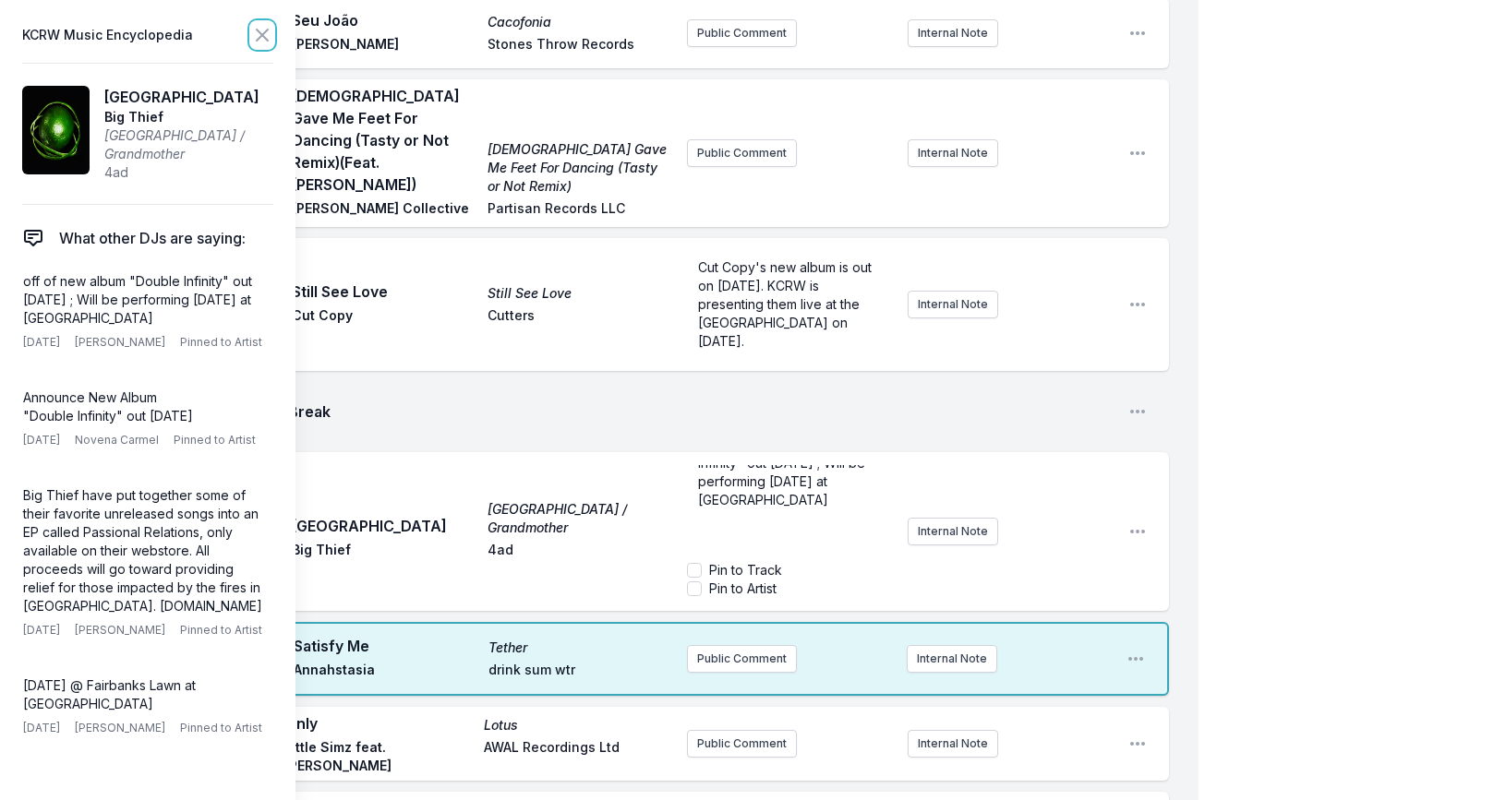
click at [265, 40] on icon at bounding box center [262, 35] width 22 height 22
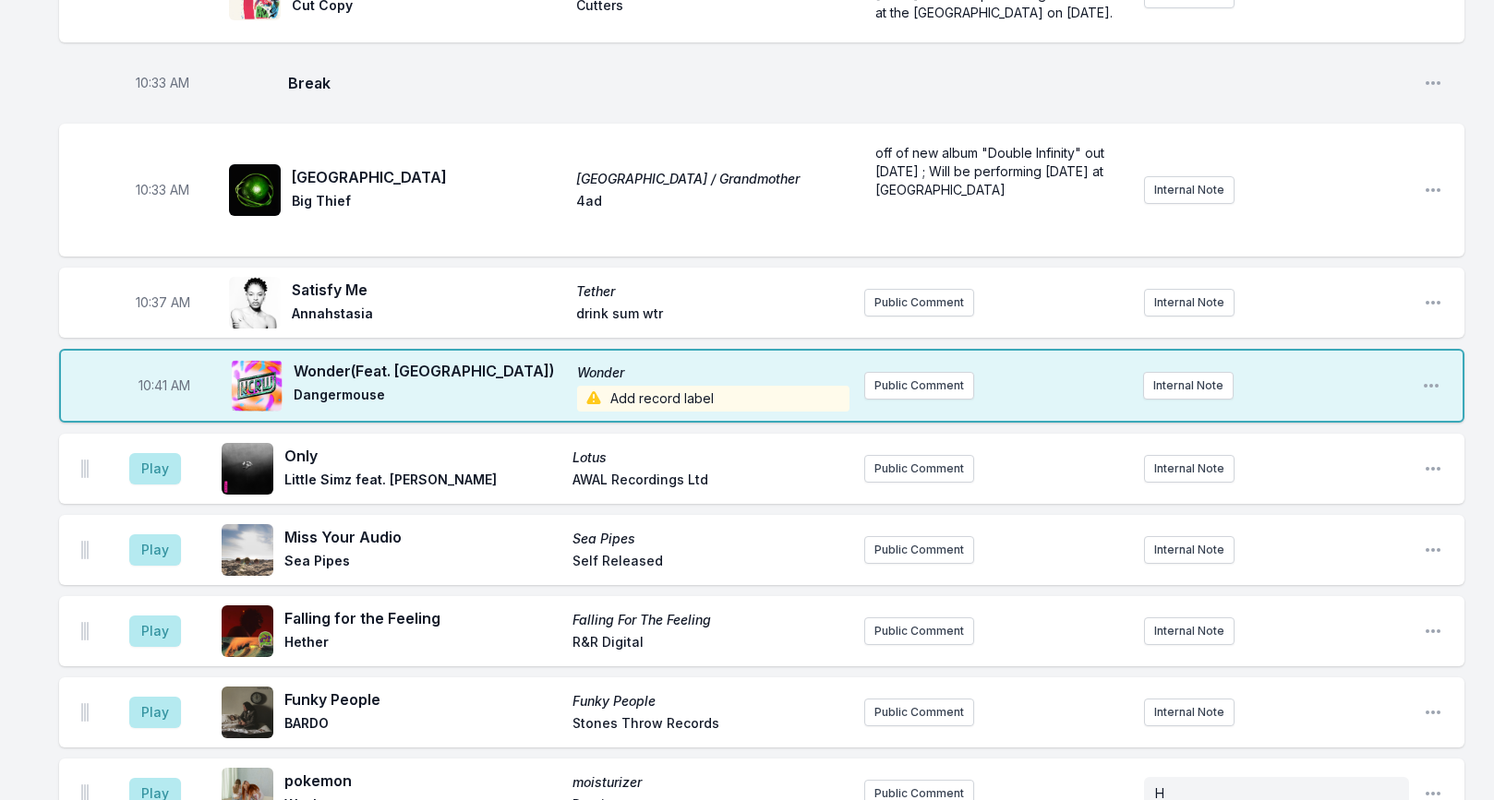
click at [635, 386] on span "Add record label" at bounding box center [713, 399] width 272 height 26
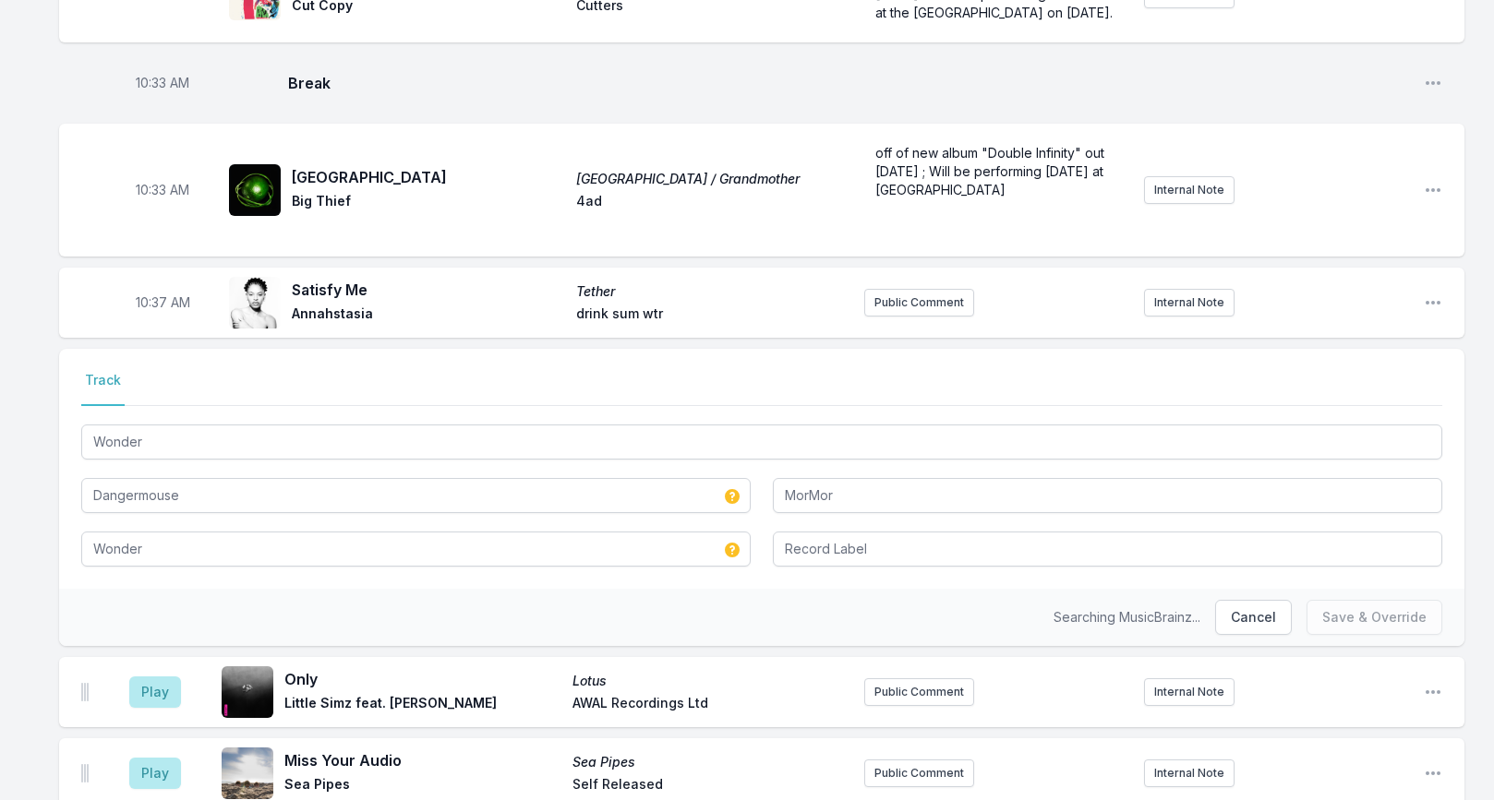
scroll to position [2623, 0]
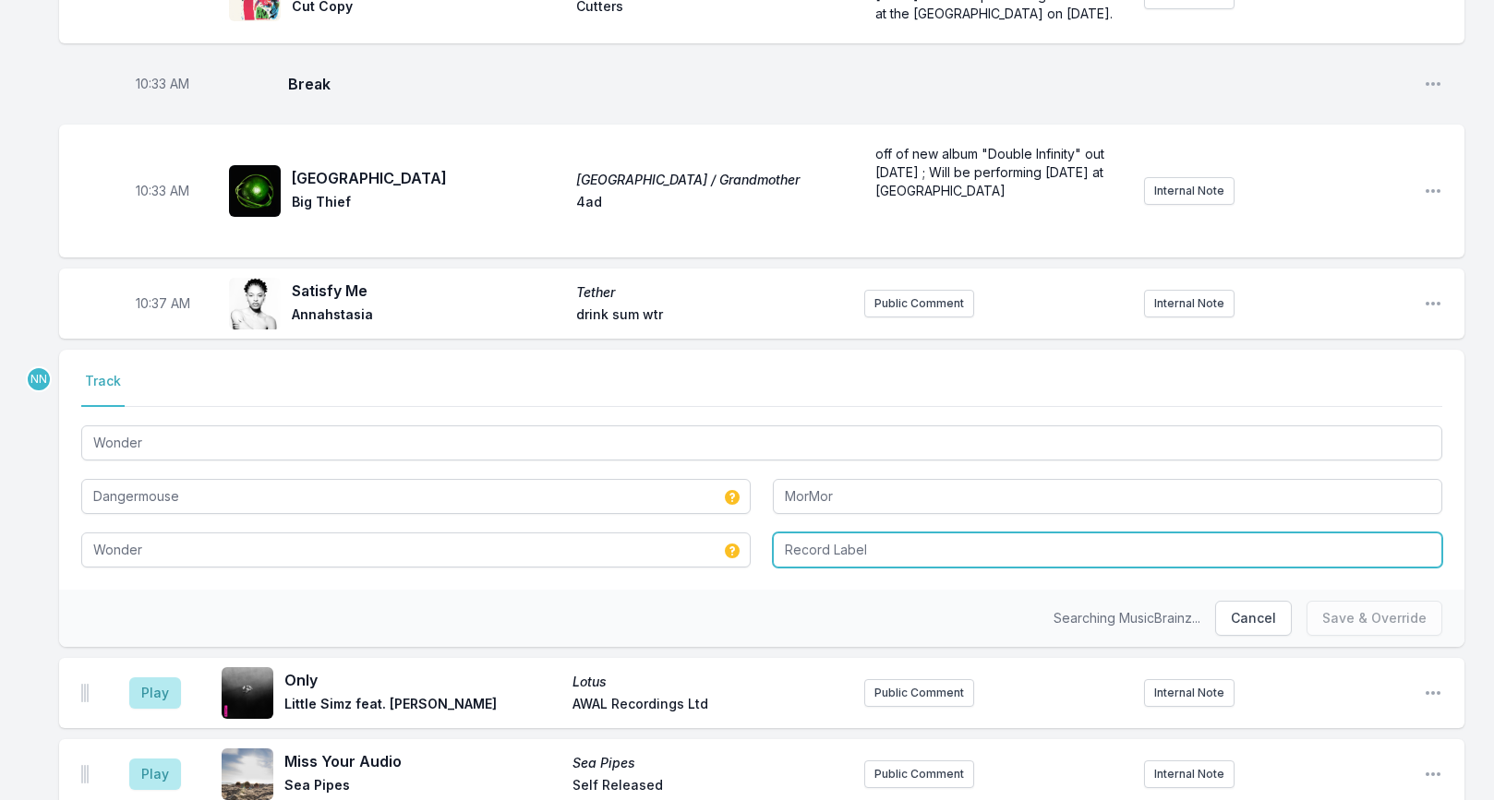
click at [794, 533] on input "Record Label" at bounding box center [1107, 550] width 669 height 35
type input "30th Century"
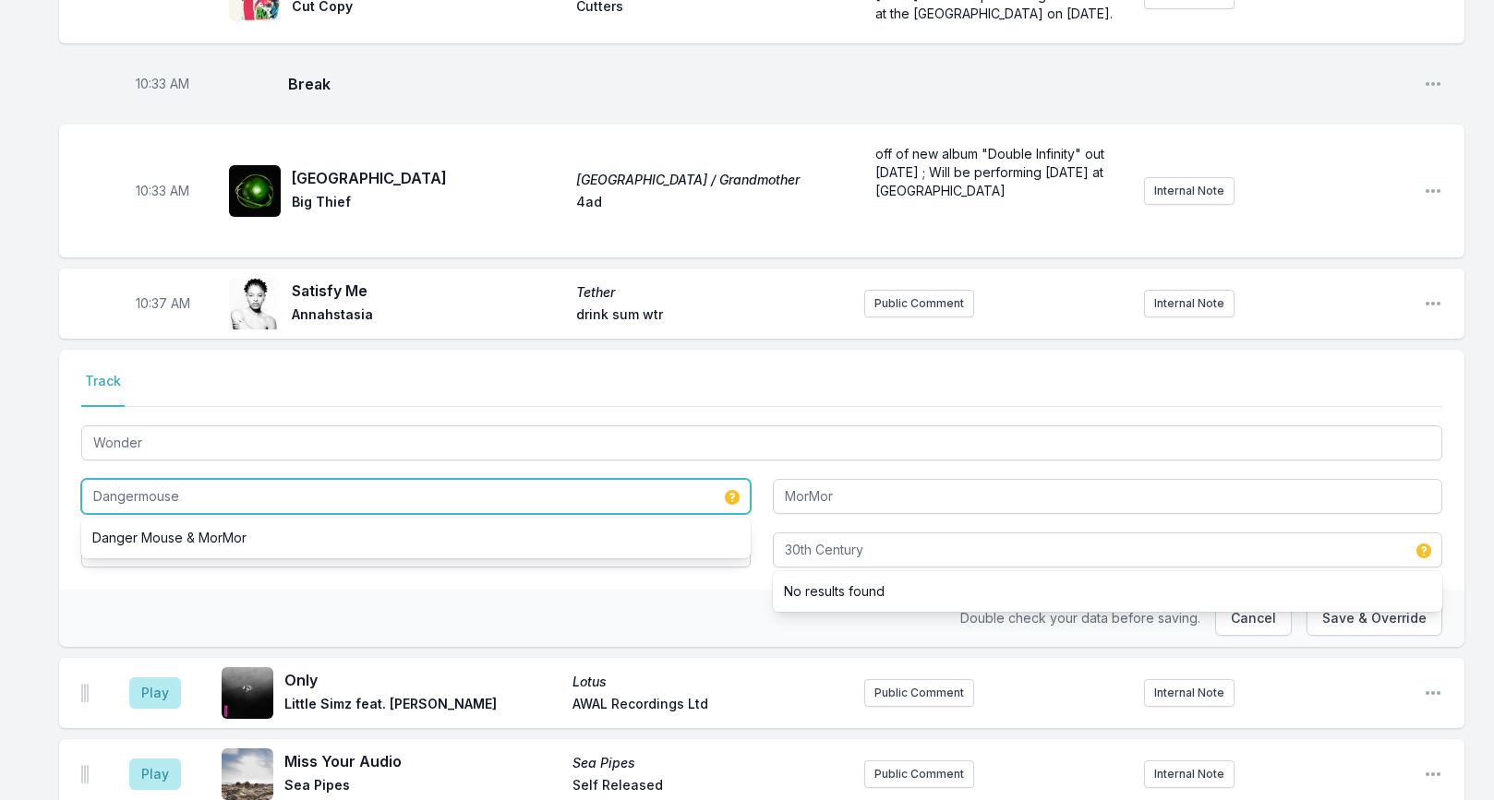
click at [145, 479] on input "Dangermouse" at bounding box center [415, 496] width 669 height 35
type input "DangerMouse"
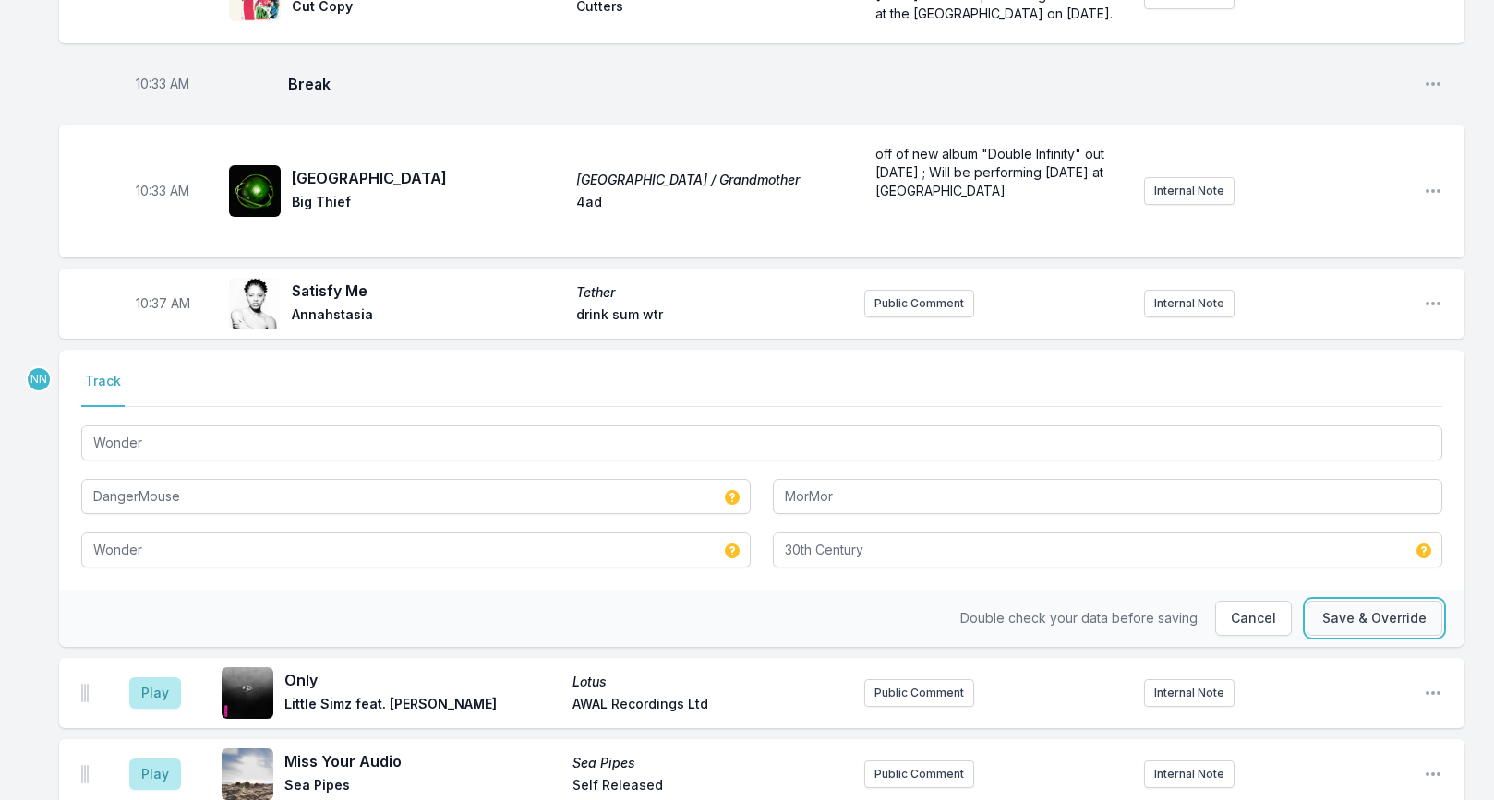
click at [1347, 601] on button "Save & Override" at bounding box center [1374, 618] width 136 height 35
type input "Dangermouse"
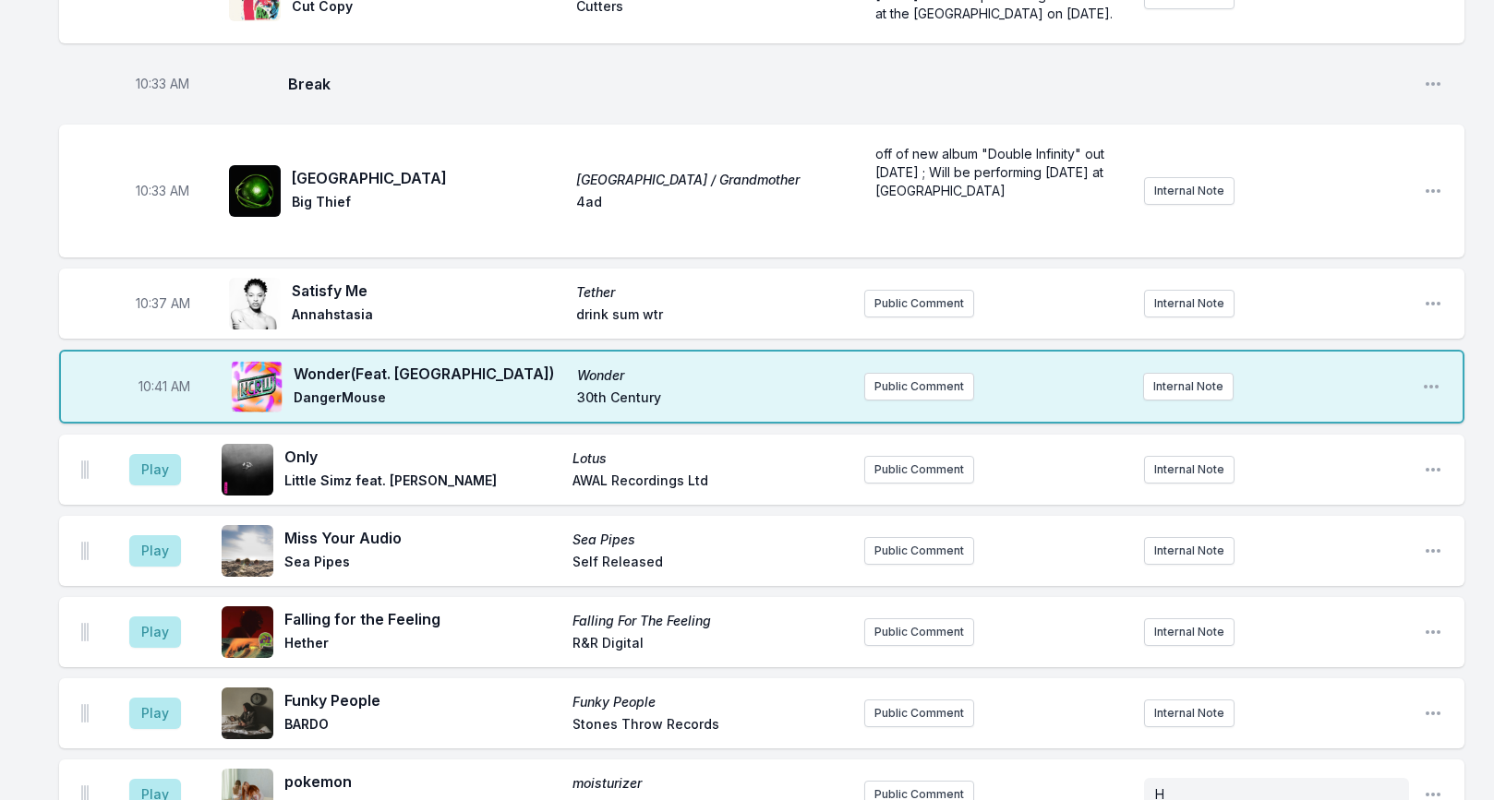
scroll to position [2625, 0]
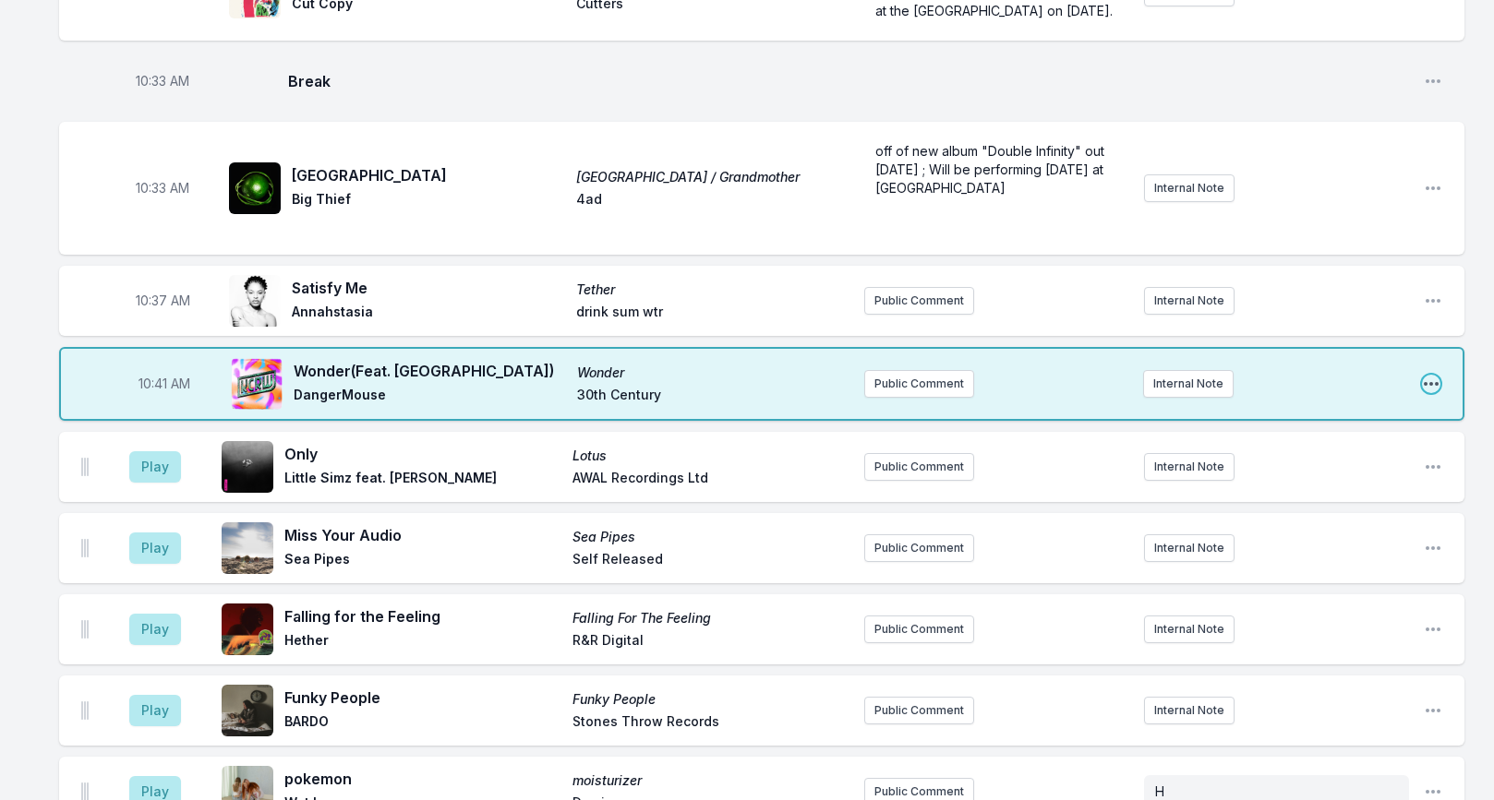
click at [1425, 382] on icon "Open playlist item options" at bounding box center [1430, 384] width 15 height 4
click at [1351, 438] on button "Edit Track Details" at bounding box center [1336, 454] width 207 height 33
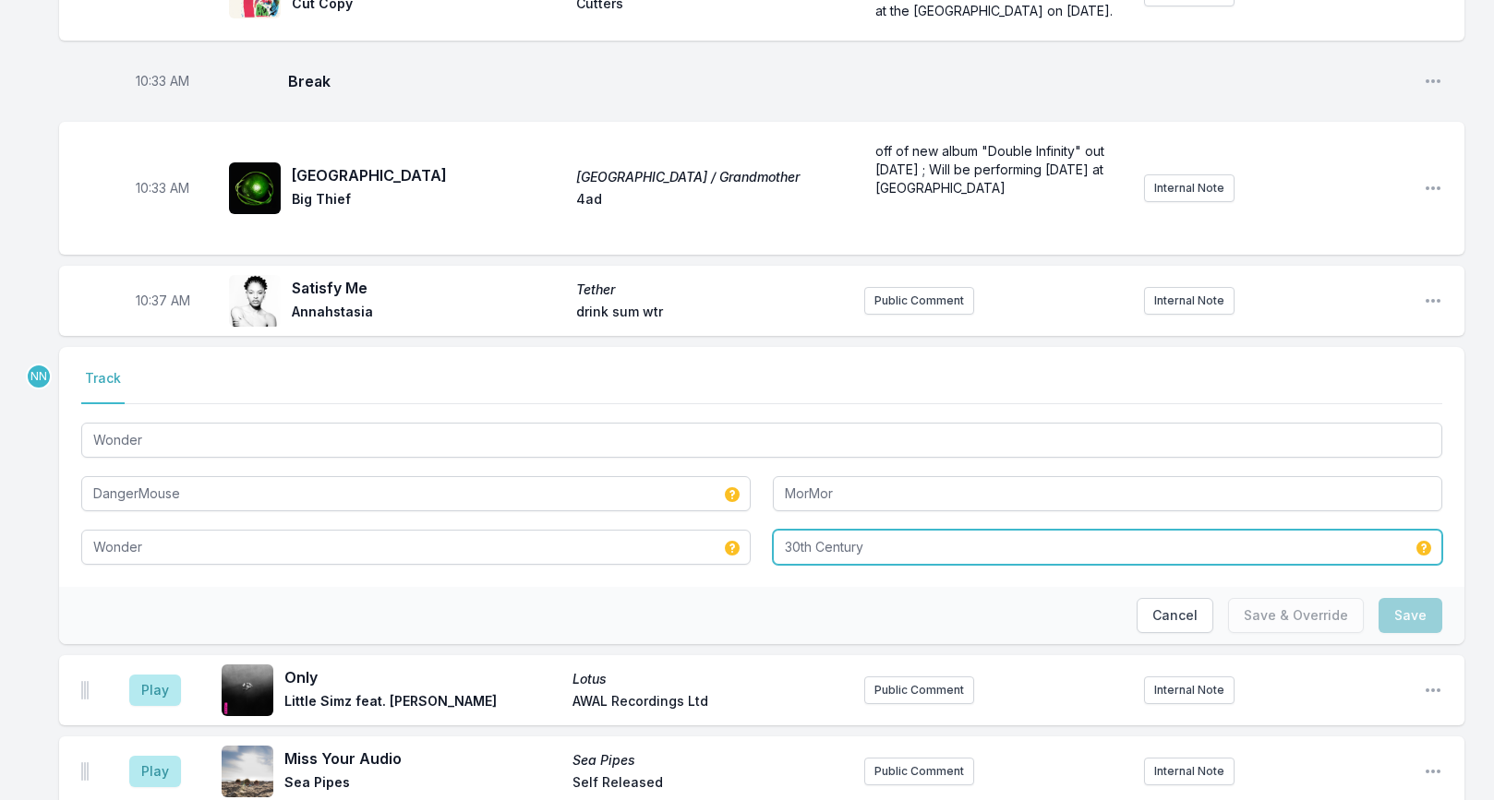
click at [885, 530] on input "30th Century" at bounding box center [1107, 547] width 669 height 35
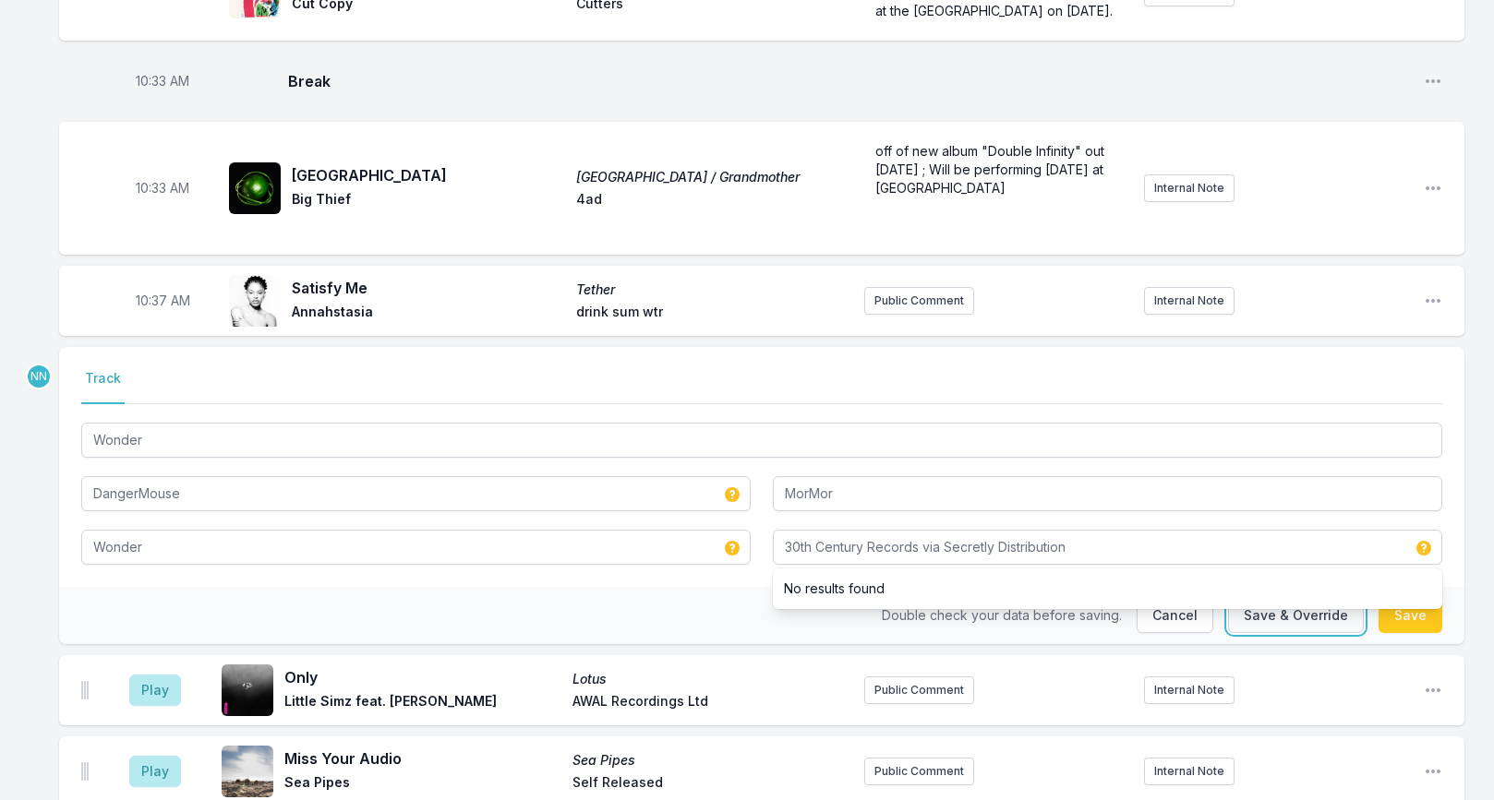
click at [1279, 598] on button "Save & Override" at bounding box center [1296, 615] width 136 height 35
type input "30th Century"
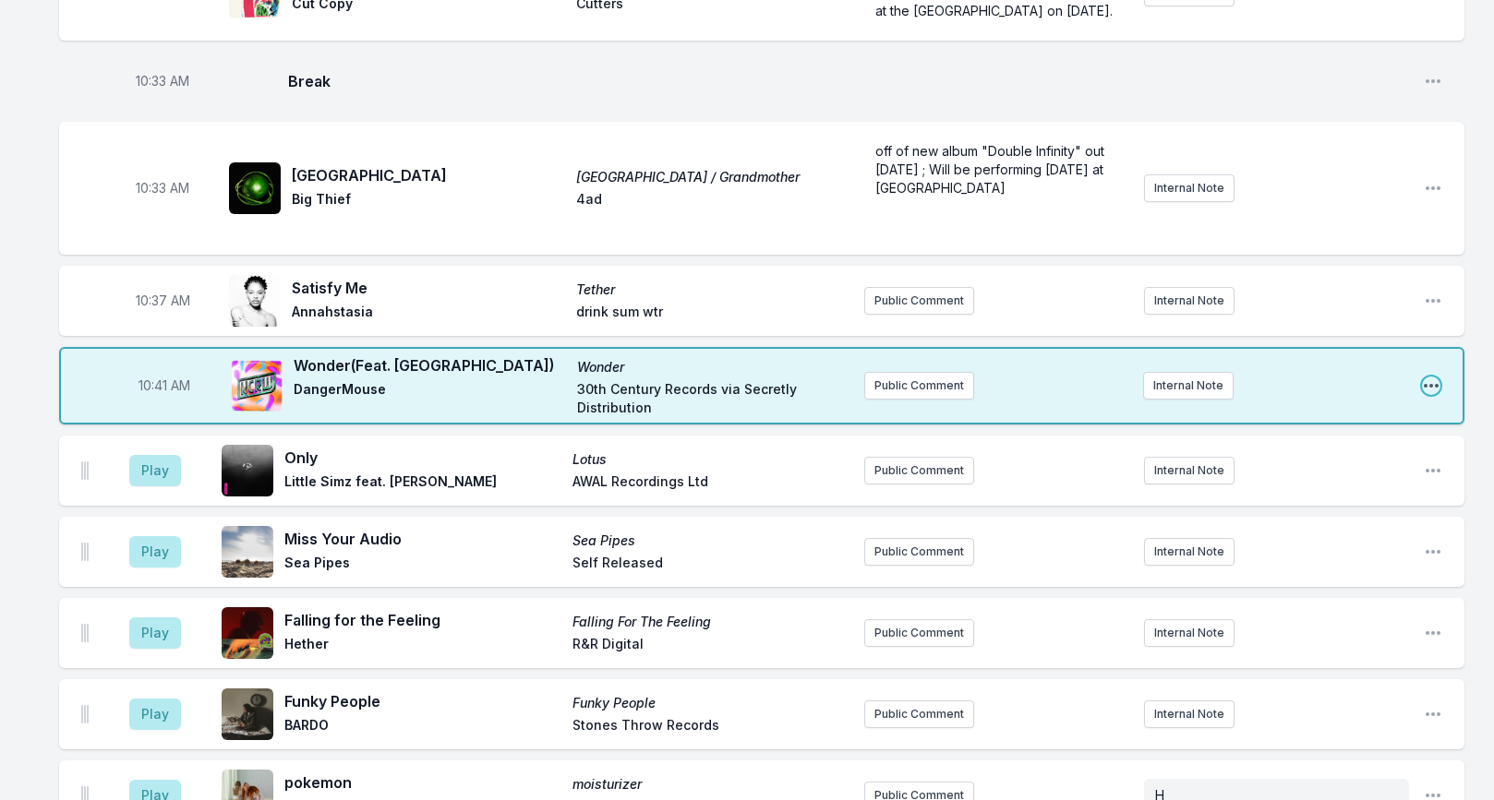
click at [1435, 377] on icon "Open playlist item options" at bounding box center [1431, 386] width 18 height 18
click at [1400, 439] on button "Edit Track Details" at bounding box center [1336, 455] width 207 height 33
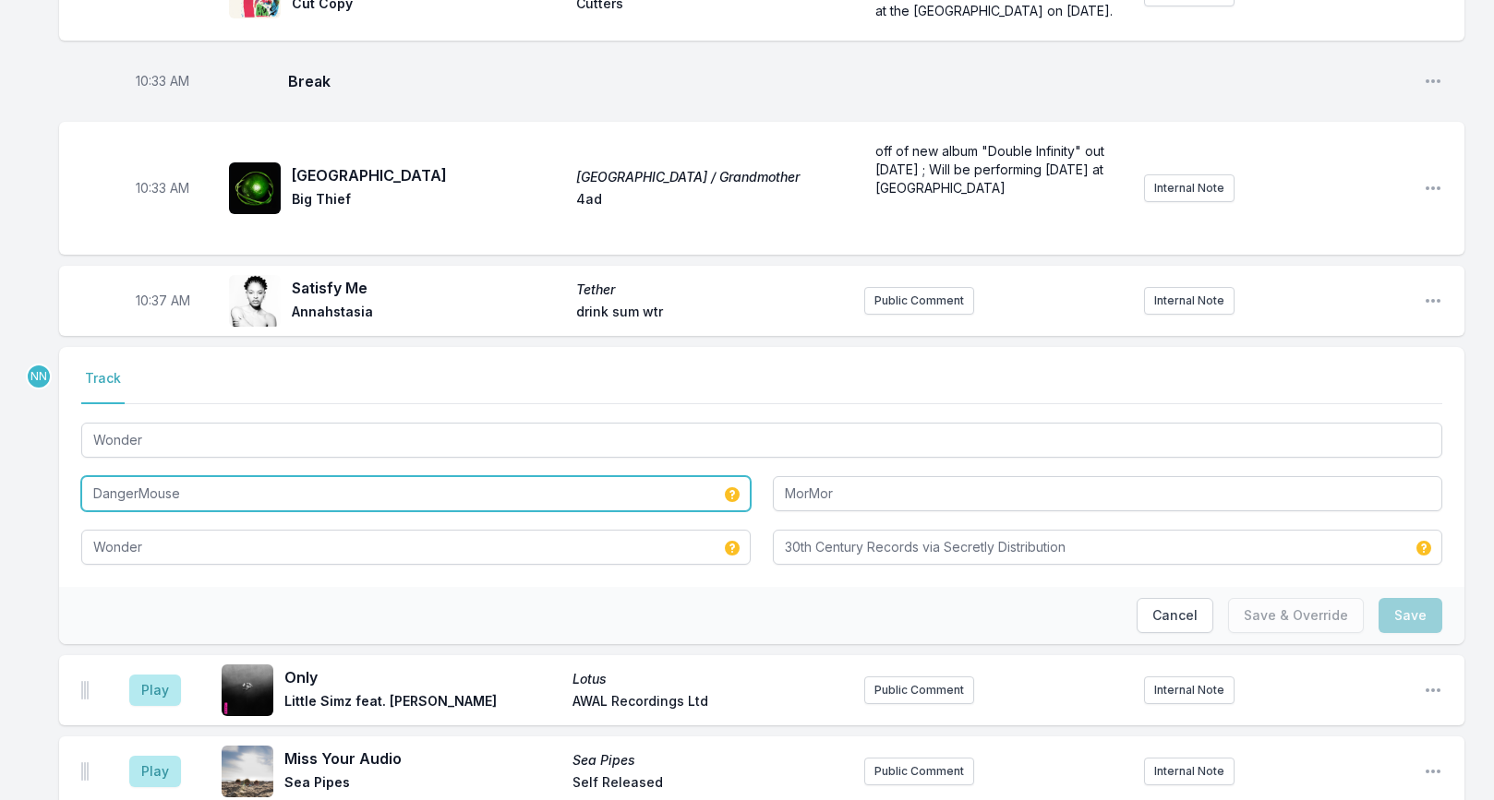
click at [138, 476] on input "DangerMouse" at bounding box center [415, 493] width 669 height 35
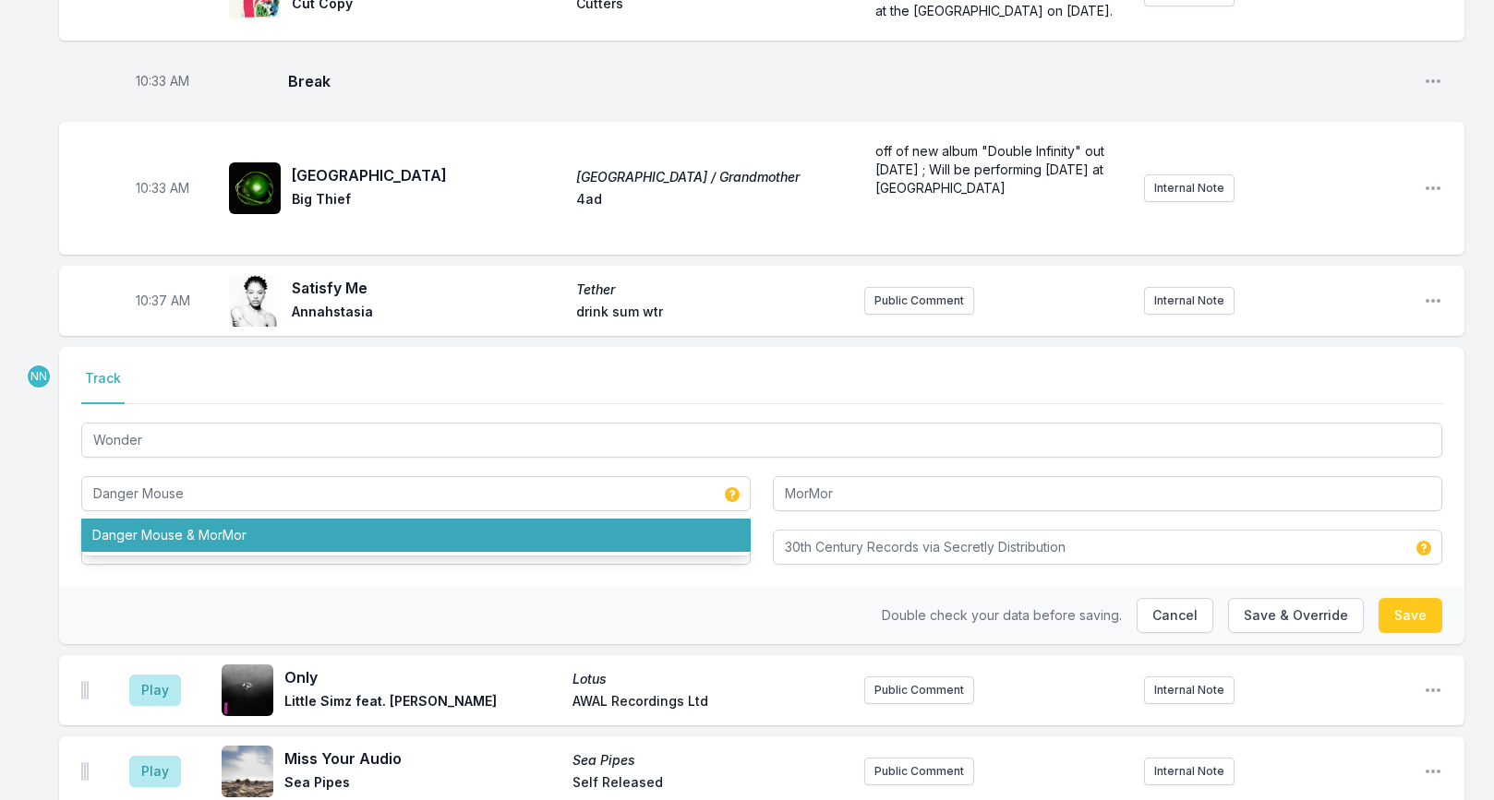
click at [1147, 369] on nav "Track" at bounding box center [761, 386] width 1361 height 35
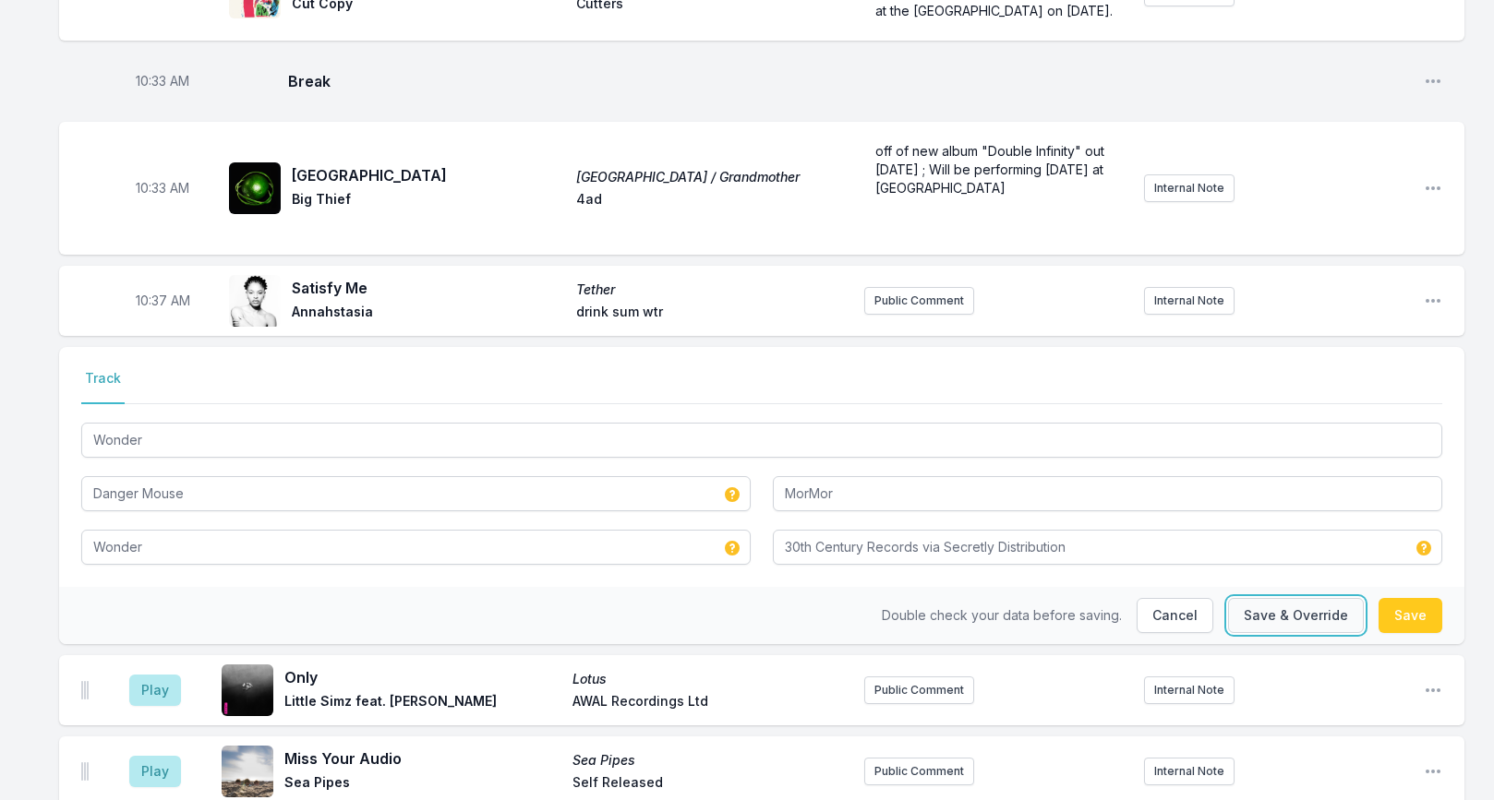
click at [1284, 598] on button "Save & Override" at bounding box center [1296, 615] width 136 height 35
type input "DangerMouse"
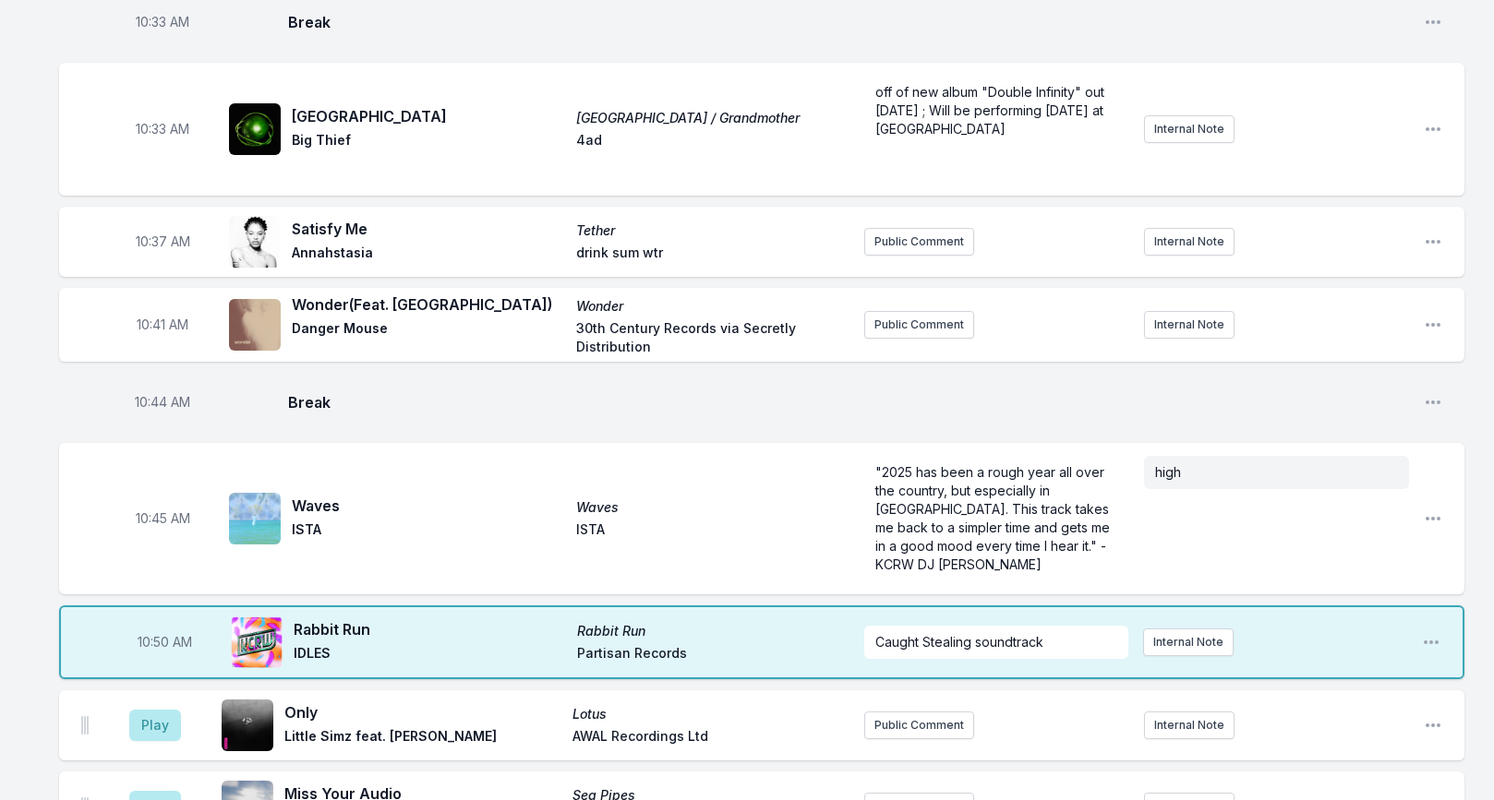
scroll to position [2688, 0]
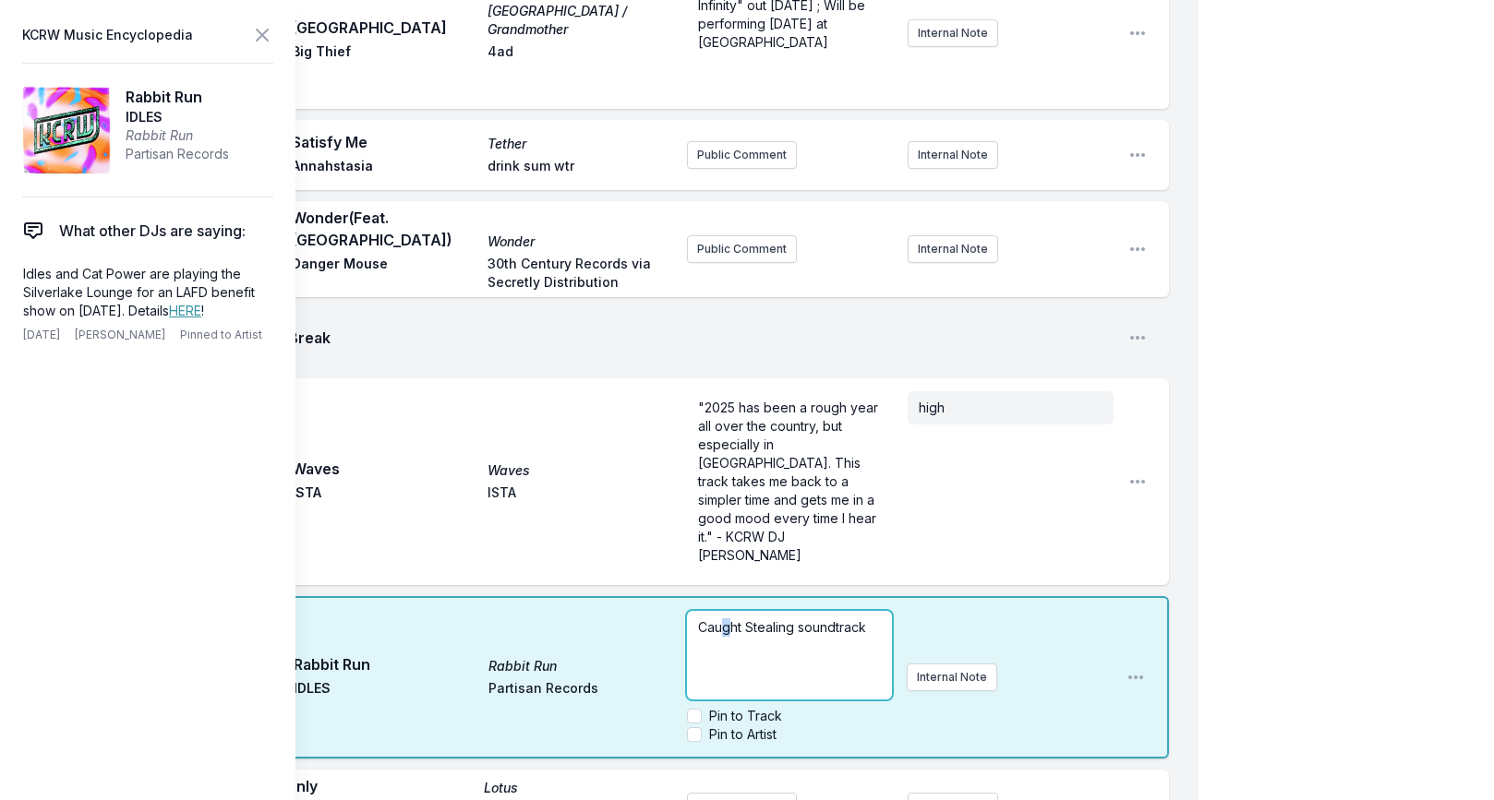
scroll to position [3137, 0]
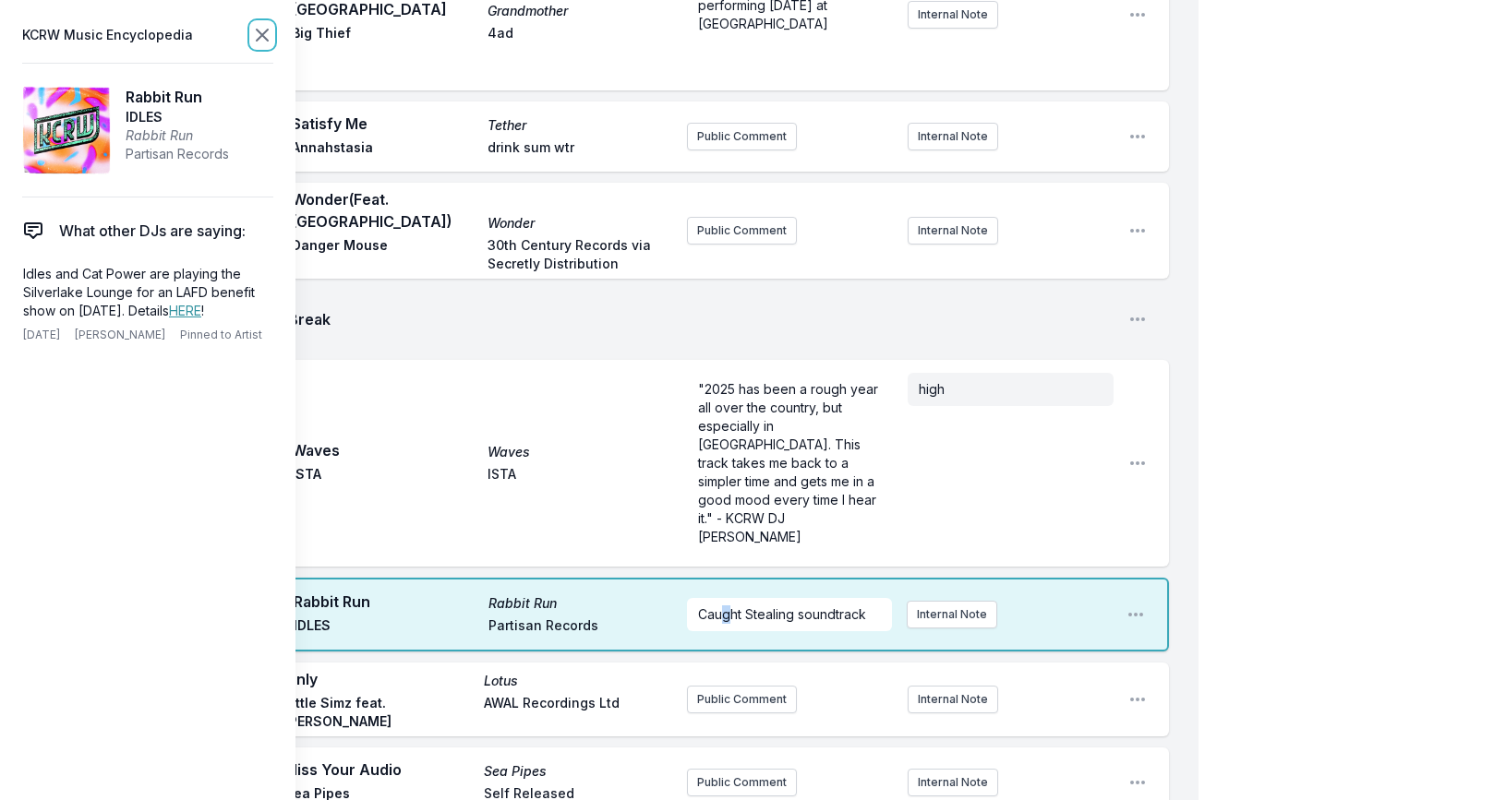
click at [262, 25] on icon at bounding box center [262, 35] width 22 height 22
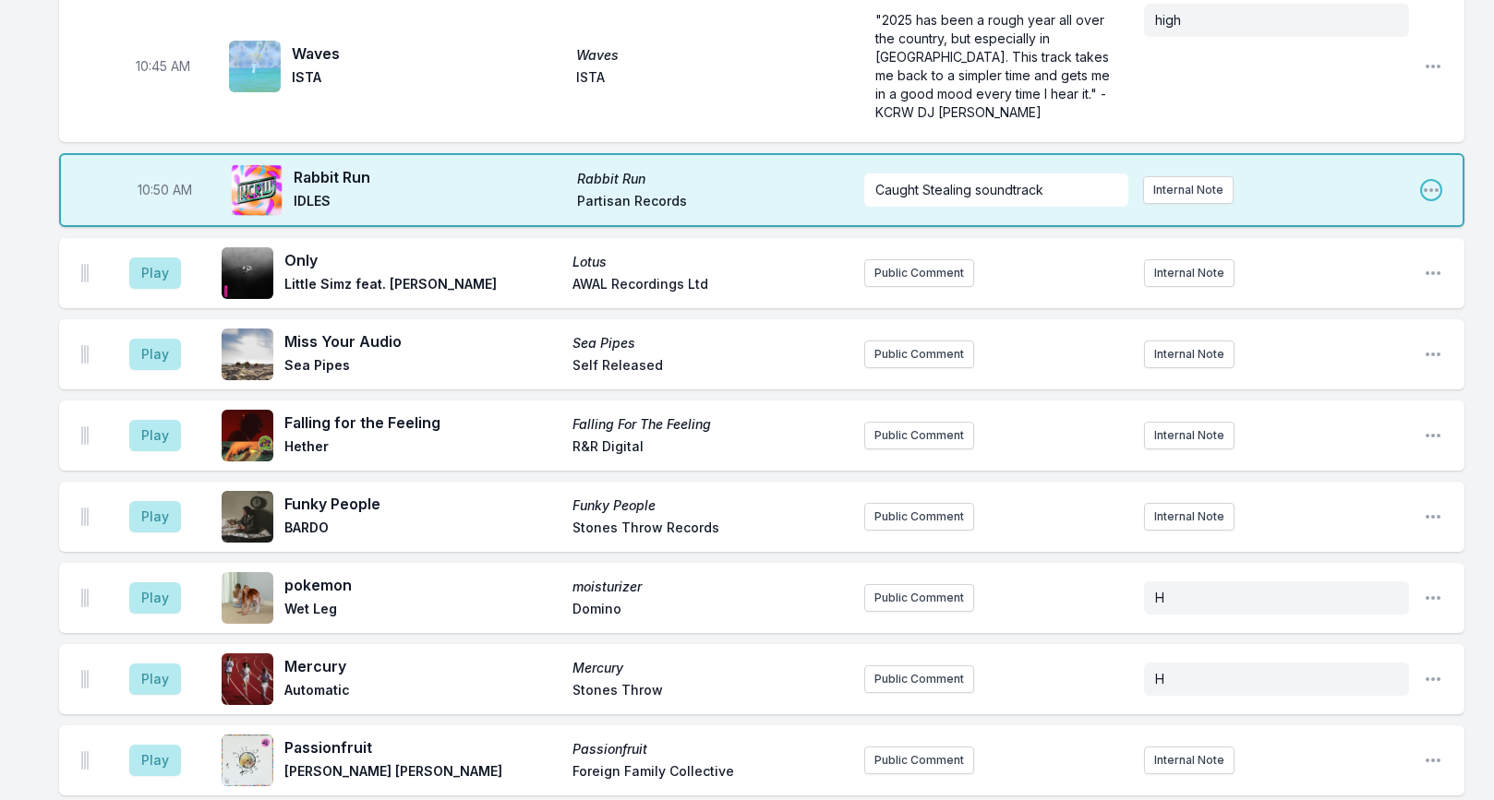
drag, startPoint x: 1432, startPoint y: 75, endPoint x: 1431, endPoint y: 84, distance: 9.3
click at [1432, 181] on icon "Open playlist item options" at bounding box center [1431, 190] width 18 height 18
click at [1400, 244] on button "Edit Track Details" at bounding box center [1336, 260] width 207 height 33
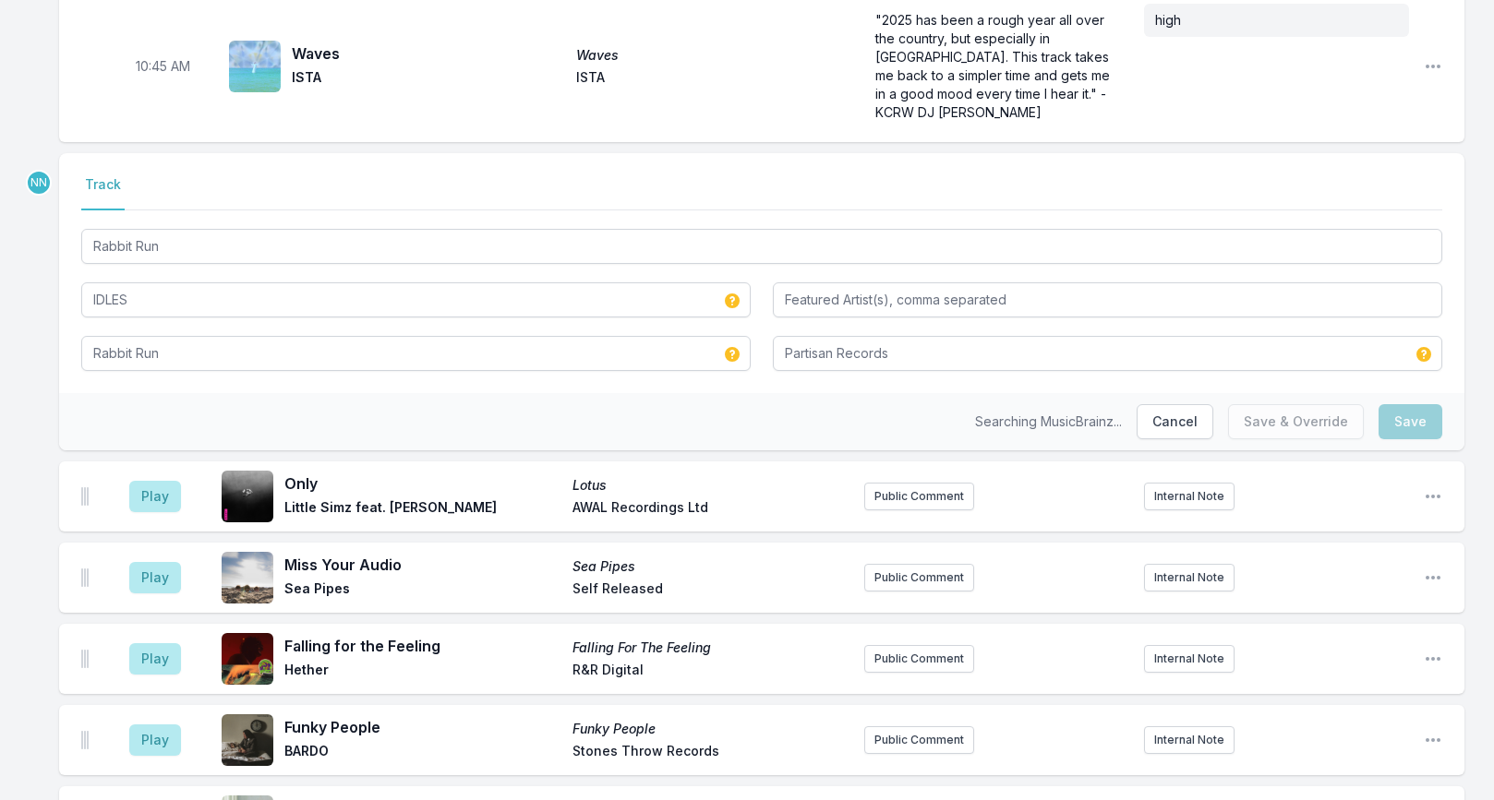
scroll to position [3133, 0]
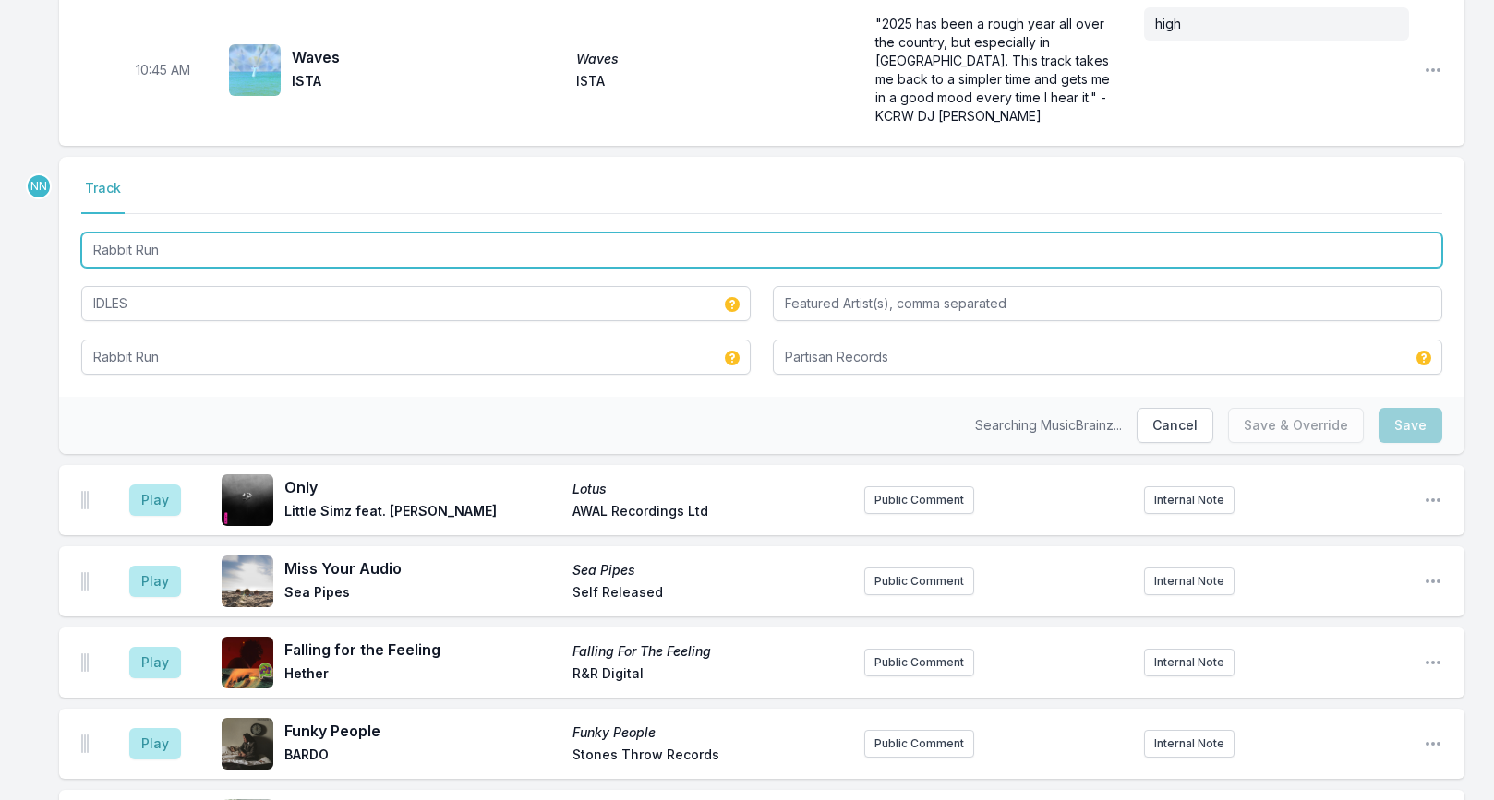
click at [300, 233] on input "Rabbit Run" at bounding box center [761, 250] width 1361 height 35
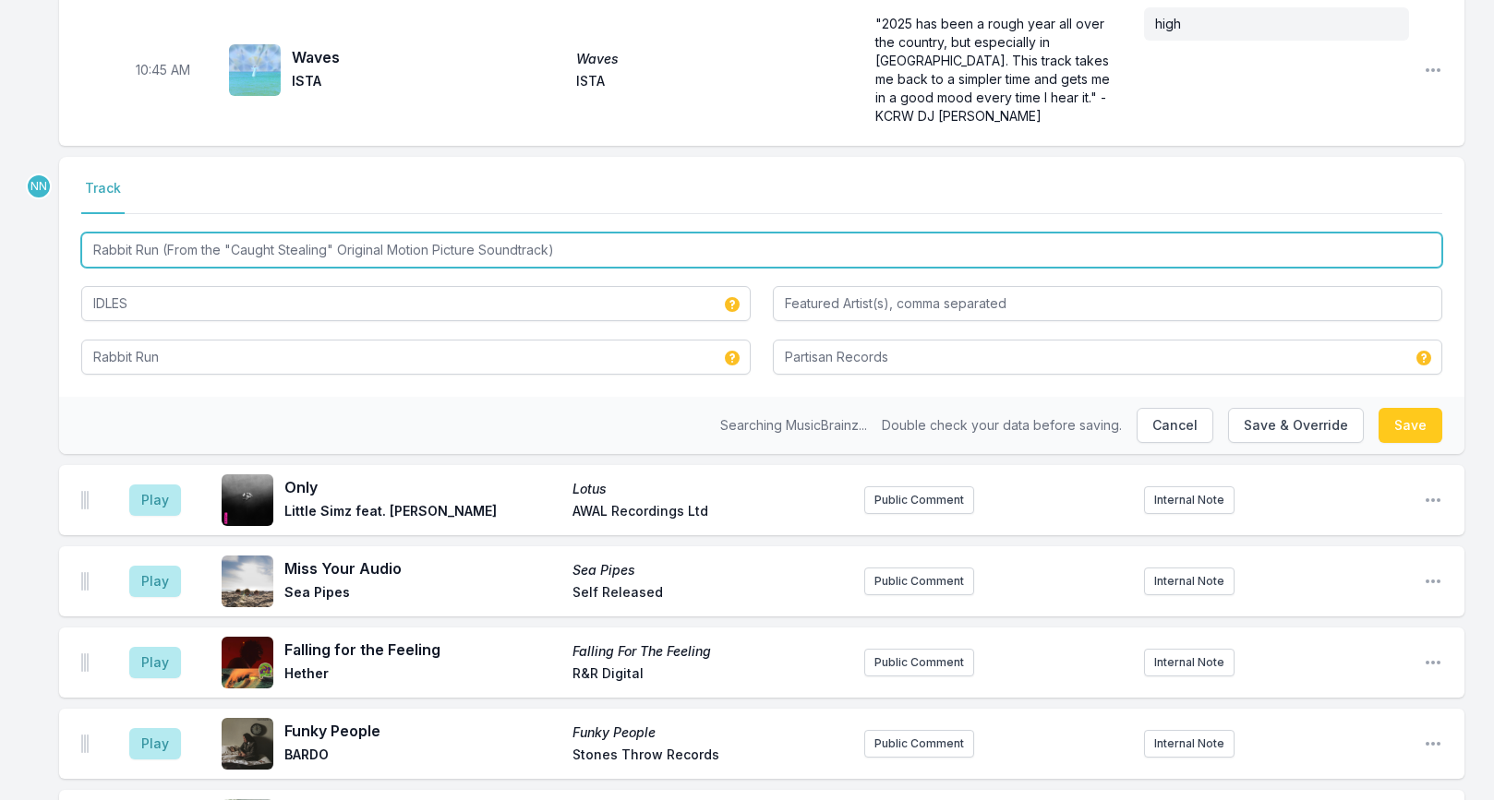
click at [304, 233] on input "Rabbit Run (From the "Caught Stealing" Original Motion Picture Soundtrack)" at bounding box center [761, 250] width 1361 height 35
type input "Rabbit Run (From the "Caught Stealing" Original Motion Picture Soundtrack)"
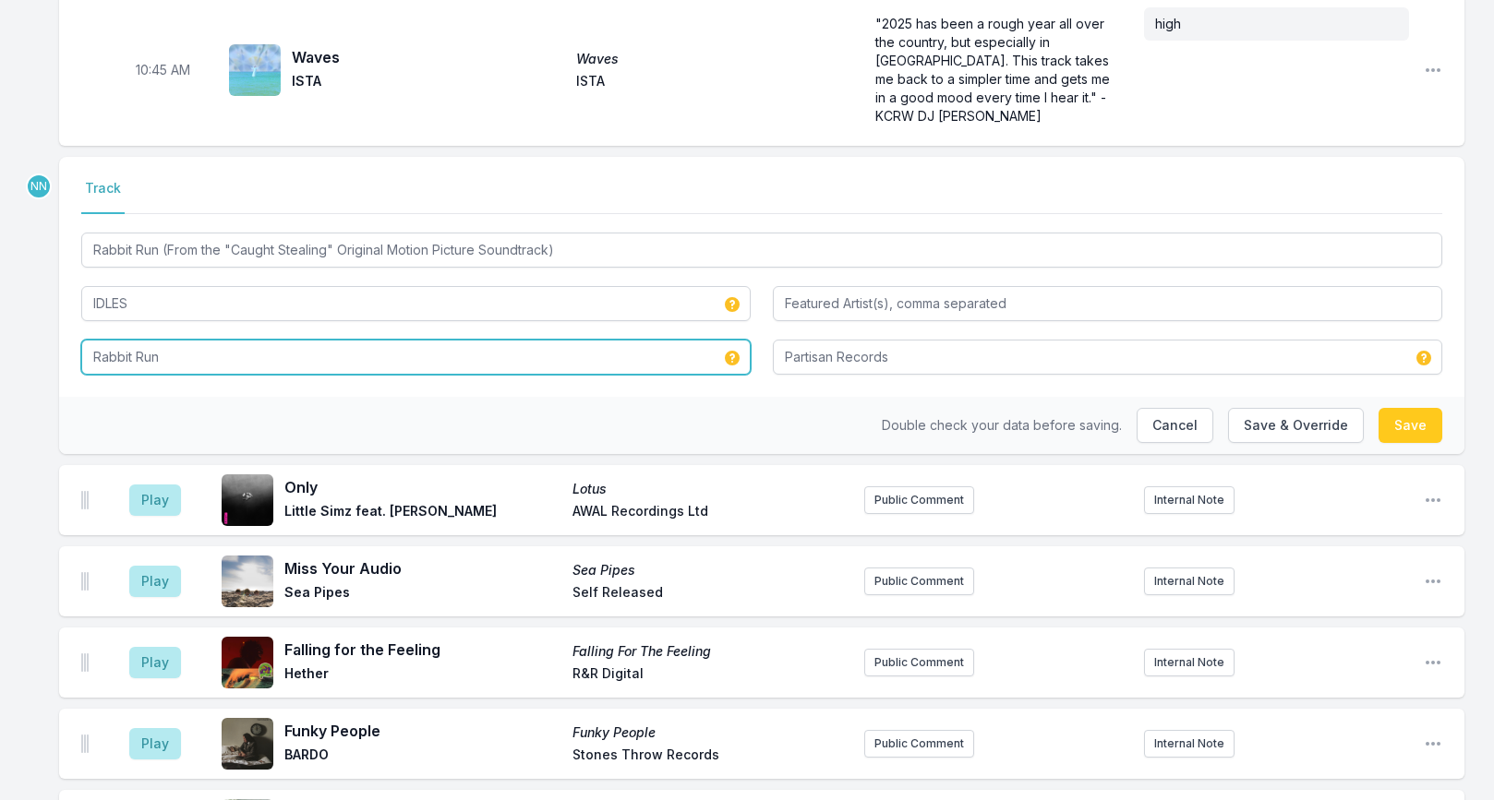
click at [211, 340] on input "Rabbit Run" at bounding box center [415, 357] width 669 height 35
paste input "(From the "Caught Stealing" Original Motion Picture Soundtrack)"
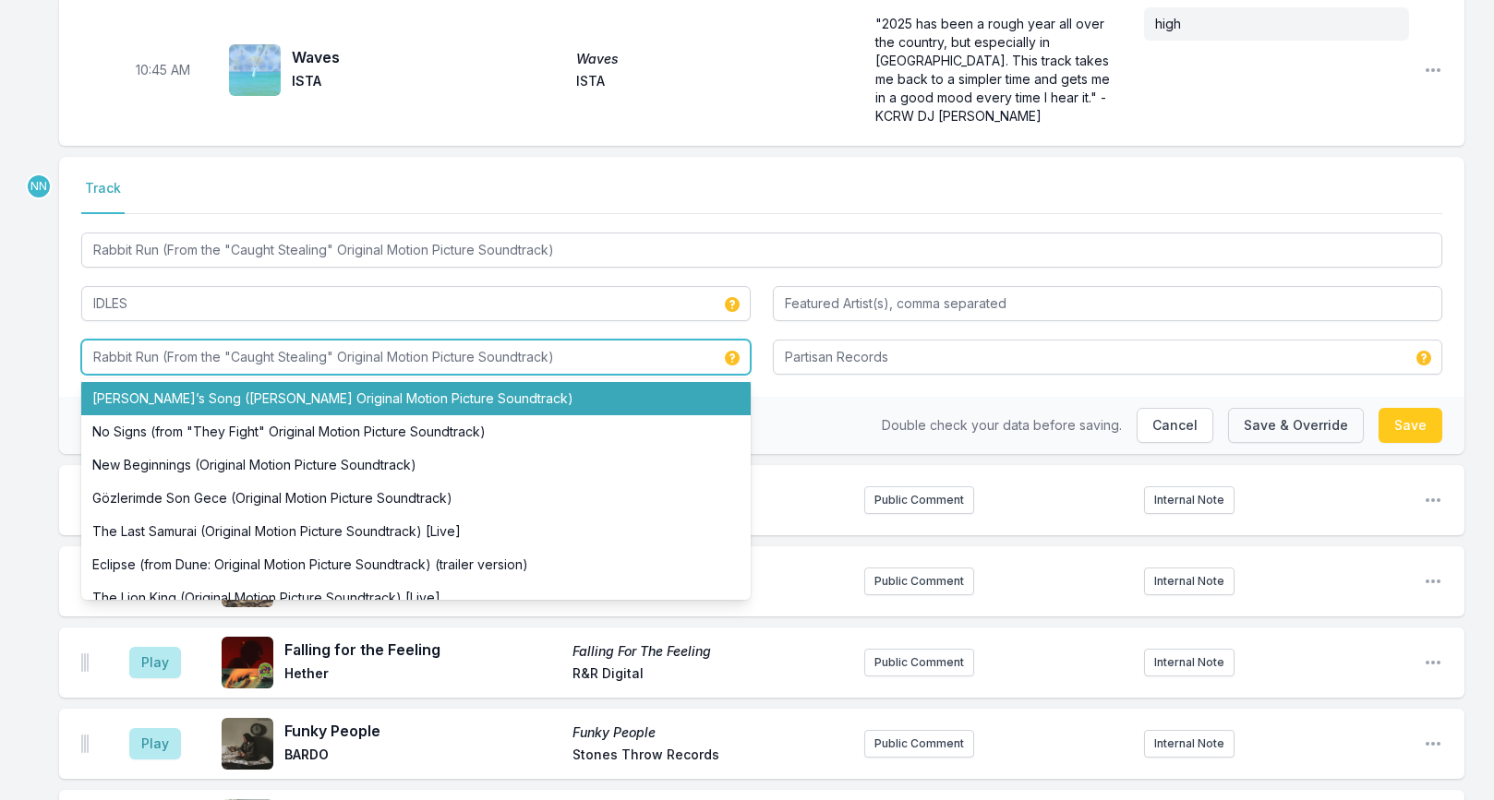
type input "Rabbit Run (From the "Caught Stealing" Original Motion Picture Soundtrack)"
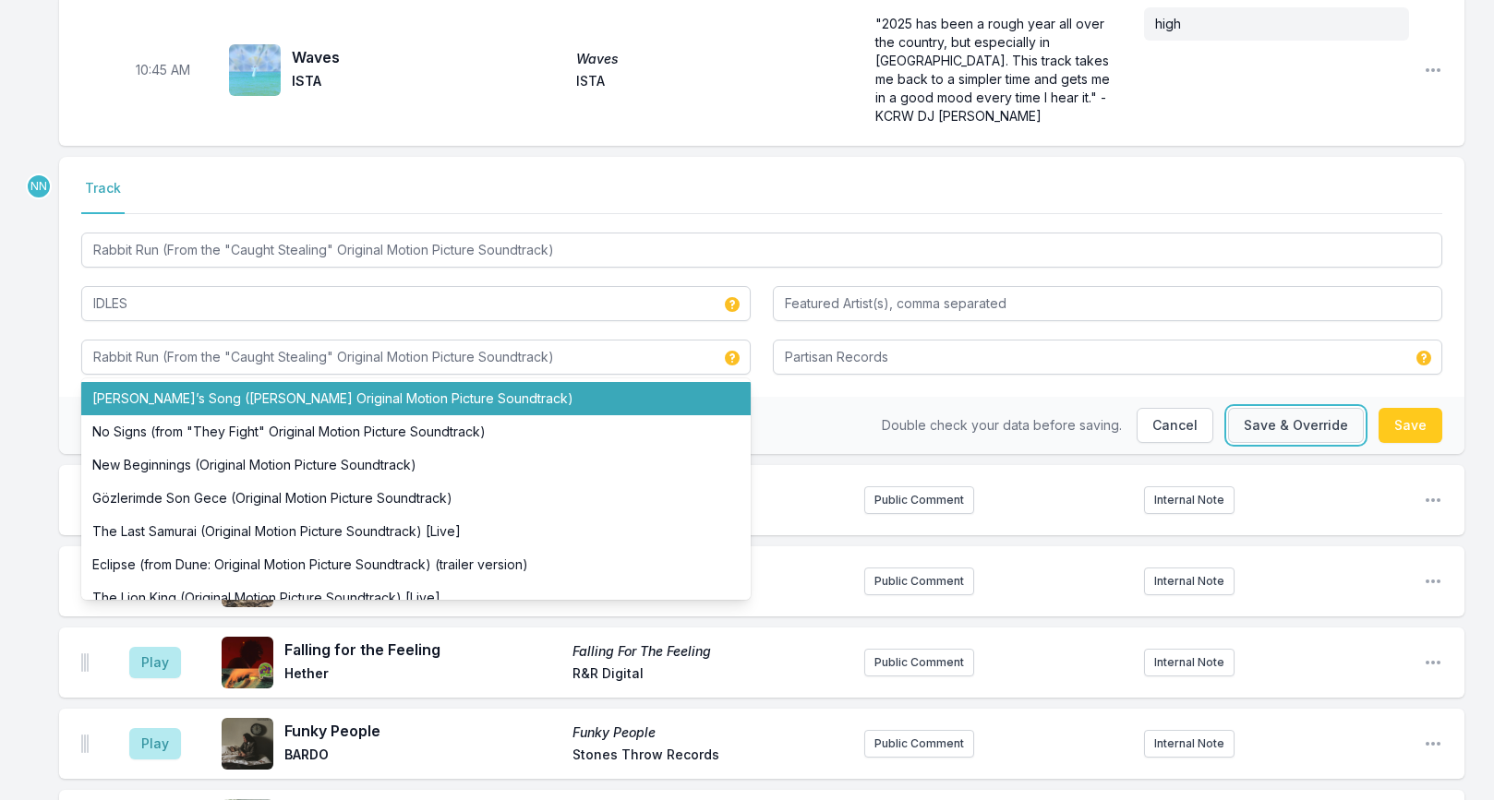
click at [1294, 408] on button "Save & Override" at bounding box center [1296, 425] width 136 height 35
type input "Rabbit Run"
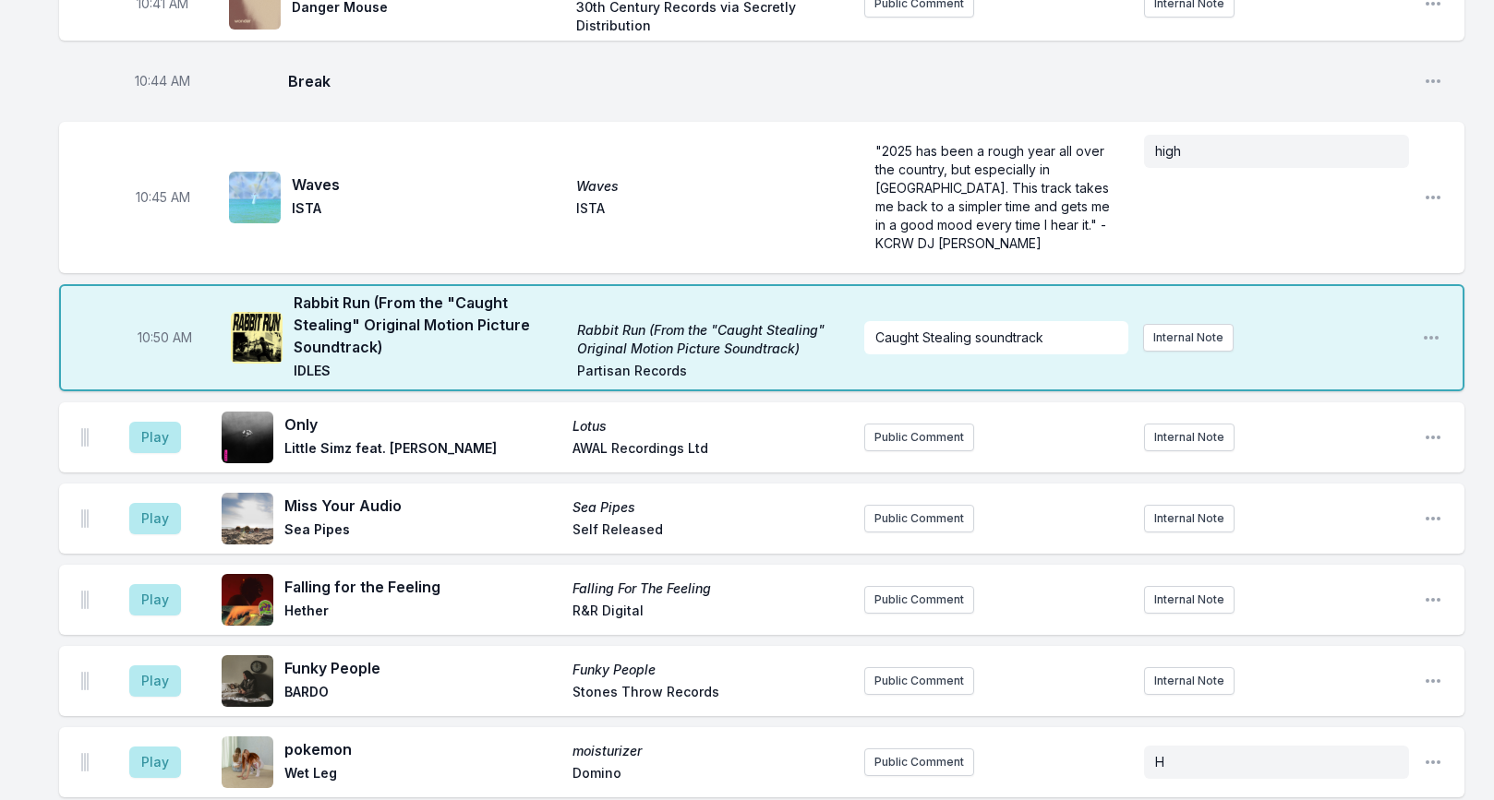
scroll to position [3004, 0]
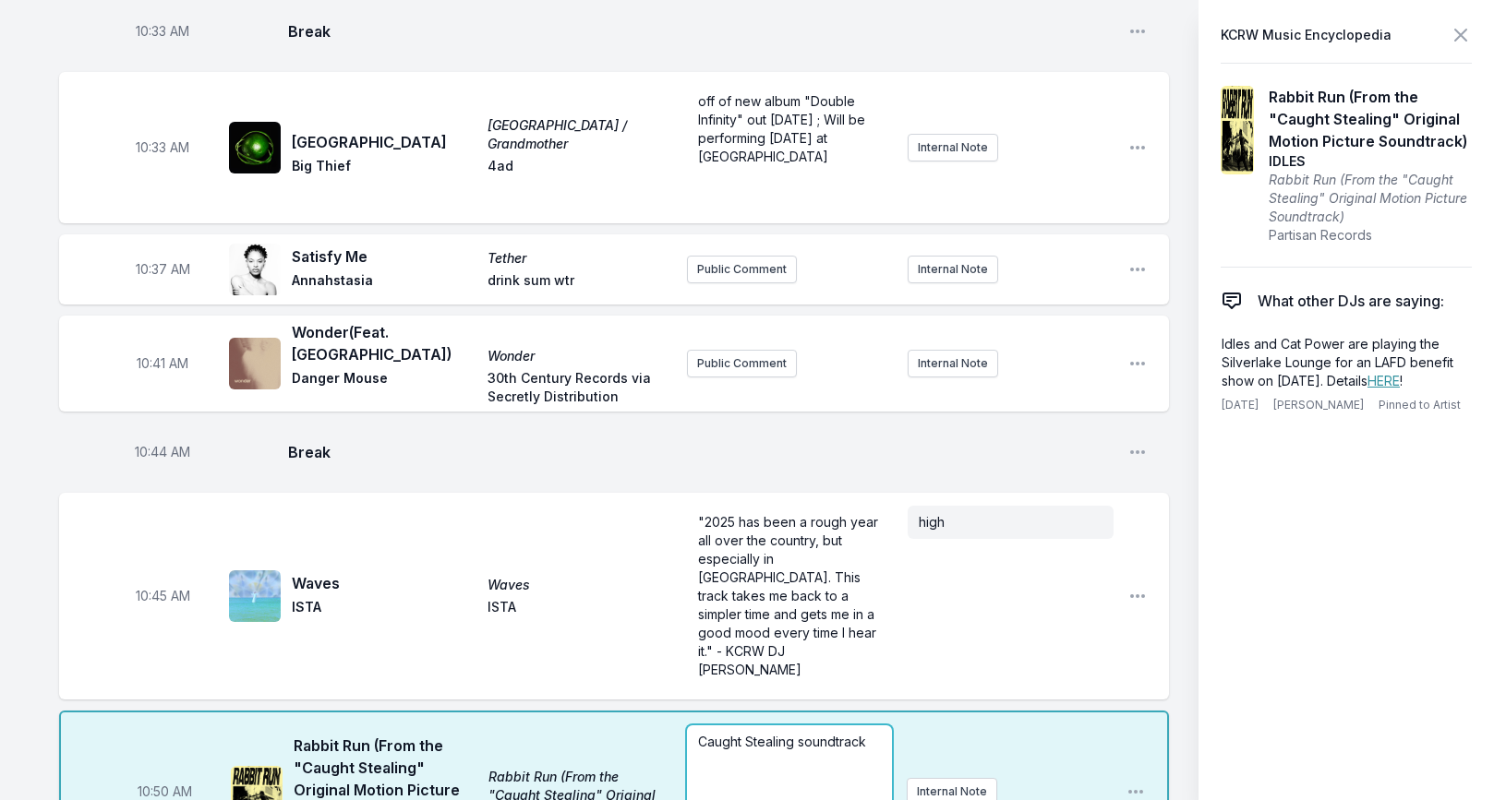
click at [897, 711] on div "10:50 AM Rabbit Run (From the "Caught Stealing" Original Motion Picture Soundtr…" at bounding box center [614, 792] width 1110 height 162
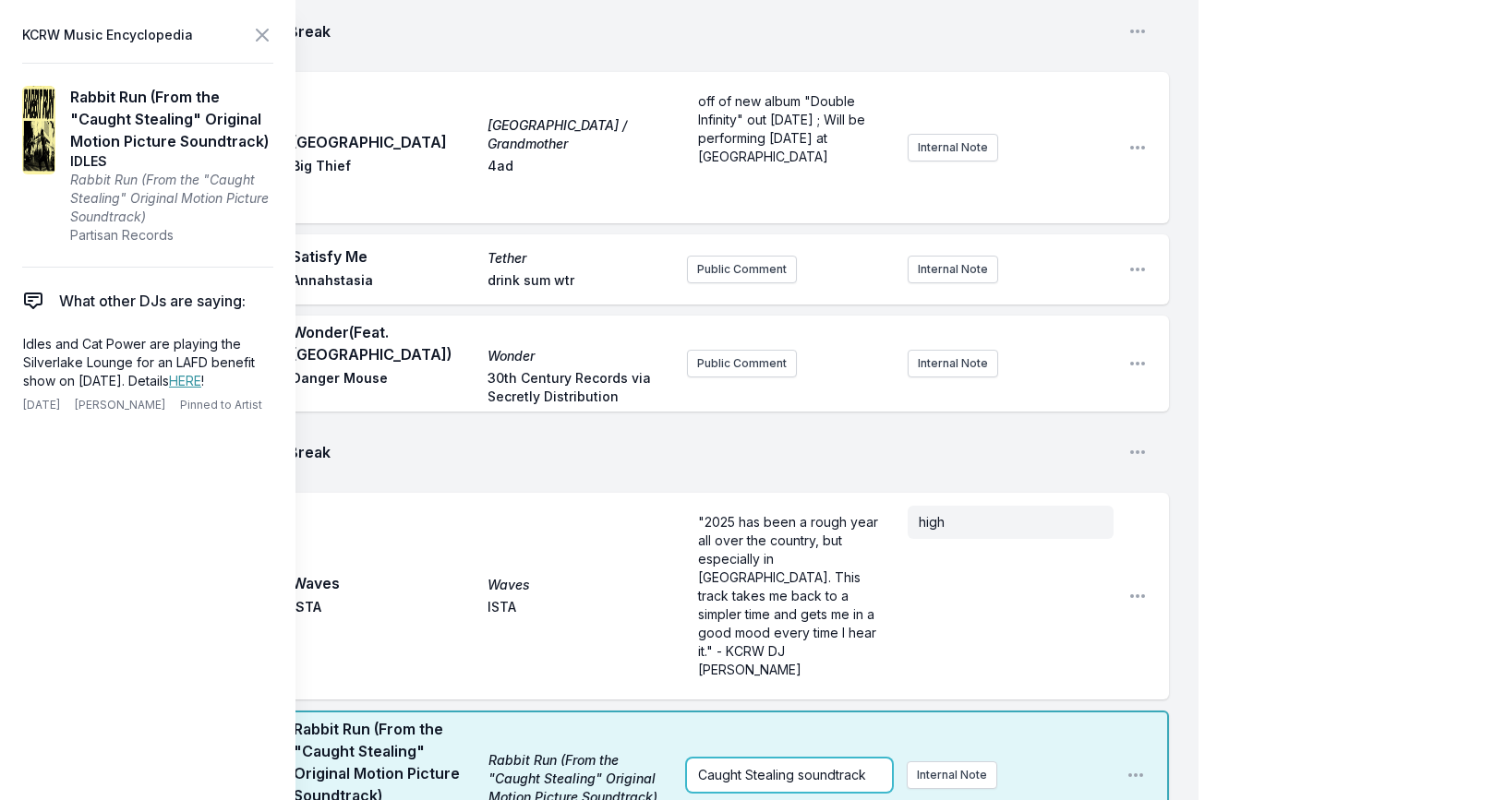
click at [786, 759] on div "Caught Stealing soundtrack" at bounding box center [789, 775] width 205 height 33
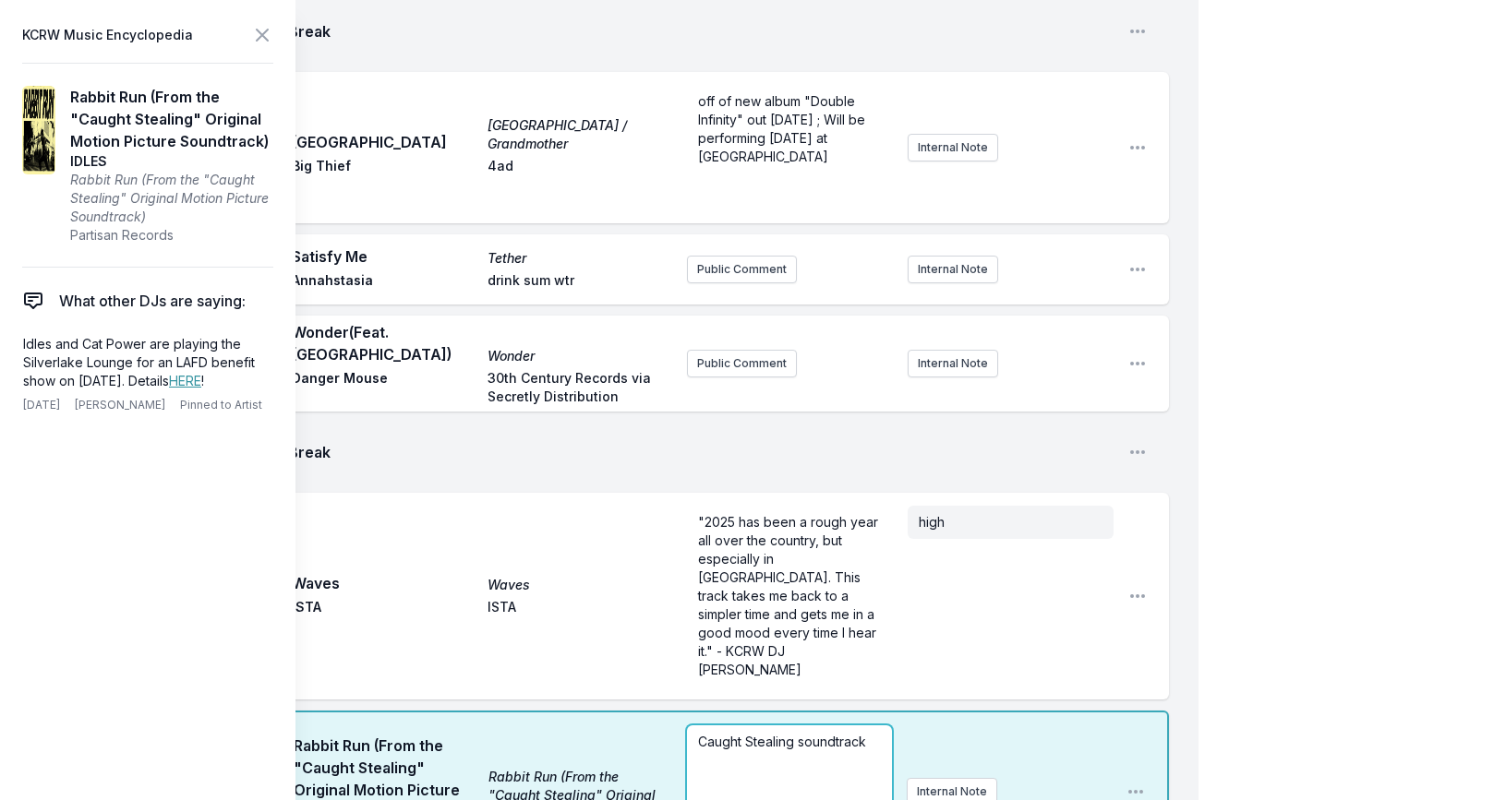
click at [786, 726] on div "Caught Stealing soundtrack" at bounding box center [789, 770] width 205 height 89
click at [786, 734] on span "The song was specifically written for the film, which is directed by [PERSON_NA…" at bounding box center [791, 788] width 186 height 108
drag, startPoint x: 771, startPoint y: 584, endPoint x: 760, endPoint y: 596, distance: 16.3
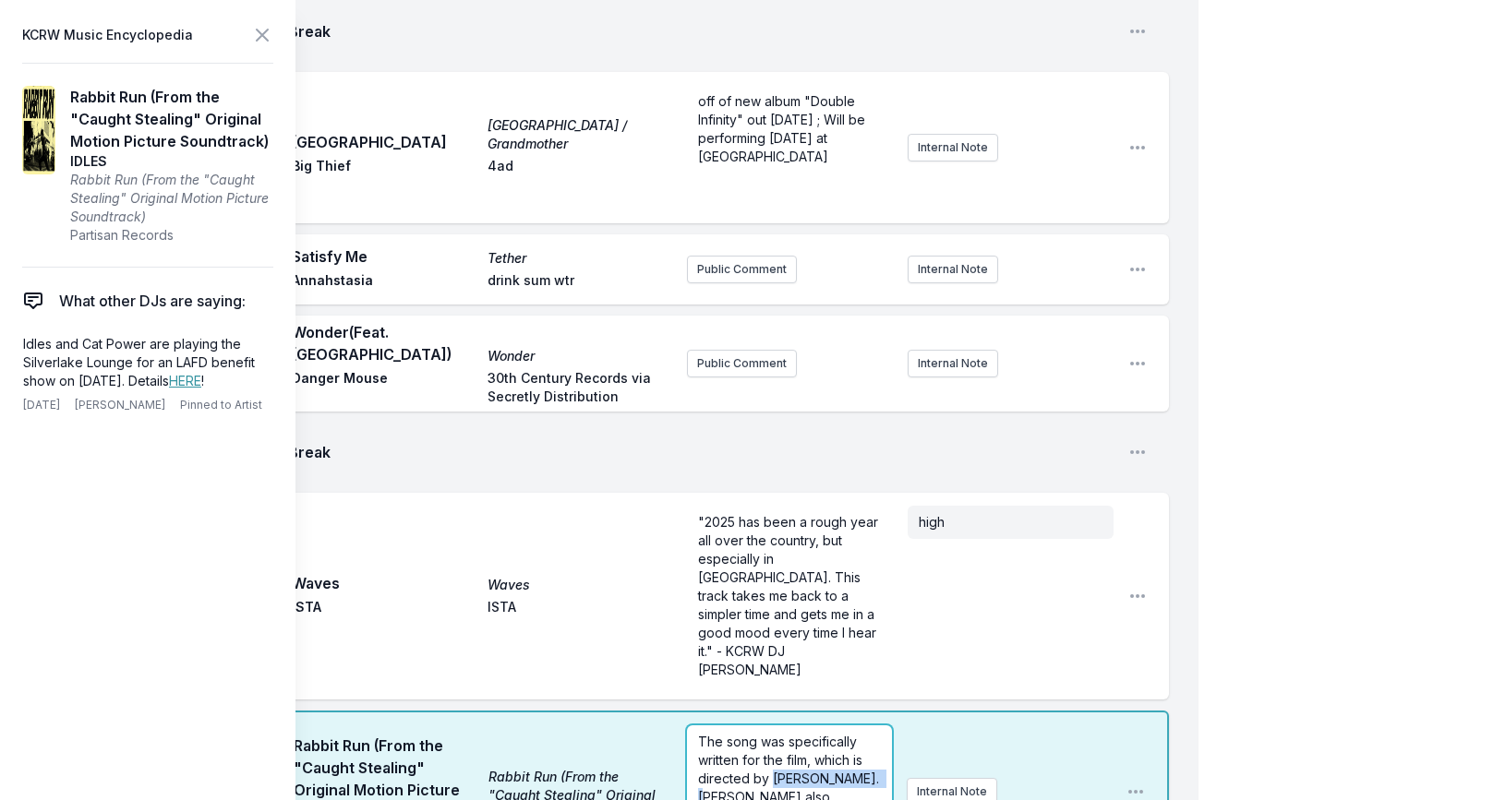
click at [760, 734] on span "The song was specifically written for the film, which is directed by [PERSON_NA…" at bounding box center [791, 788] width 186 height 108
click at [785, 734] on span "The song was specifically written for the film, which is directed by [PERSON_NA…" at bounding box center [791, 788] width 186 height 108
drag, startPoint x: 797, startPoint y: 584, endPoint x: 768, endPoint y: 572, distance: 31.0
click at [768, 678] on p "The song was specifically written for the [PERSON_NAME] film, which is directed…" at bounding box center [789, 742] width 183 height 129
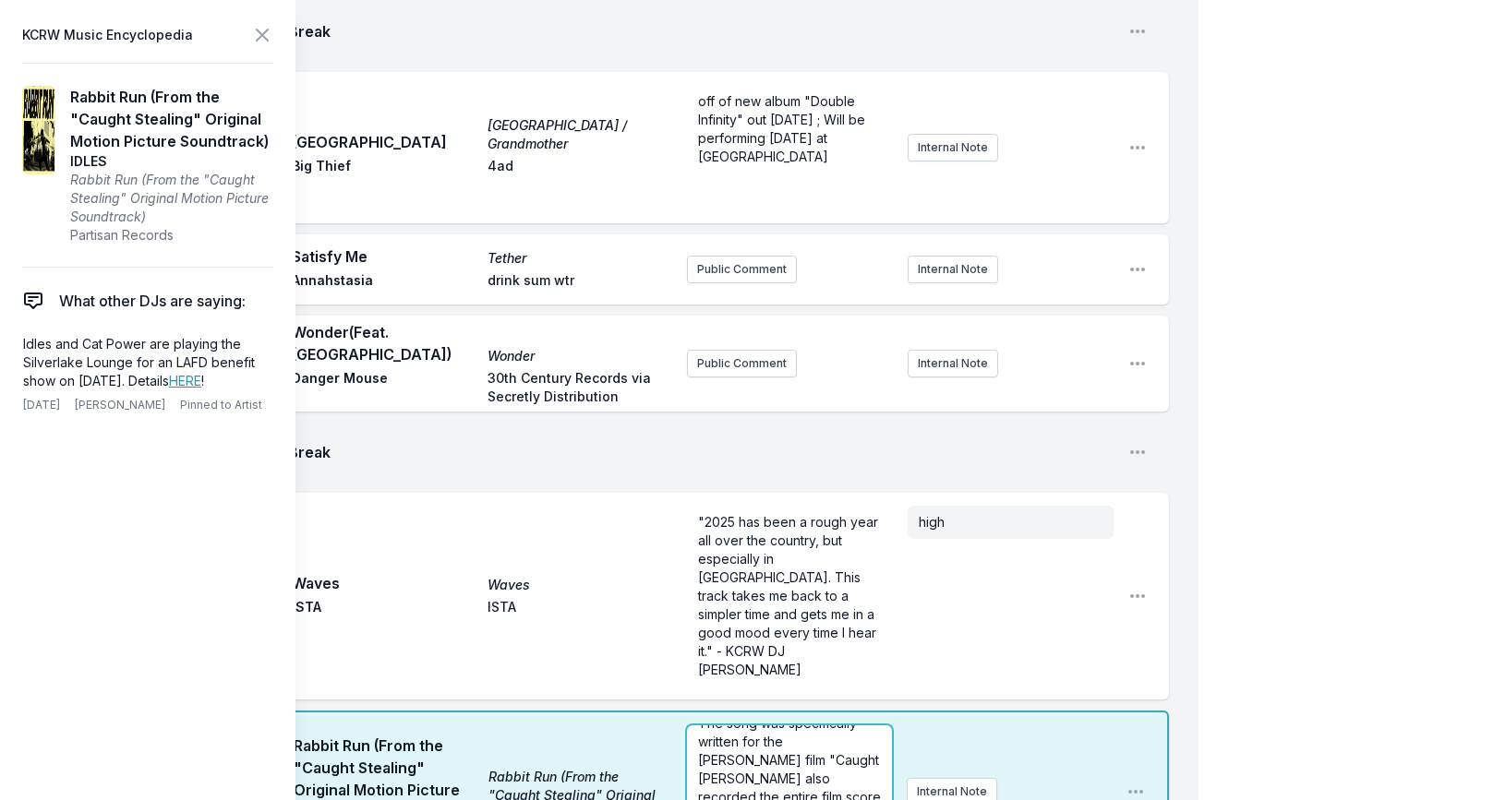
scroll to position [37, 0]
drag, startPoint x: 698, startPoint y: 601, endPoint x: 827, endPoint y: 604, distance: 129.3
click at [827, 697] on span "The song was specifically written for the [PERSON_NAME] film "Caught Stealing".…" at bounding box center [790, 751] width 185 height 108
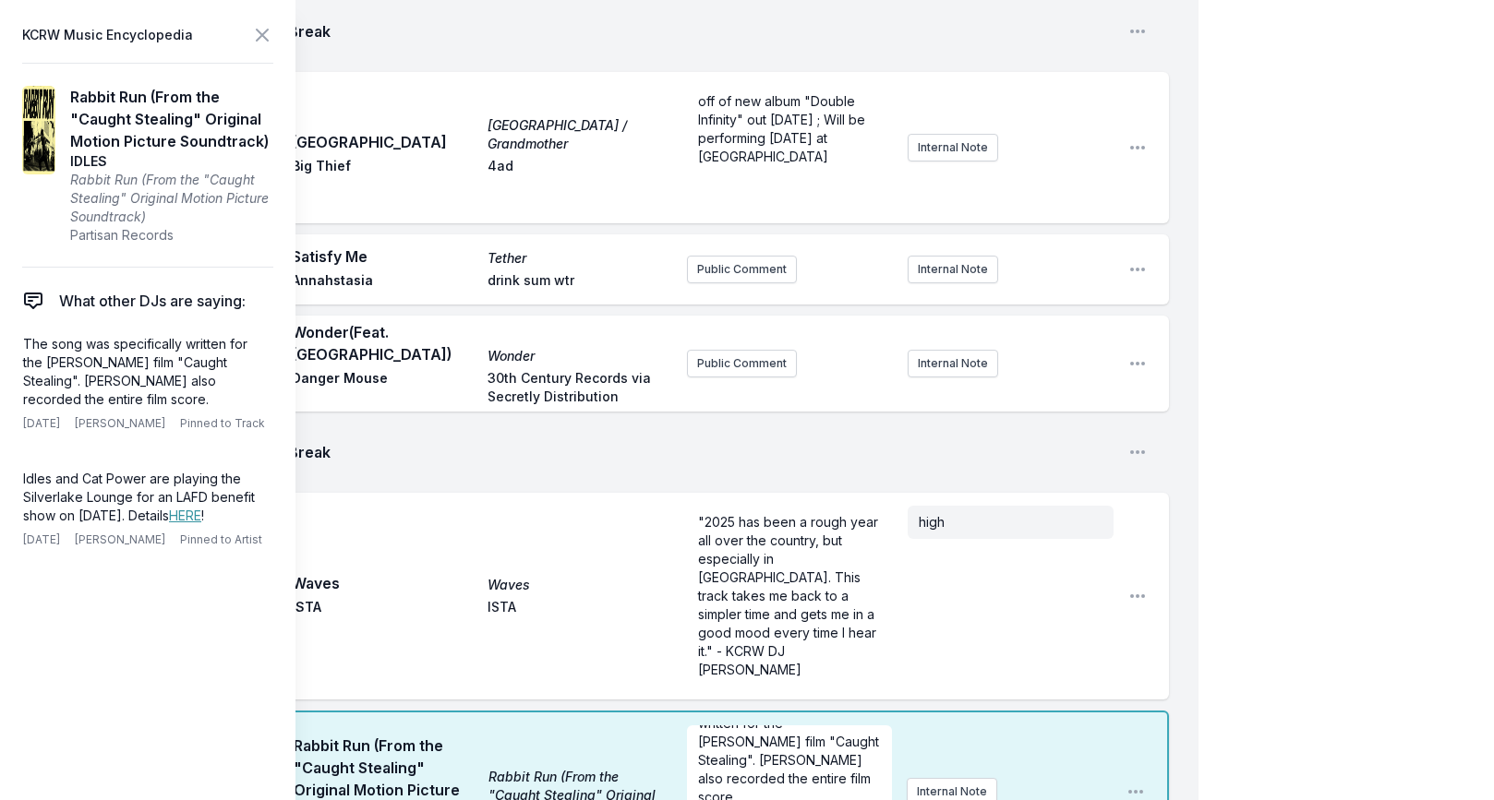
checkbox input "true"
click at [272, 42] on icon at bounding box center [262, 35] width 22 height 22
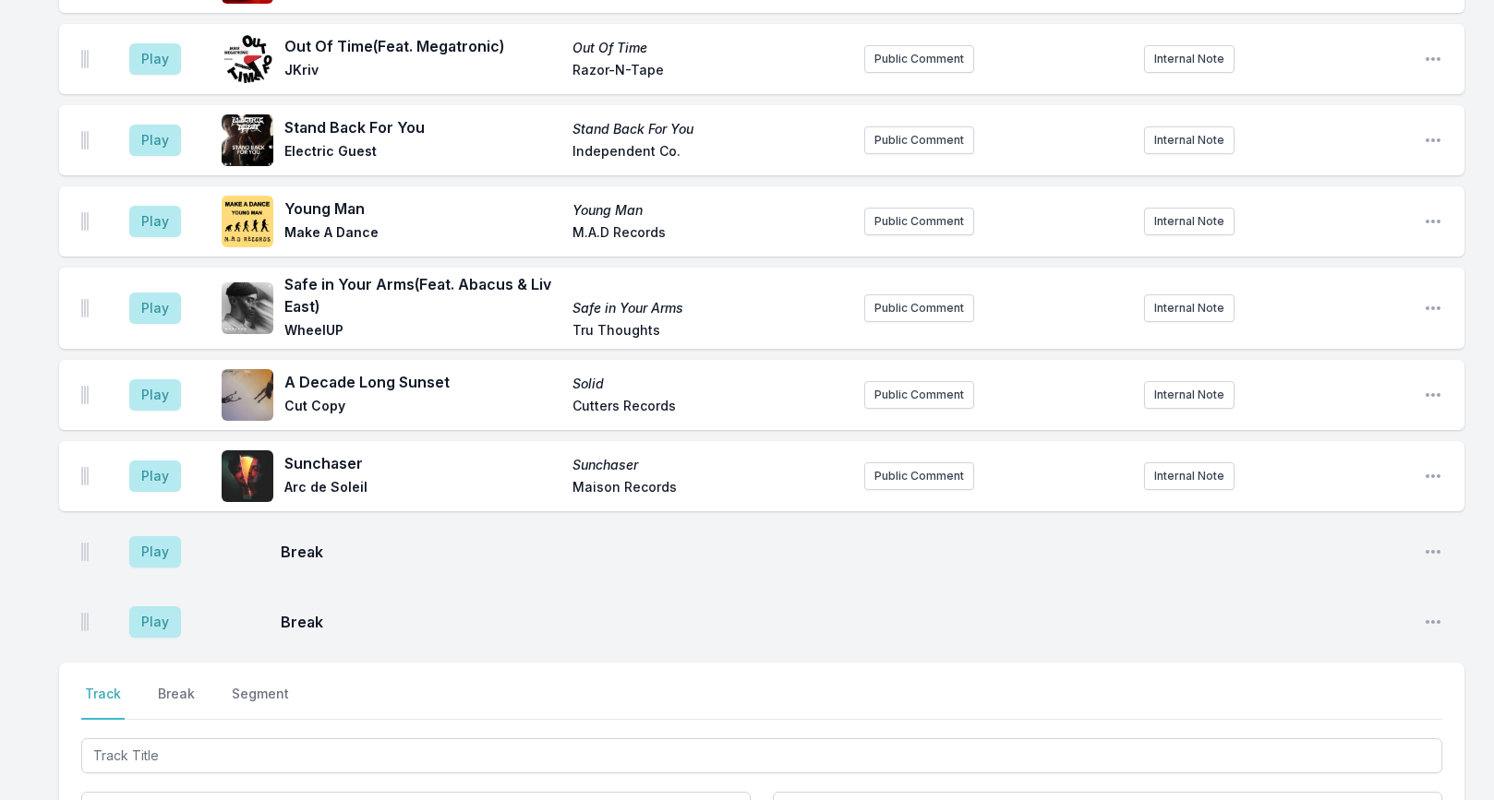
scroll to position [6106, 0]
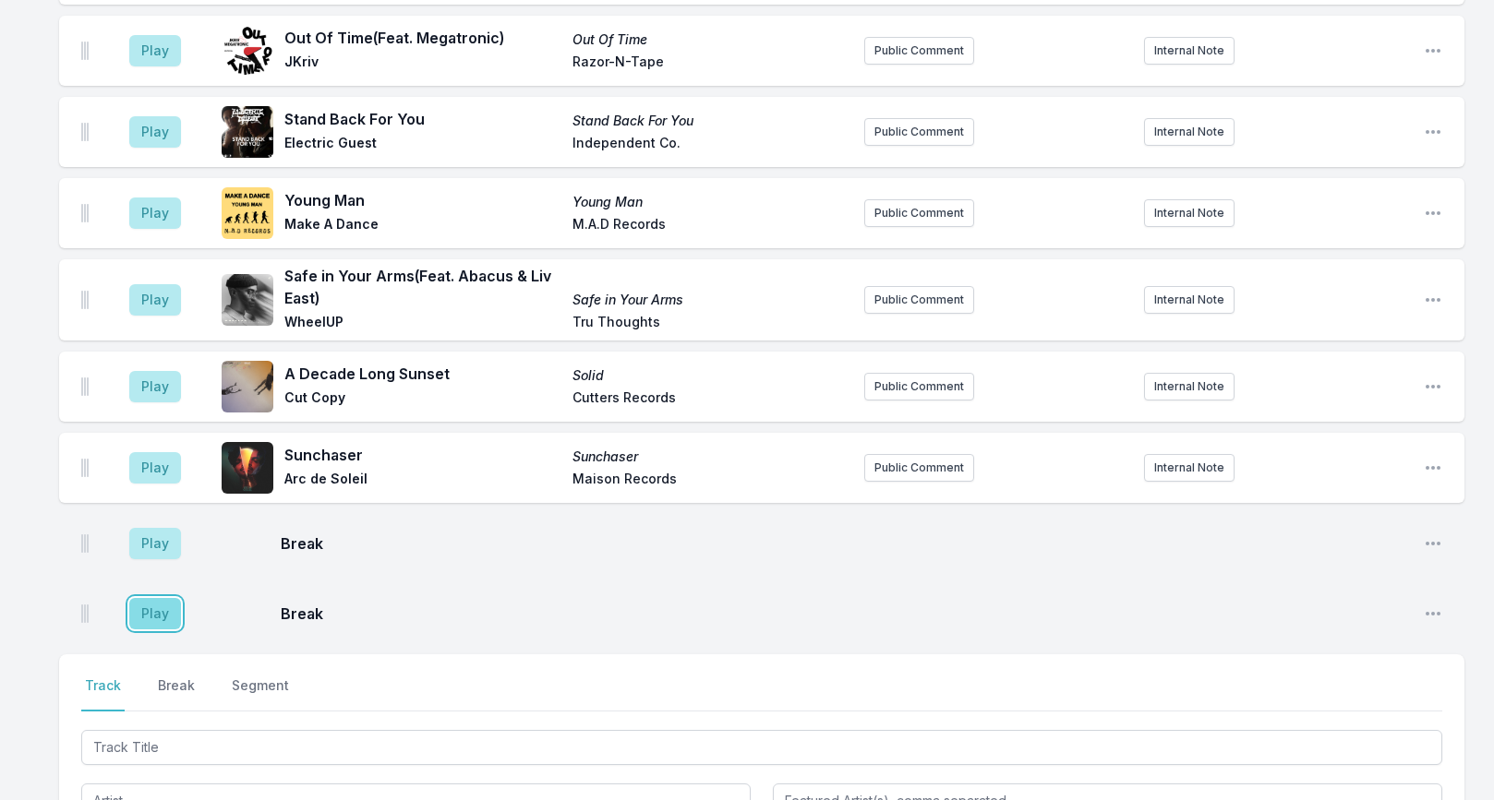
click at [158, 598] on button "Play" at bounding box center [155, 613] width 52 height 31
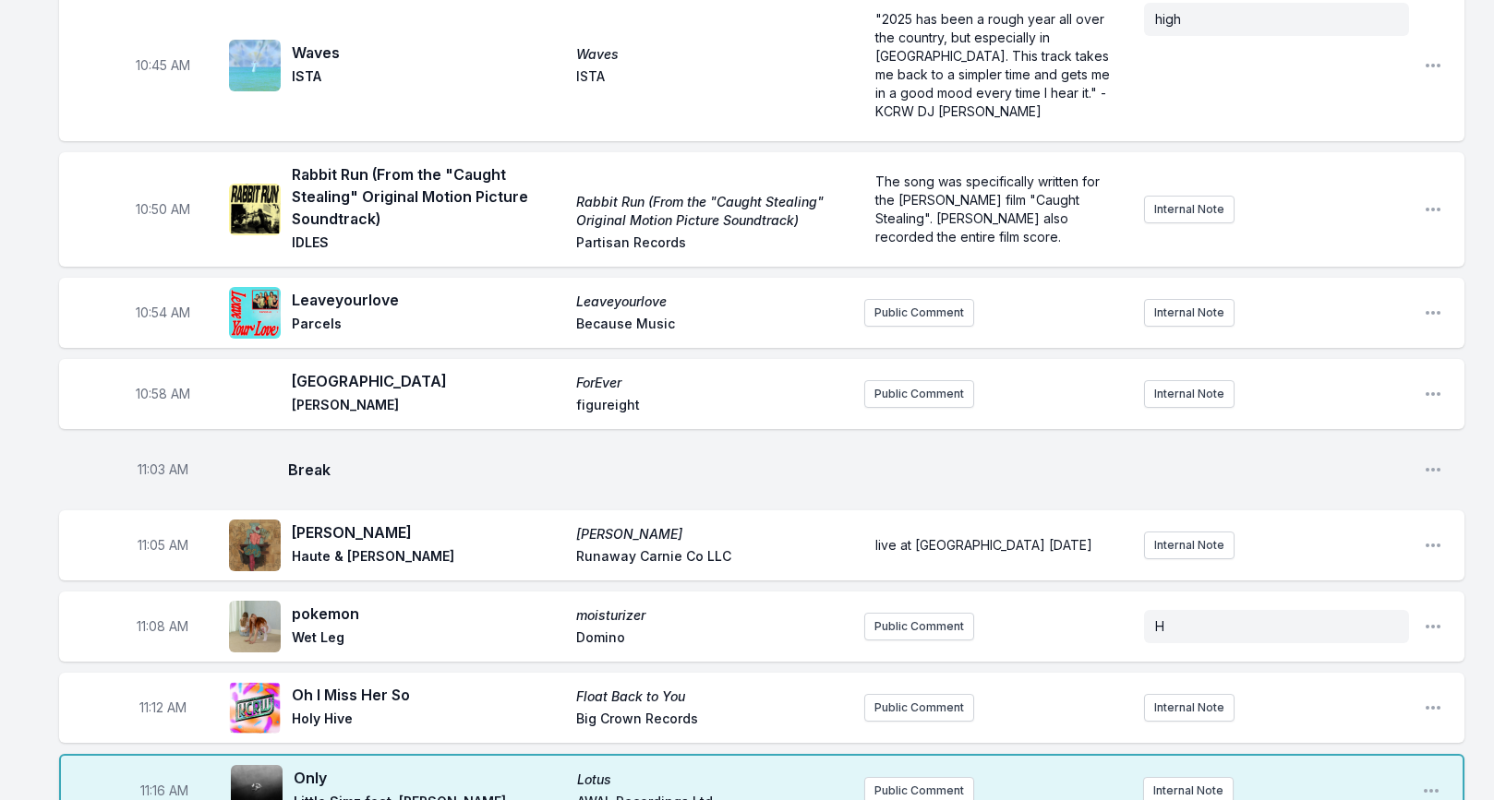
scroll to position [3142, 0]
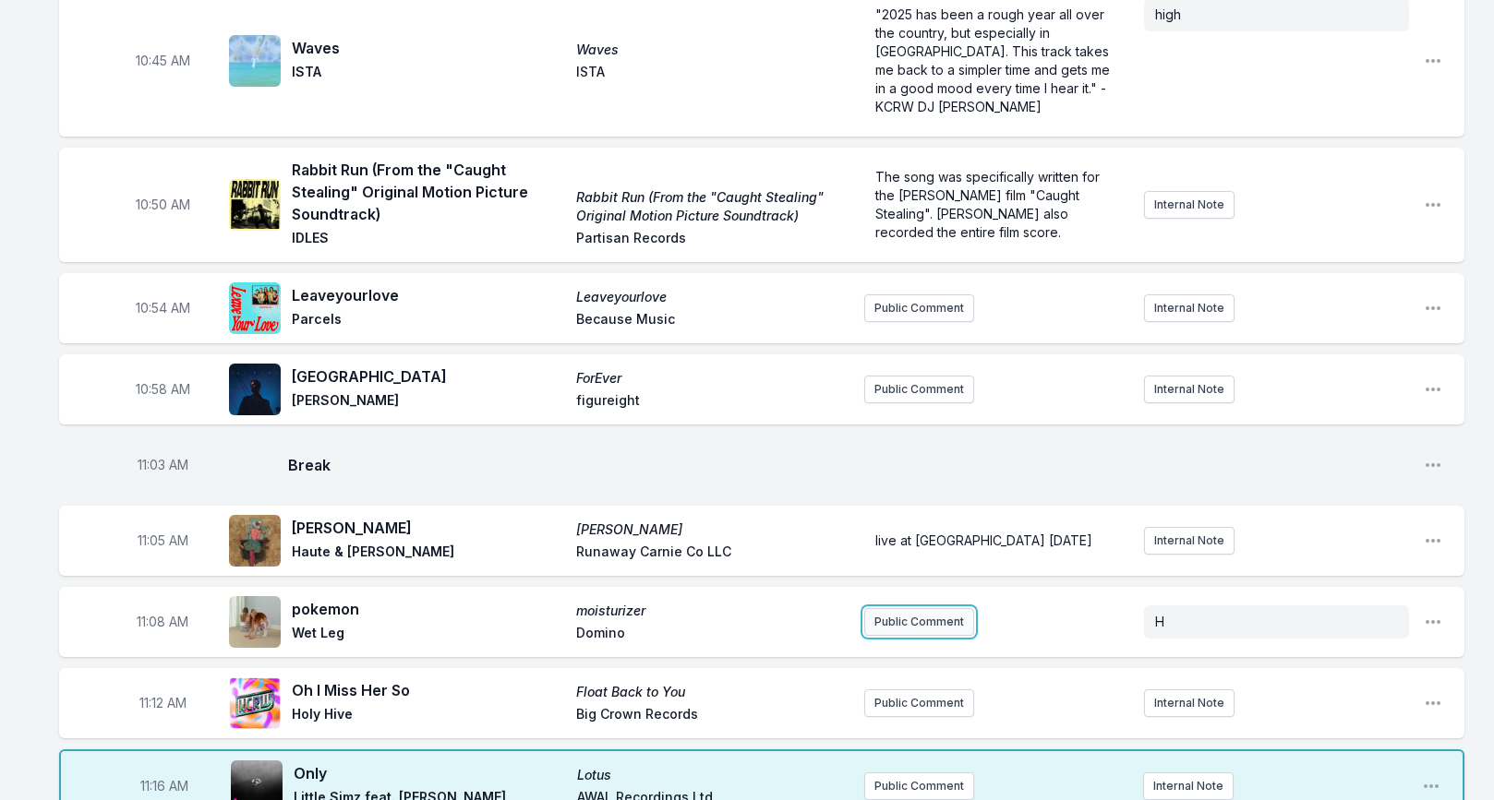
click at [894, 608] on button "Public Comment" at bounding box center [919, 622] width 110 height 28
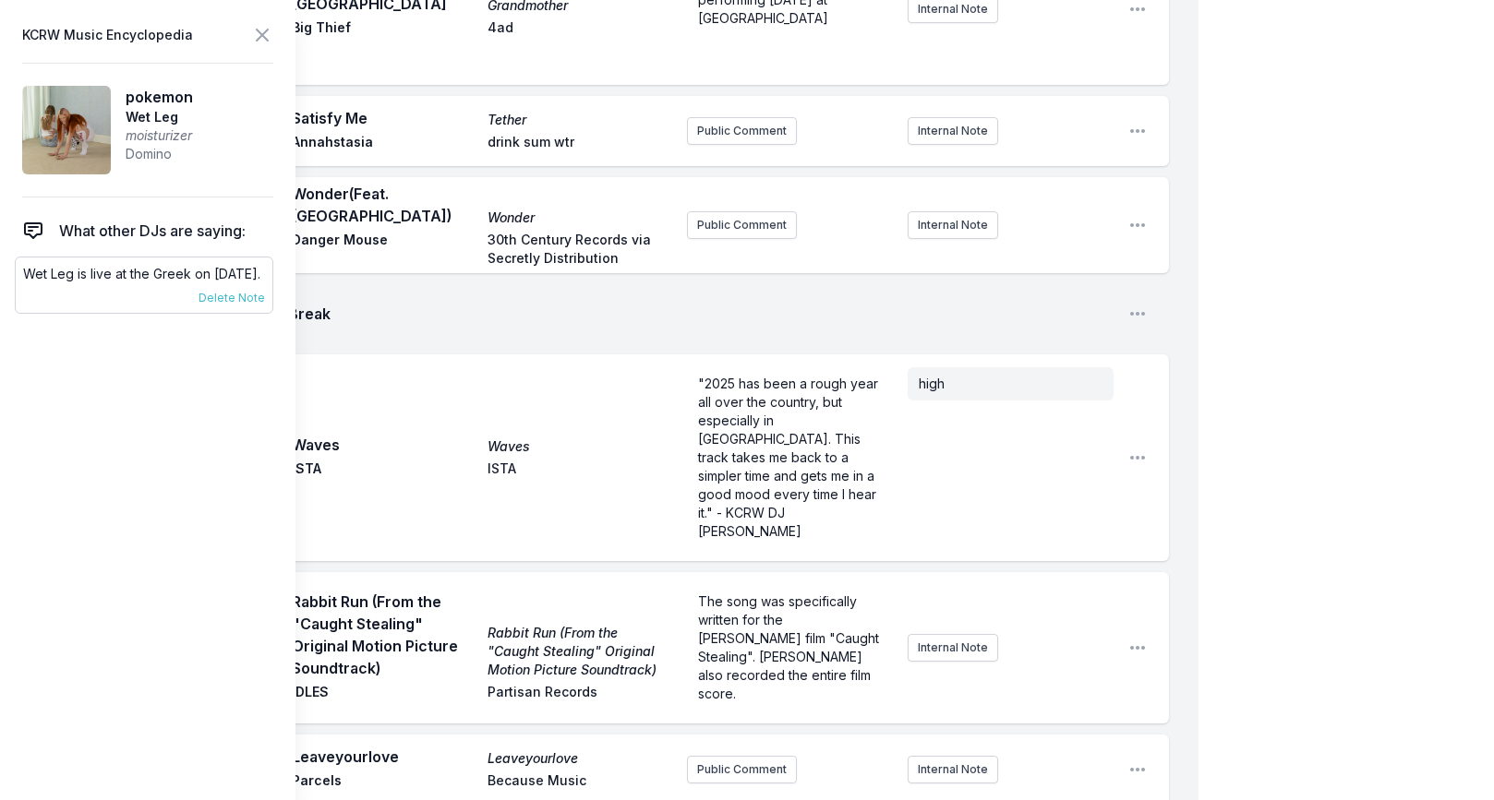
click at [143, 278] on p "Wet Leg is live at the Greek on [DATE]." at bounding box center [144, 274] width 242 height 18
click at [257, 35] on icon at bounding box center [262, 35] width 22 height 22
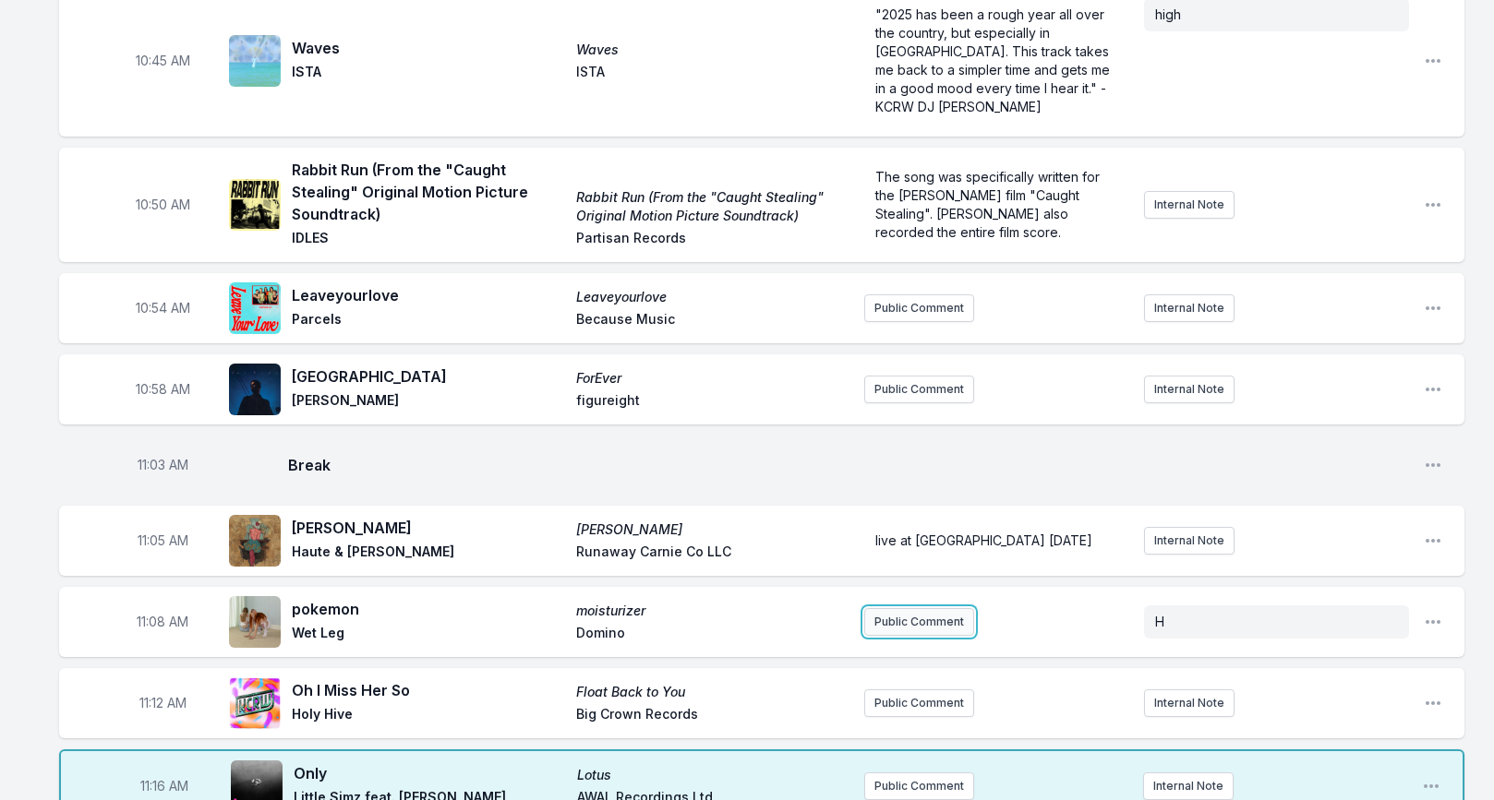
click at [882, 608] on button "Public Comment" at bounding box center [919, 622] width 110 height 28
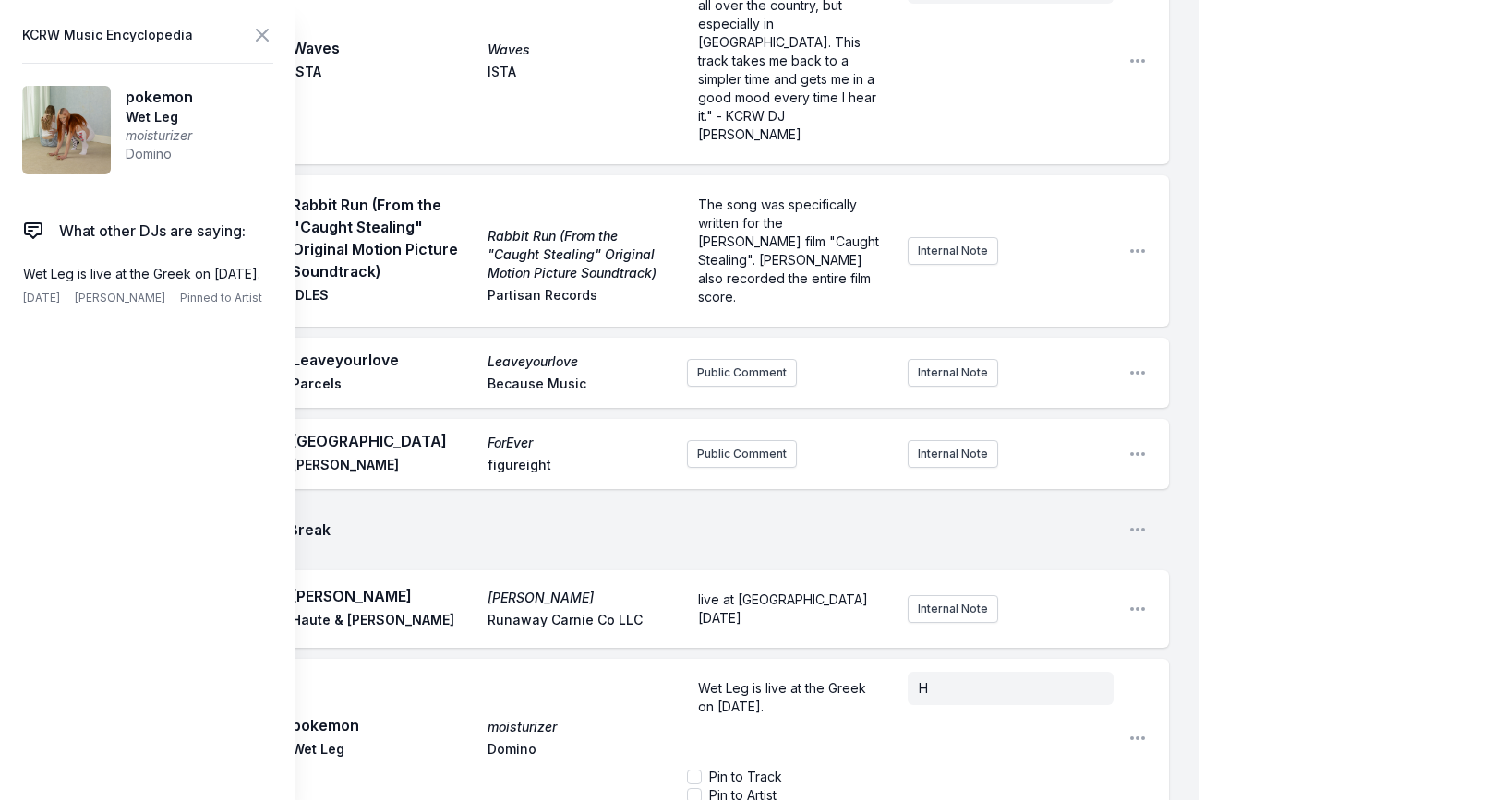
scroll to position [3540, 0]
click at [261, 35] on icon at bounding box center [262, 35] width 11 height 11
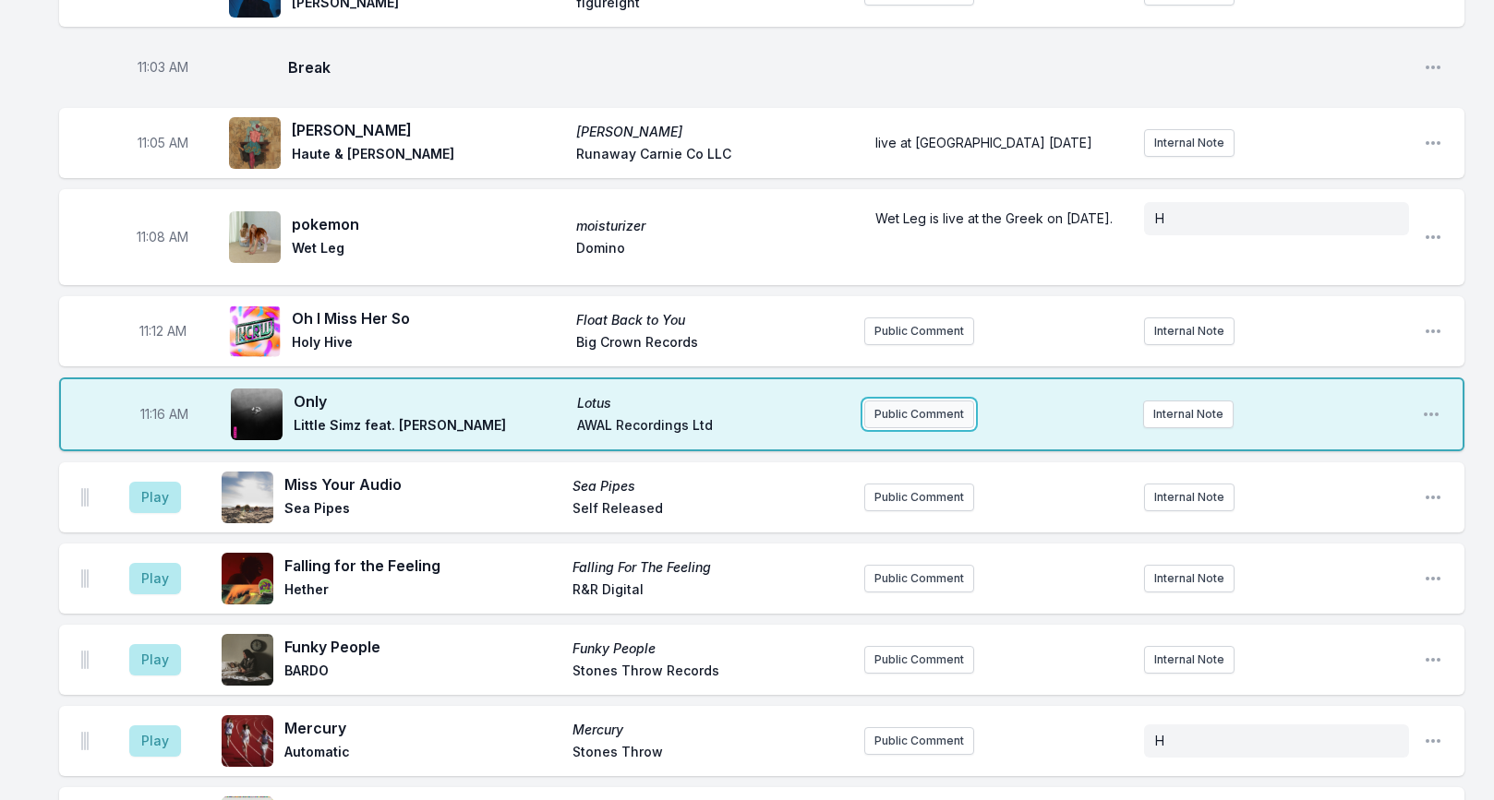
click at [928, 401] on button "Public Comment" at bounding box center [919, 415] width 110 height 28
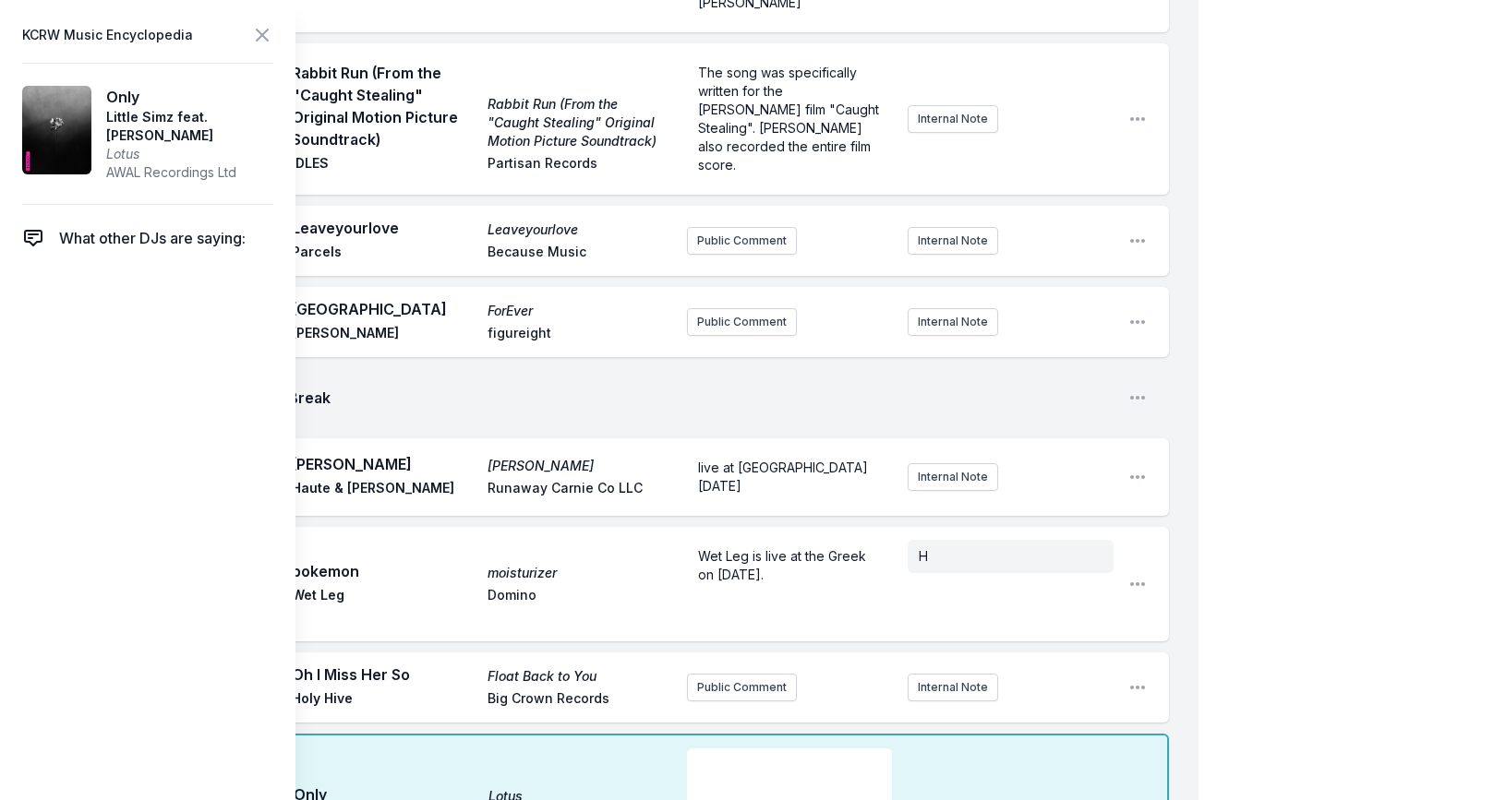
scroll to position [3681, 0]
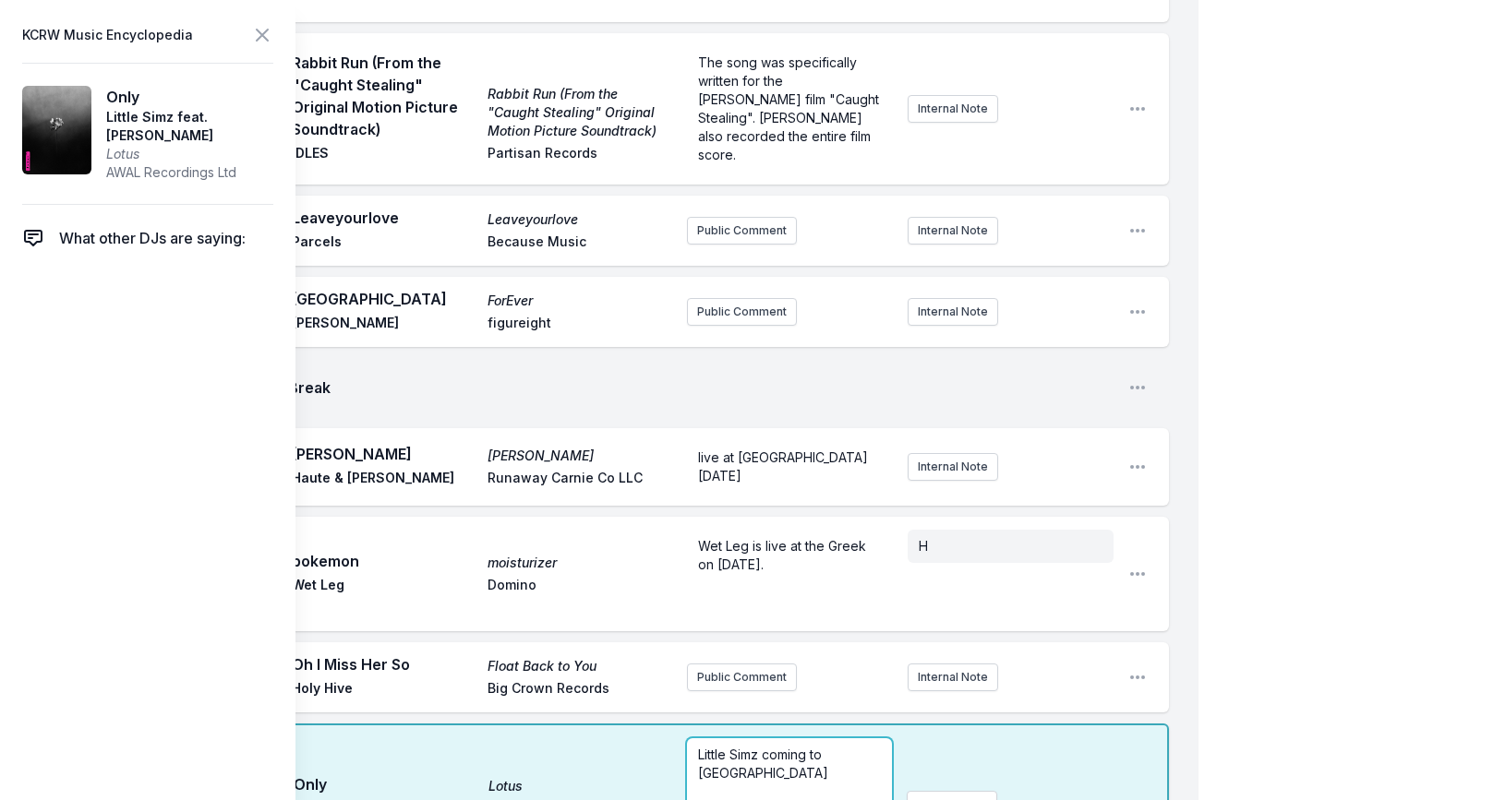
click at [855, 746] on p "Little Simz coming to [GEOGRAPHIC_DATA]" at bounding box center [789, 764] width 183 height 37
click at [258, 35] on icon at bounding box center [262, 35] width 22 height 22
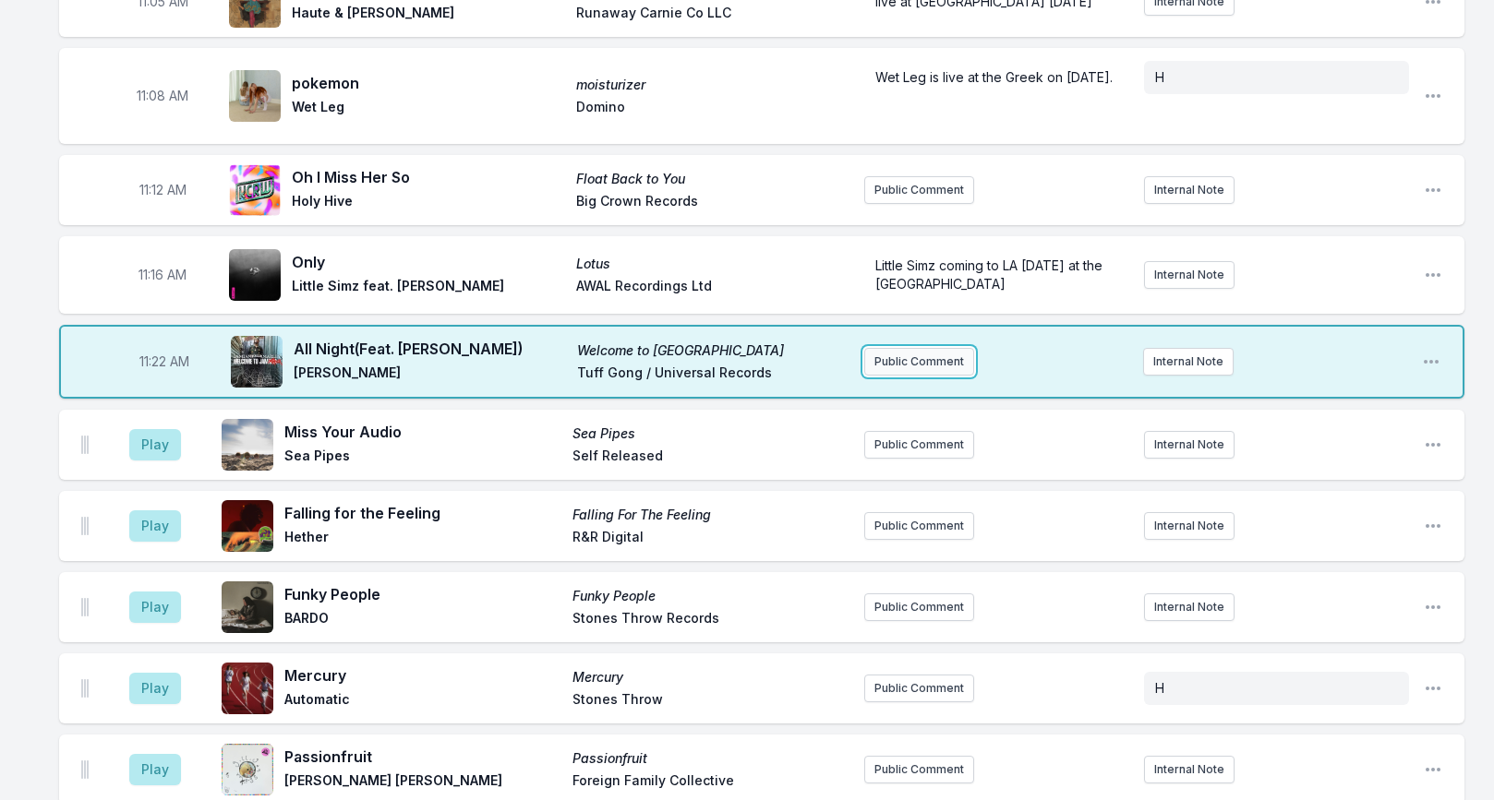
click at [908, 348] on button "Public Comment" at bounding box center [919, 362] width 110 height 28
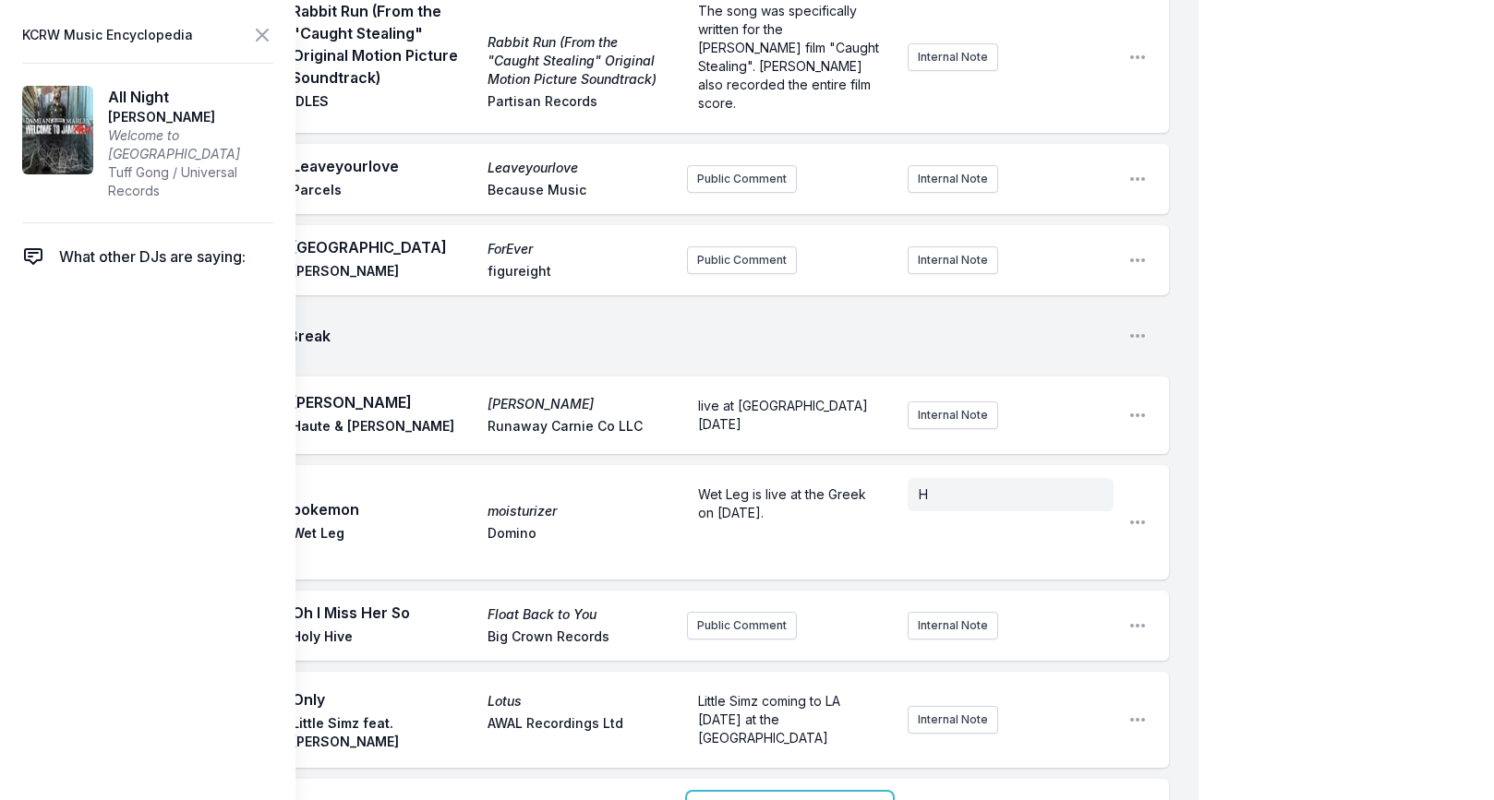
scroll to position [3731, 0]
click at [269, 34] on icon at bounding box center [262, 35] width 22 height 22
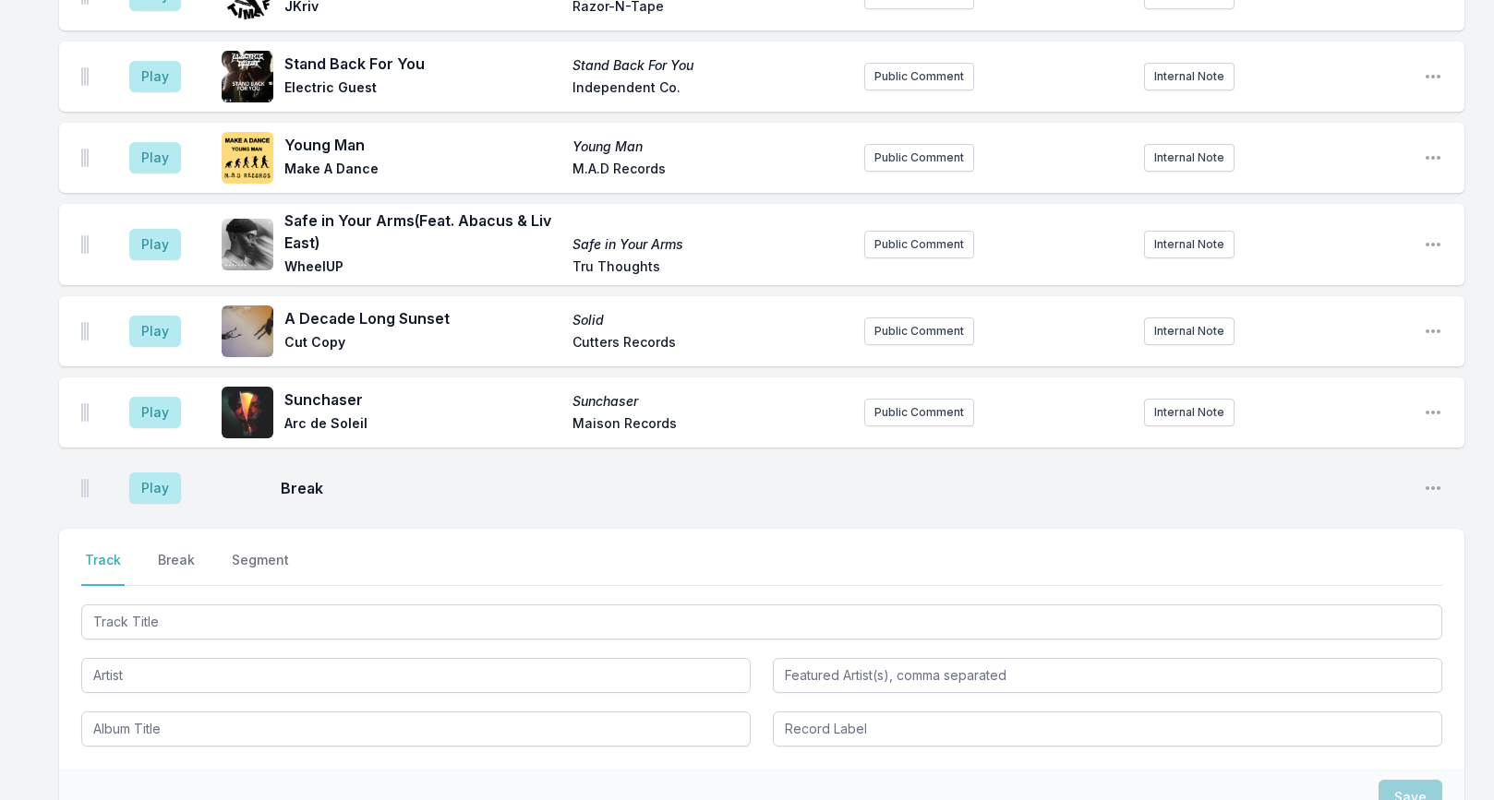
scroll to position [6579, 0]
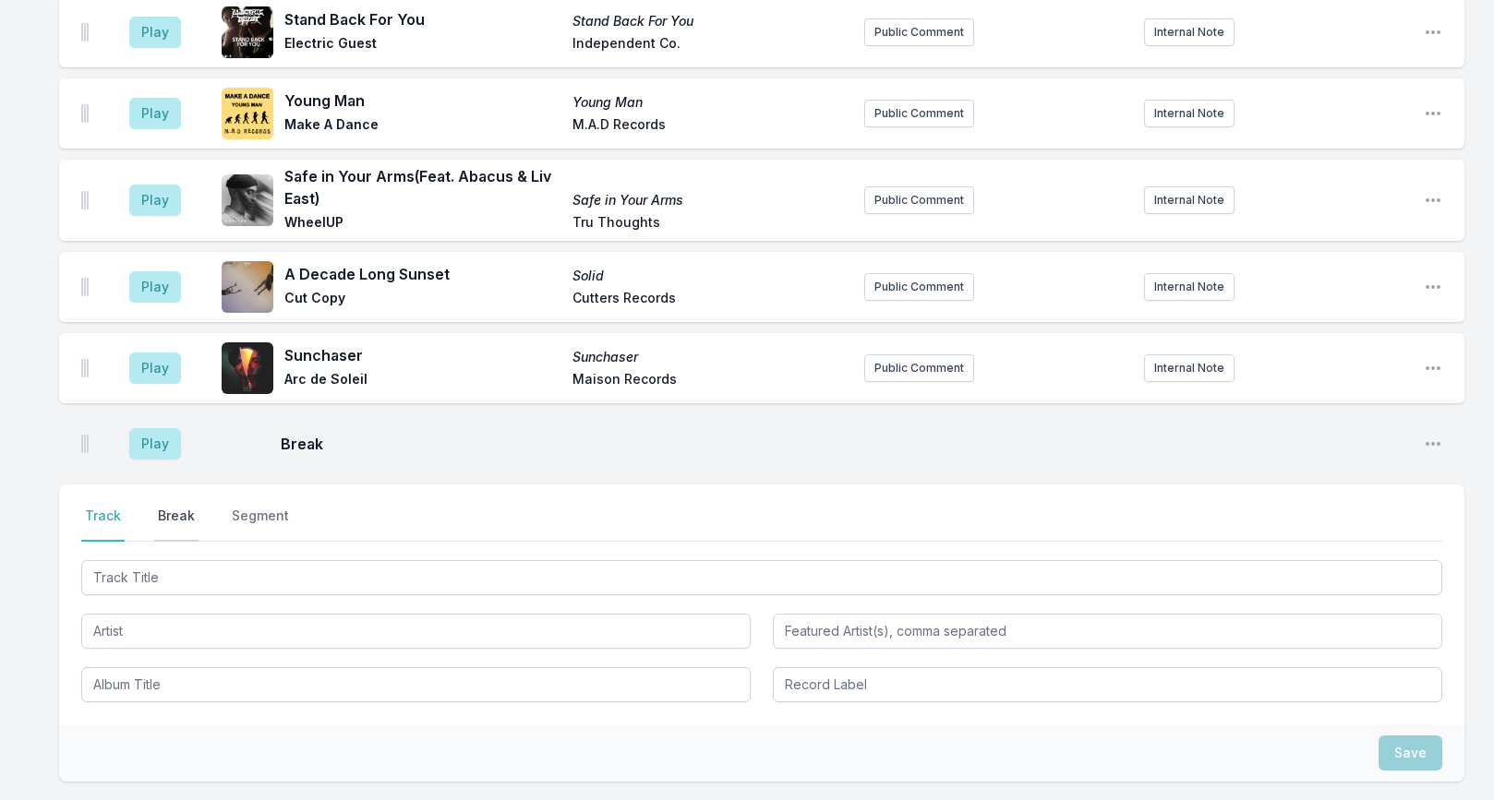
click at [174, 507] on button "Break" at bounding box center [176, 524] width 44 height 35
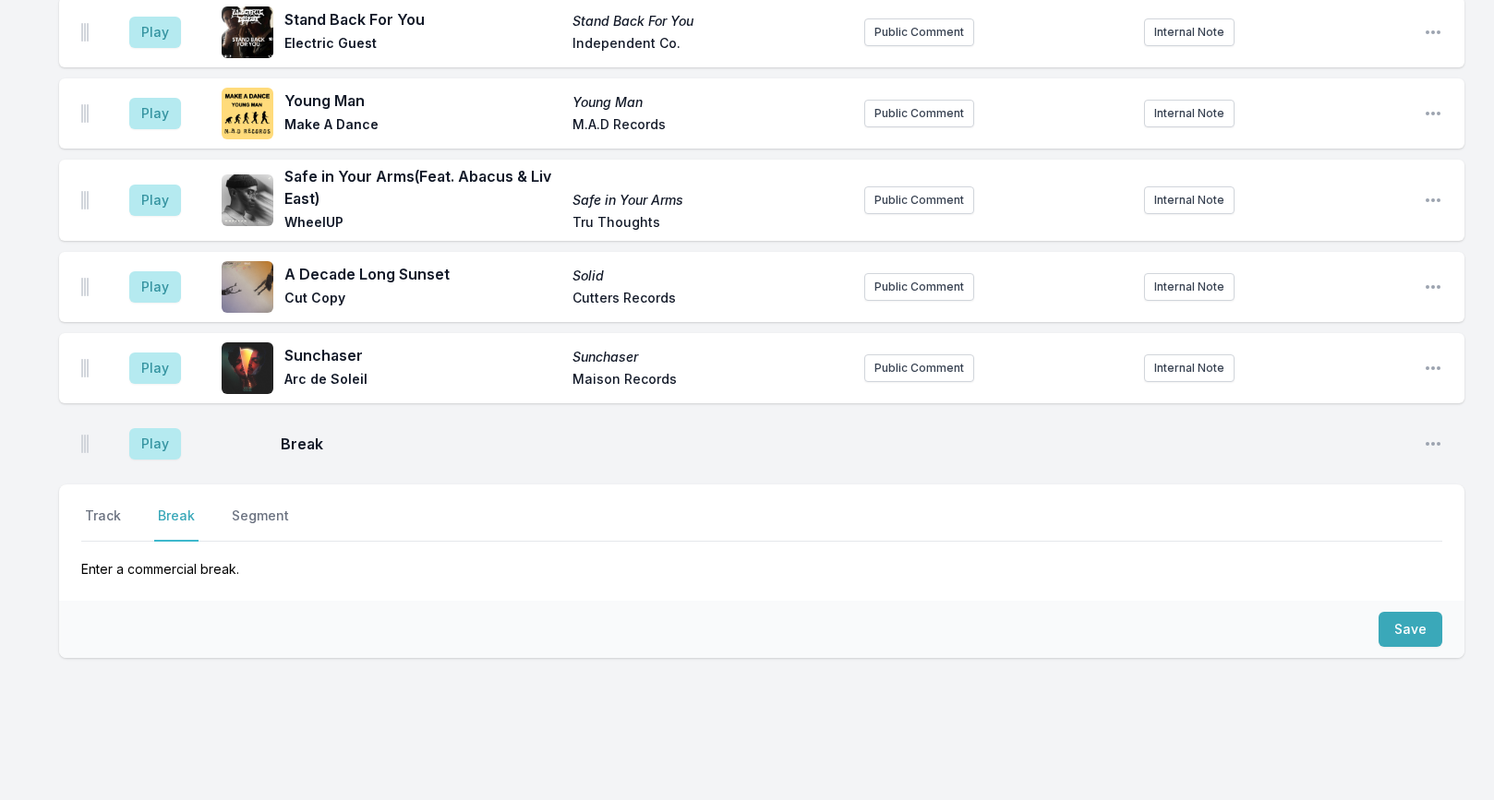
scroll to position [6455, 0]
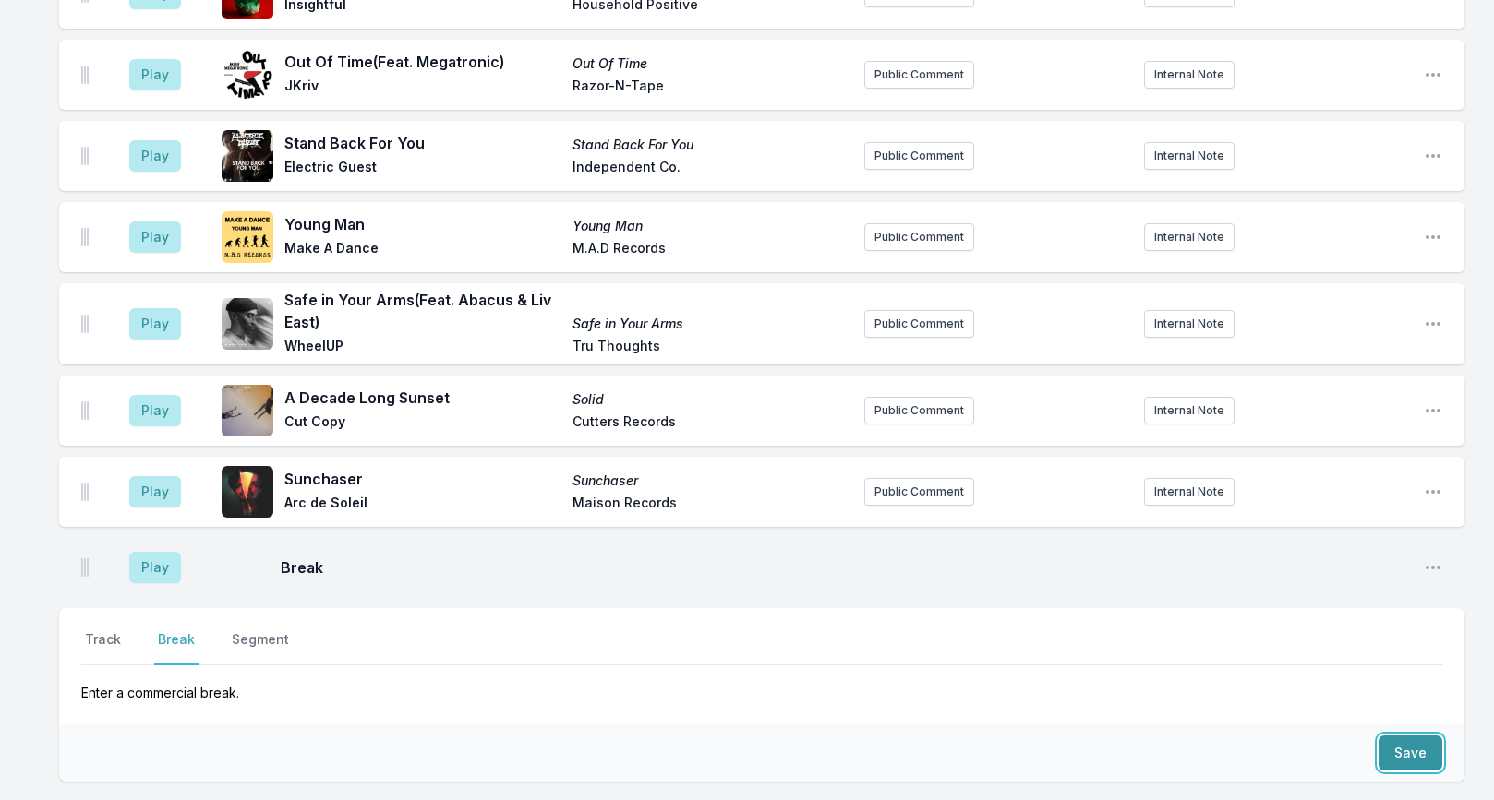
click at [1413, 736] on button "Save" at bounding box center [1410, 753] width 64 height 35
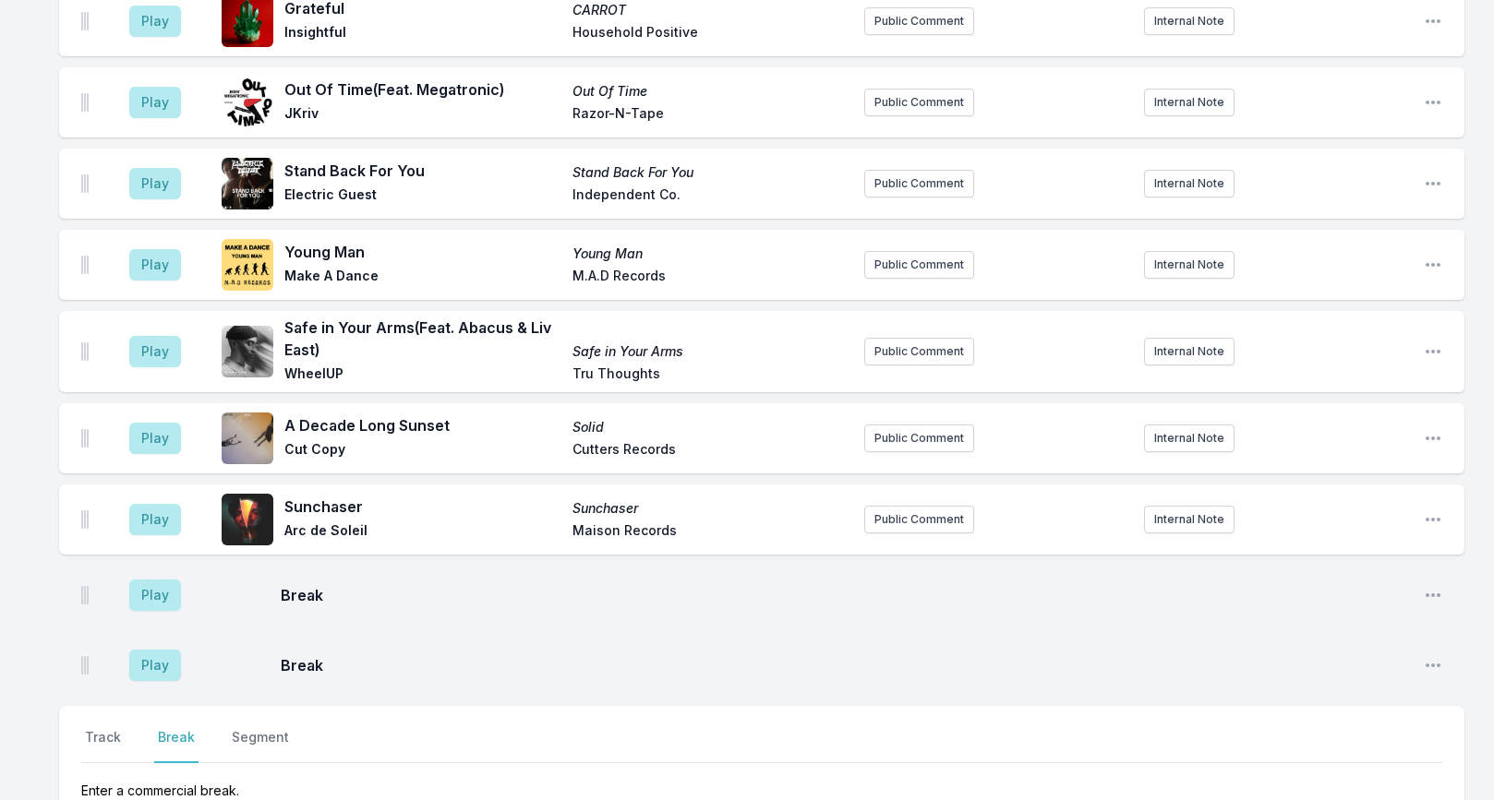
scroll to position [6525, 0]
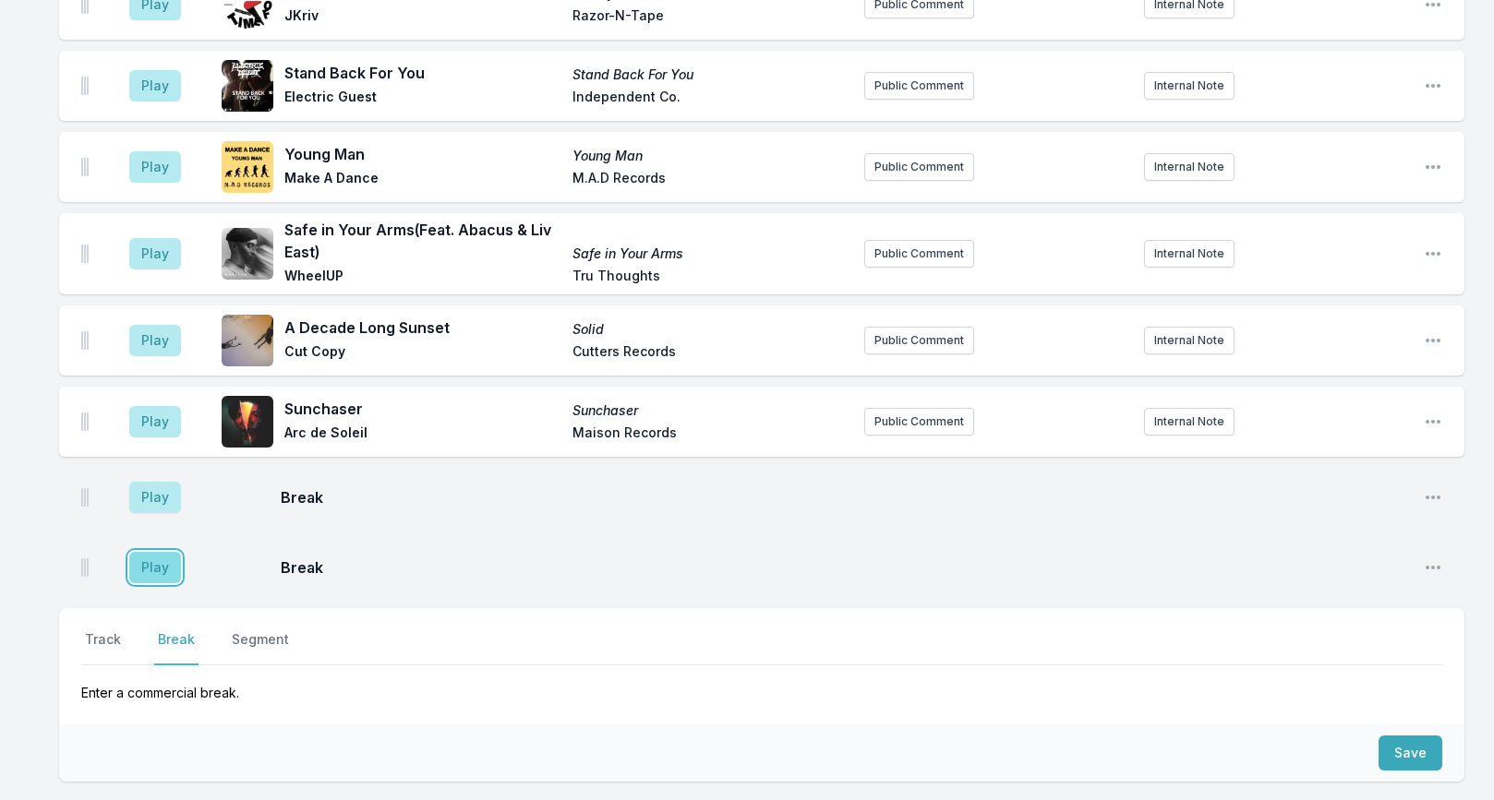
click at [166, 552] on button "Play" at bounding box center [155, 567] width 52 height 31
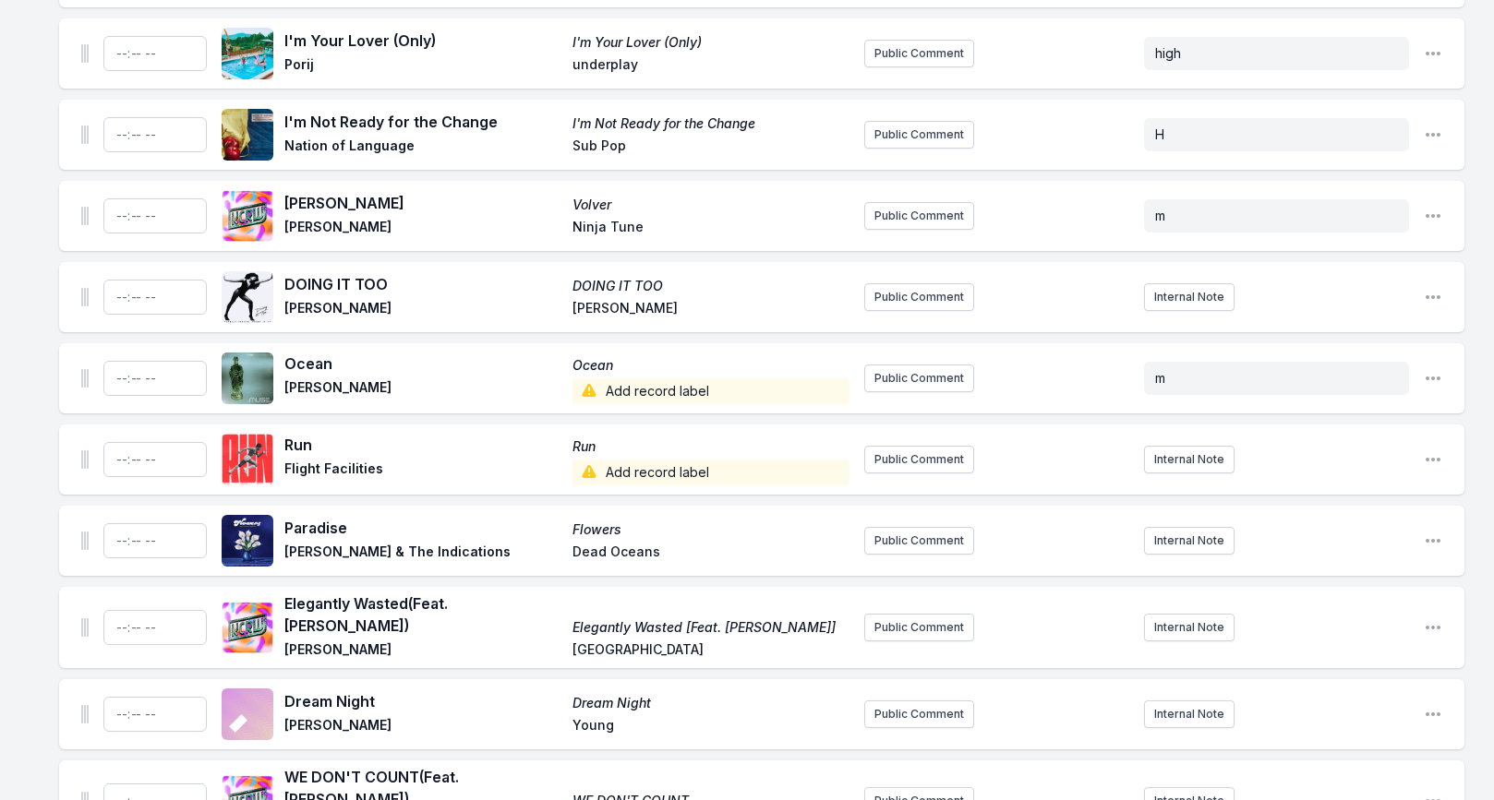
scroll to position [5437, 0]
